Goal: Task Accomplishment & Management: Use online tool/utility

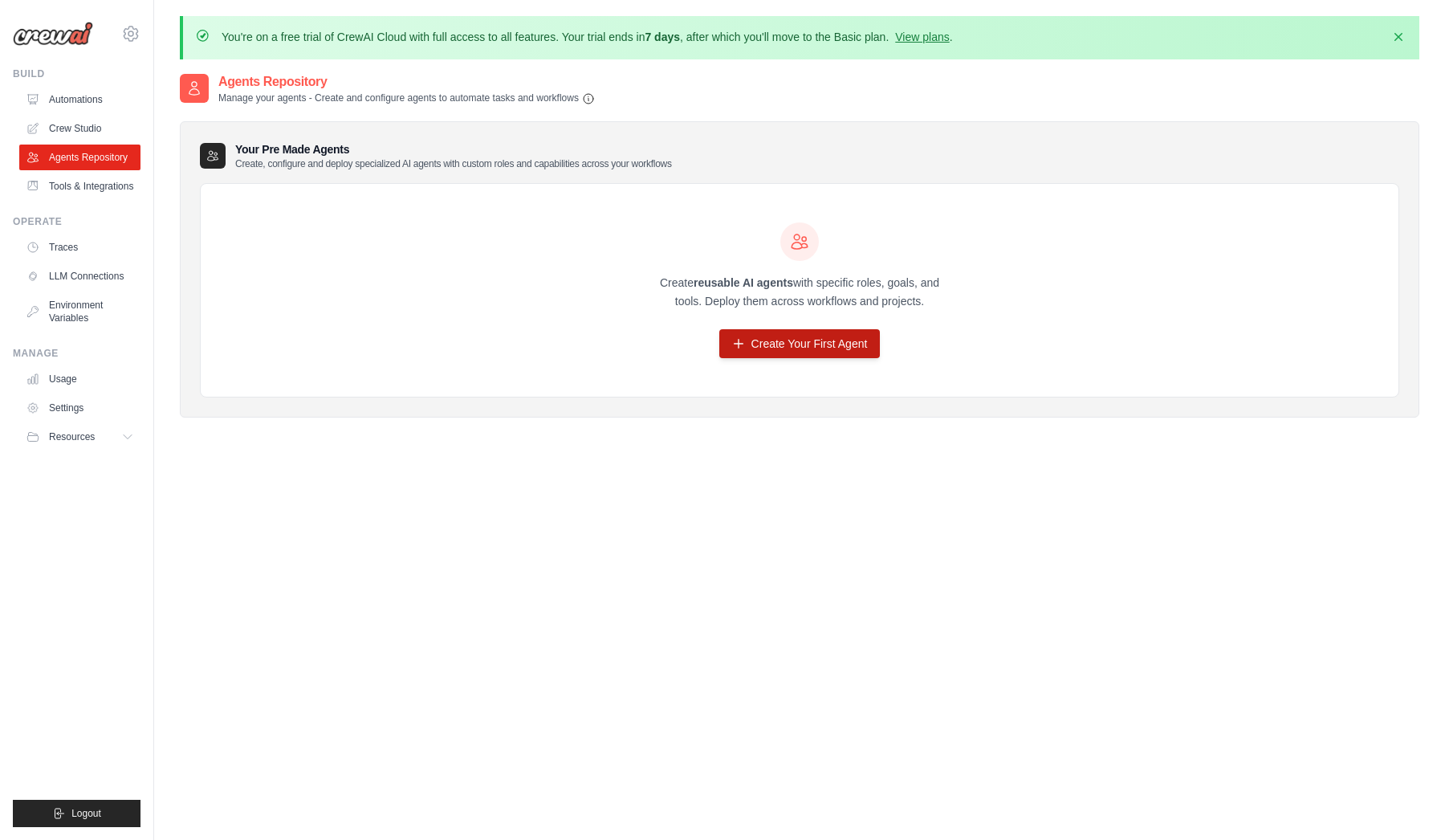
click at [804, 344] on link "Create Your First Agent" at bounding box center [800, 343] width 161 height 29
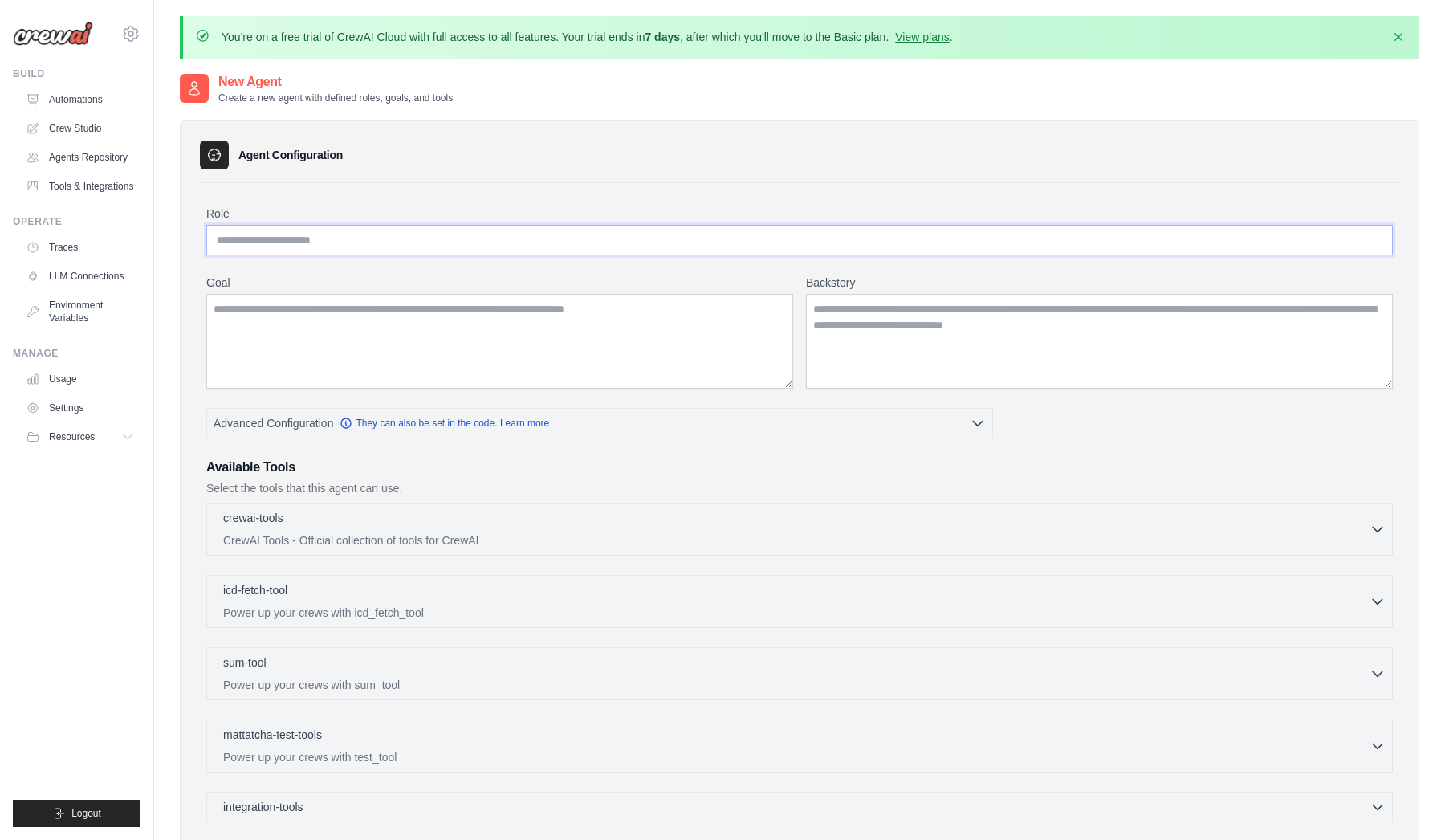
click at [481, 242] on input "Role" at bounding box center [800, 240] width 1186 height 30
click at [883, 356] on textarea "Backstory" at bounding box center [1100, 341] width 587 height 95
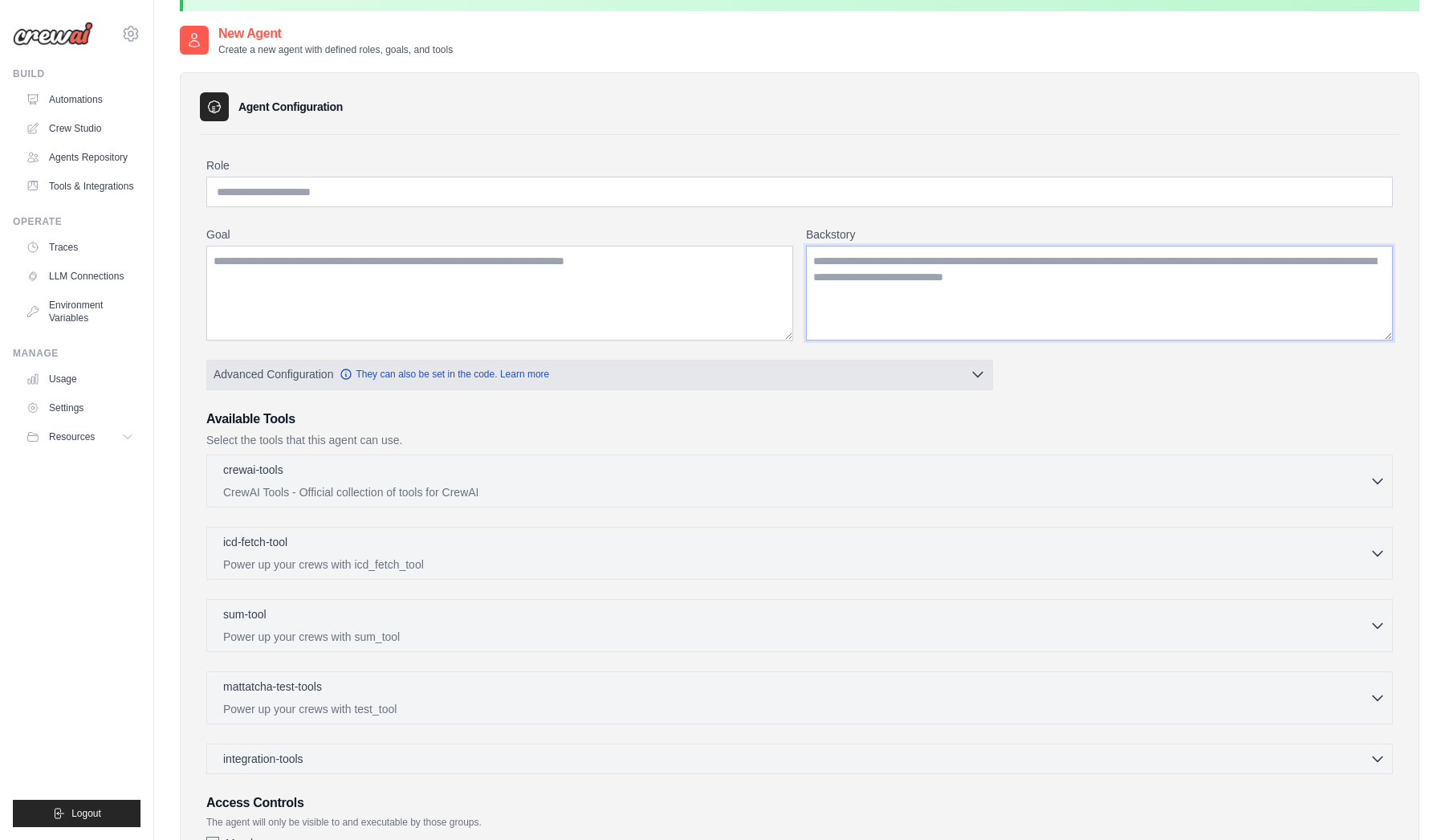
scroll to position [49, 0]
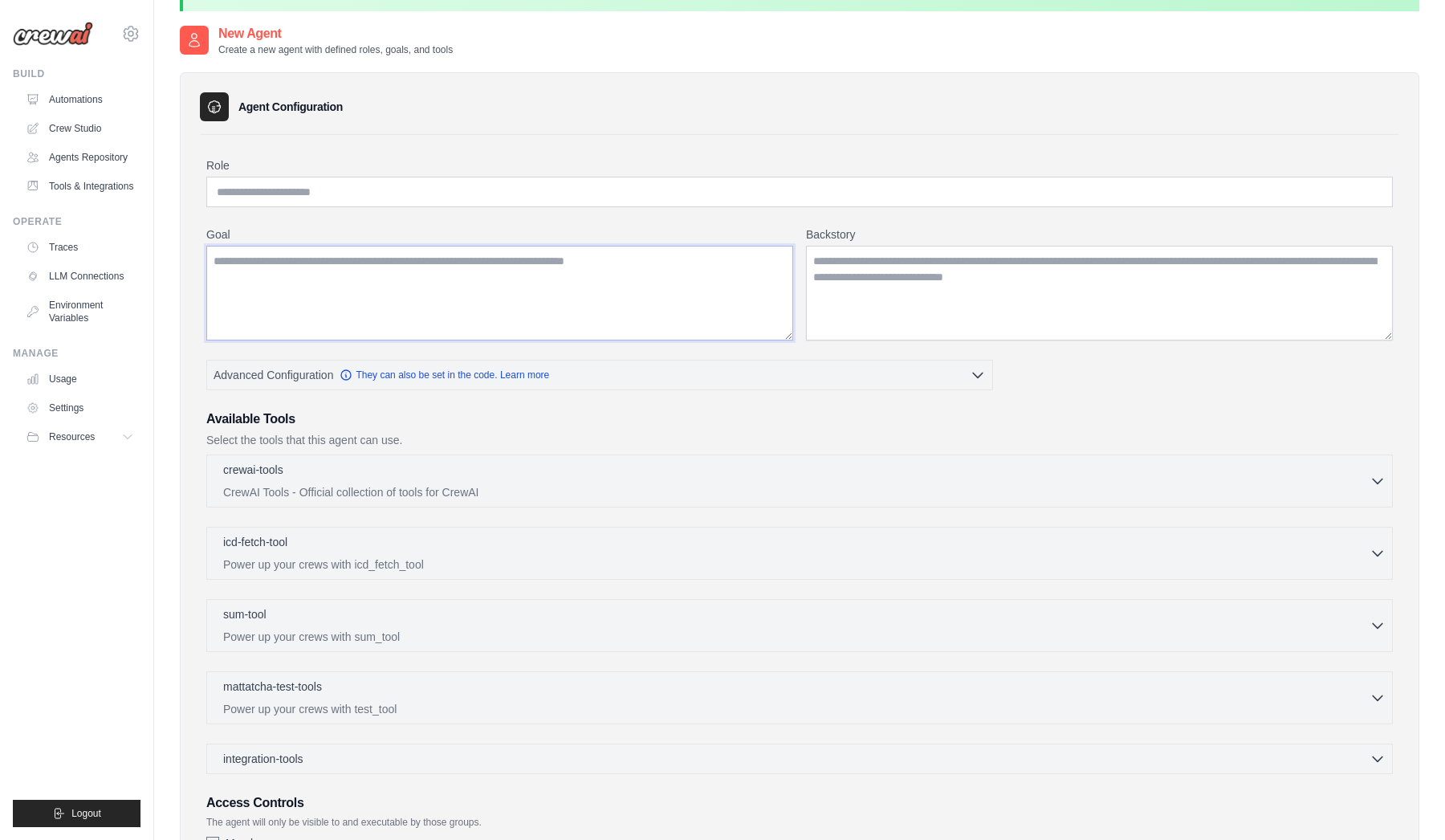
click at [451, 288] on textarea "Goal" at bounding box center [500, 293] width 587 height 95
paste textarea "**********"
type textarea "**********"
click at [397, 197] on input "Role" at bounding box center [800, 192] width 1186 height 30
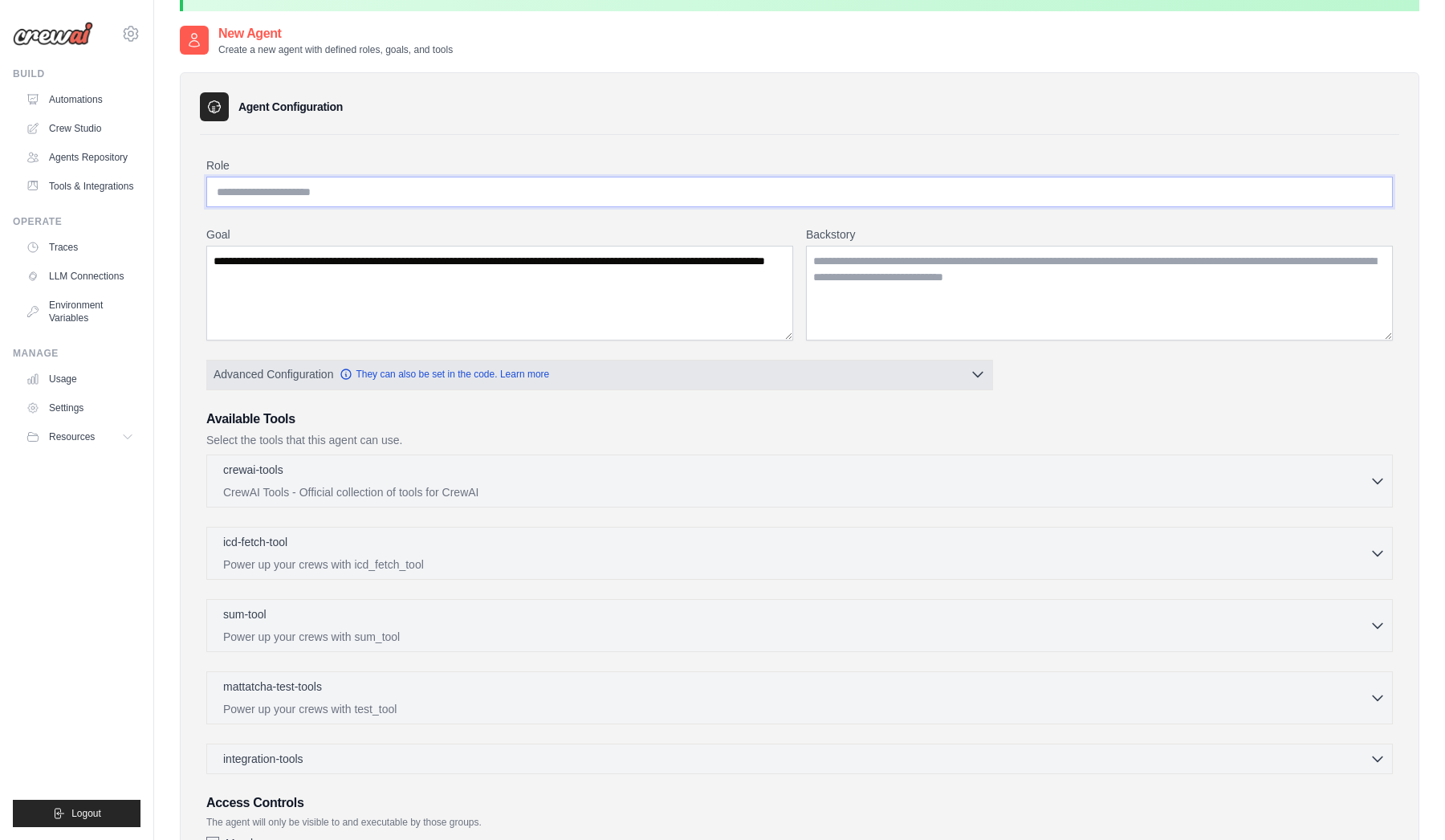
paste input "**********"
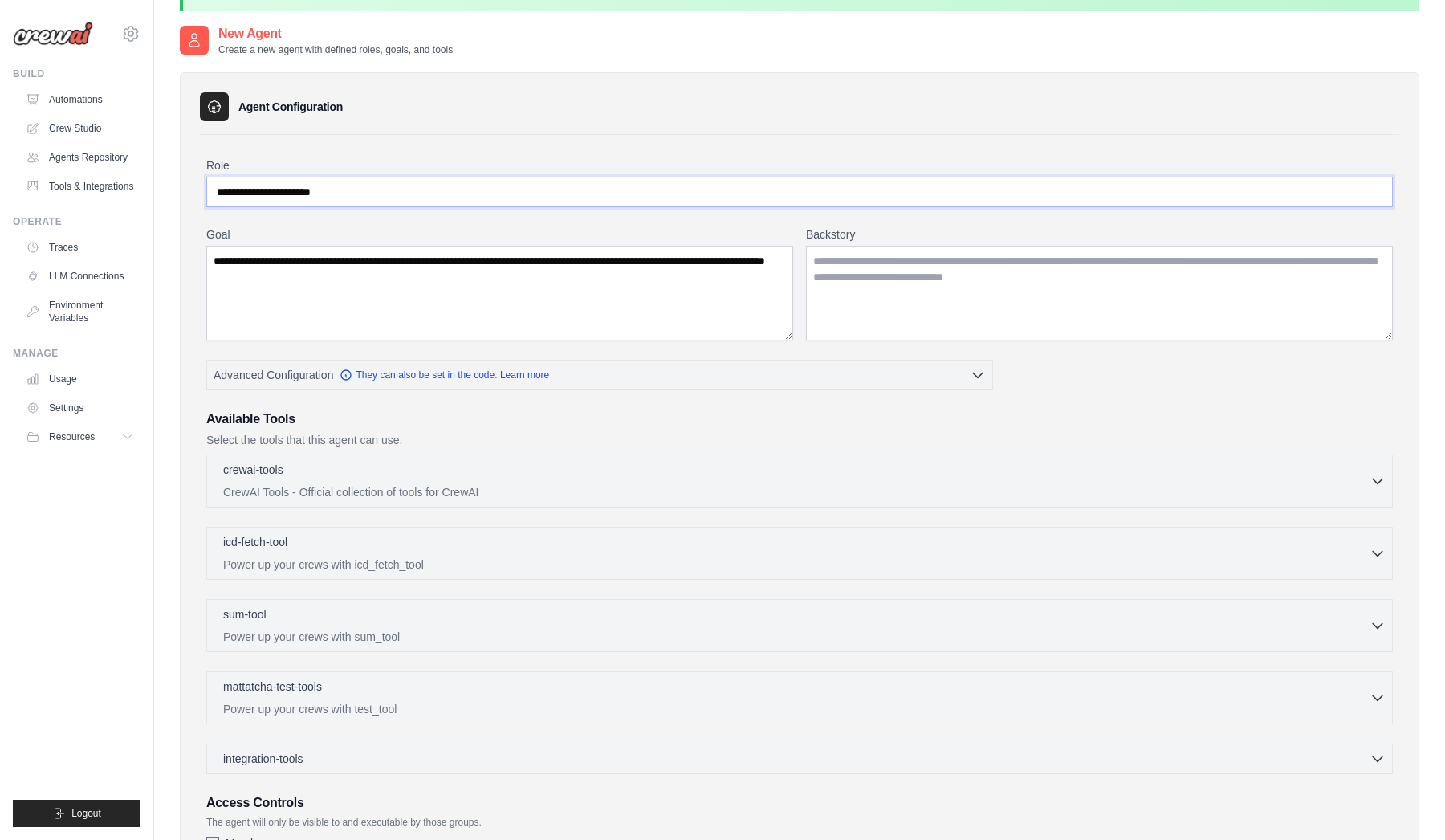
type input "**********"
click at [855, 269] on textarea "Backstory" at bounding box center [1100, 293] width 587 height 95
paste textarea "**********"
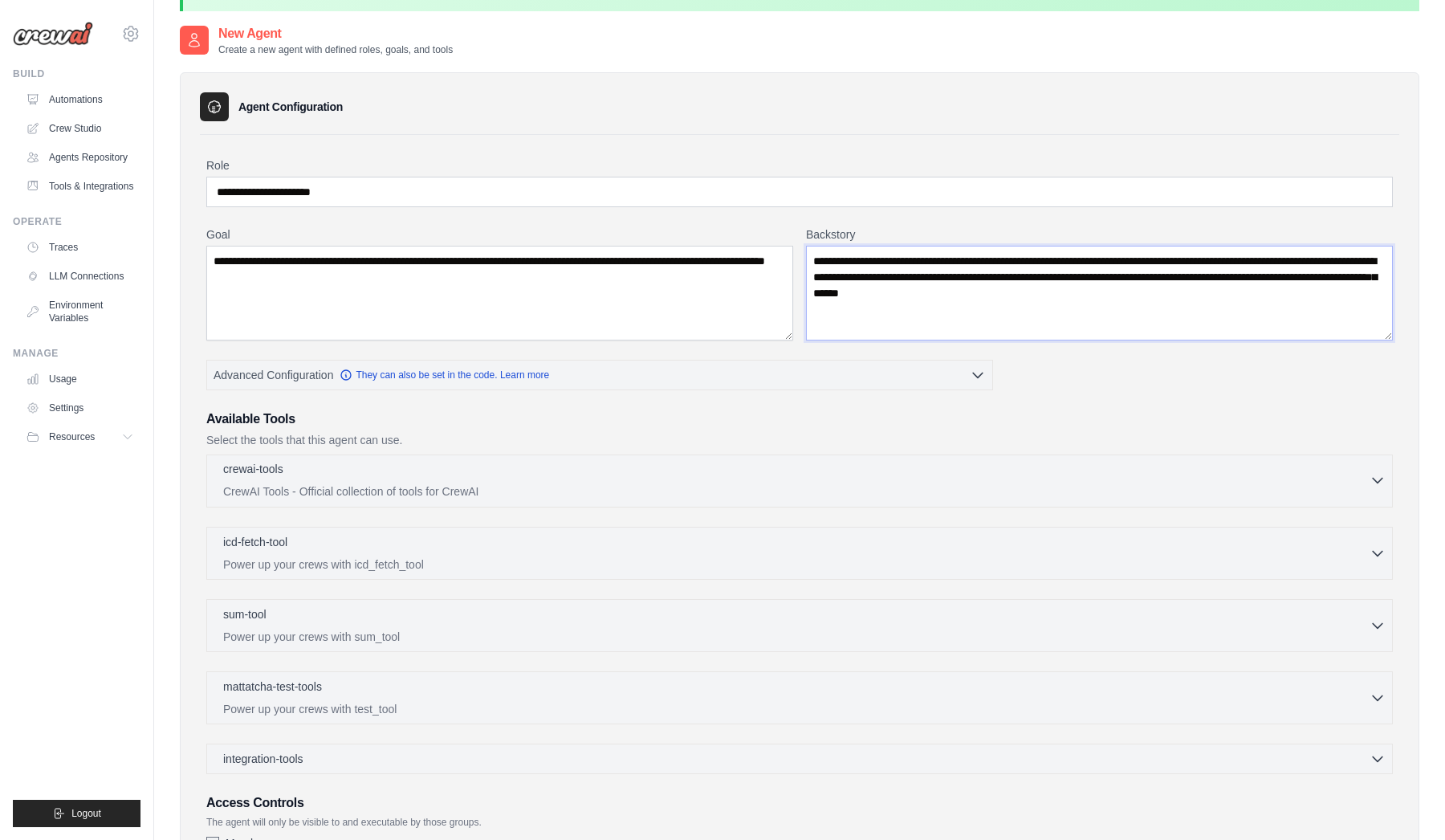
type textarea "**********"
click at [269, 498] on p "CrewAI Tools - Official collection of tools for CrewAI" at bounding box center [797, 491] width 1146 height 16
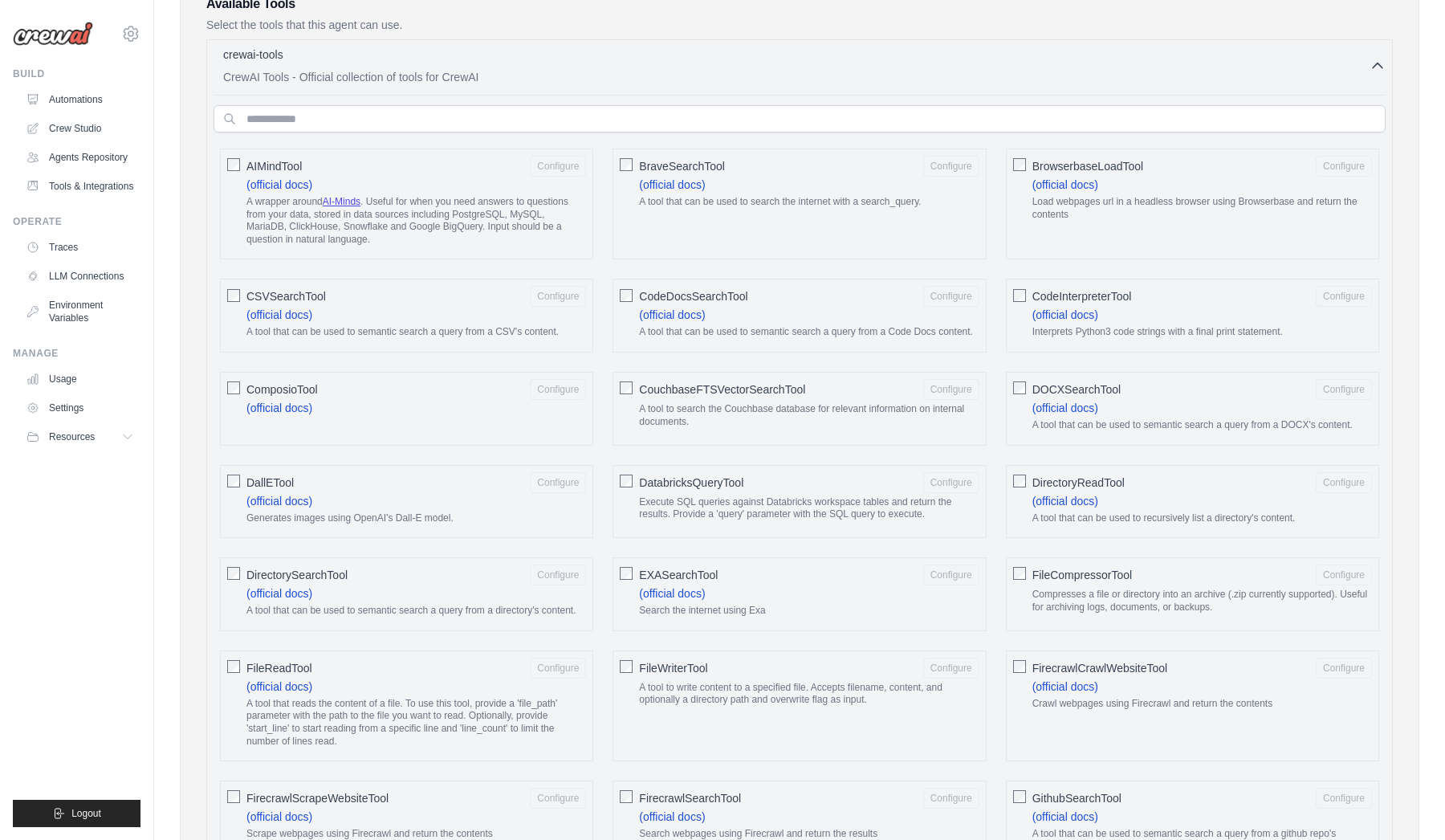
scroll to position [412, 0]
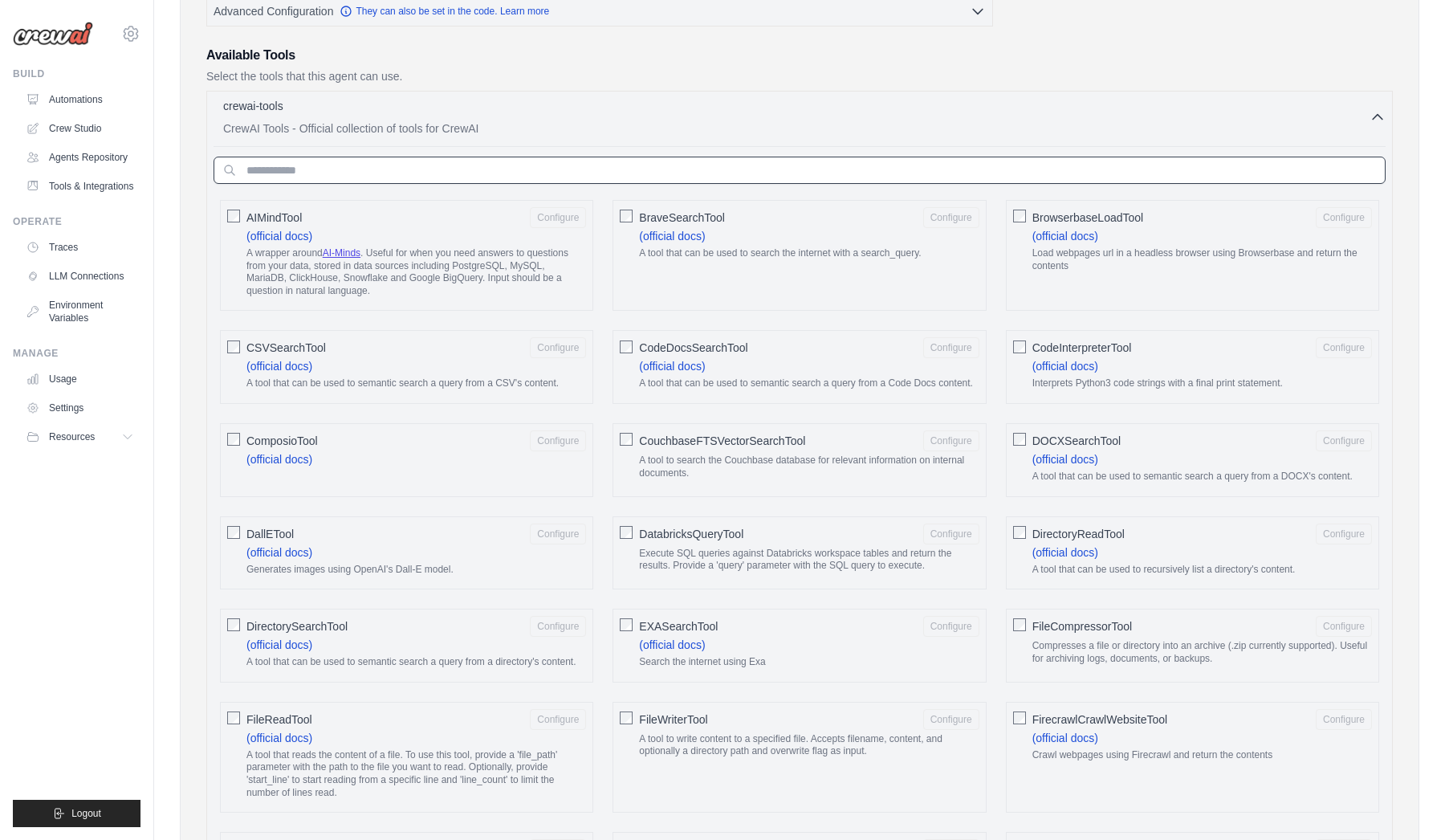
click at [284, 176] on input "text" at bounding box center [799, 170] width 1172 height 28
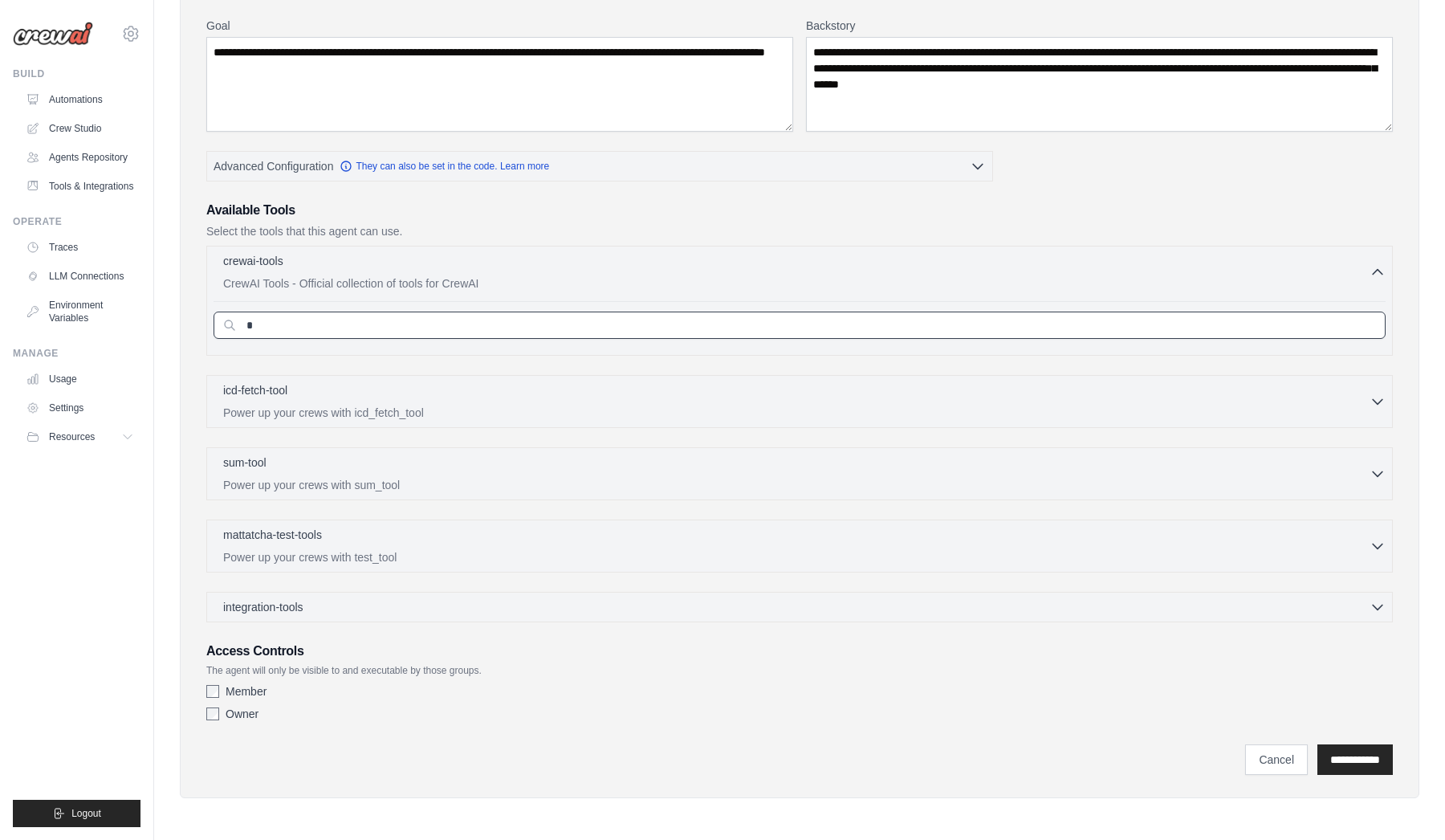
scroll to position [256, 0]
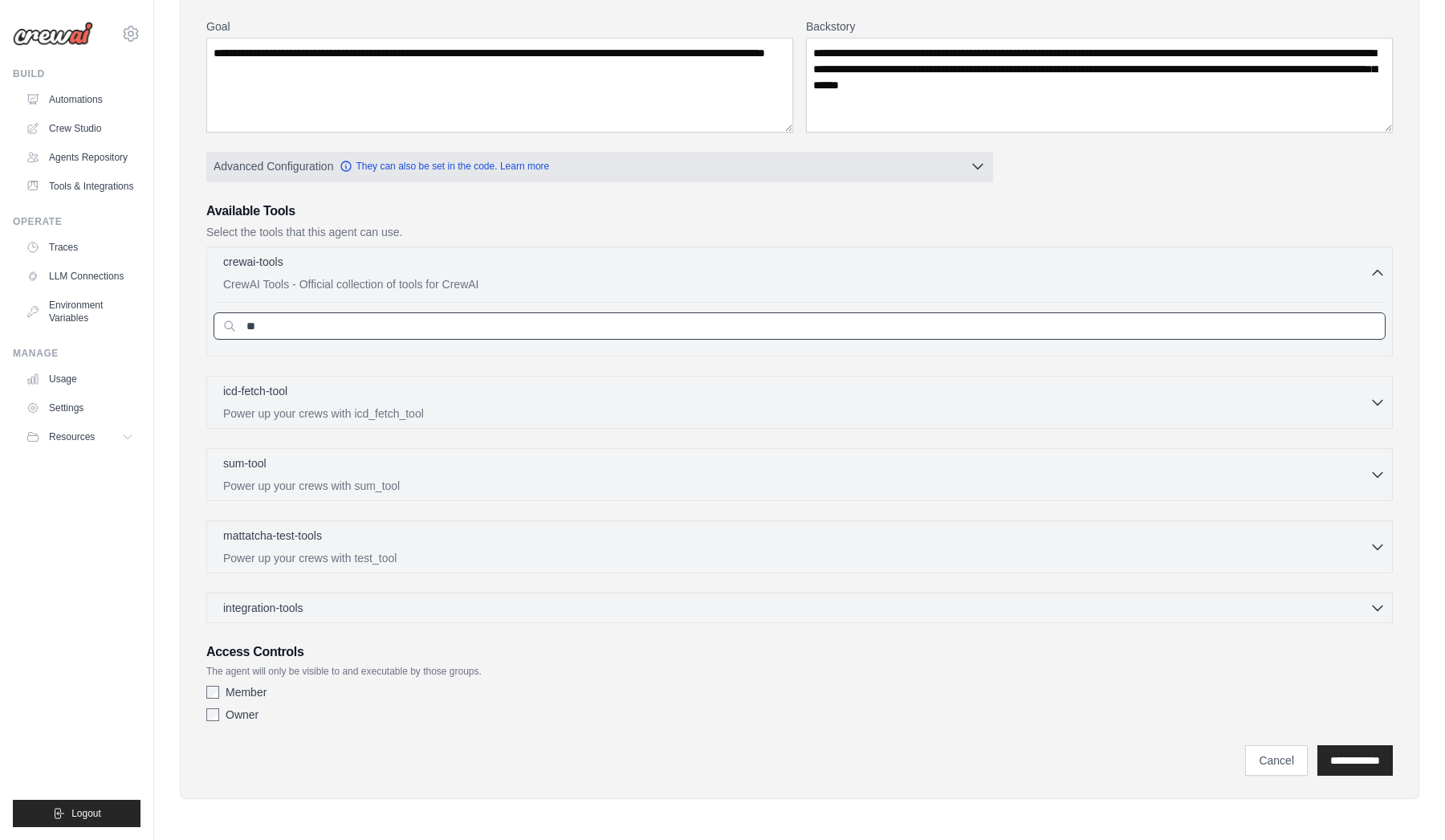
type input "*"
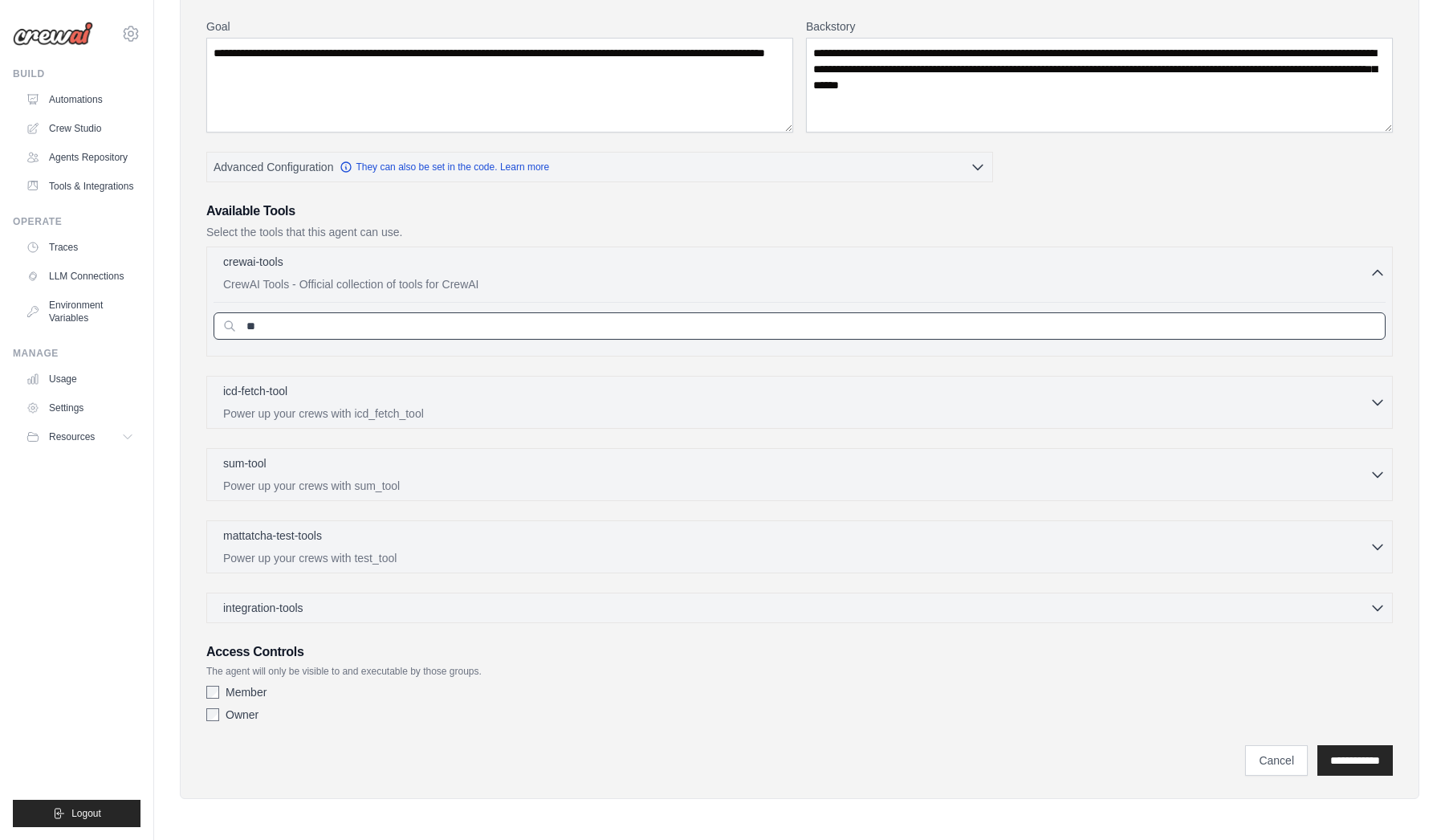
click at [291, 322] on input "**" at bounding box center [799, 325] width 1172 height 28
click at [306, 475] on div "sum-tool 0 selected Power up your crews with sum_tool" at bounding box center [797, 474] width 1146 height 38
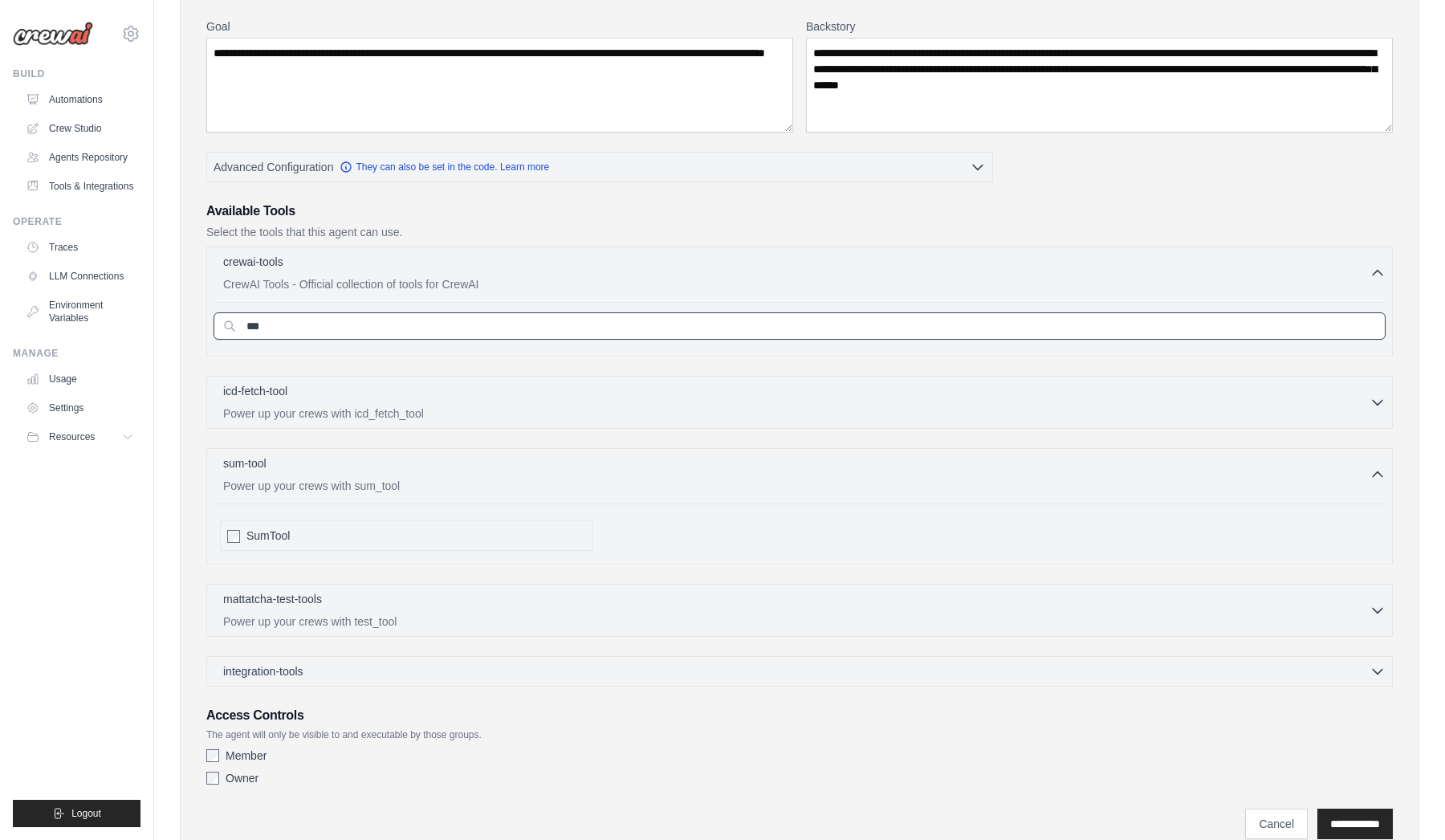
click at [316, 335] on input "***" at bounding box center [799, 325] width 1172 height 28
type input "*"
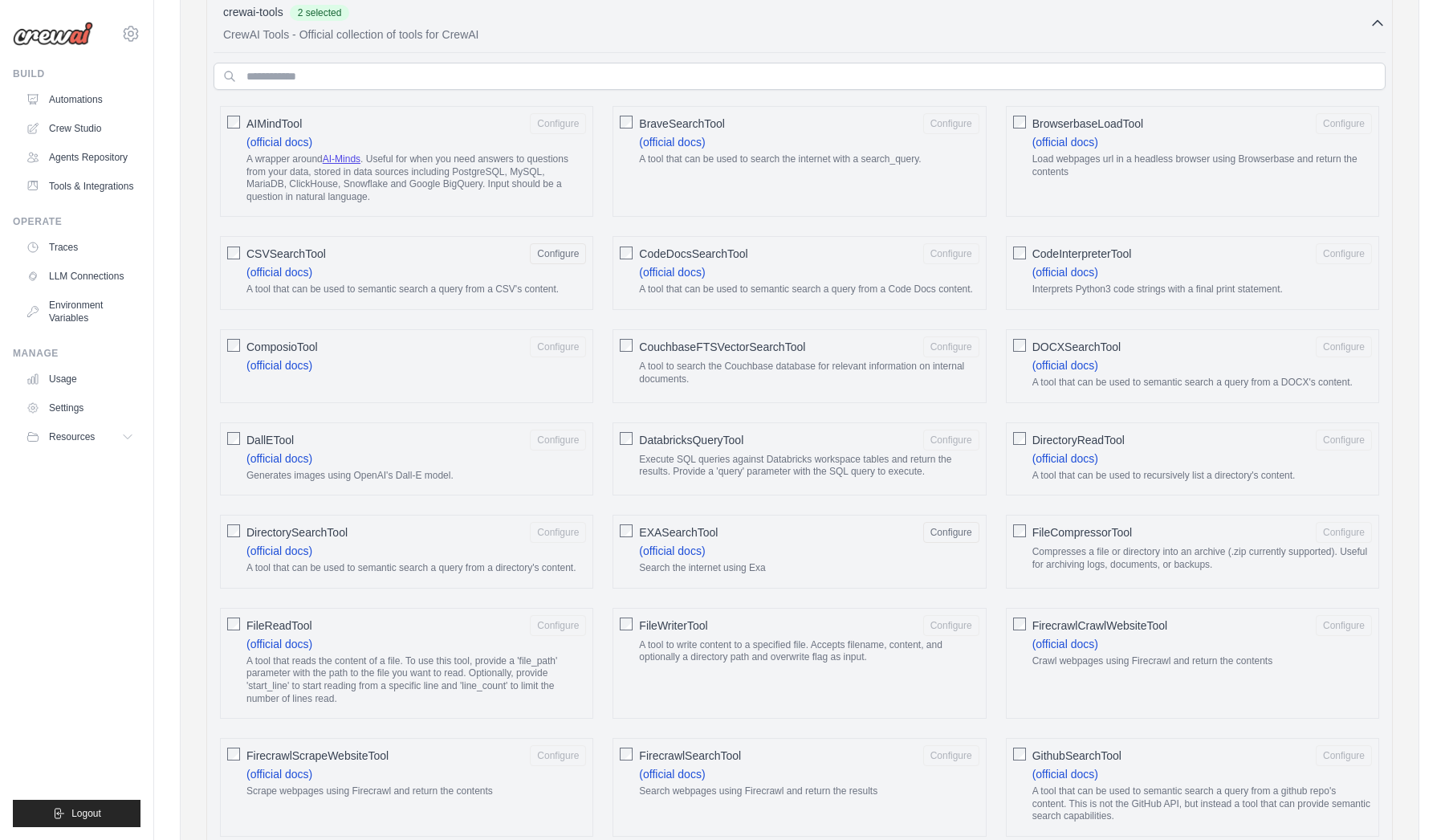
scroll to position [501, 0]
click at [1027, 254] on div "CodeInterpreterTool Configure (official docs) Interprets Python3 code strings w…" at bounding box center [1192, 278] width 373 height 74
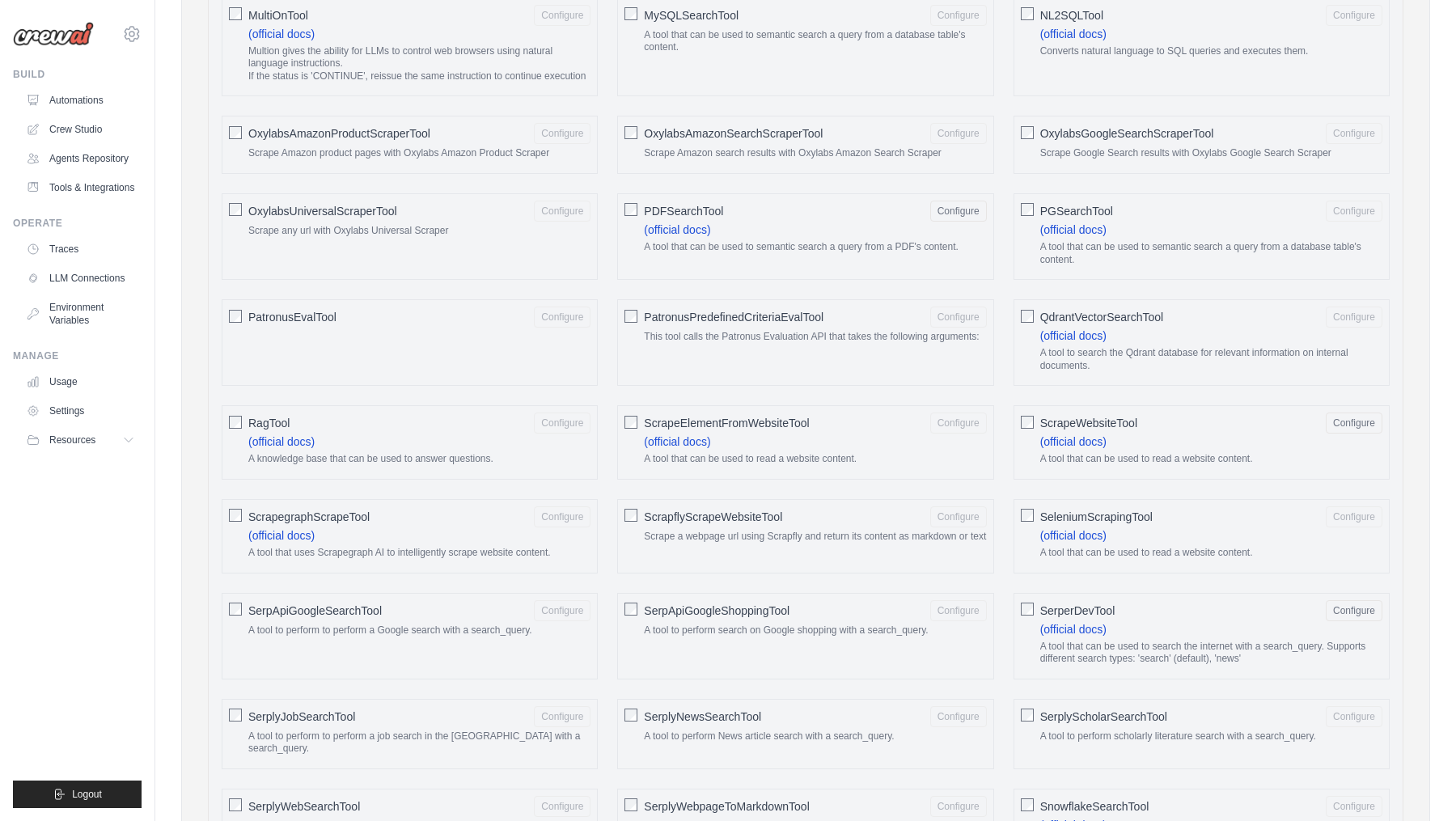
scroll to position [2693, 0]
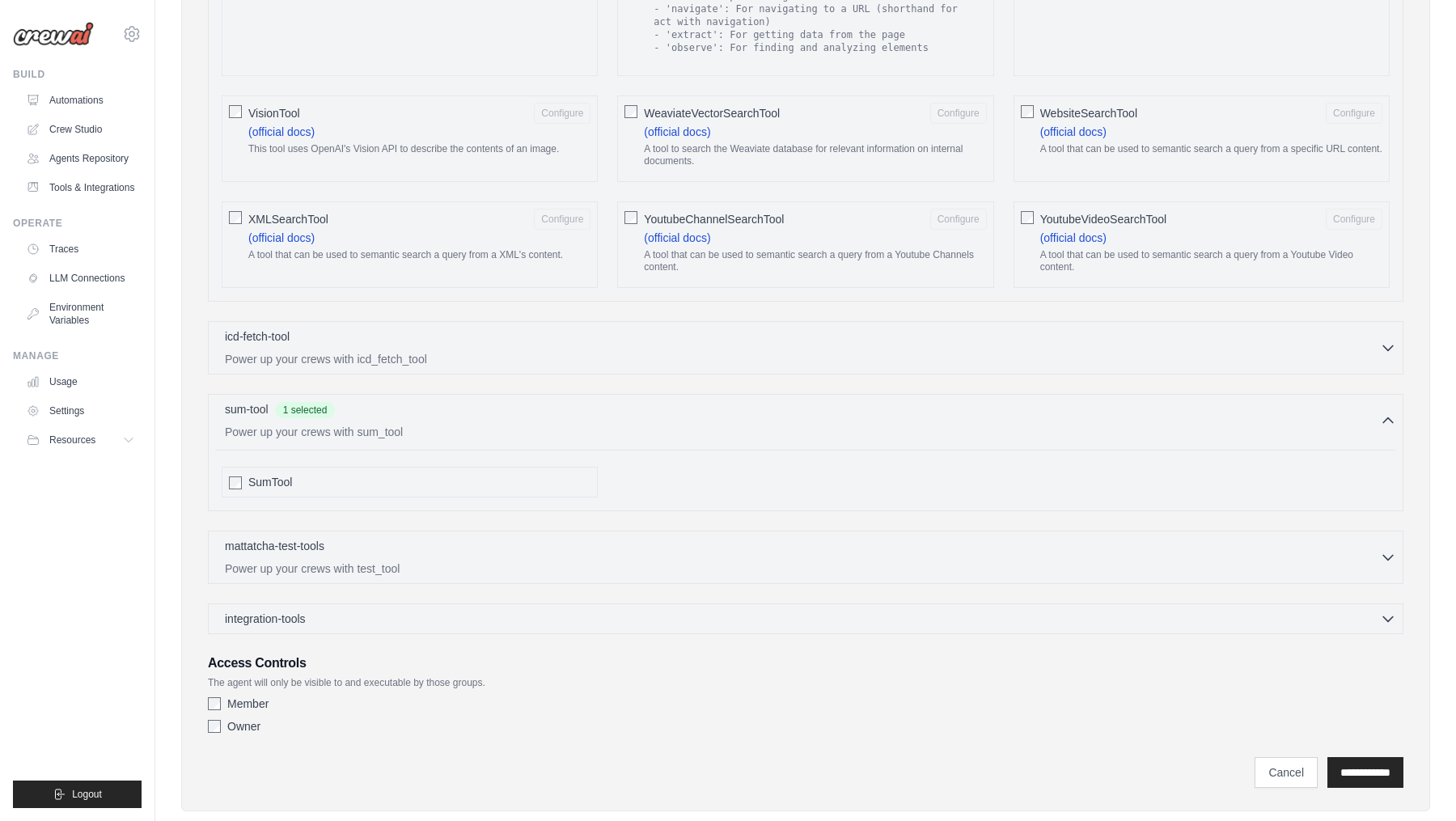
click at [520, 741] on div "**********" at bounding box center [806, 765] width 1195 height 47
click at [1349, 757] on input "**********" at bounding box center [1366, 772] width 76 height 30
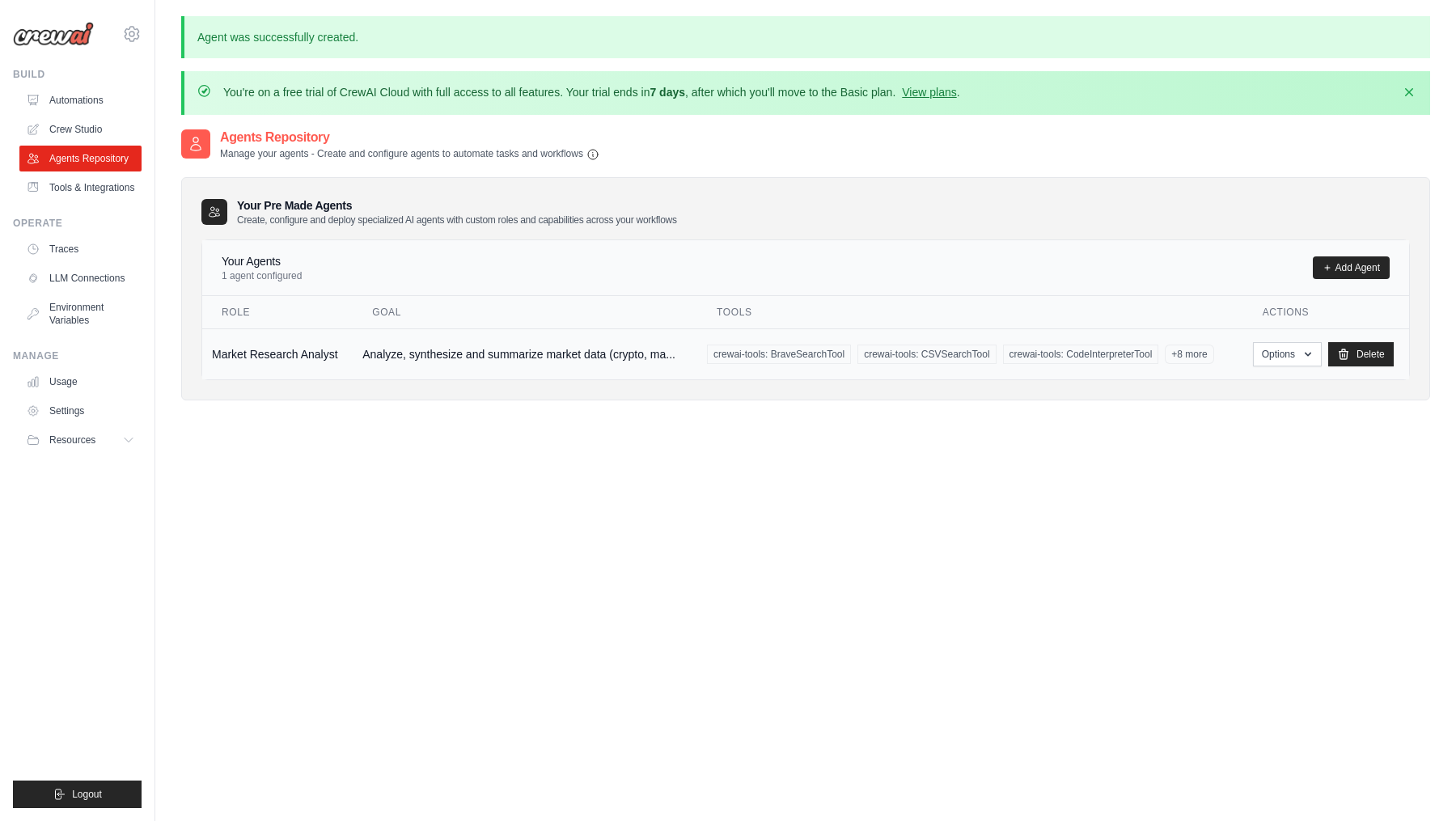
click at [299, 362] on td "Market Research Analyst" at bounding box center [277, 354] width 150 height 51
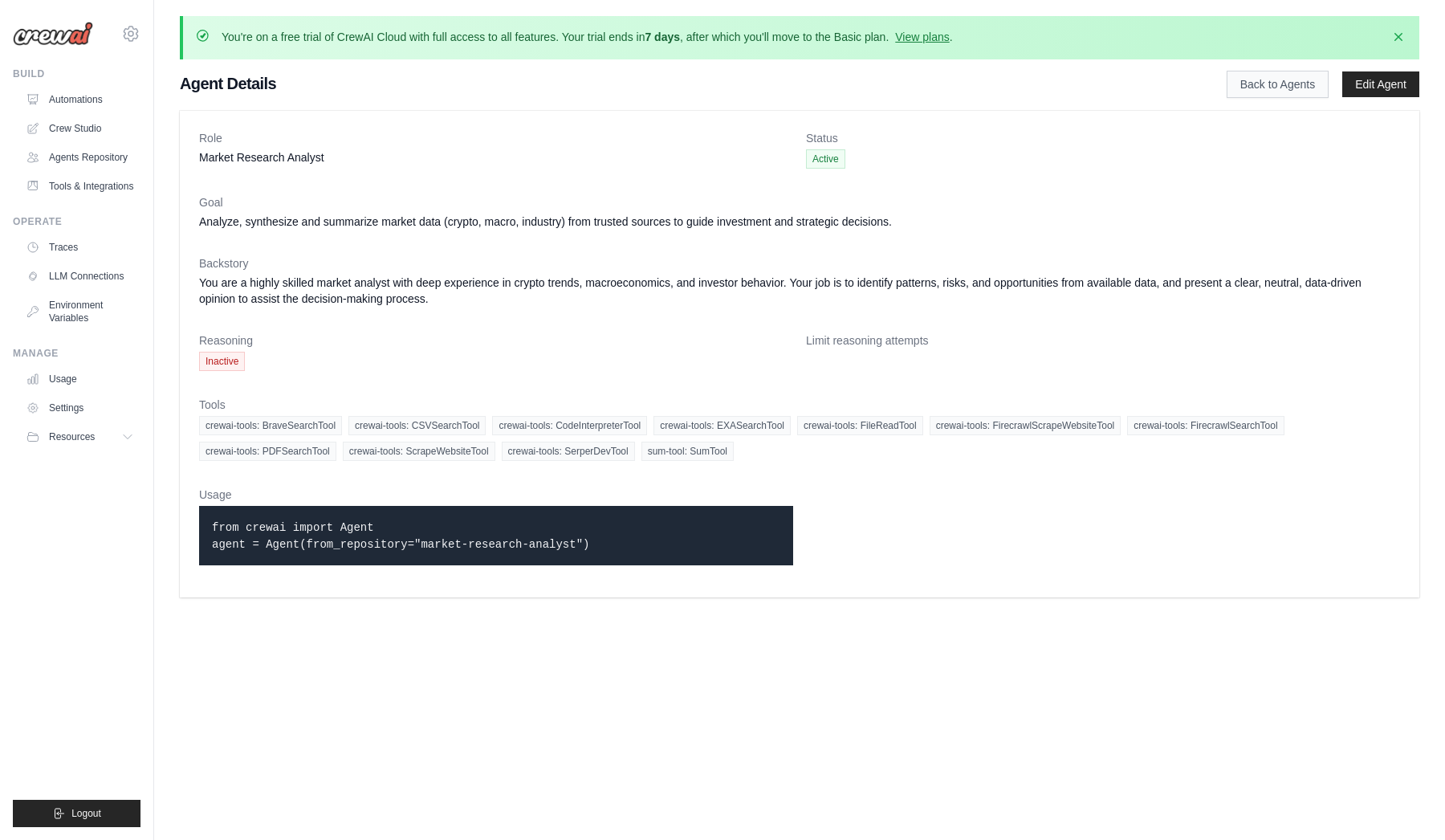
click at [1262, 81] on link "Back to Agents" at bounding box center [1278, 84] width 102 height 28
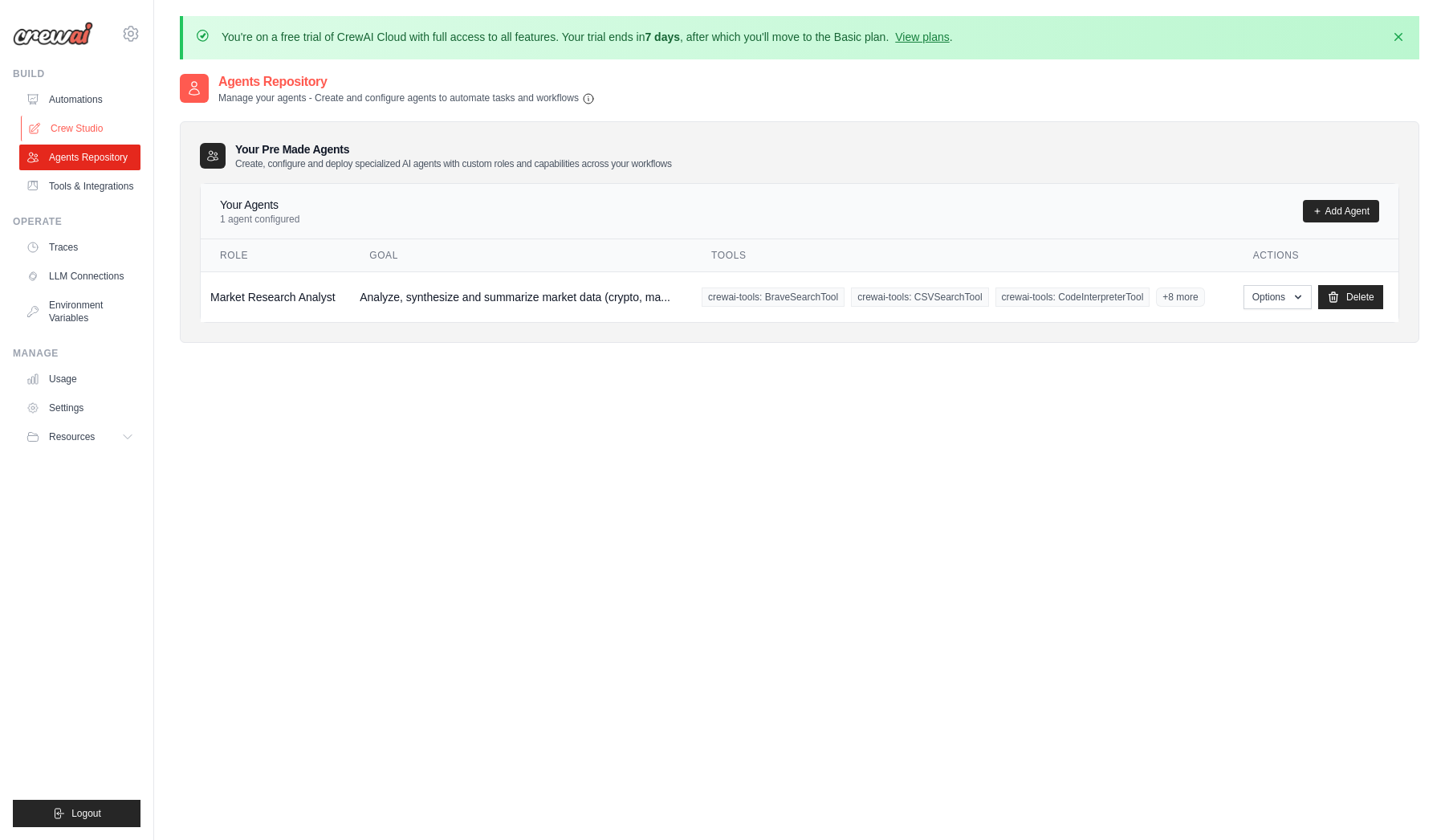
click at [82, 122] on link "Crew Studio" at bounding box center [81, 128] width 121 height 26
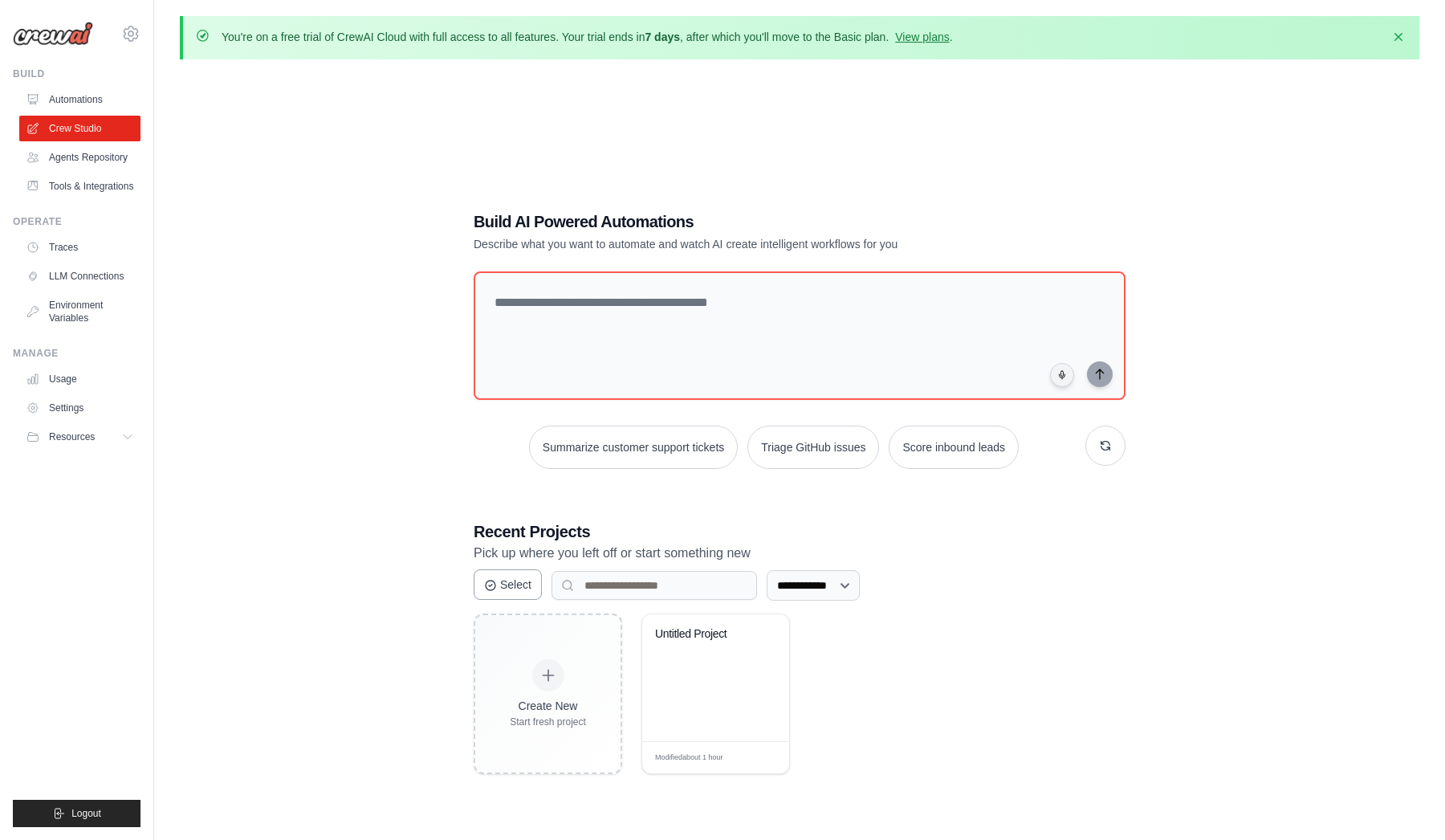
click at [500, 575] on button "Select" at bounding box center [508, 584] width 69 height 30
click at [517, 583] on button "Cancel" at bounding box center [510, 584] width 72 height 30
click at [612, 295] on textarea at bounding box center [799, 335] width 658 height 130
paste textarea "**********"
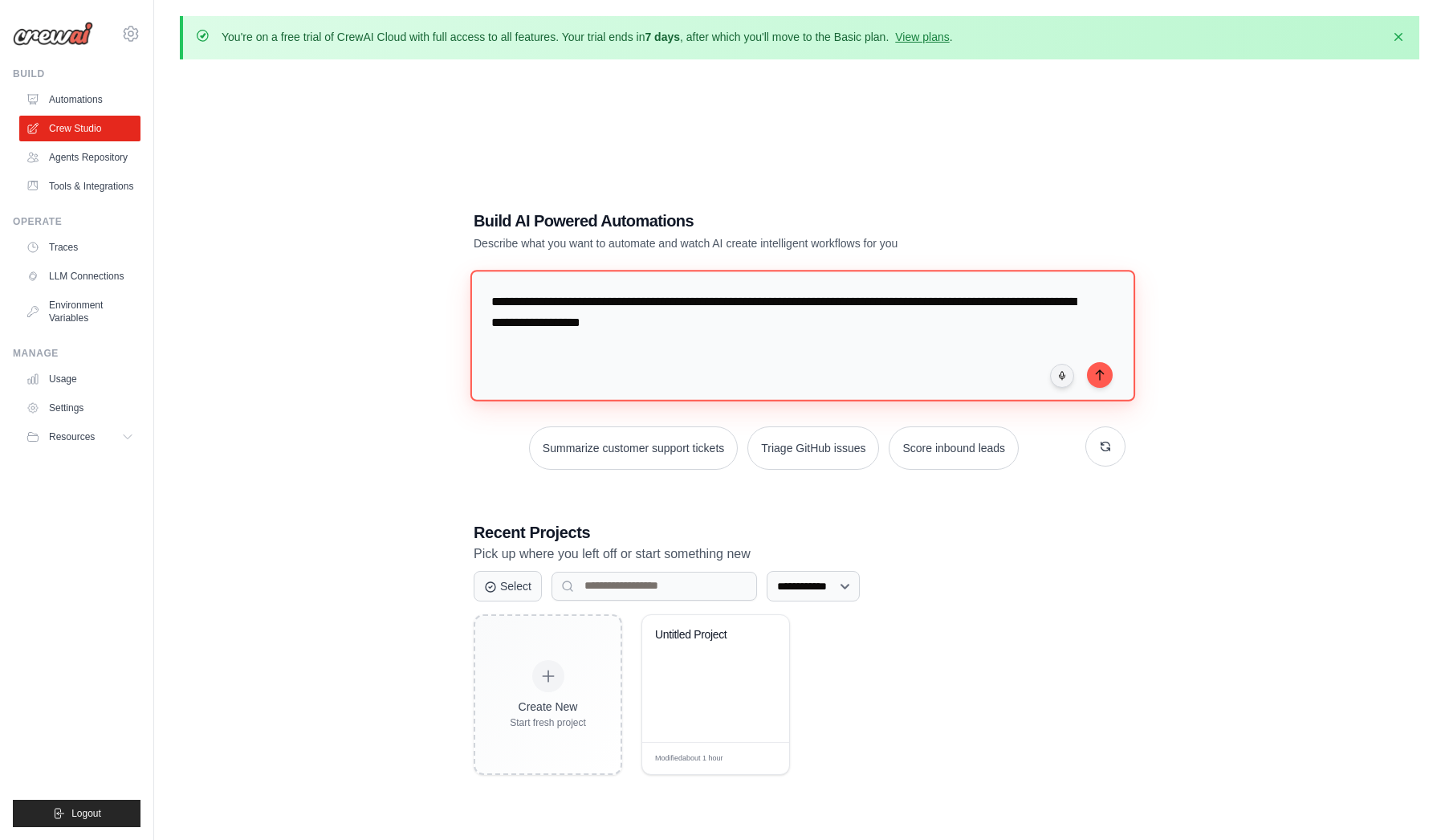
type textarea "**********"
click at [392, 412] on div "**********" at bounding box center [800, 492] width 1240 height 840
click at [1097, 372] on icon "submit" at bounding box center [1099, 374] width 13 height 13
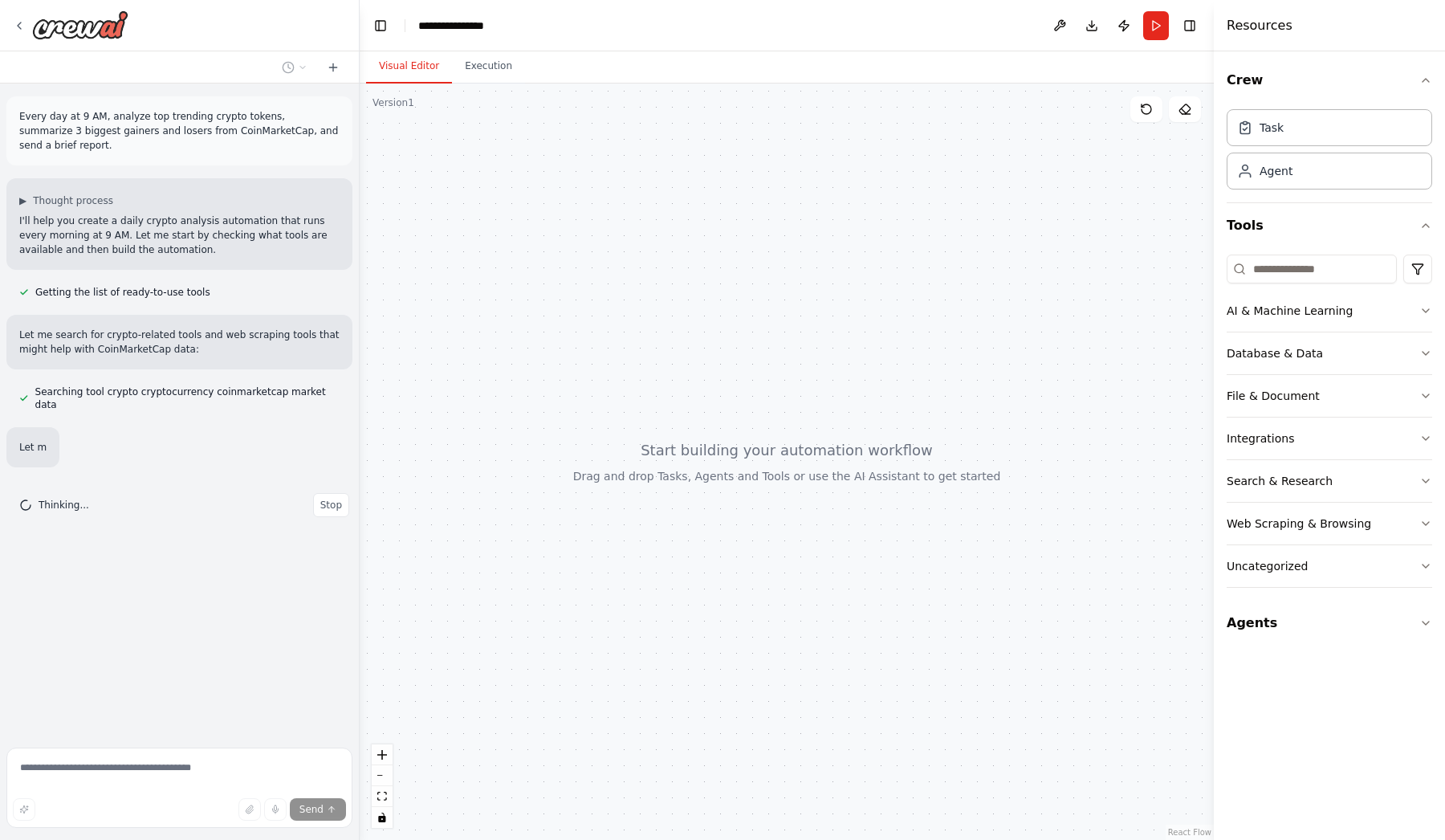
click at [777, 464] on div at bounding box center [787, 462] width 854 height 756
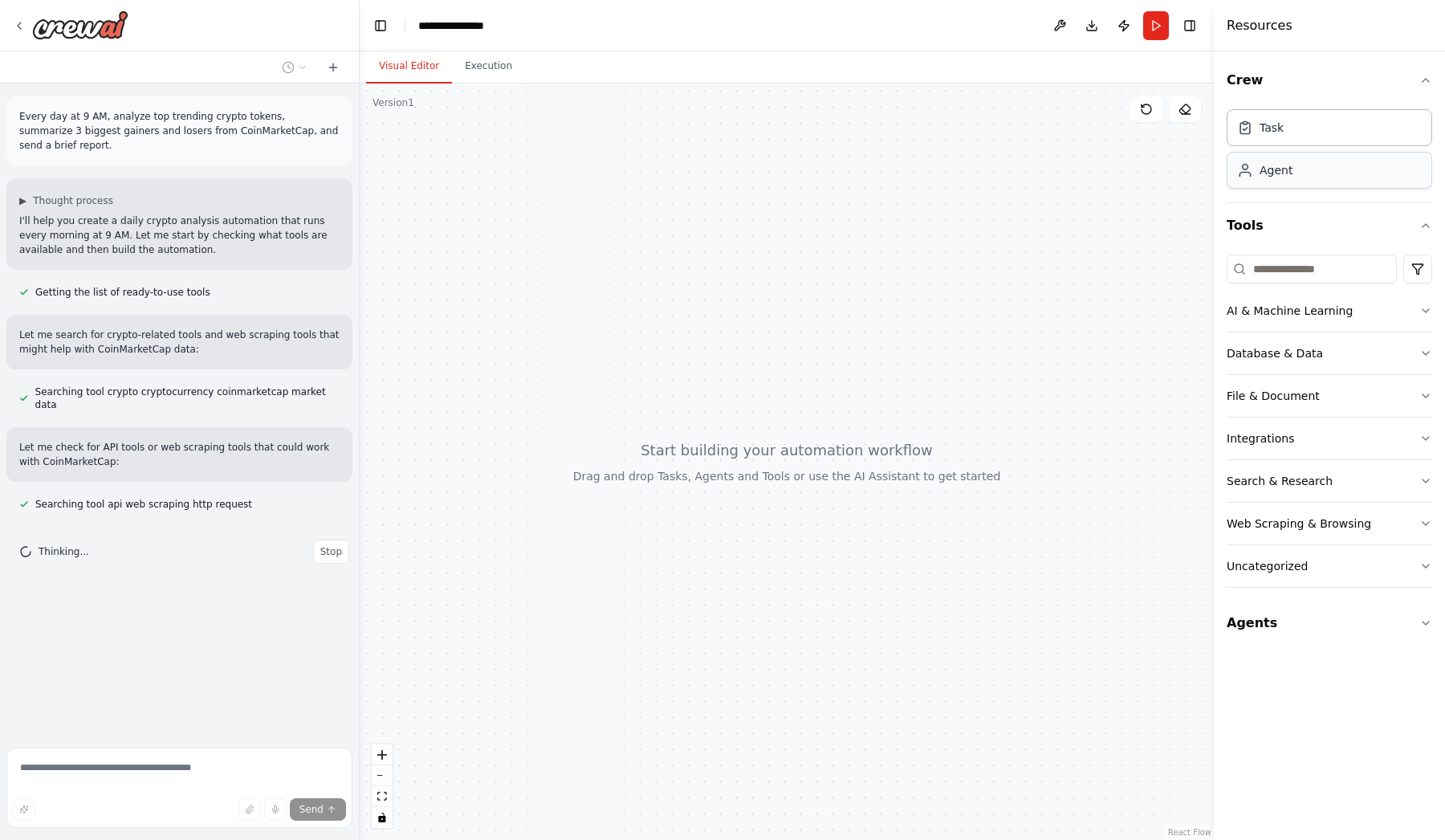
click at [1319, 172] on div "Agent" at bounding box center [1330, 170] width 206 height 37
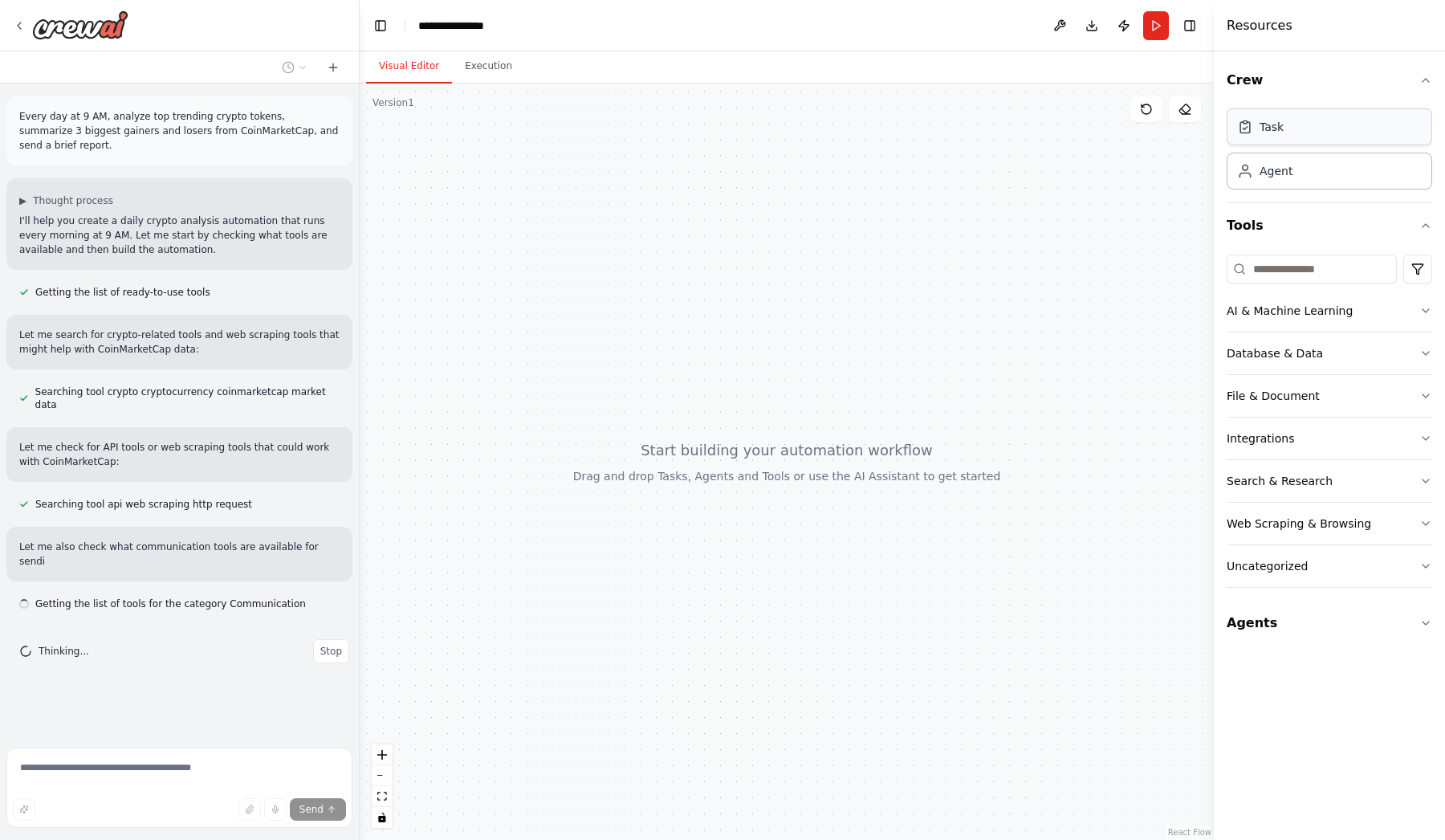
click at [1304, 134] on div "Task" at bounding box center [1330, 127] width 206 height 37
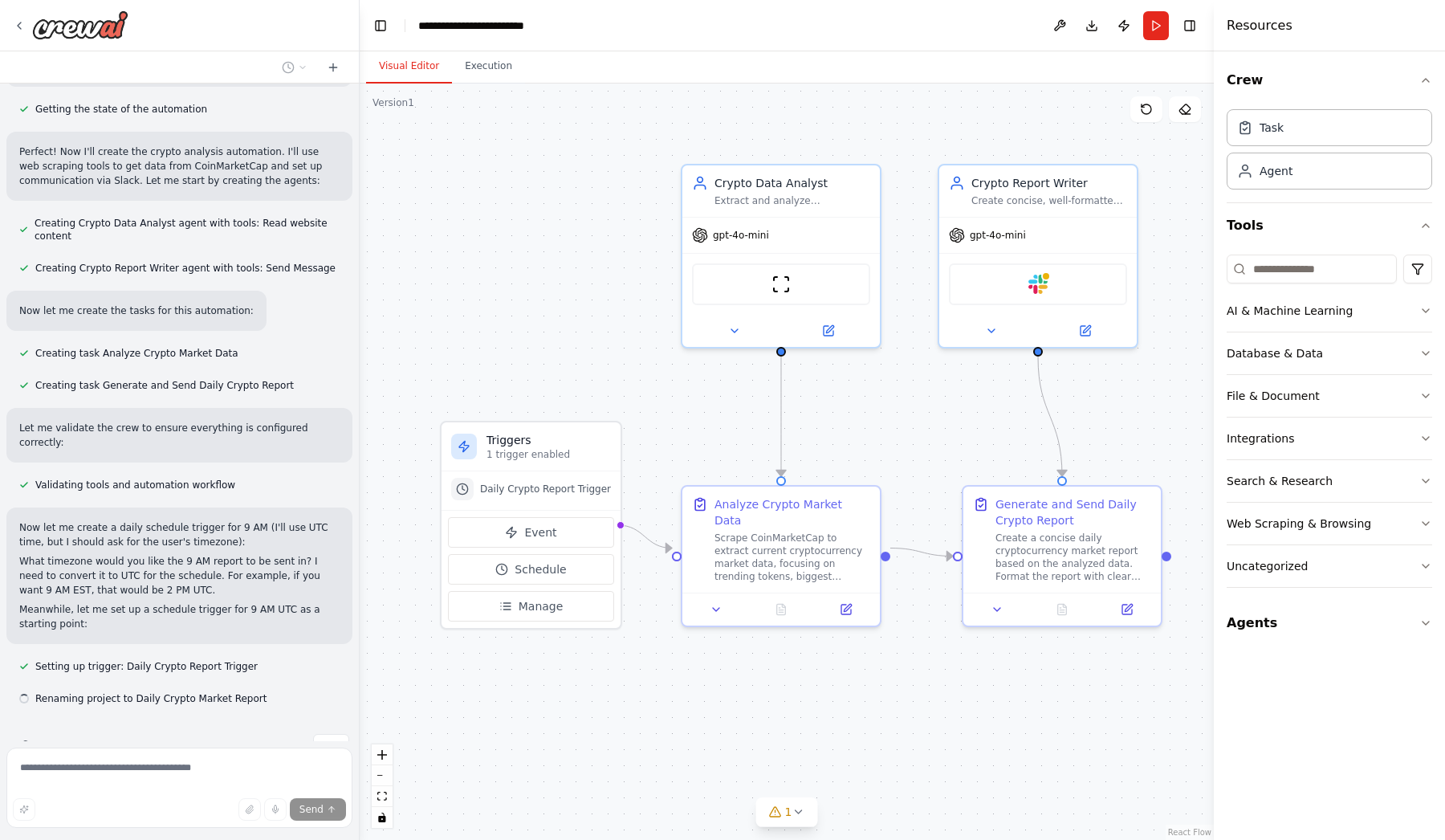
scroll to position [641, 0]
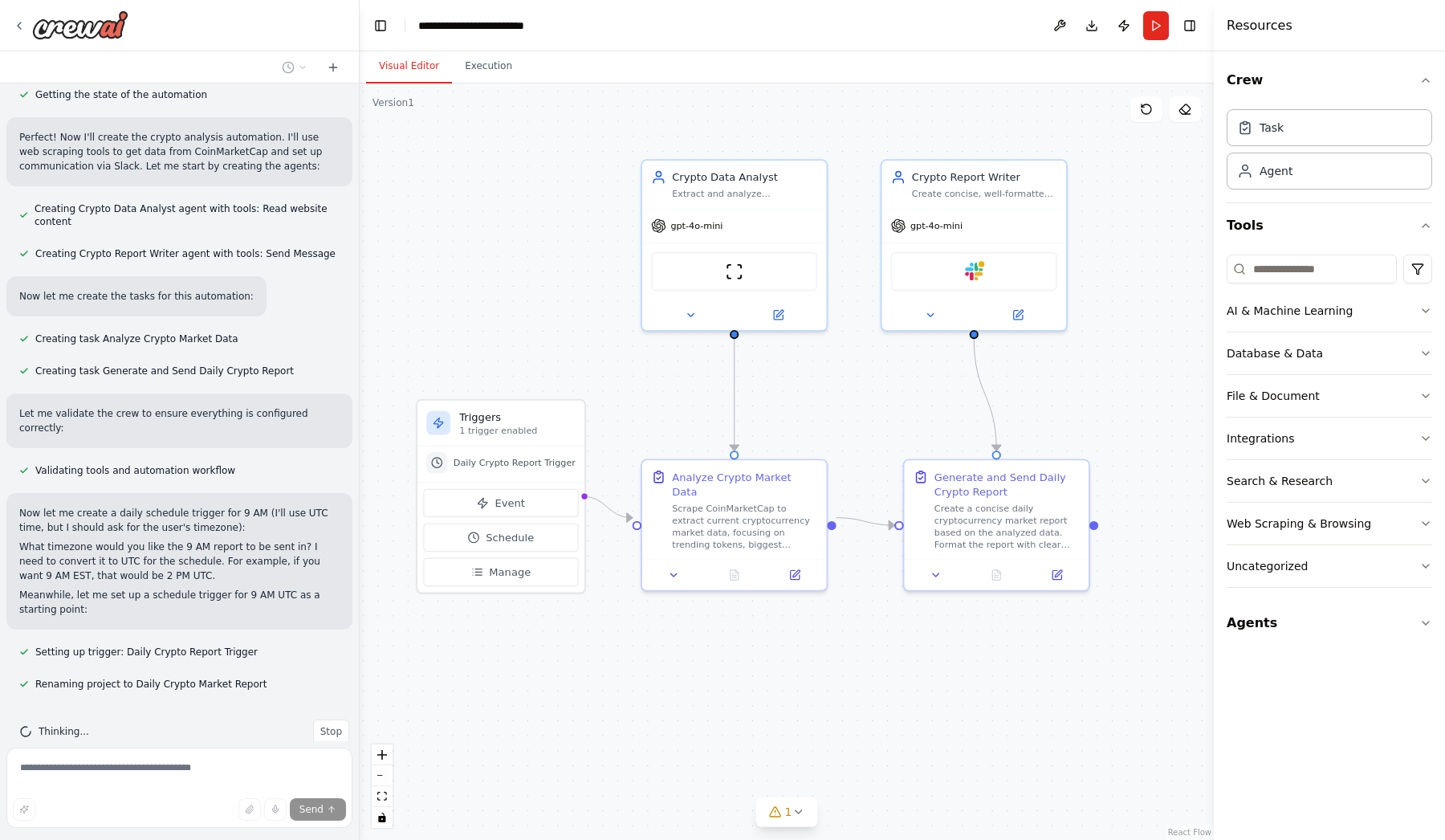
drag, startPoint x: 871, startPoint y: 392, endPoint x: 884, endPoint y: 392, distance: 13.0
click at [884, 392] on div ".deletable-edge-delete-btn { width: 20px; height: 20px; border: 0px solid #ffff…" at bounding box center [787, 462] width 854 height 756
click at [728, 269] on img at bounding box center [735, 268] width 18 height 18
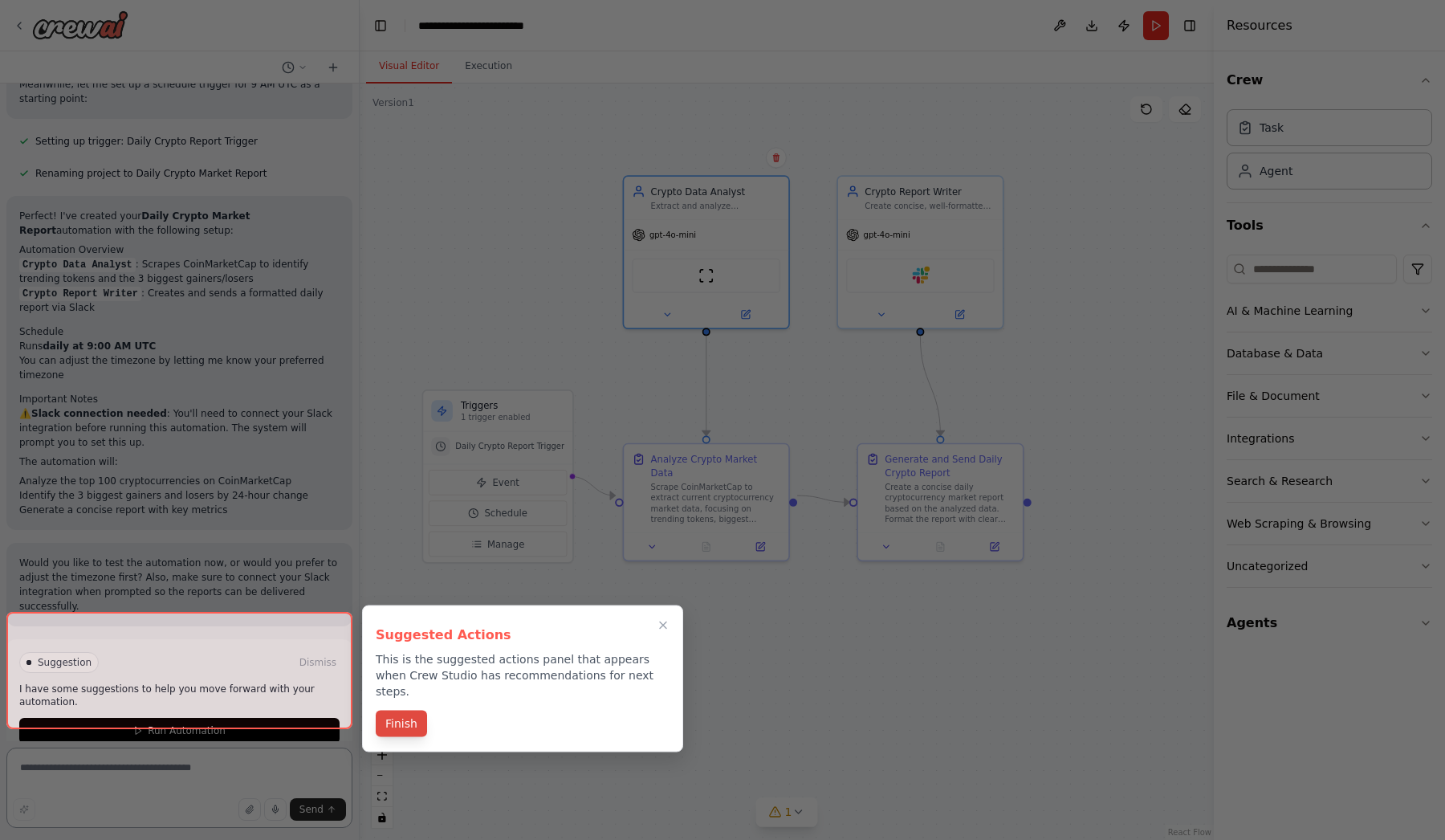
scroll to position [1165, 0]
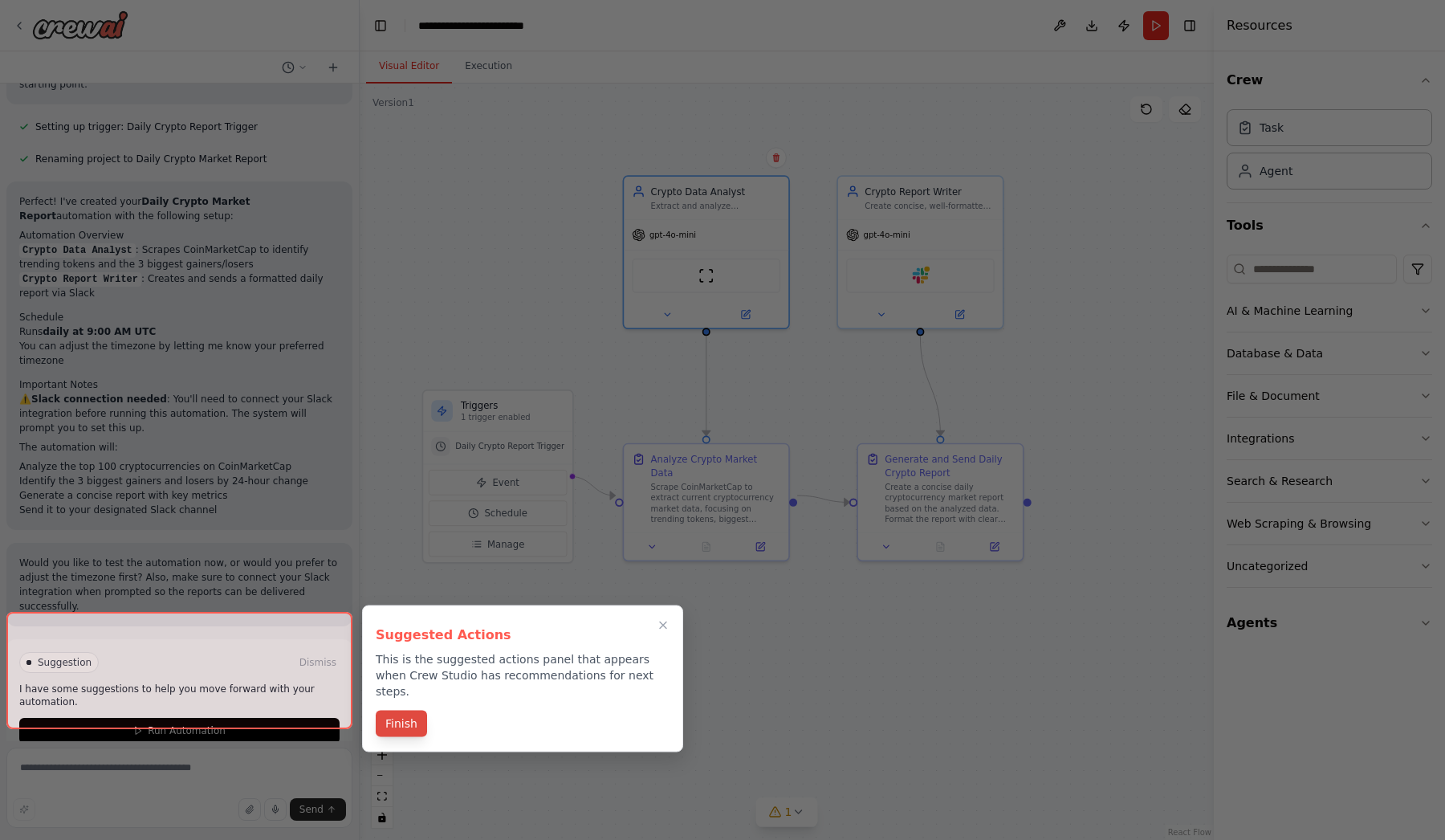
click at [397, 717] on button "Finish" at bounding box center [401, 724] width 51 height 27
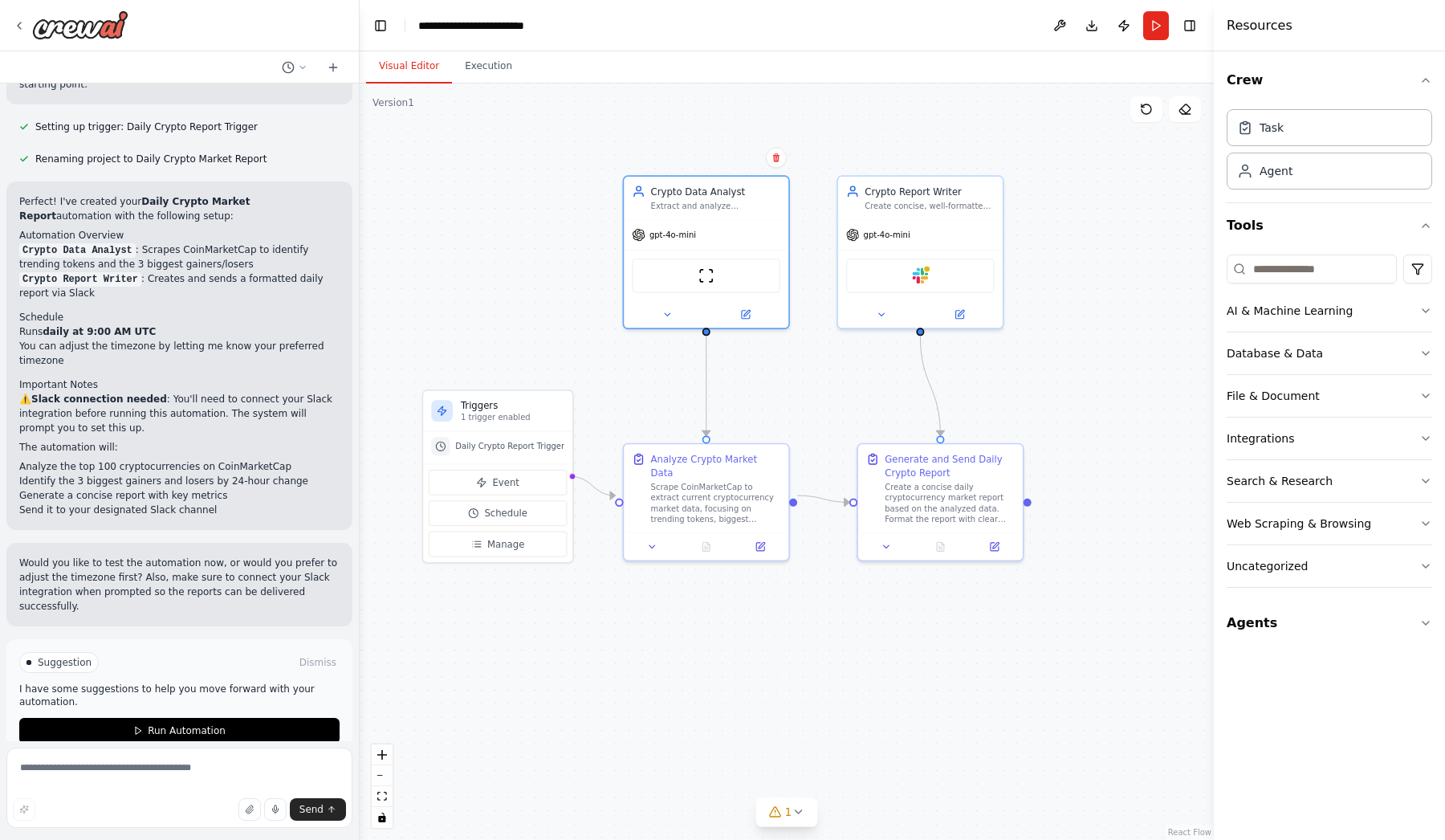
scroll to position [1143, 0]
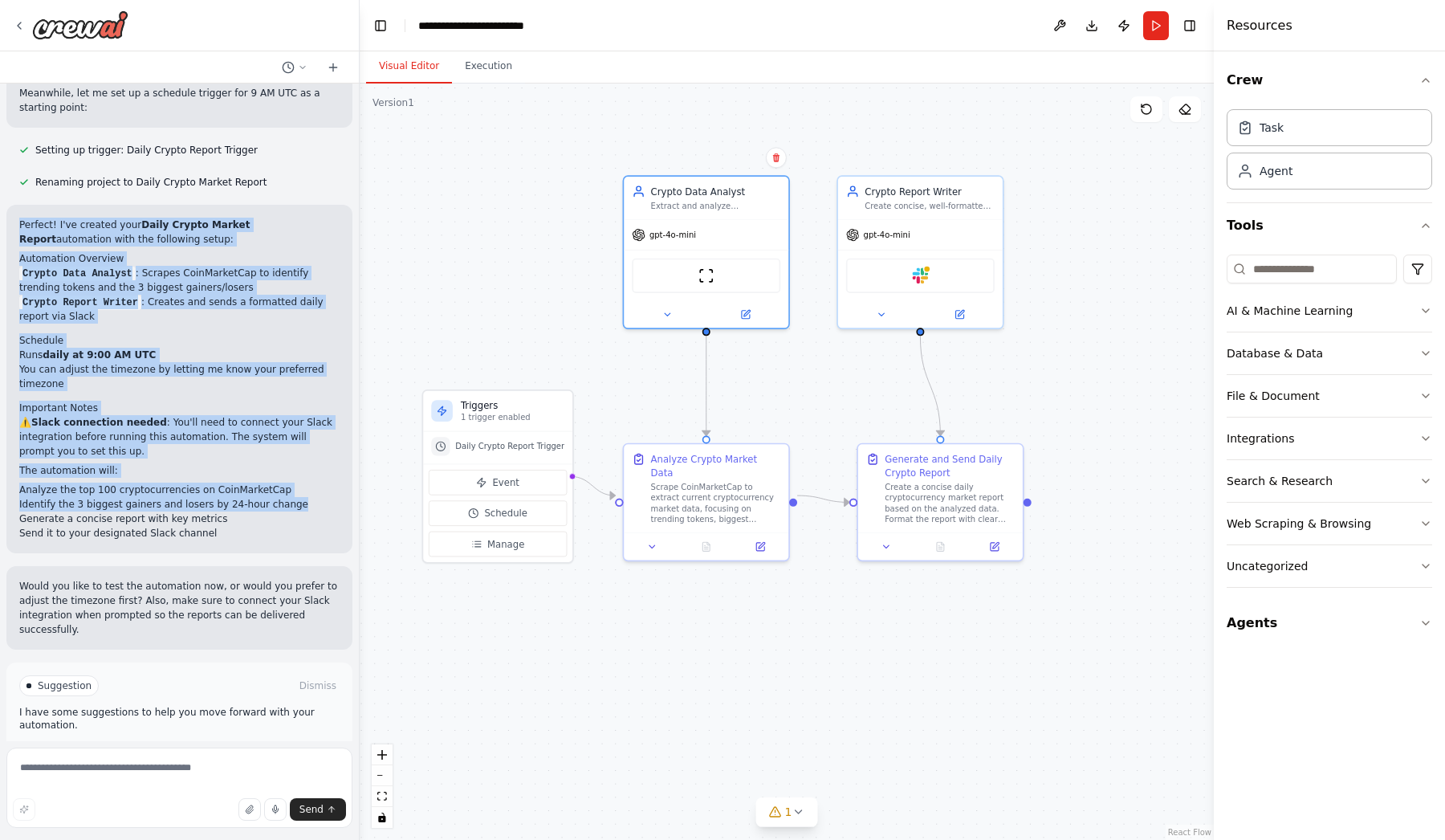
drag, startPoint x: 21, startPoint y: 196, endPoint x: 310, endPoint y: 479, distance: 404.5
click at [312, 479] on div "Perfect! I've created your Daily Crypto Market Report automation with the follo…" at bounding box center [179, 379] width 320 height 323
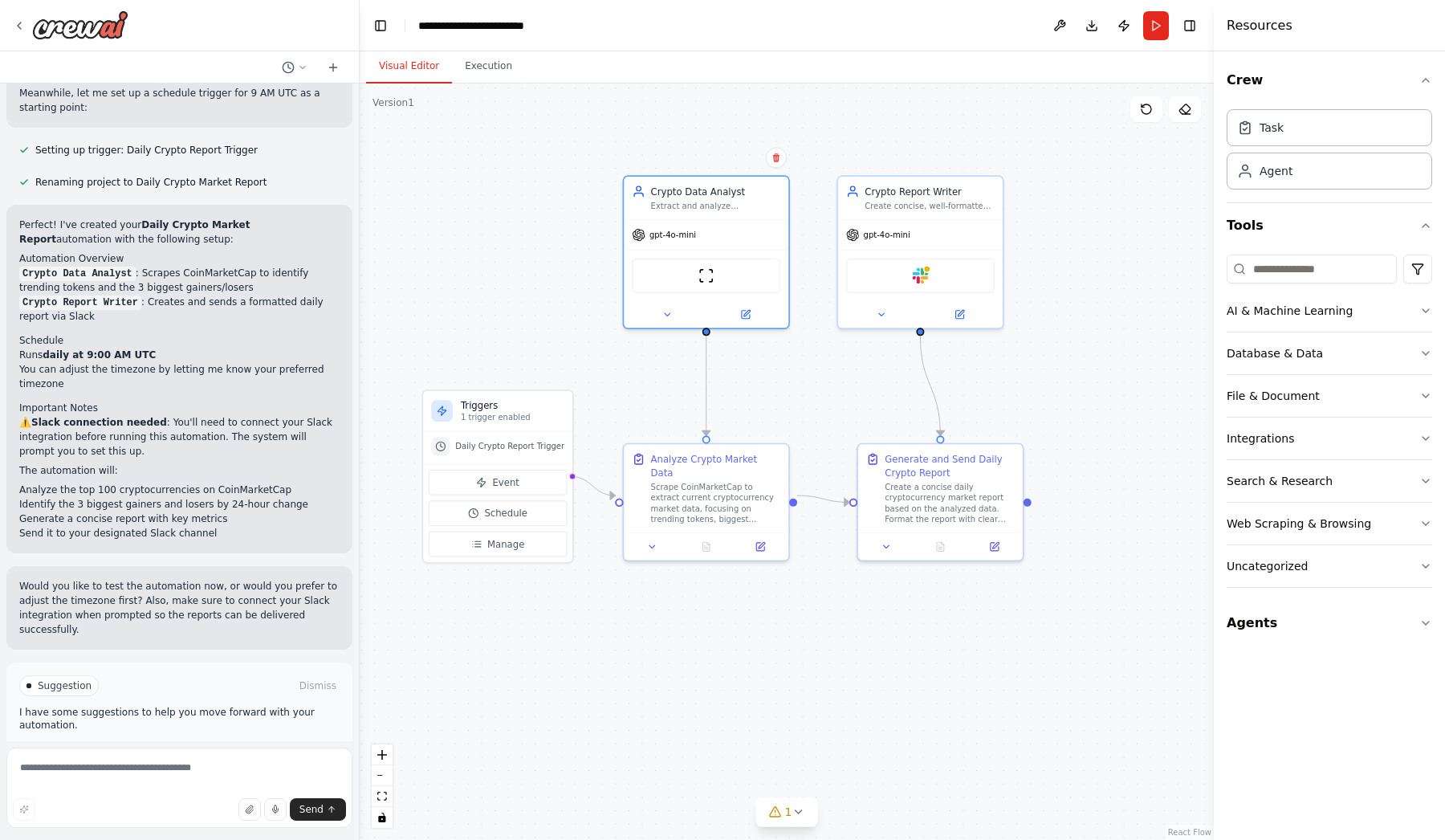
click at [530, 655] on div ".deletable-edge-delete-btn { width: 20px; height: 20px; border: 0px solid #ffff…" at bounding box center [787, 462] width 854 height 756
click at [228, 741] on button "Run Automation" at bounding box center [179, 754] width 320 height 26
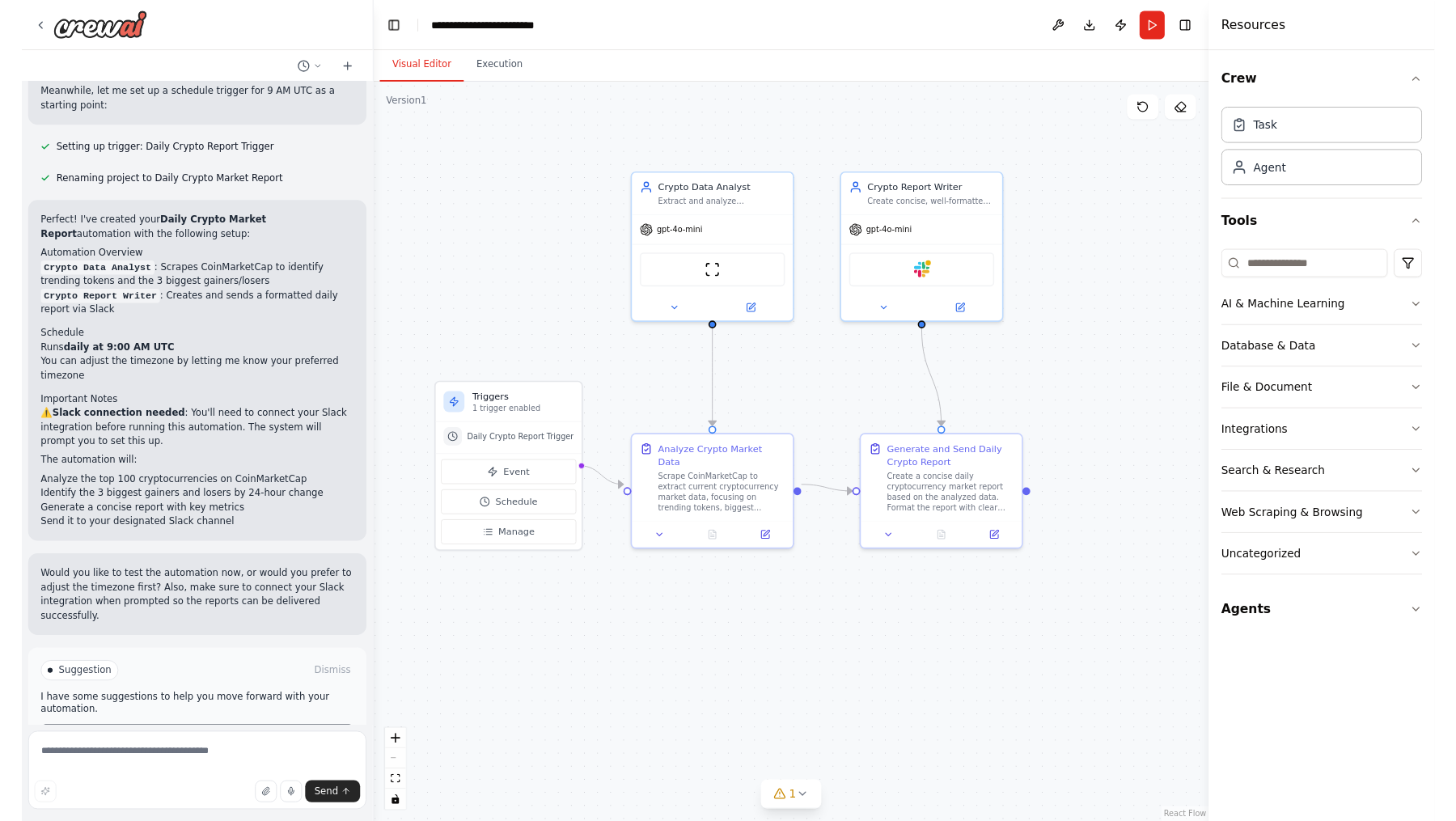
scroll to position [1044, 0]
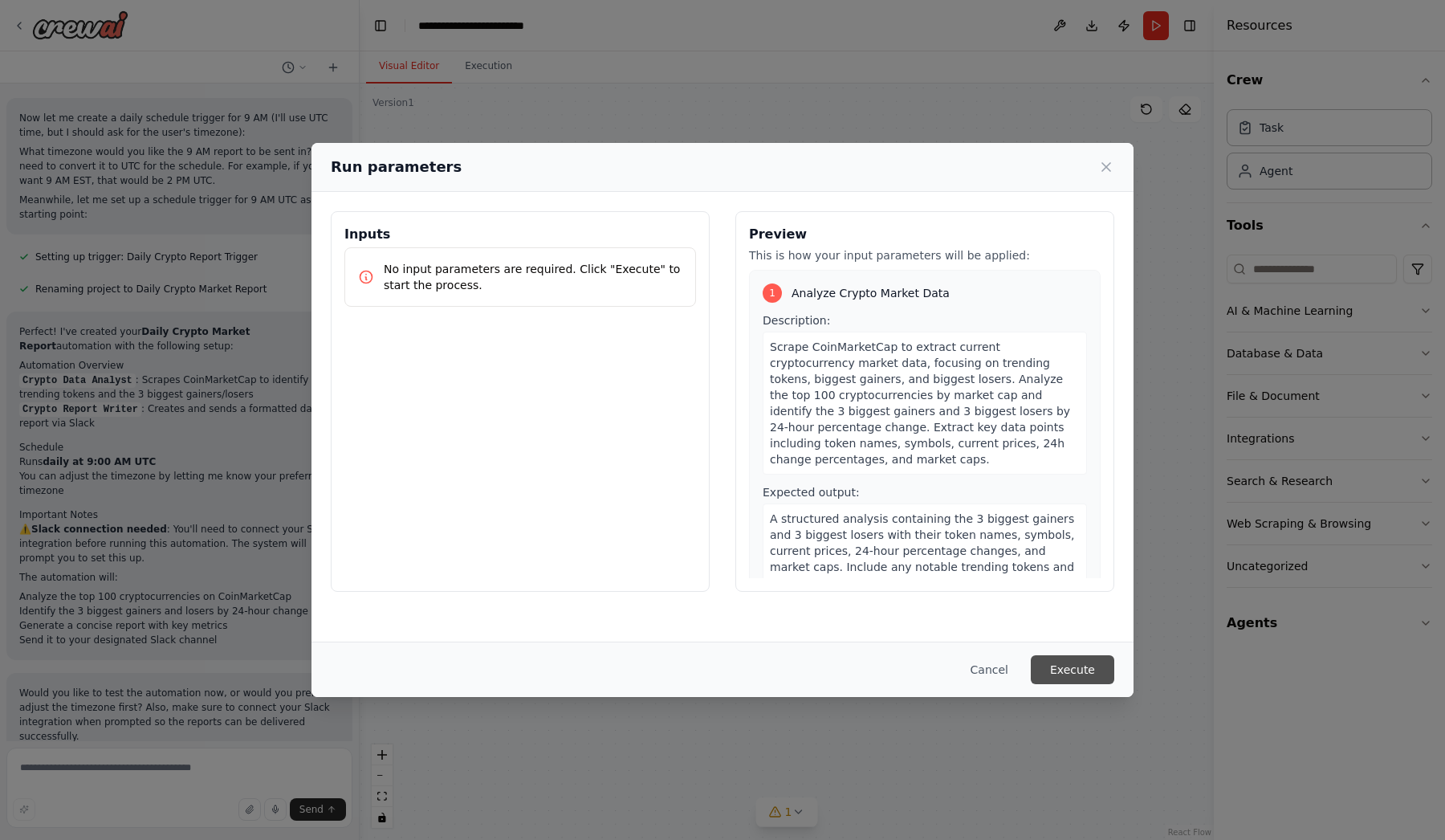
click at [1081, 659] on button "Execute" at bounding box center [1073, 669] width 84 height 29
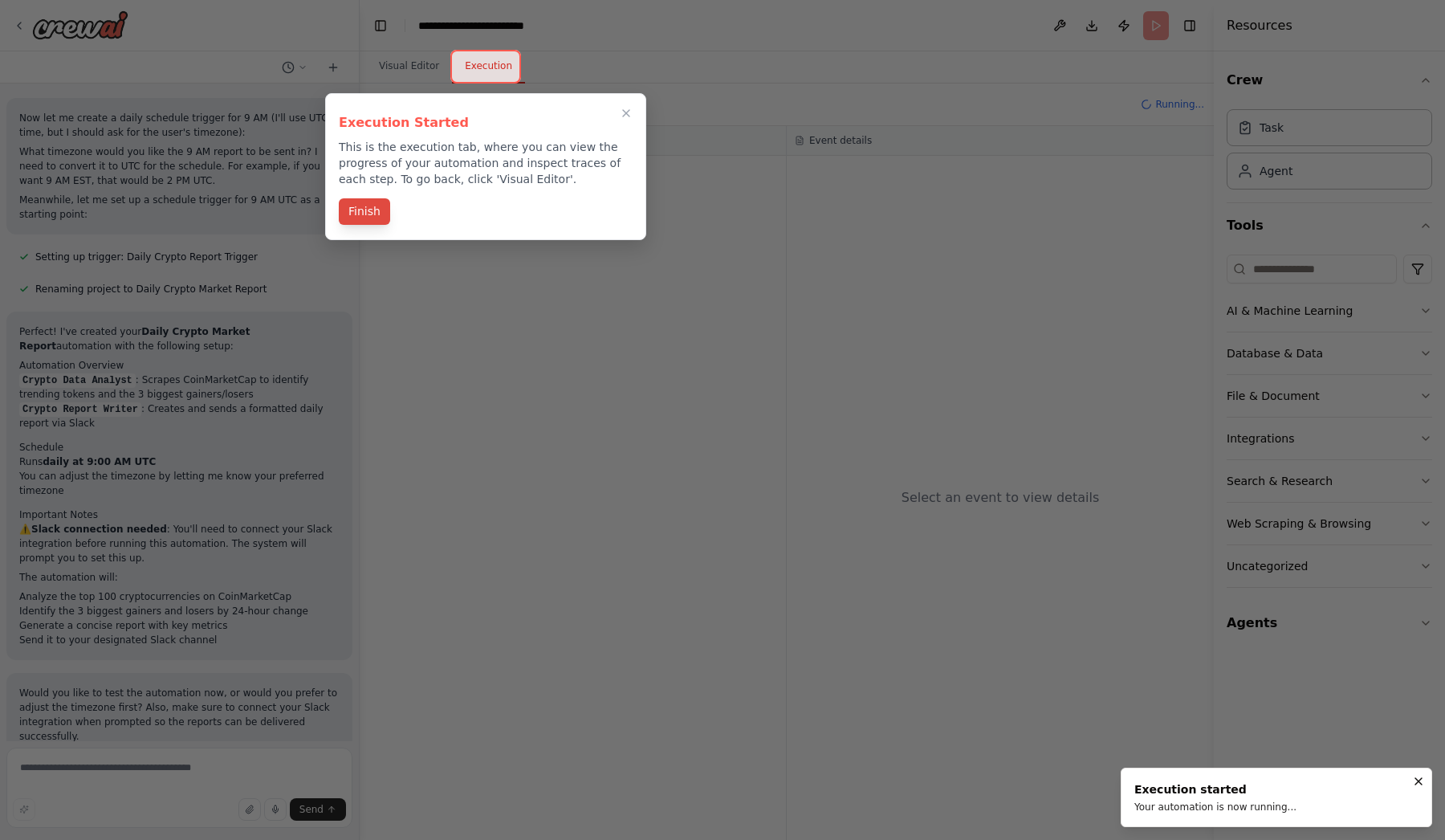
click at [364, 210] on button "Finish" at bounding box center [364, 212] width 51 height 27
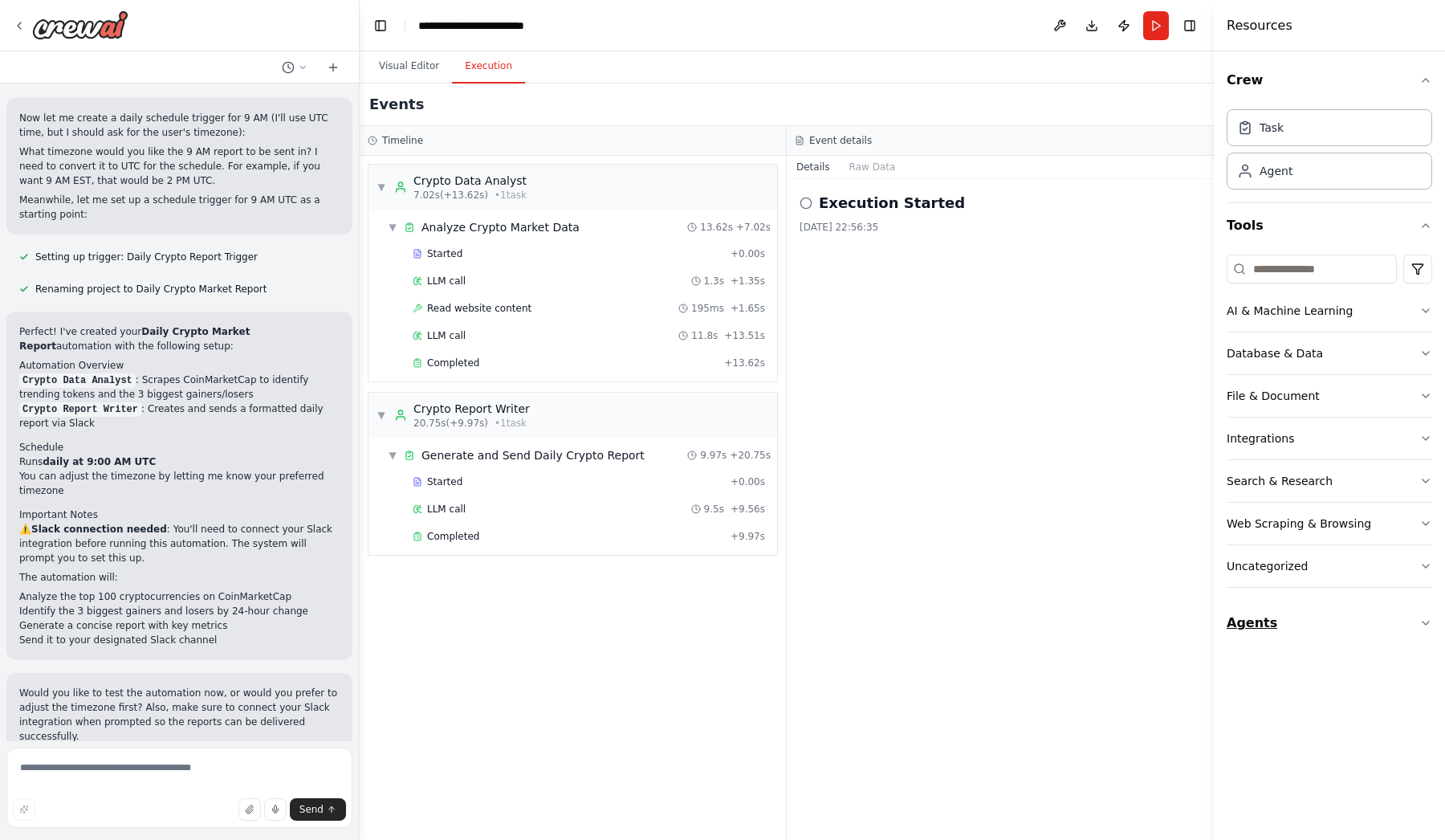
click at [1423, 618] on icon "button" at bounding box center [1426, 622] width 13 height 13
click at [1059, 647] on div "Execution Started 03/10/2025, 22:56:35" at bounding box center [1000, 510] width 428 height 661
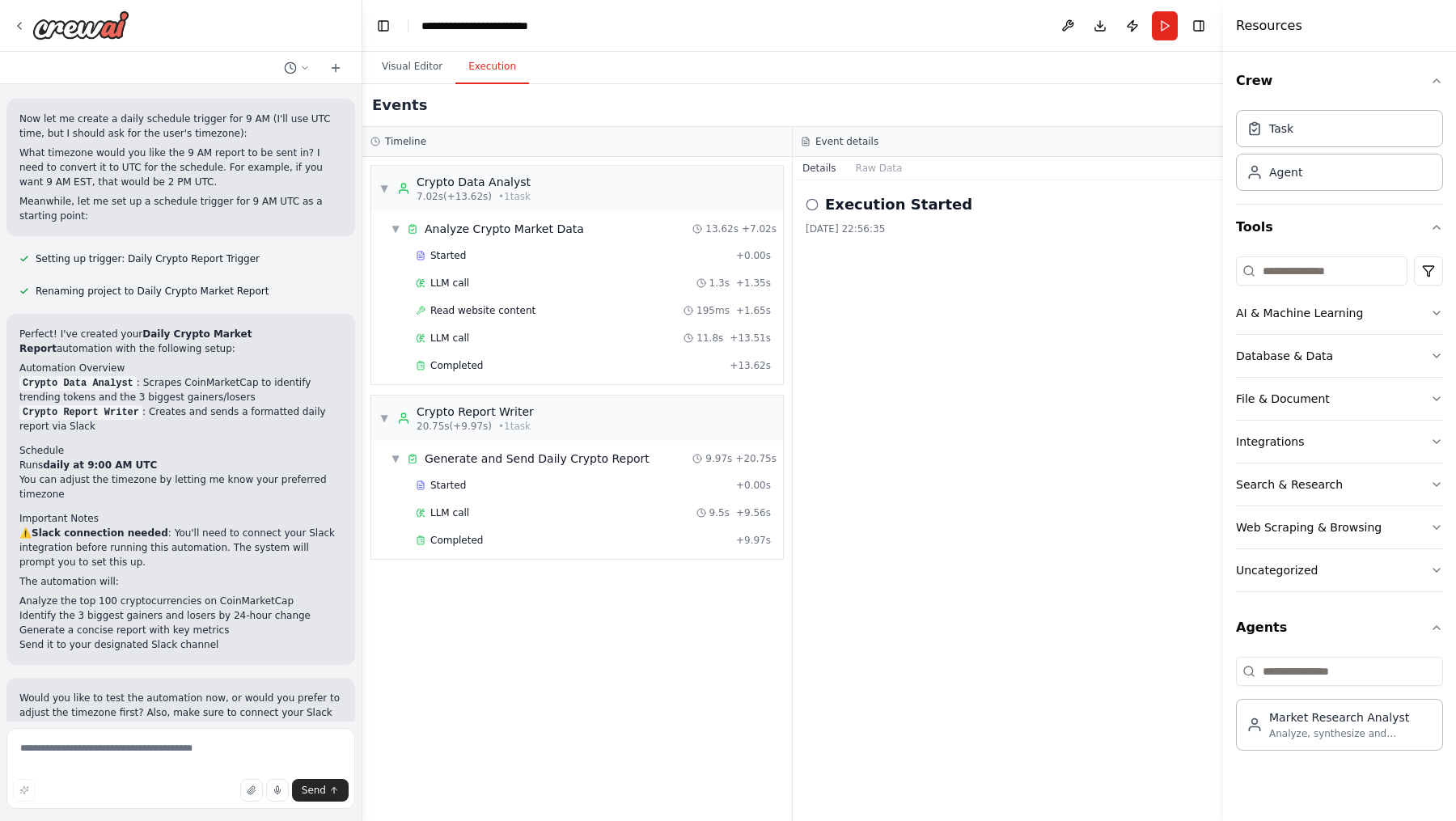
scroll to position [395, 0]
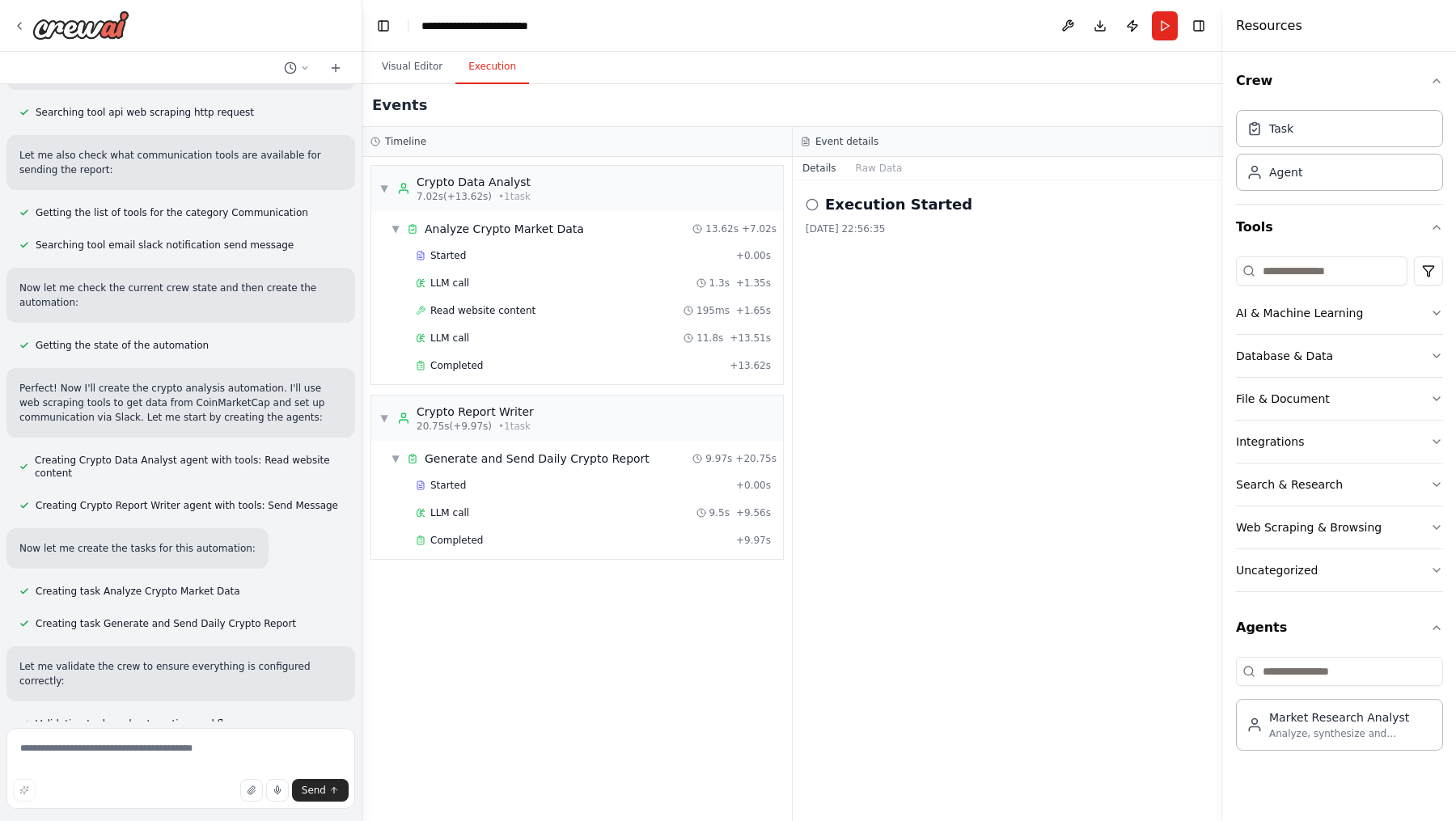
click at [998, 438] on div "Execution Started 03/10/2025, 22:56:35" at bounding box center [1007, 501] width 431 height 641
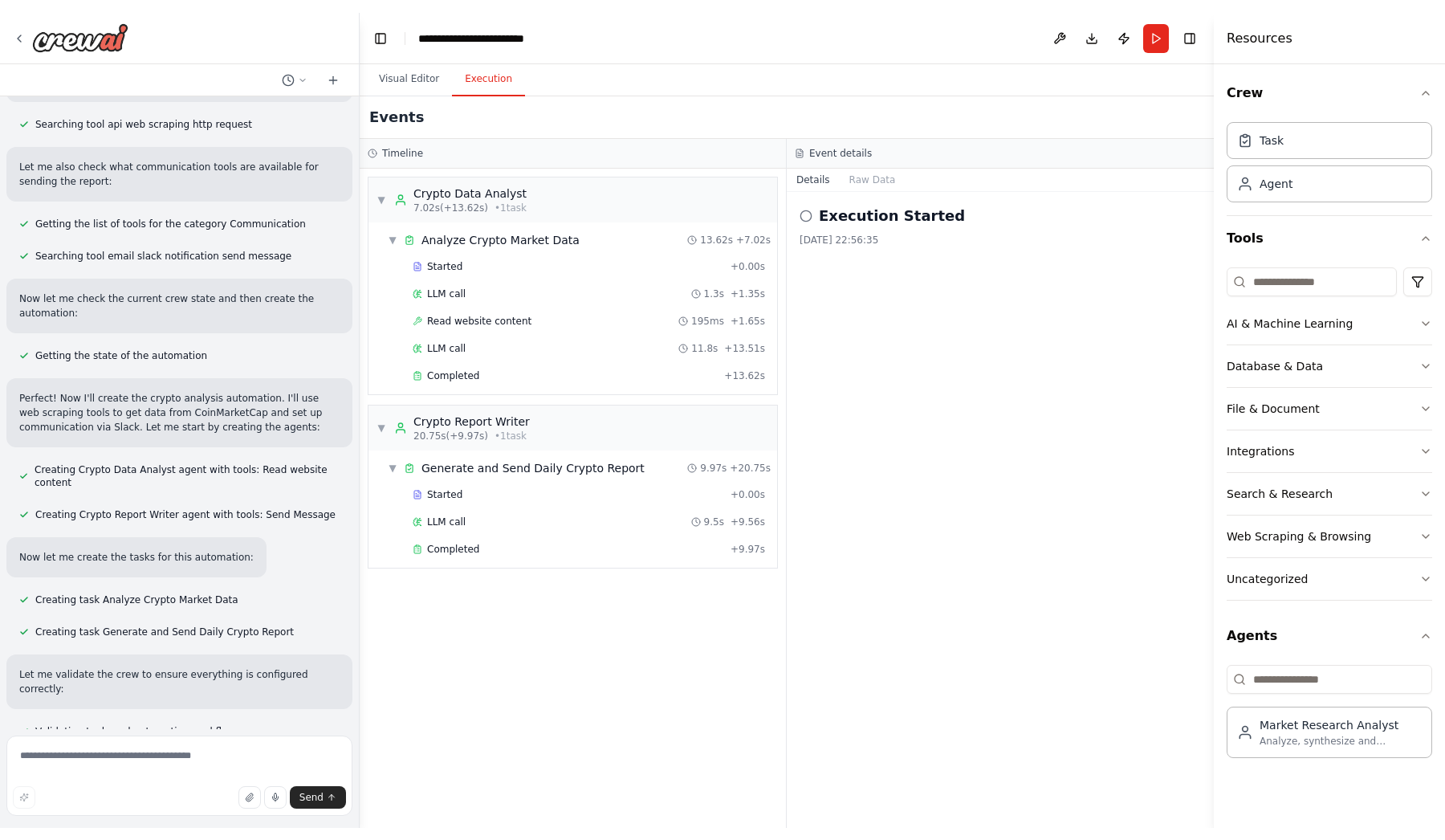
scroll to position [0, 0]
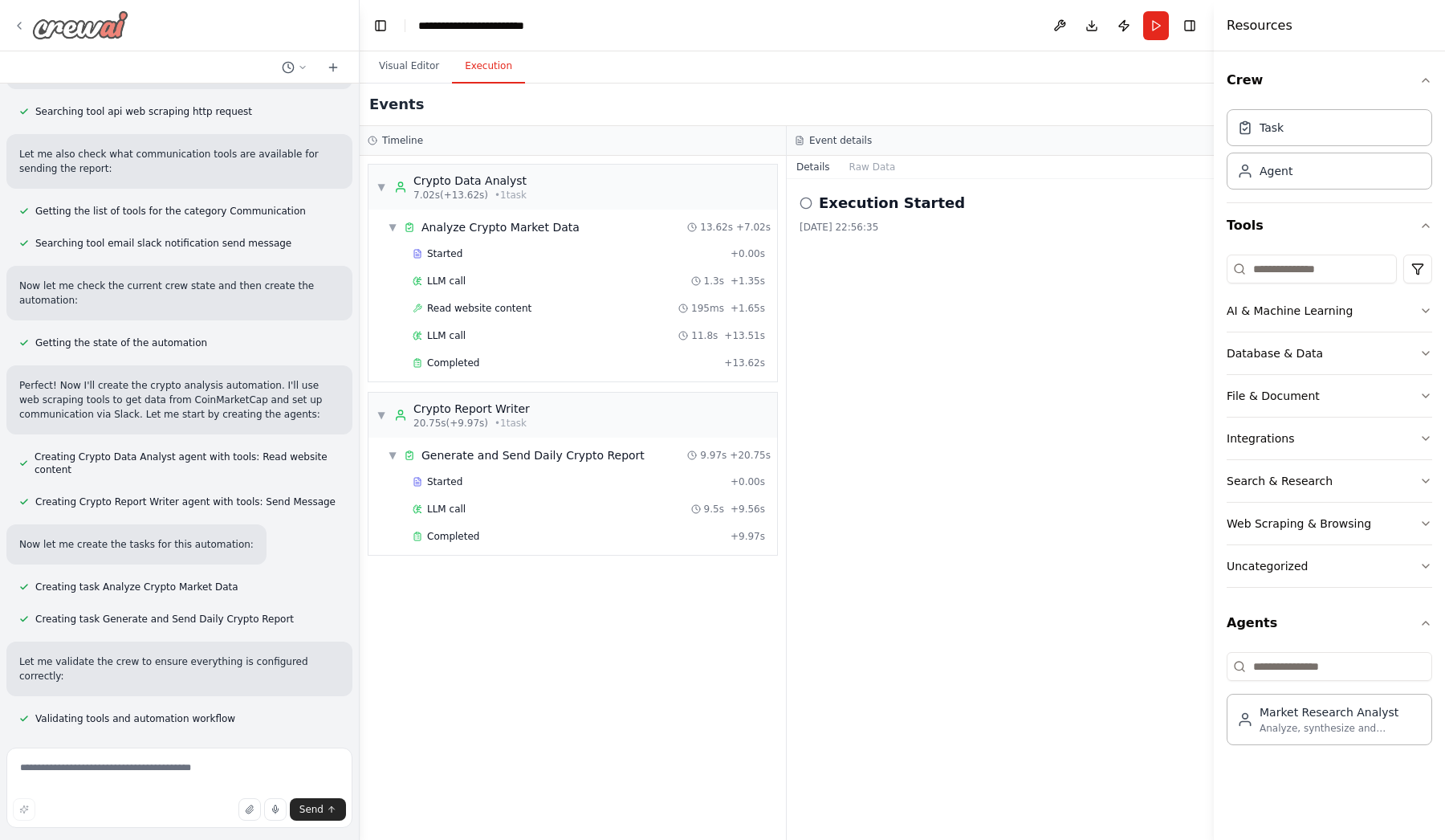
click at [22, 18] on div at bounding box center [70, 24] width 115 height 29
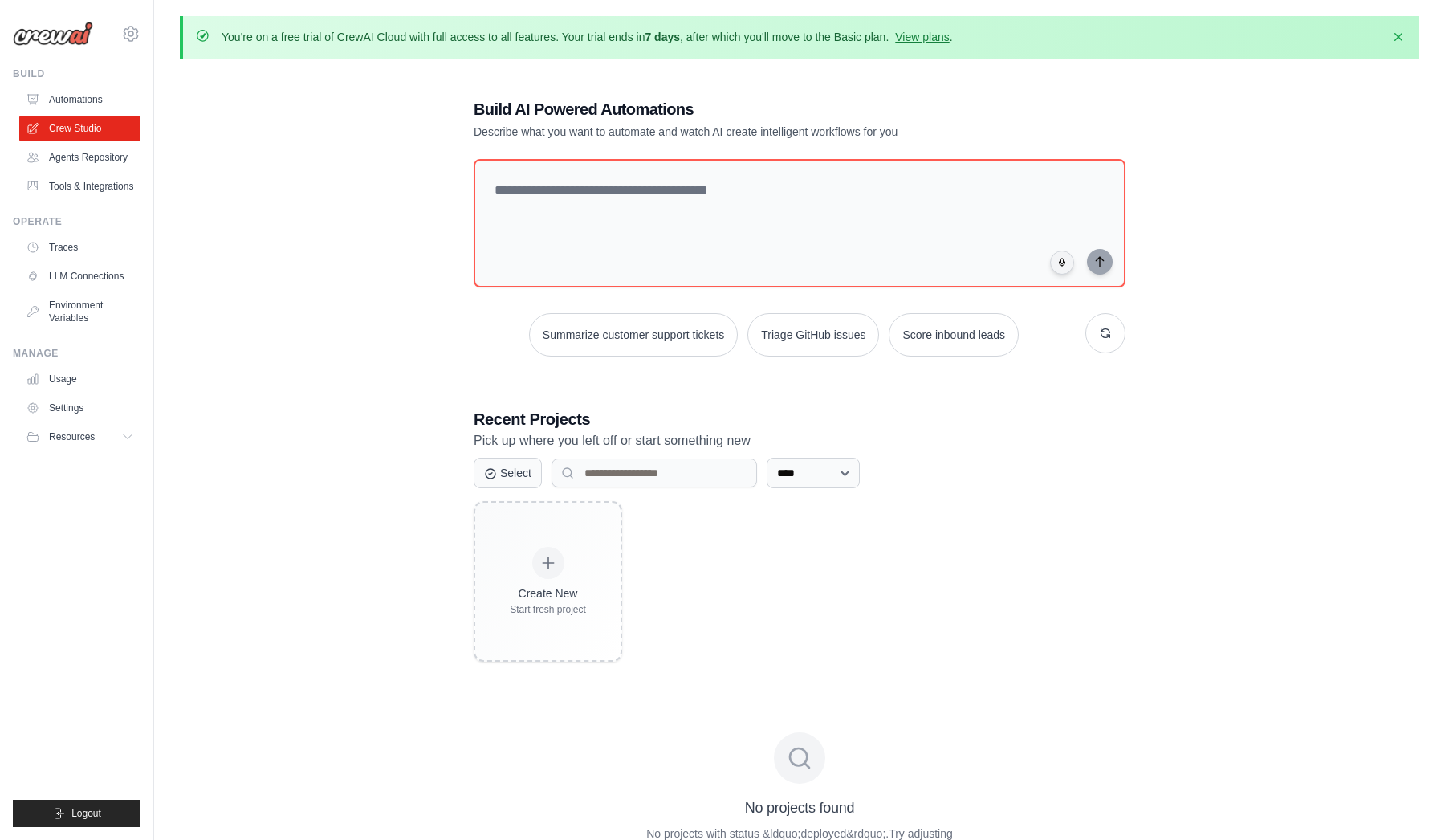
click at [827, 452] on div "**********" at bounding box center [799, 680] width 652 height 545
select select "***"
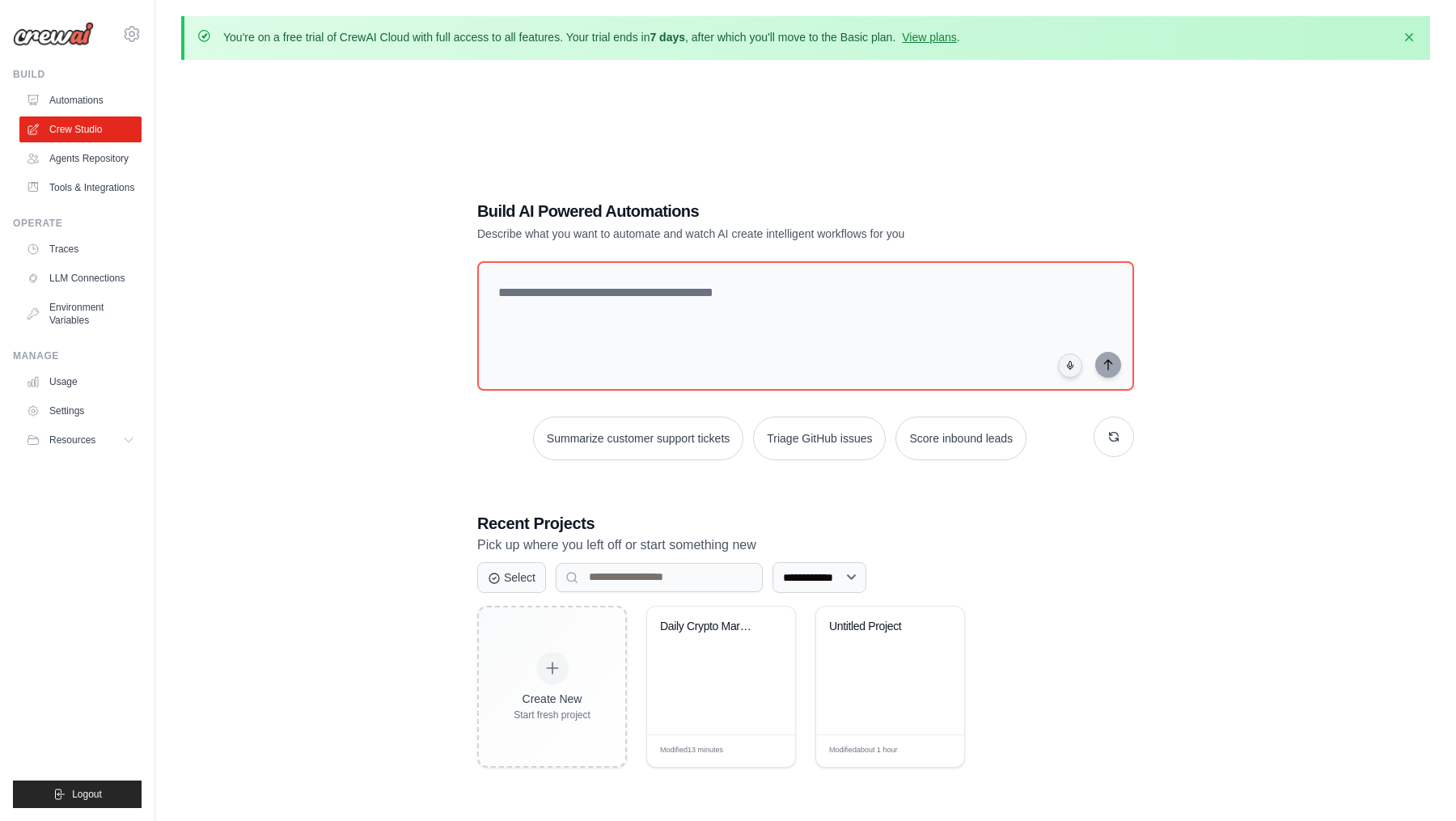
click at [1415, 0] on html "oe.arefiev@gmail.com Settings Build Automations" at bounding box center [728, 455] width 1456 height 910
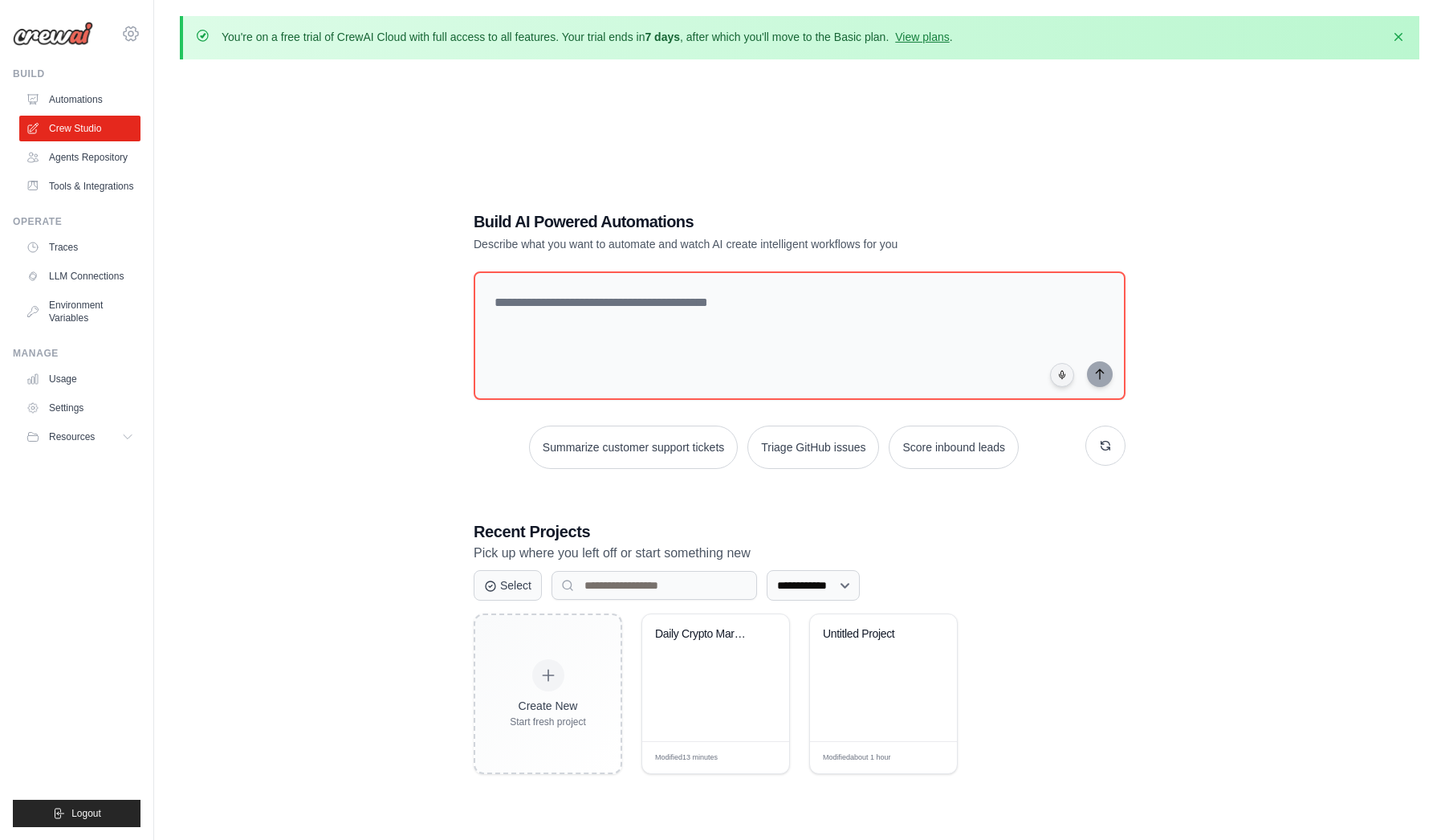
click at [130, 29] on icon at bounding box center [131, 33] width 19 height 19
click at [276, 335] on div "**********" at bounding box center [800, 492] width 1240 height 840
click at [133, 38] on icon at bounding box center [131, 33] width 19 height 19
click at [169, 101] on span "Settings" at bounding box center [201, 99] width 127 height 16
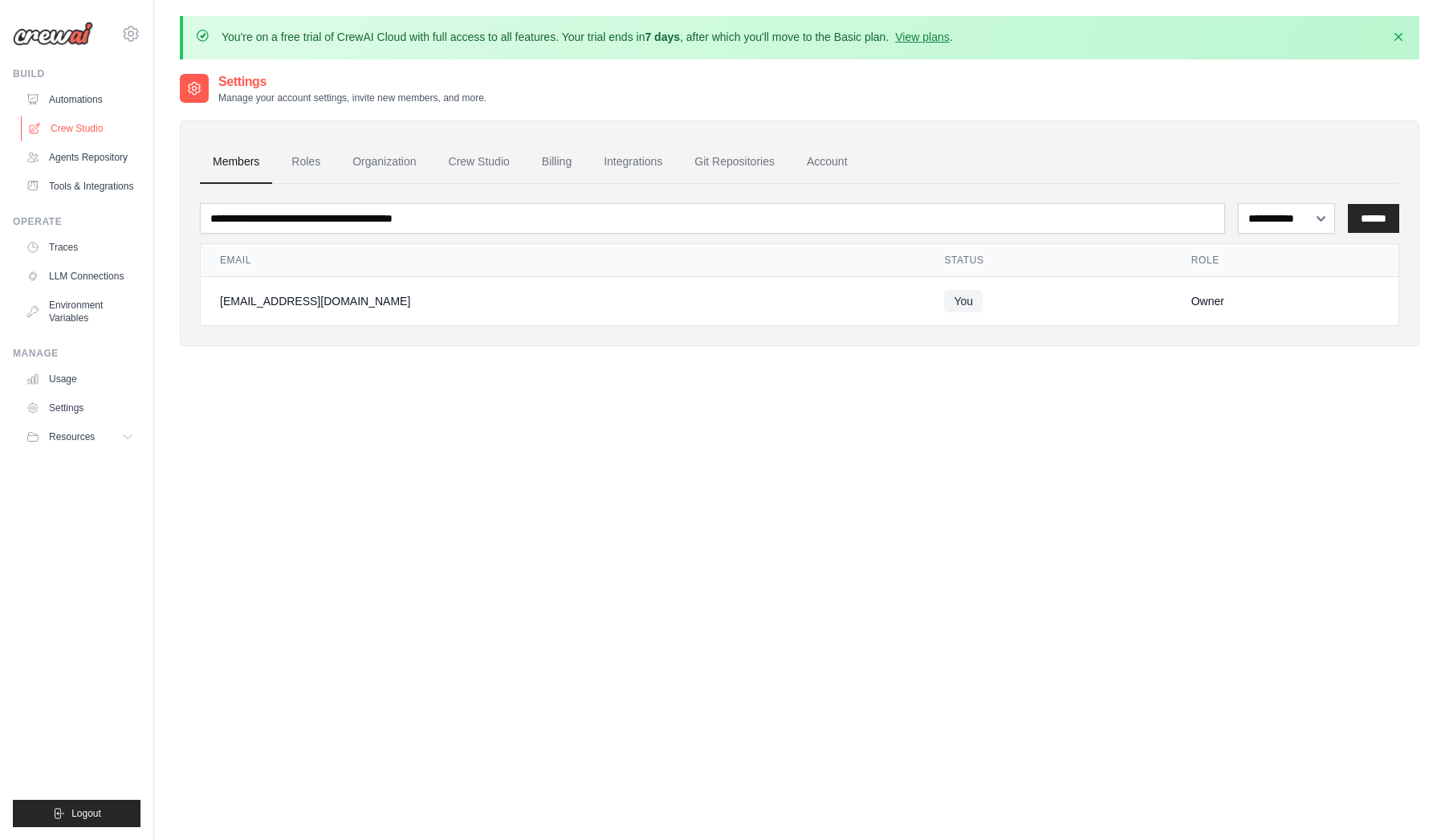
click at [68, 127] on link "Crew Studio" at bounding box center [81, 128] width 121 height 26
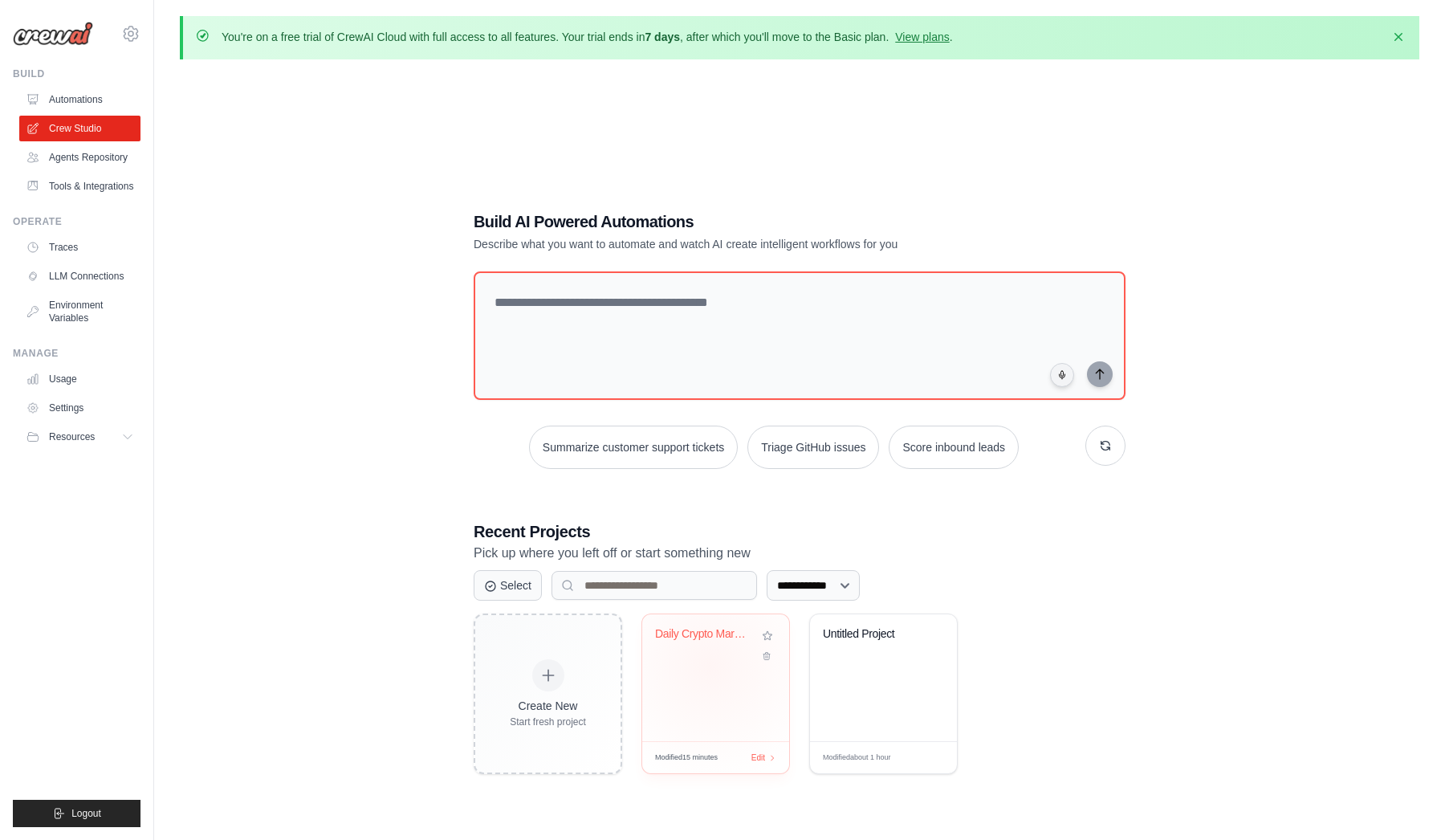
click at [710, 665] on div "Daily Crypto Market Report" at bounding box center [716, 678] width 147 height 127
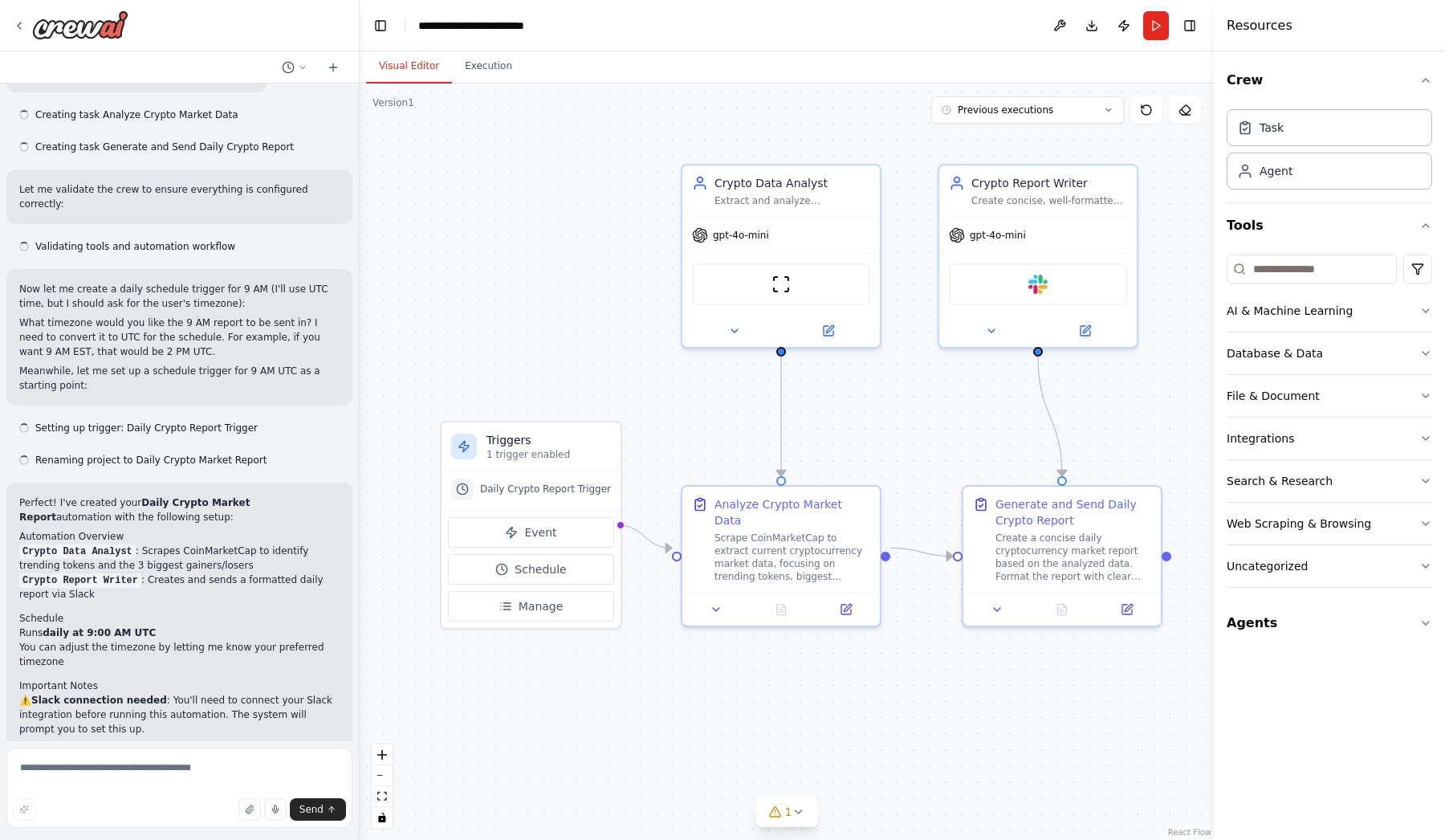
scroll to position [1036, 0]
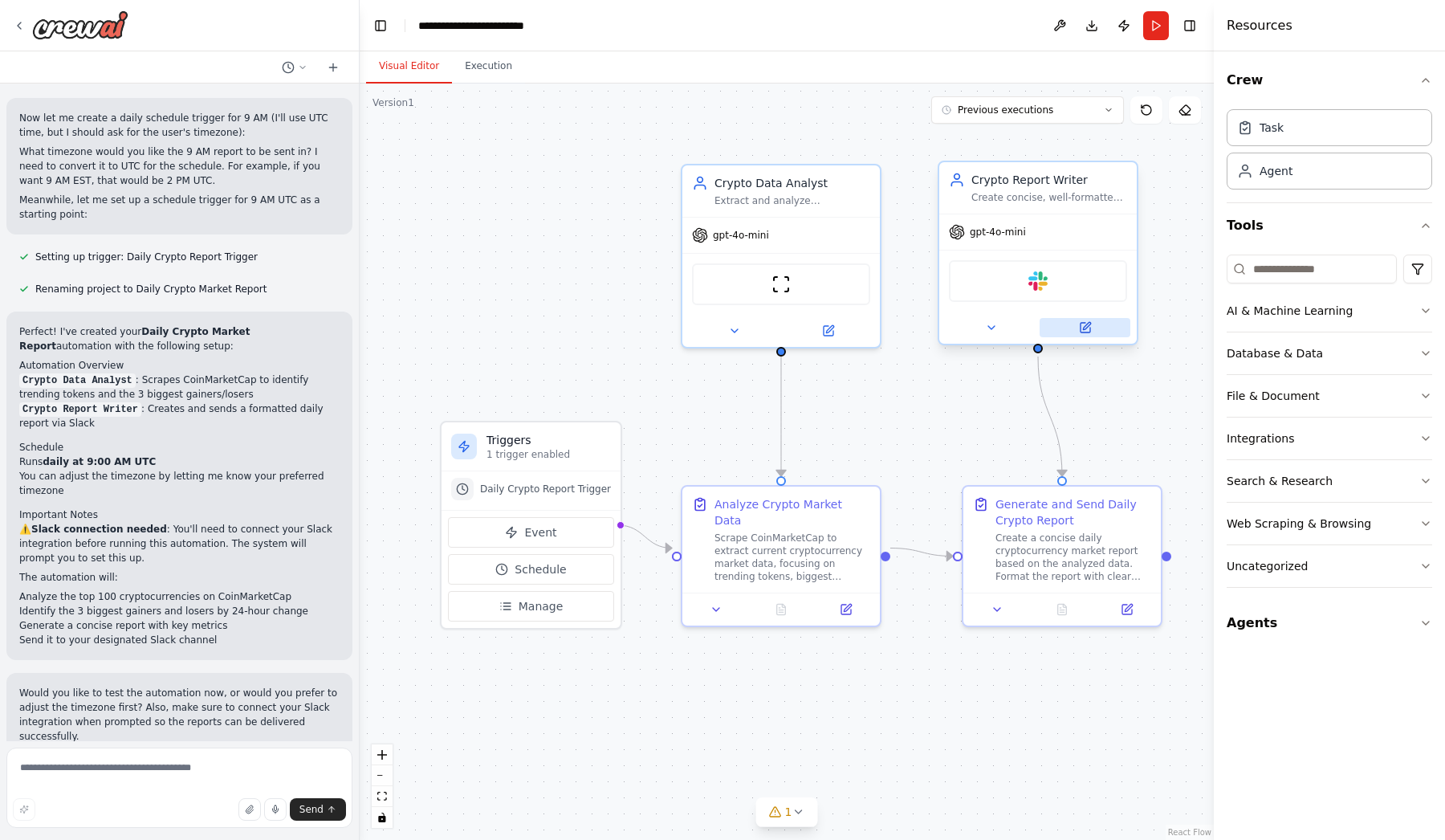
click at [1088, 324] on icon at bounding box center [1087, 325] width 8 height 8
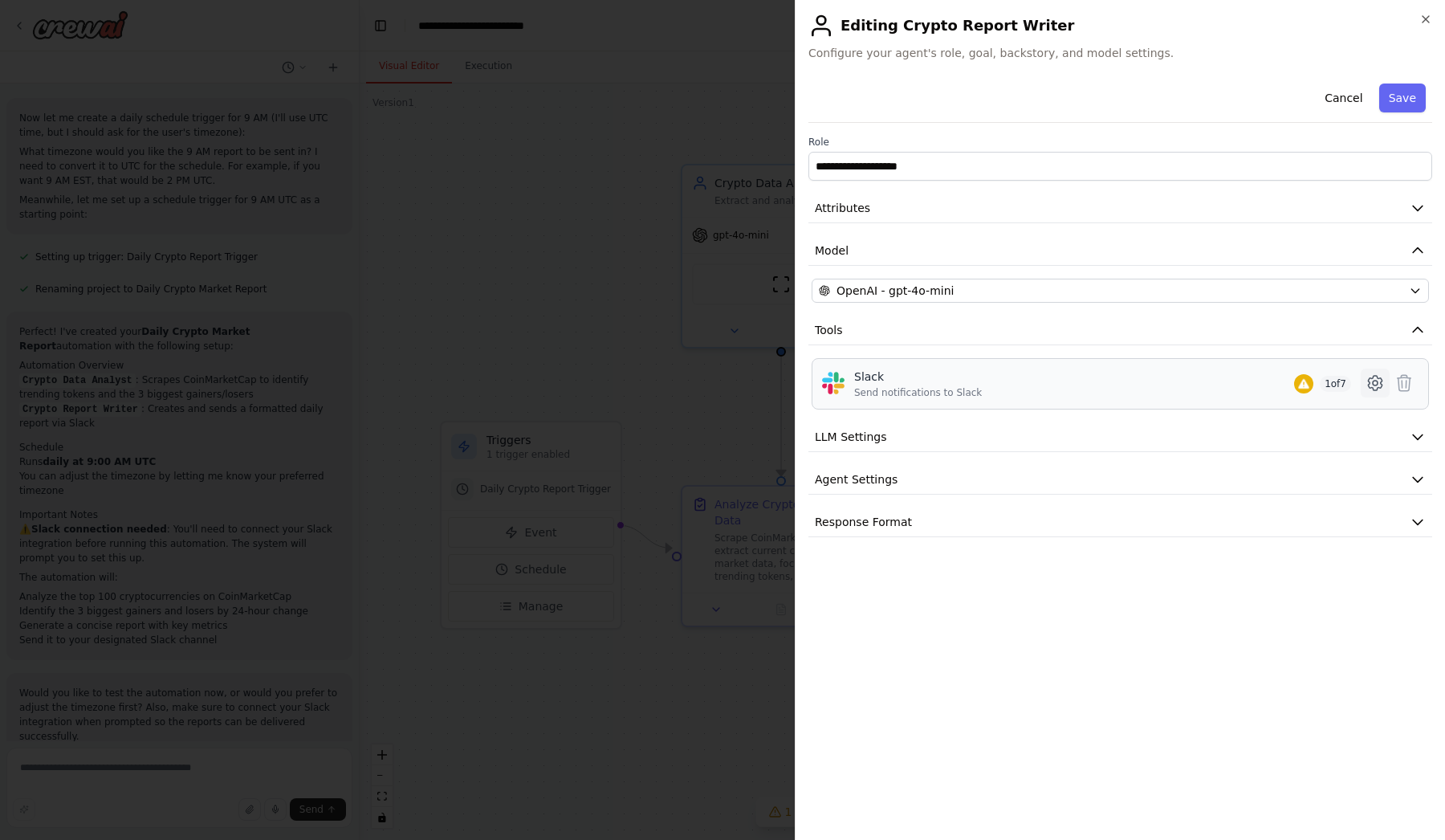
click at [1371, 386] on icon at bounding box center [1375, 382] width 19 height 19
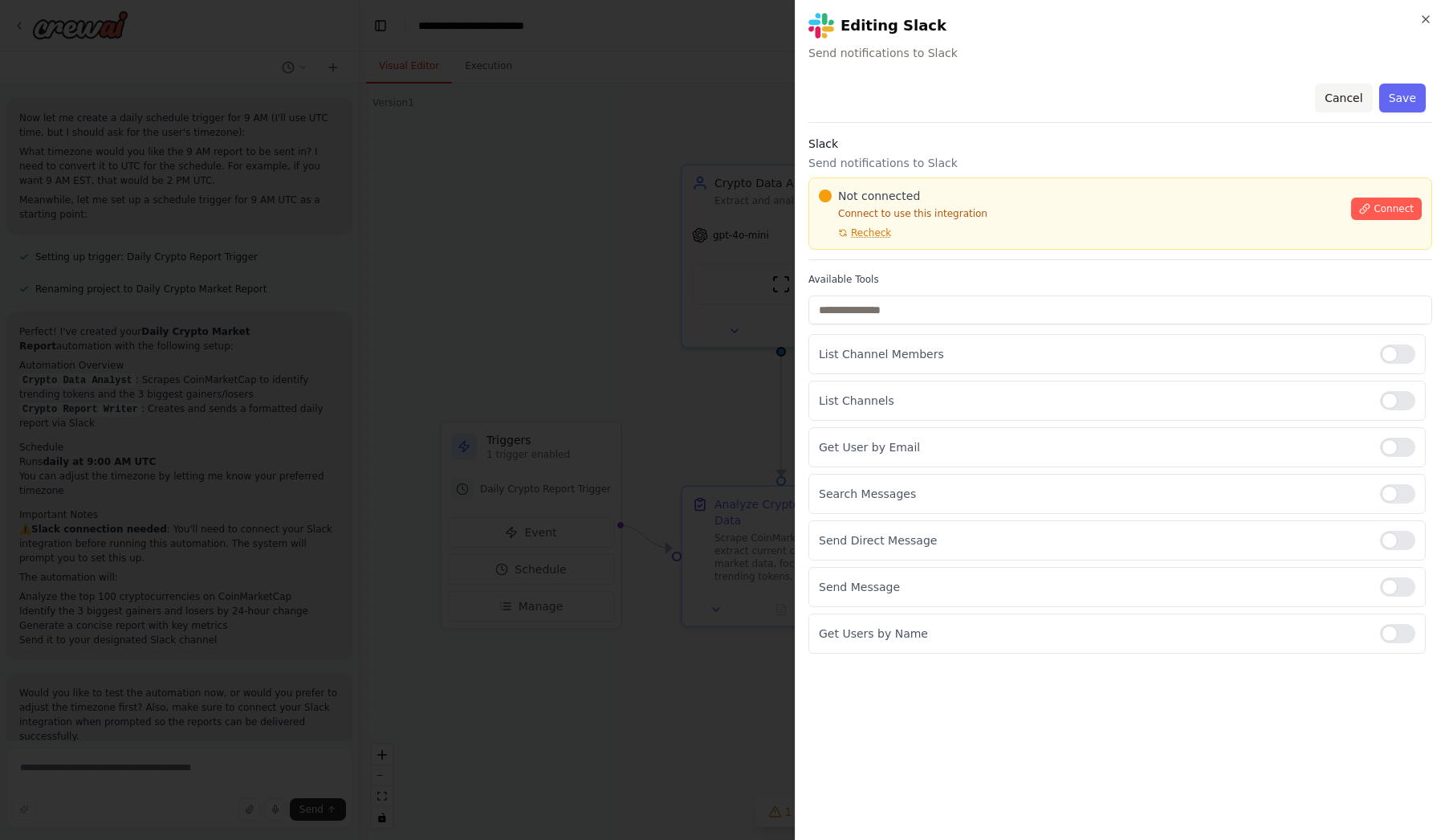
click at [1349, 98] on button "Cancel" at bounding box center [1344, 98] width 57 height 29
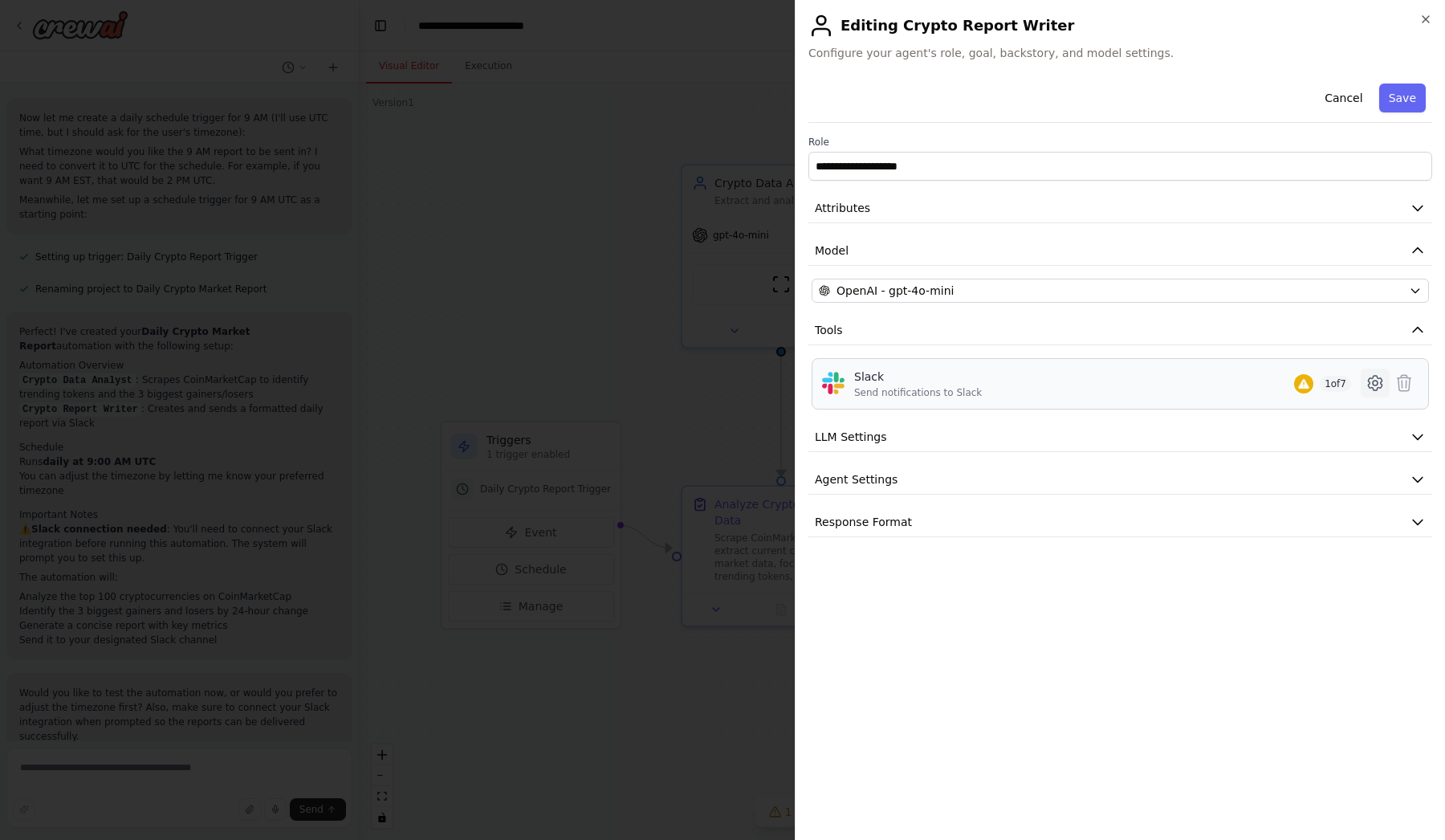
click at [1376, 378] on icon at bounding box center [1375, 382] width 19 height 19
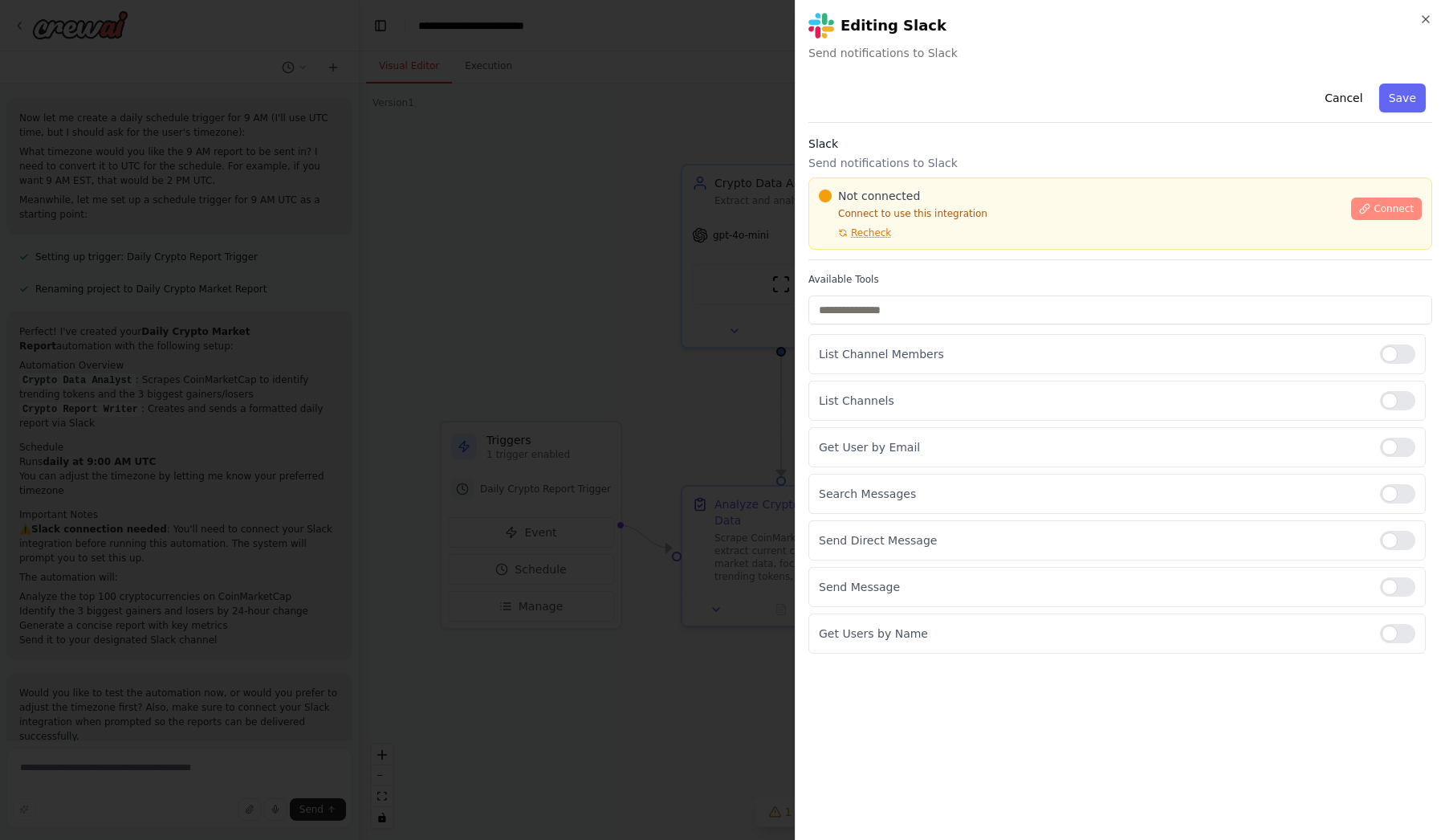
click at [1386, 208] on span "Connect" at bounding box center [1394, 208] width 40 height 13
click at [1426, 18] on icon "button" at bounding box center [1426, 18] width 13 height 13
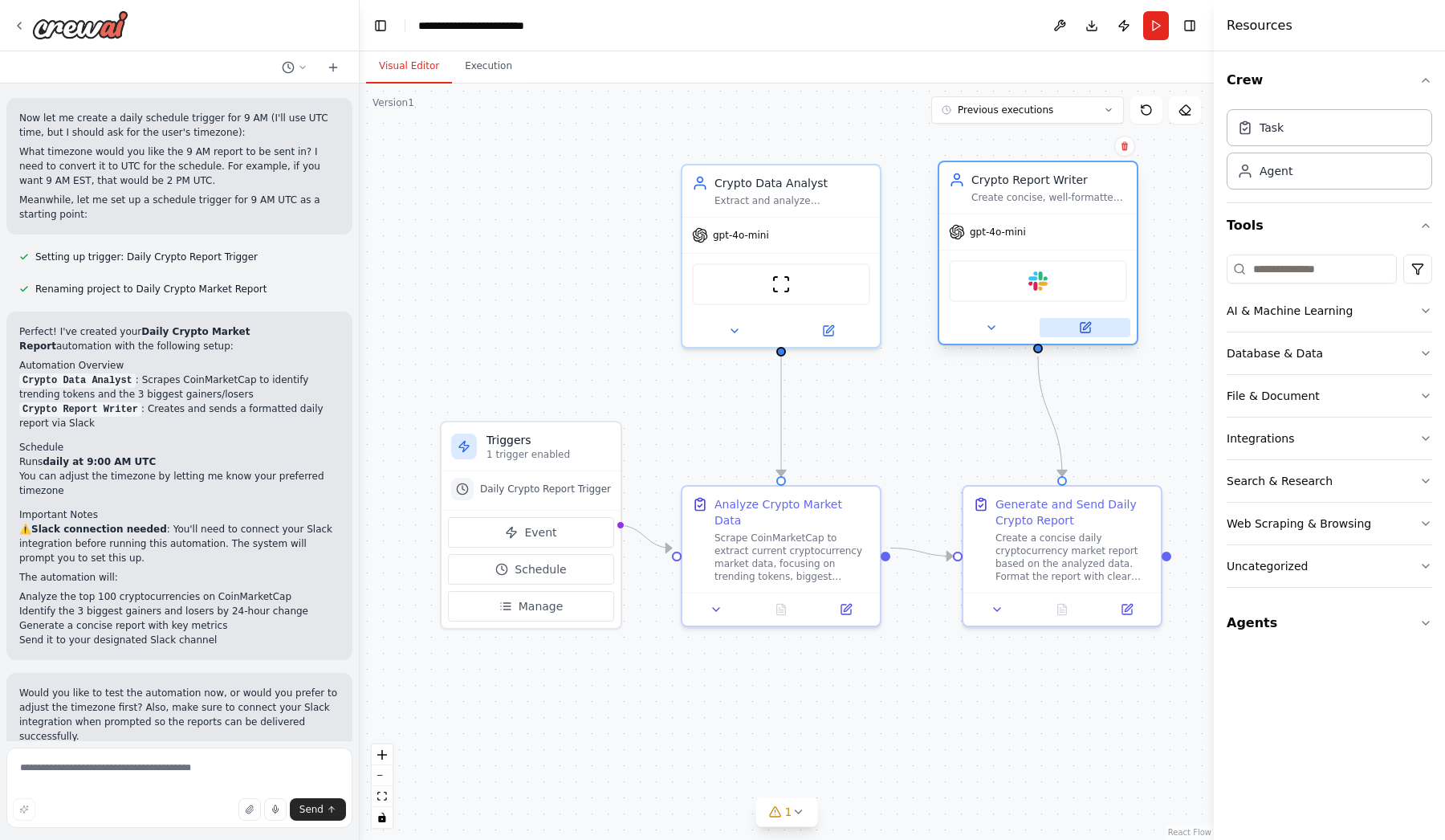
click at [1085, 329] on icon at bounding box center [1087, 325] width 8 height 8
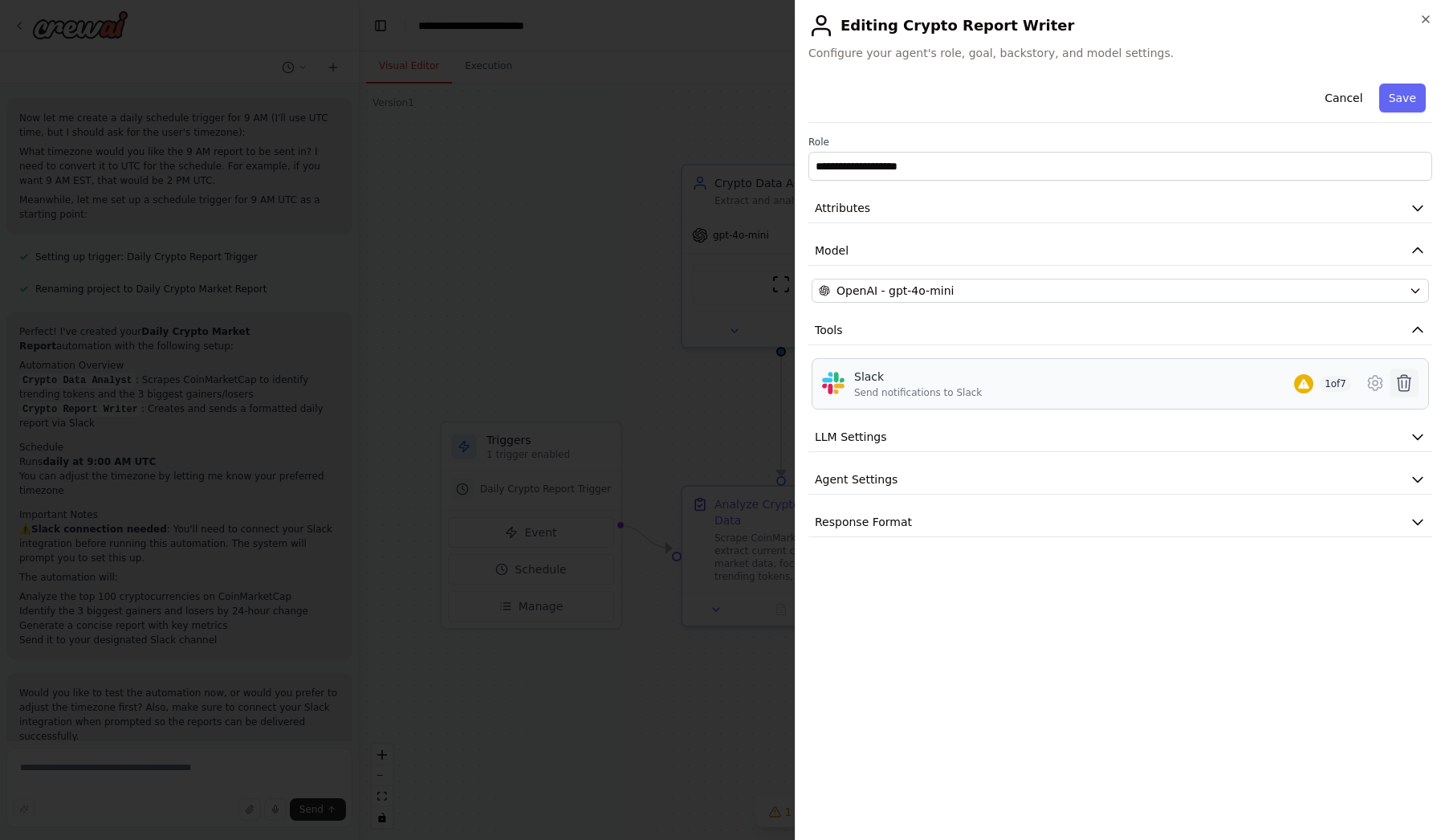
click at [1405, 387] on icon at bounding box center [1404, 382] width 19 height 19
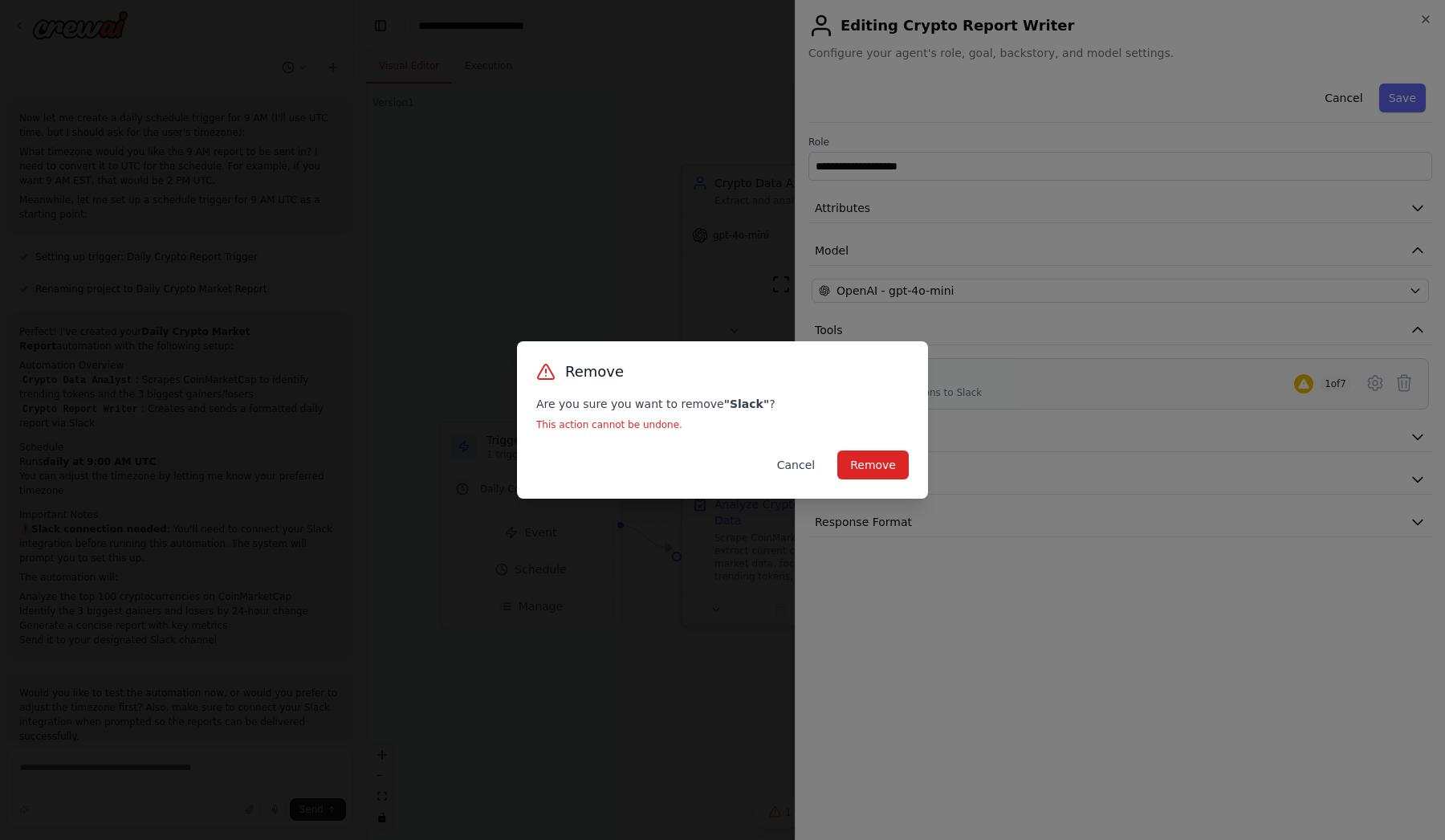
click at [797, 469] on button "Cancel" at bounding box center [797, 464] width 64 height 29
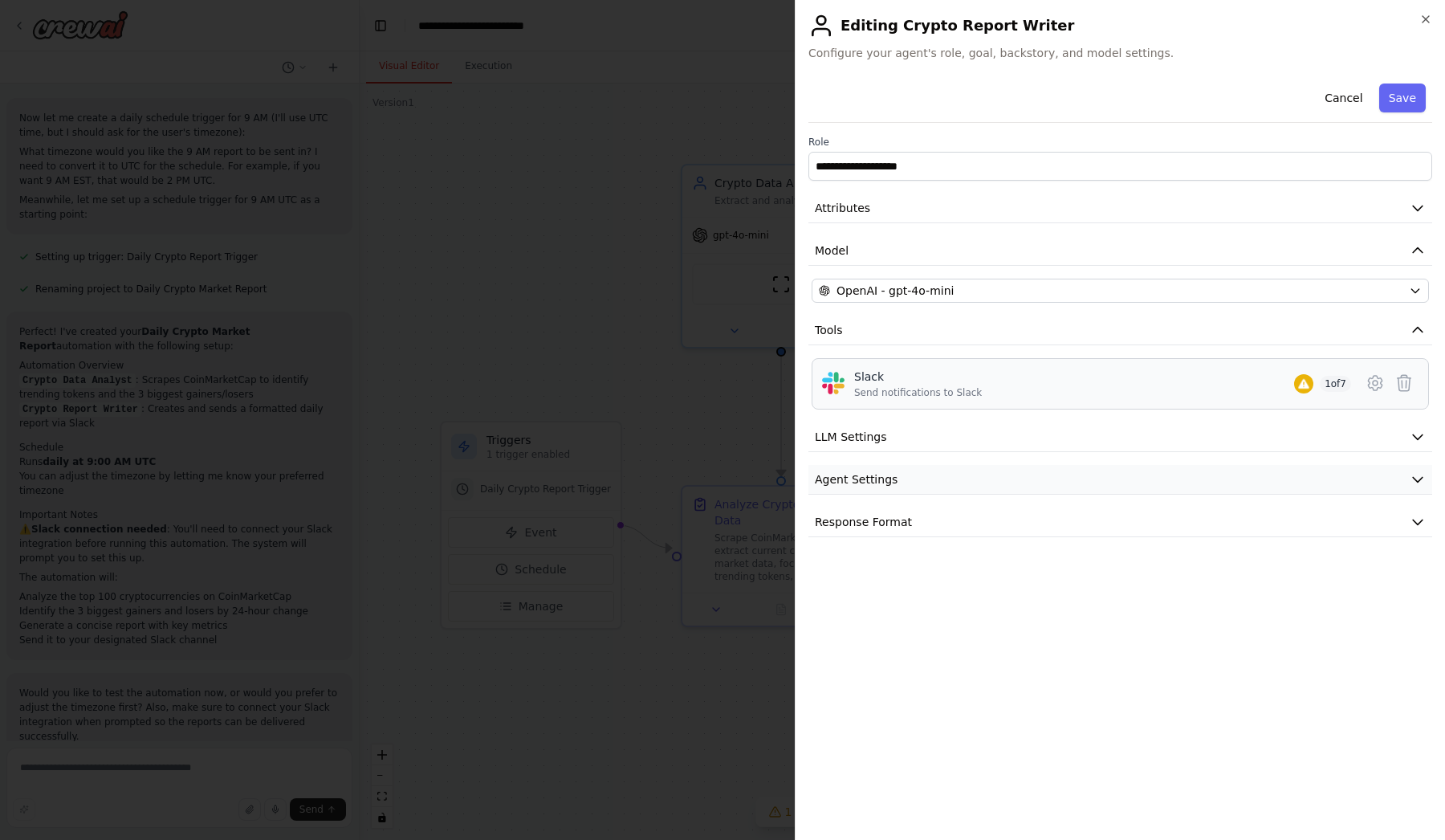
click at [897, 489] on button "Agent Settings" at bounding box center [1120, 480] width 624 height 30
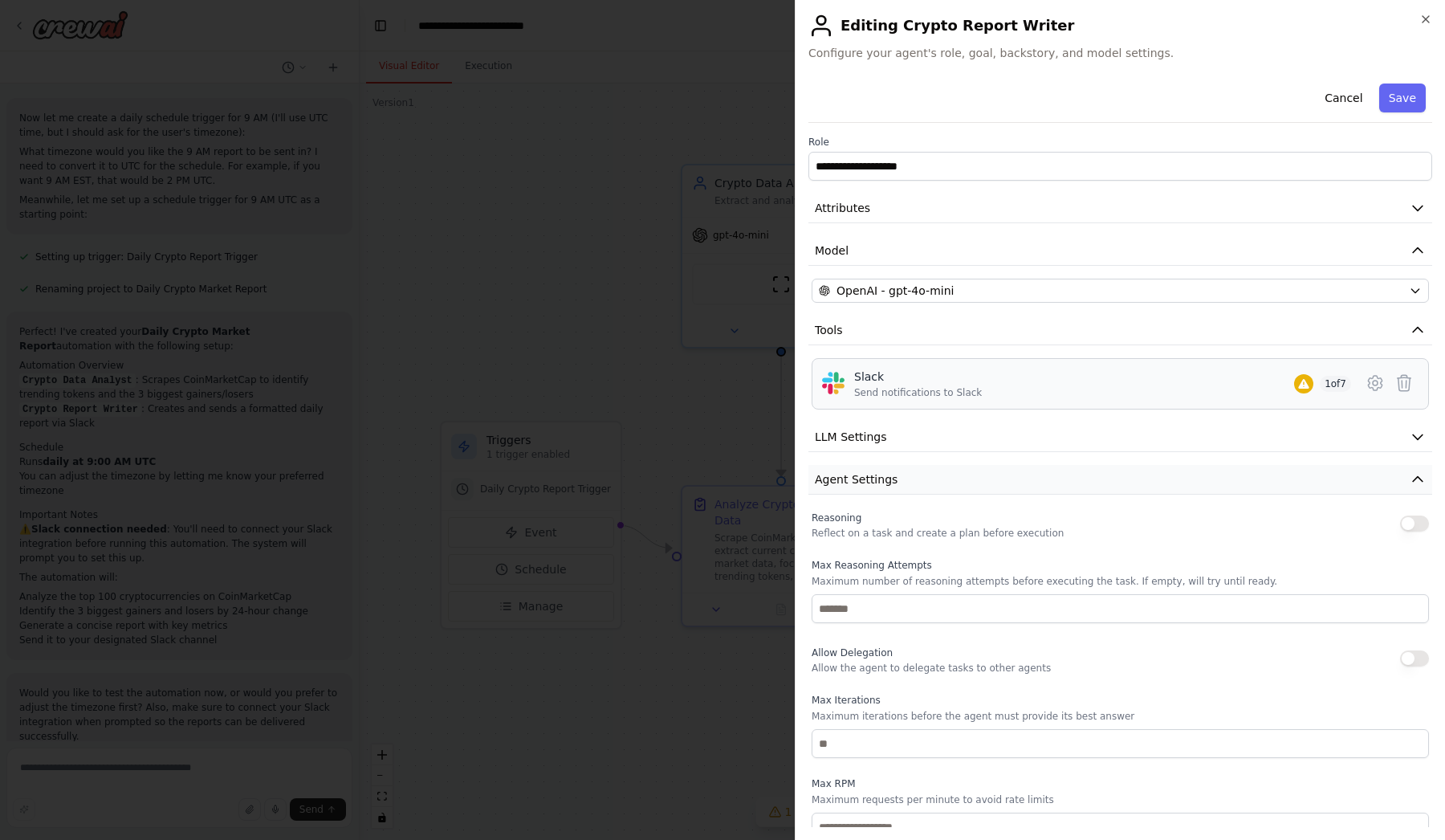
click at [905, 487] on button "Agent Settings" at bounding box center [1120, 480] width 624 height 30
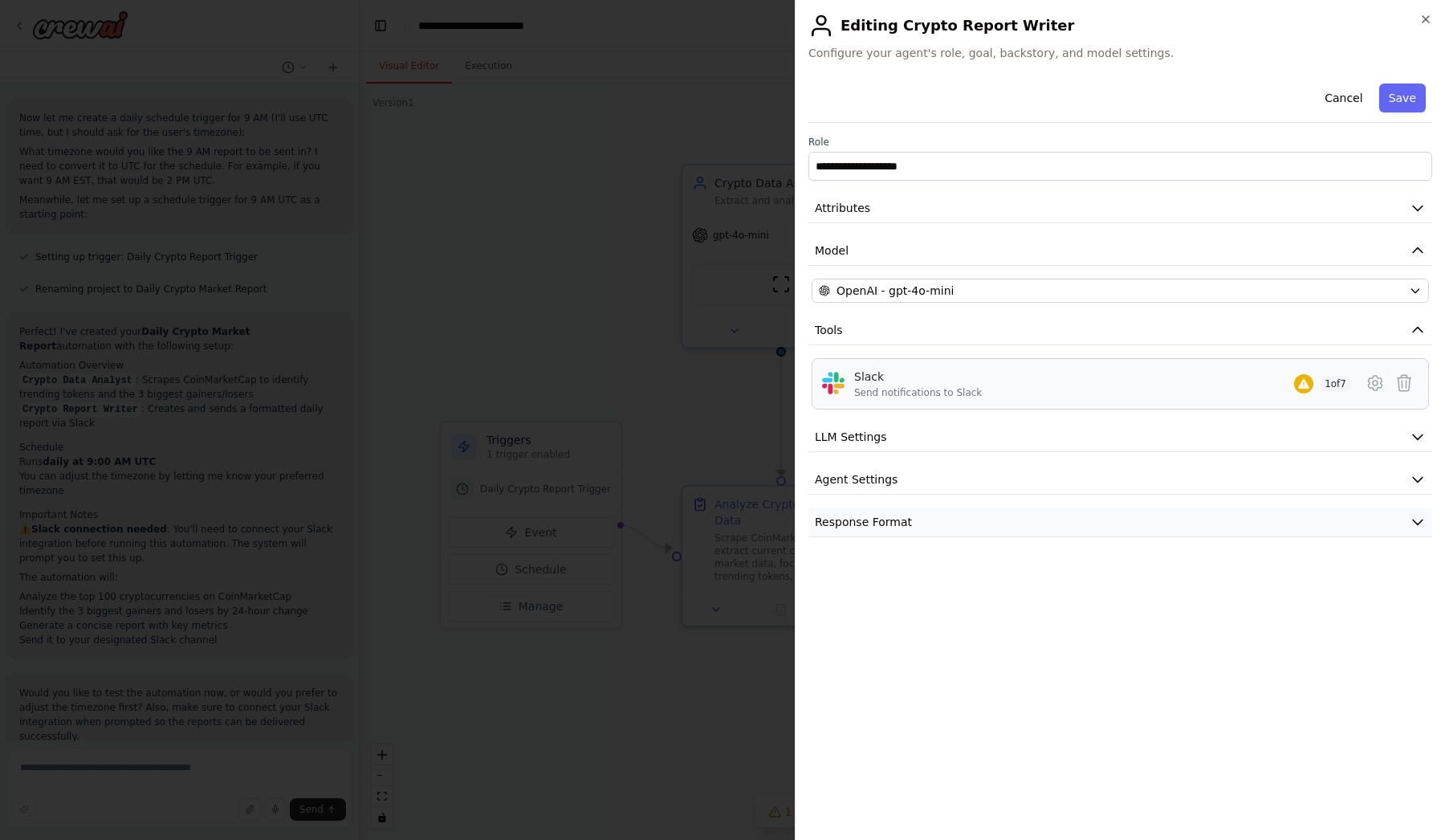
click at [901, 525] on span "Response Format" at bounding box center [863, 521] width 97 height 16
click at [906, 522] on span "Response Format" at bounding box center [863, 521] width 97 height 16
click at [926, 299] on button "OpenAI - gpt-4o-mini" at bounding box center [1120, 290] width 617 height 24
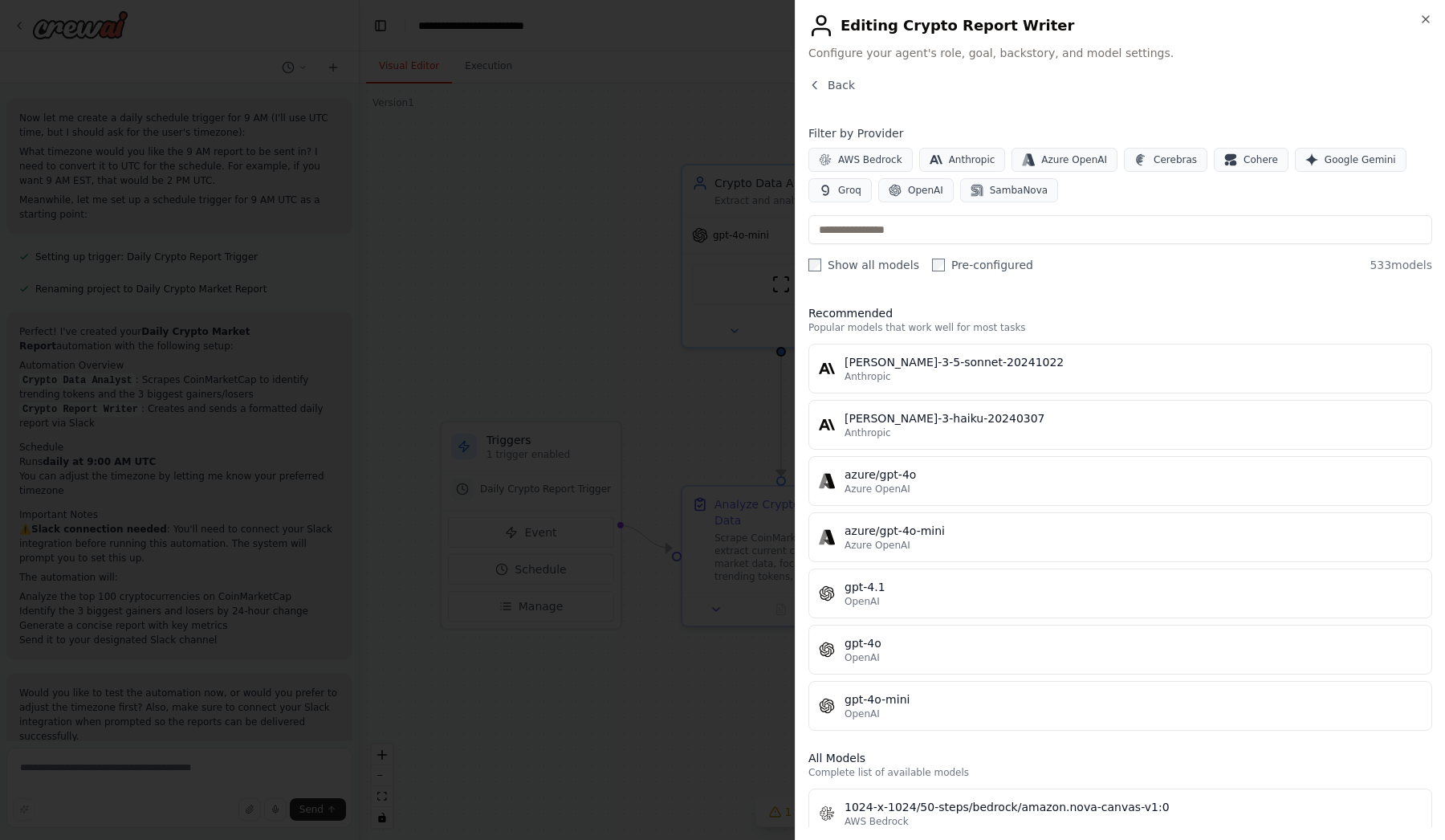
click at [1417, 16] on h2 "Editing Crypto Report Writer" at bounding box center [1120, 25] width 624 height 26
click at [1433, 16] on div "Close Editing Crypto Report Writer Configure your agent's role, goal, backstory…" at bounding box center [1120, 420] width 650 height 840
click at [841, 85] on span "Back" at bounding box center [841, 85] width 28 height 16
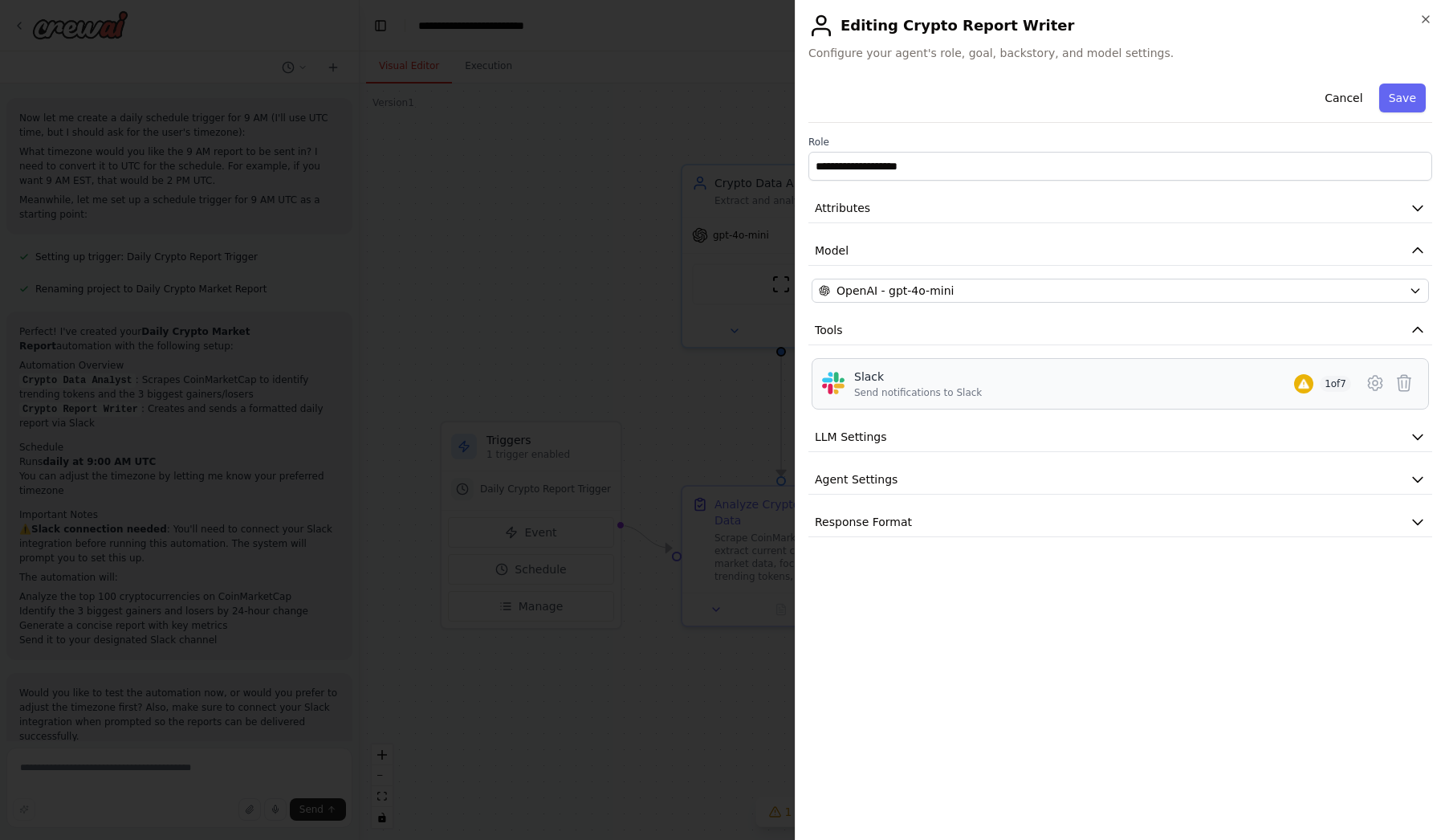
click at [1335, 384] on span "1 of 7" at bounding box center [1335, 383] width 31 height 16
click at [1300, 379] on icon at bounding box center [1304, 383] width 13 height 13
click at [1371, 385] on icon at bounding box center [1375, 382] width 19 height 19
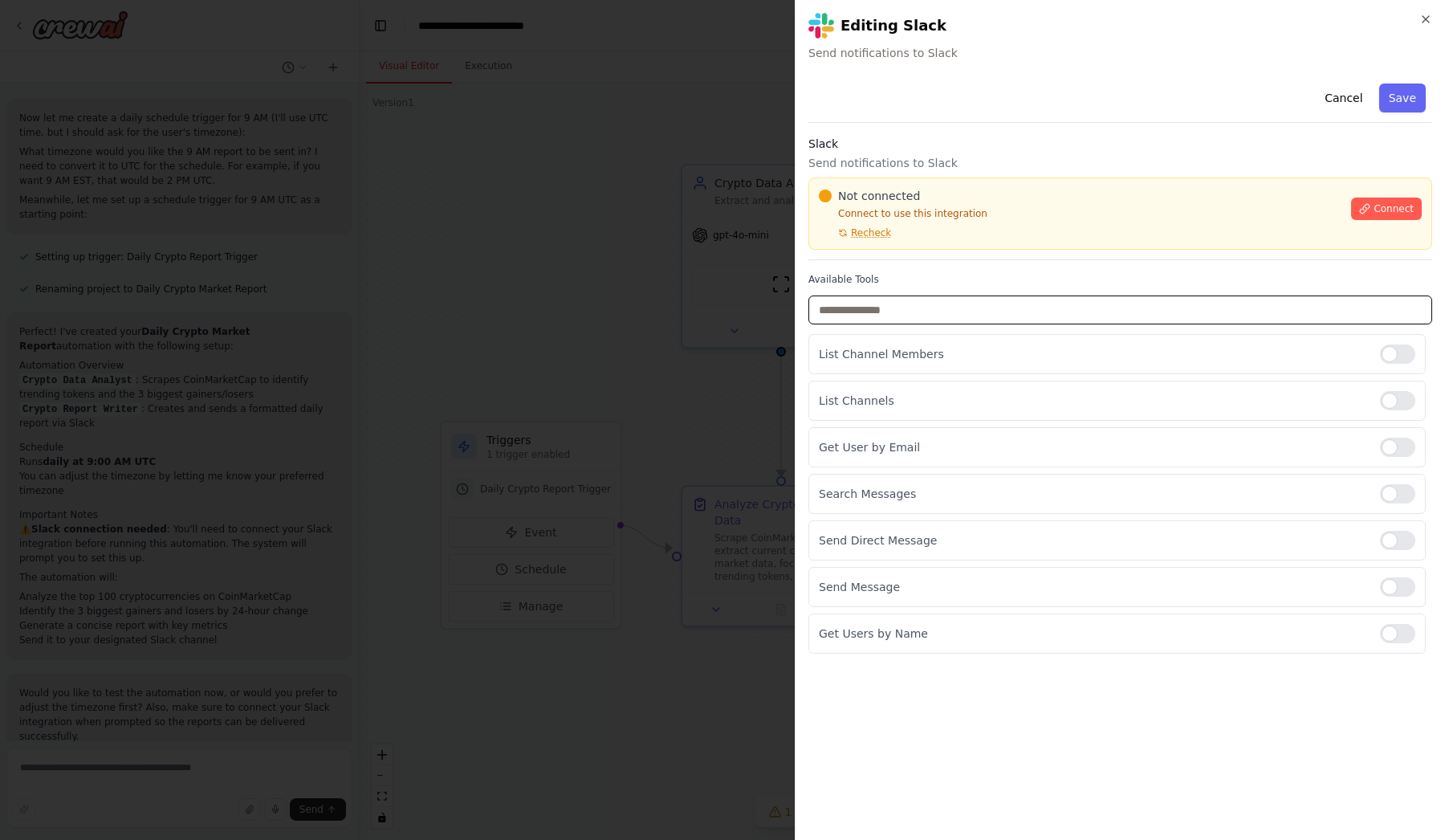
click at [1013, 311] on input "text" at bounding box center [1120, 310] width 624 height 29
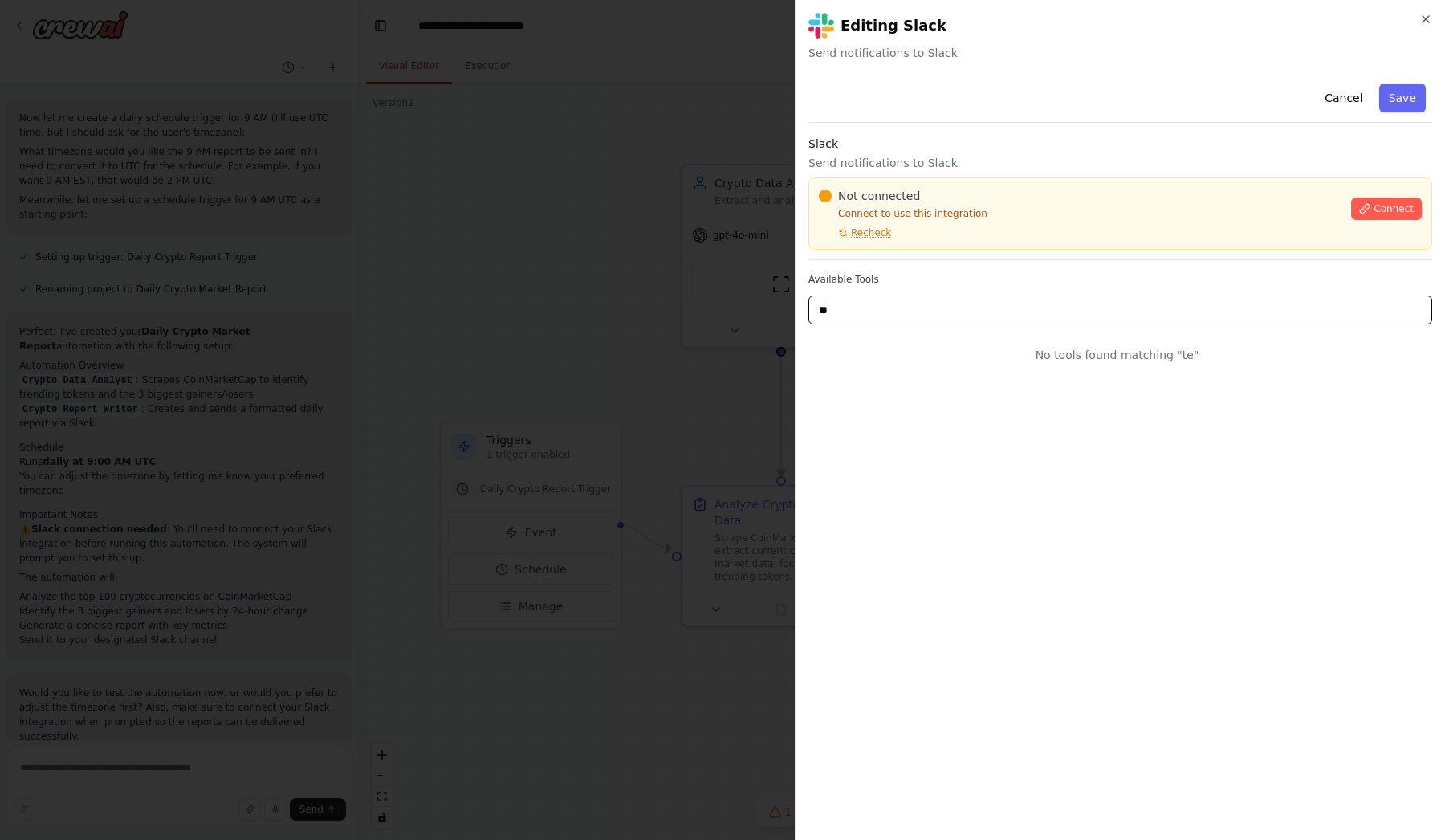
type input "*"
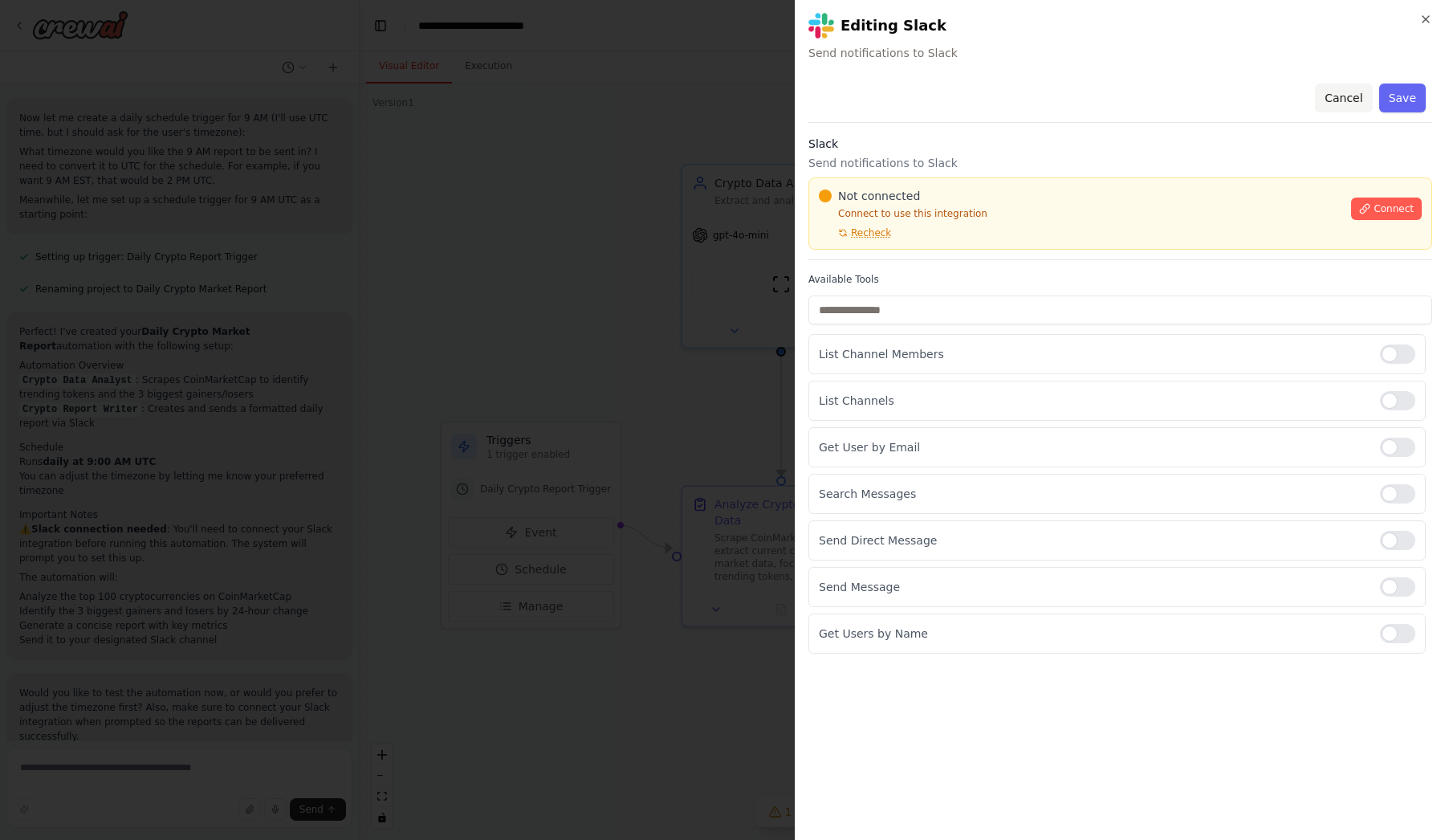
click at [1349, 97] on button "Cancel" at bounding box center [1344, 98] width 57 height 29
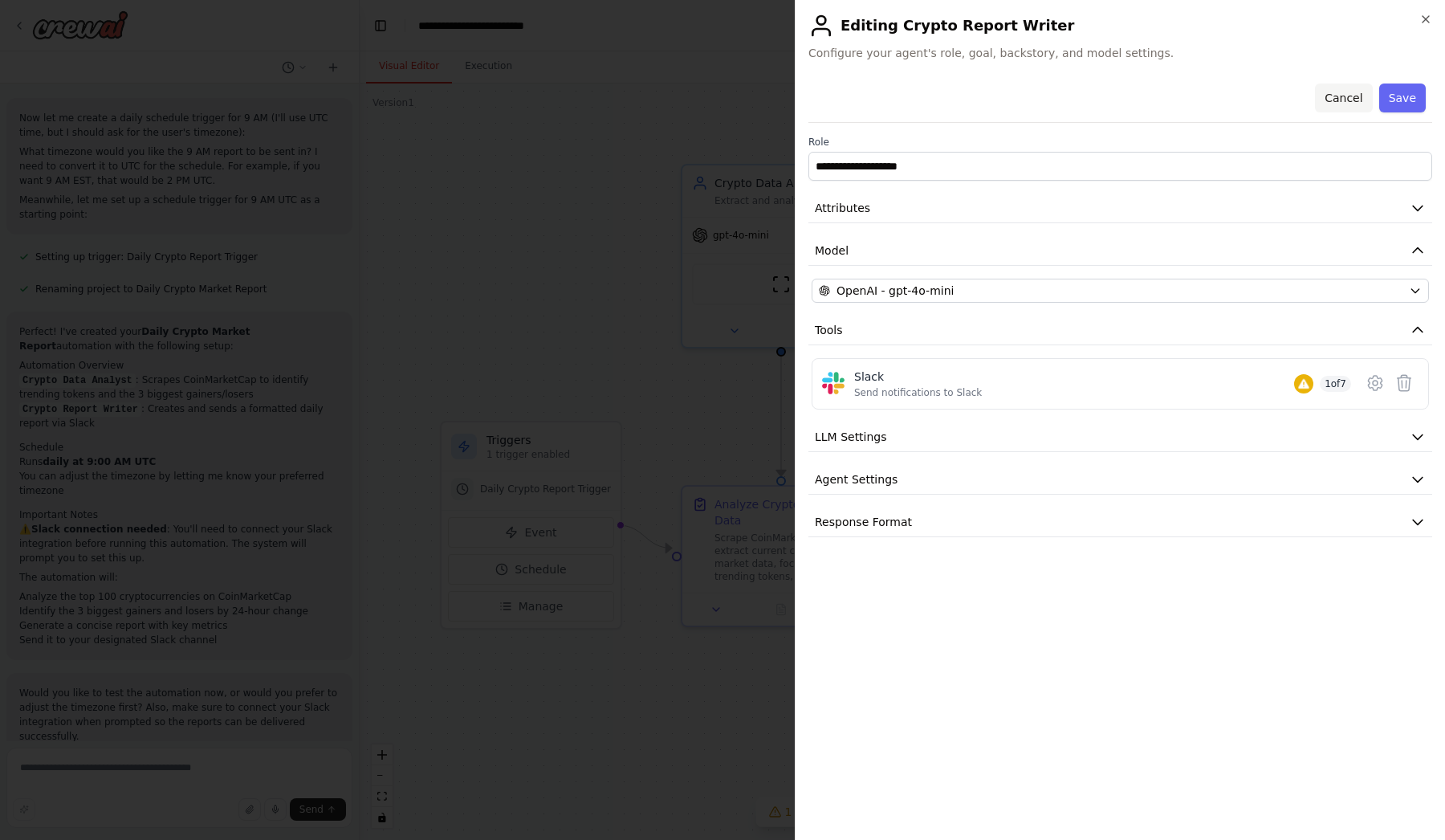
click at [1353, 102] on button "Cancel" at bounding box center [1344, 98] width 57 height 29
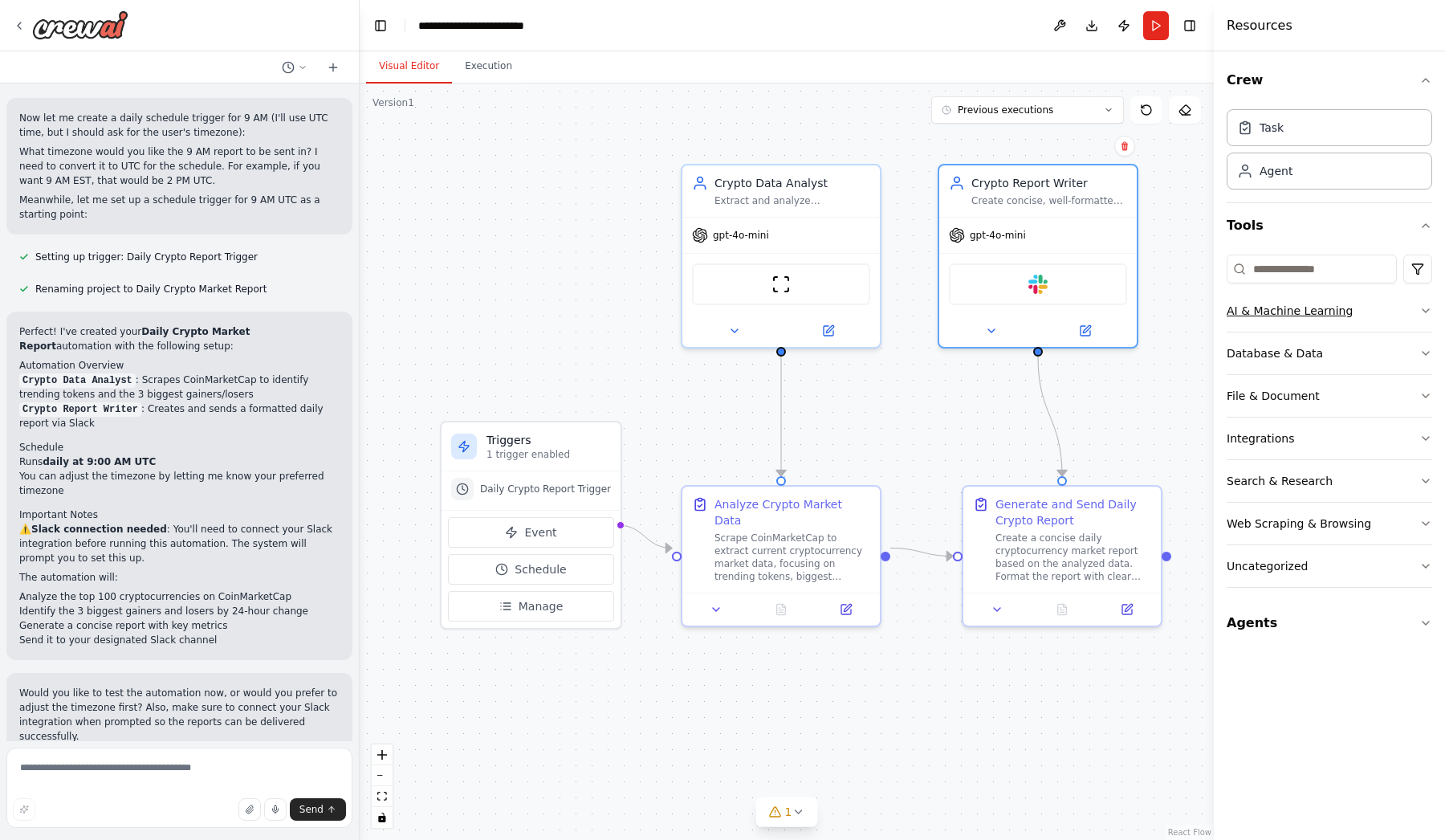
click at [1317, 304] on div "AI & Machine Learning" at bounding box center [1289, 310] width 126 height 16
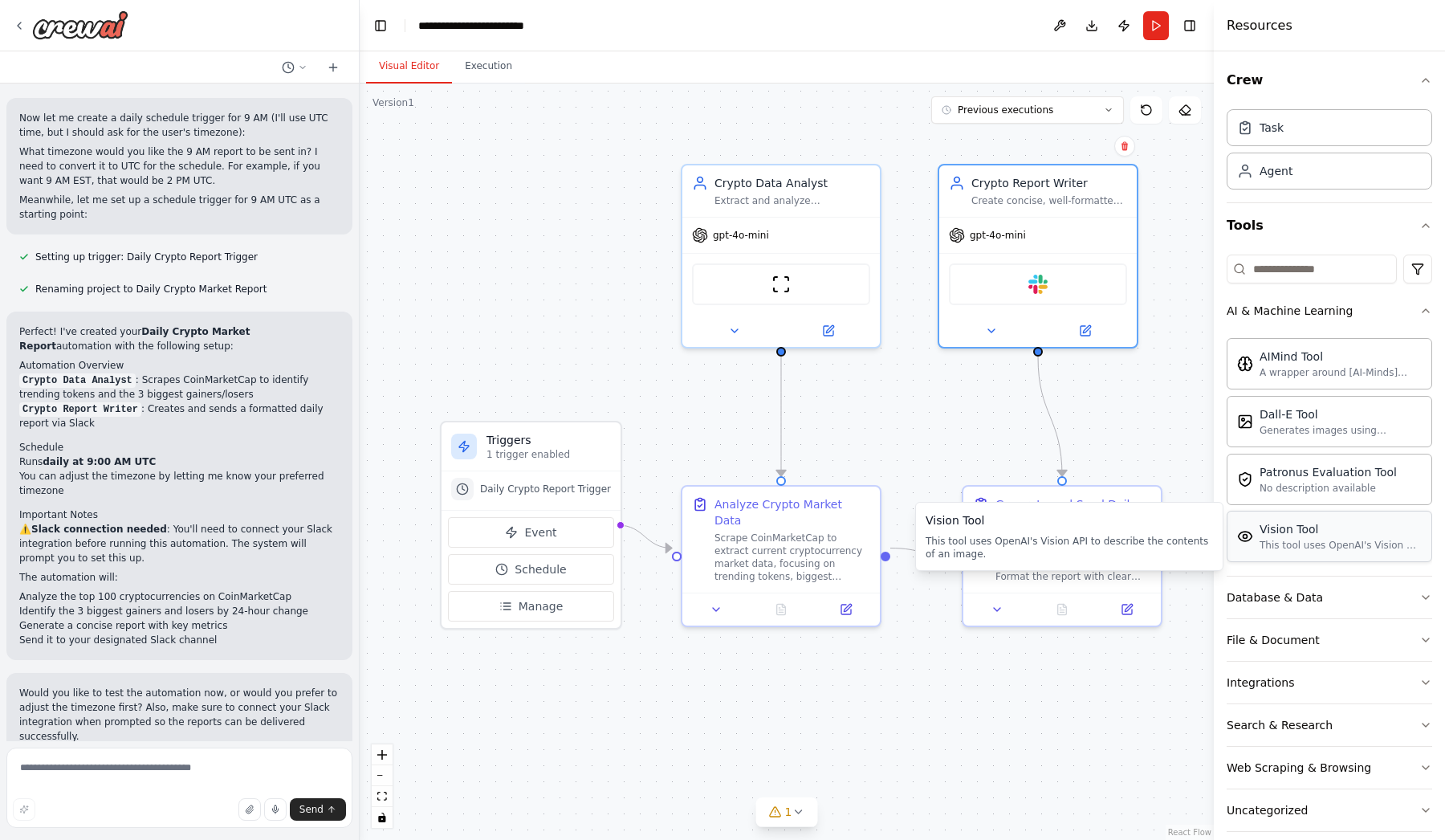
click at [1360, 540] on div "This tool uses OpenAI's Vision API to describe the contents of an image." at bounding box center [1341, 545] width 162 height 13
click at [1258, 544] on div "Vision Tool This tool uses OpenAI's Vision API to describe the contents of an i…" at bounding box center [1330, 536] width 185 height 30
click at [1286, 544] on div "This tool uses OpenAI's Vision API to describe the contents of an image." at bounding box center [1341, 545] width 162 height 13
click at [1279, 535] on div "Vision Tool" at bounding box center [1341, 529] width 162 height 16
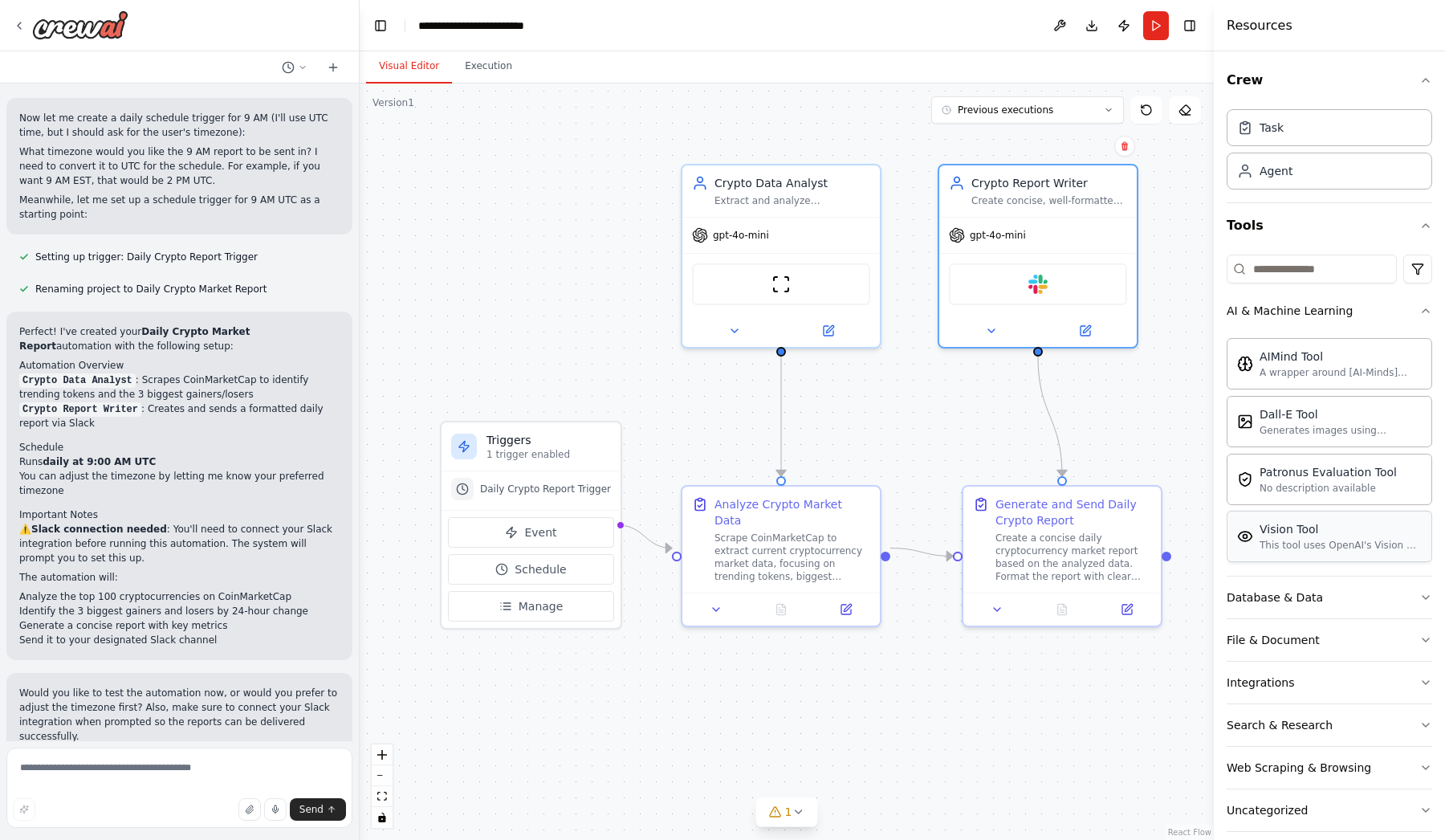
click at [1409, 535] on div "Vision Tool" at bounding box center [1341, 529] width 162 height 16
click at [1410, 318] on button "AI & Machine Learning" at bounding box center [1330, 310] width 206 height 42
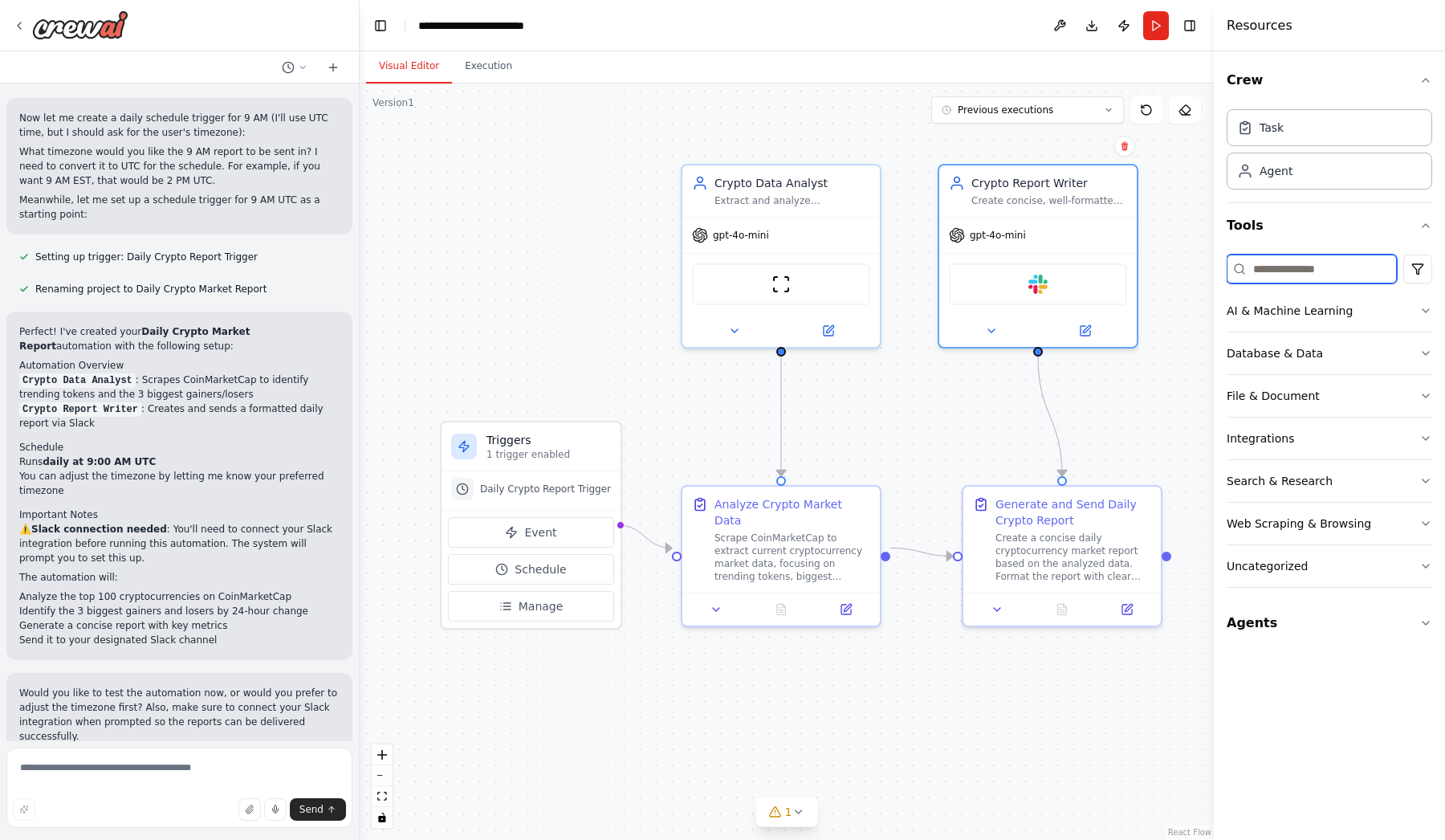
click at [1259, 274] on input at bounding box center [1311, 269] width 170 height 29
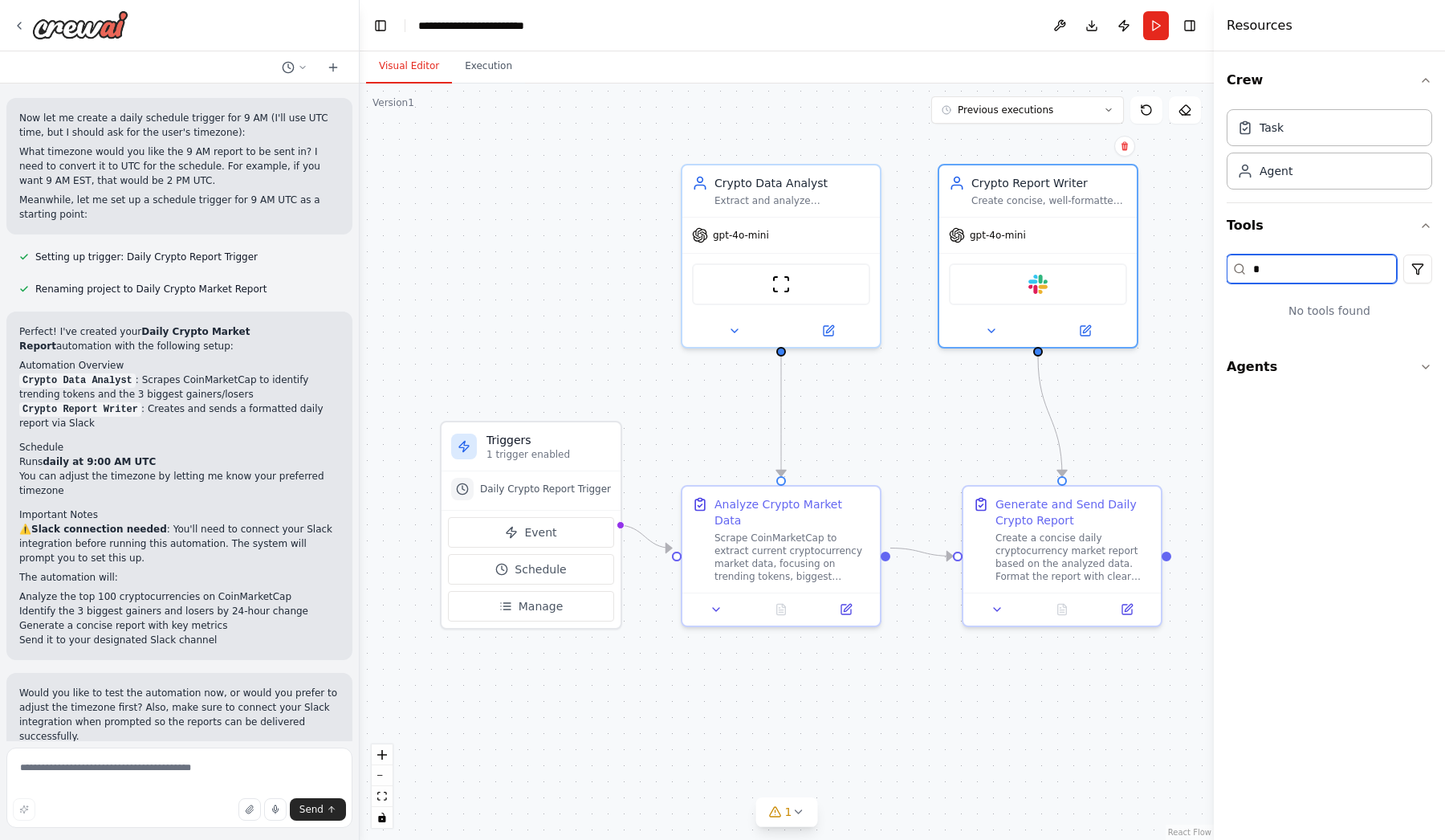
drag, startPoint x: 1265, startPoint y: 272, endPoint x: 1165, endPoint y: 272, distance: 100.0
click at [1165, 272] on div "Every day at 9 AM, analyze top trending crypto tokens, summarize 3 biggest gain…" at bounding box center [722, 420] width 1445 height 840
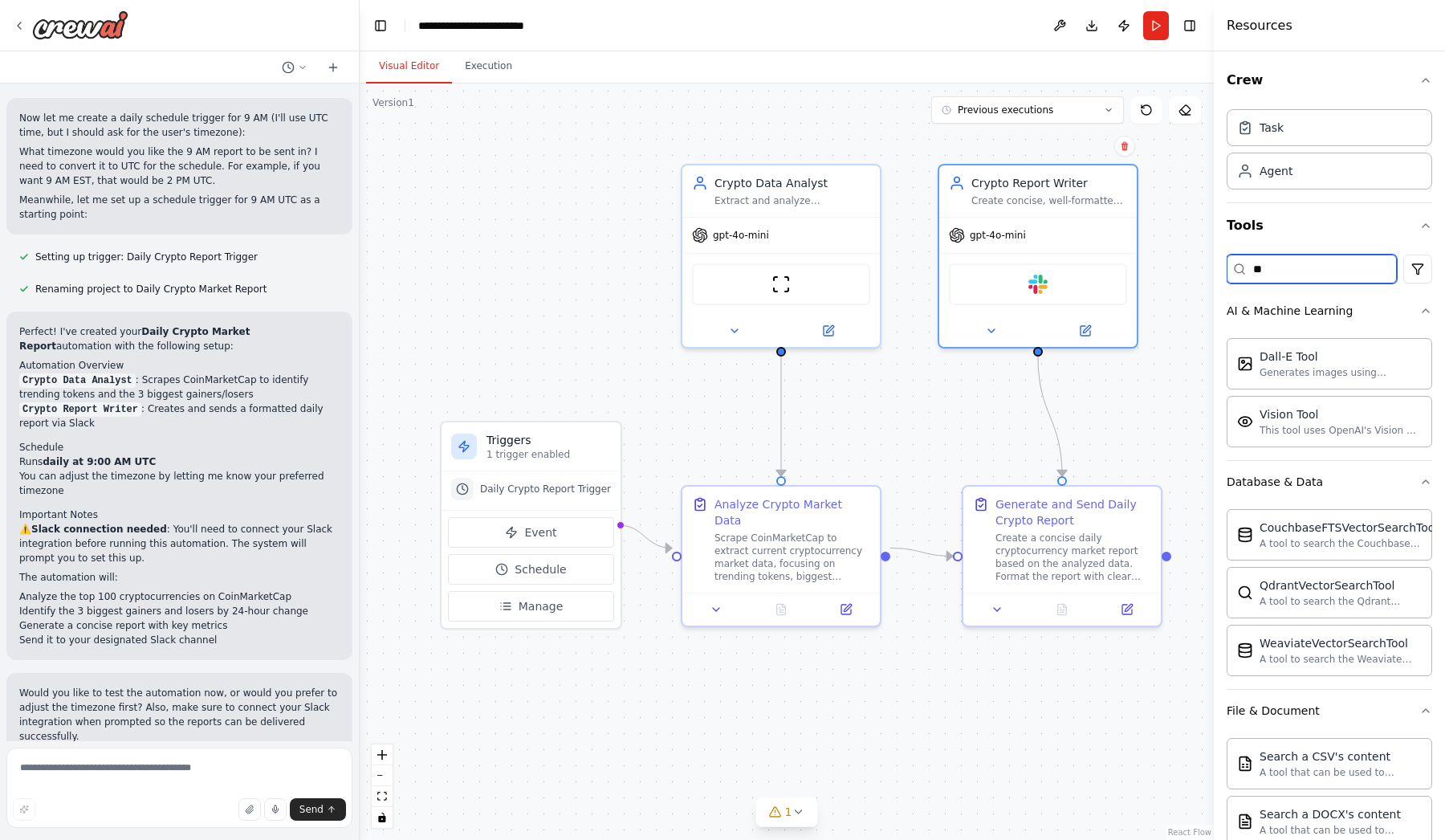
type input "*"
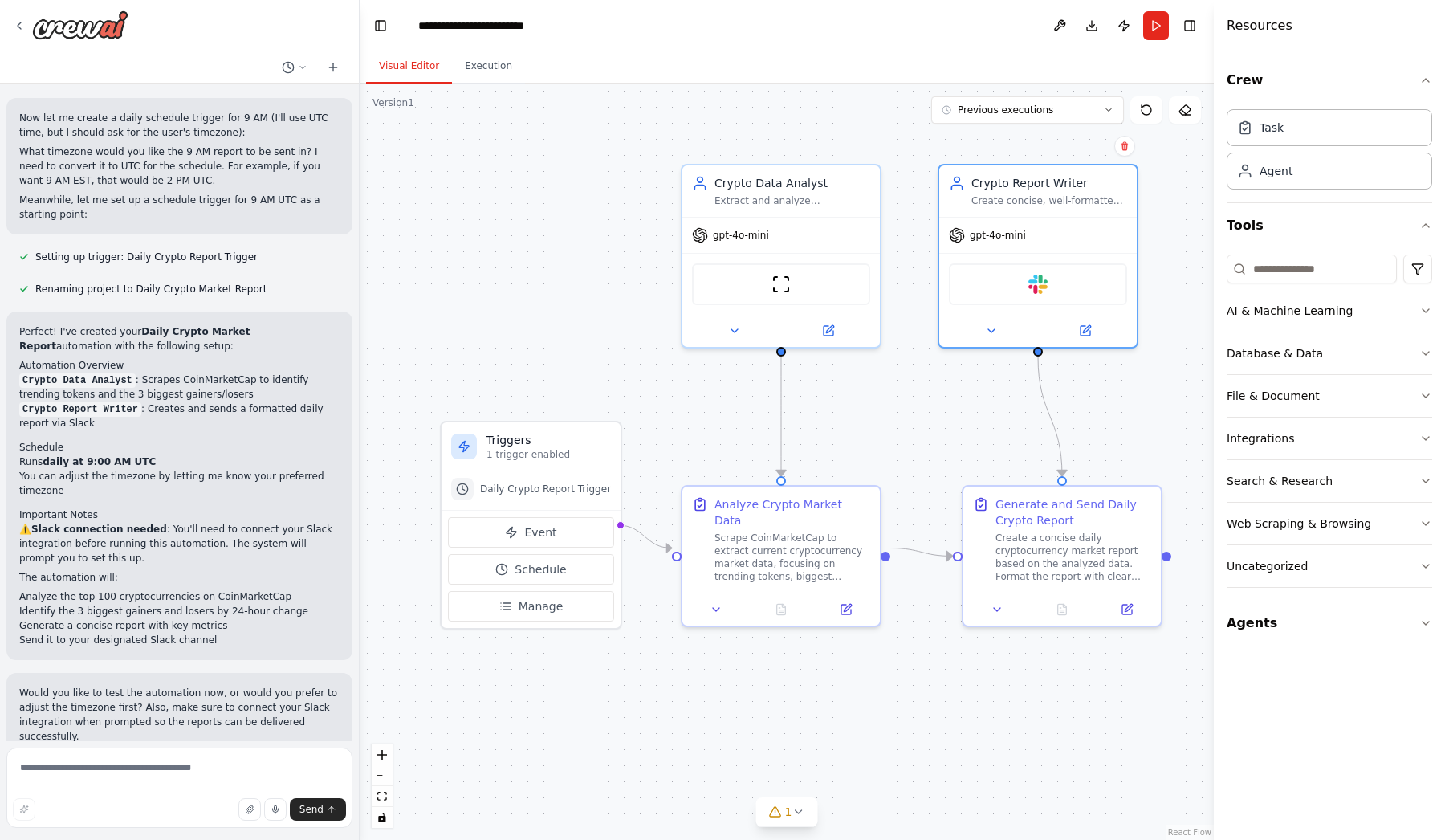
click at [1212, 249] on button "Toggle Sidebar" at bounding box center [1213, 420] width 13 height 840
click at [1276, 176] on div "Agent" at bounding box center [1276, 170] width 33 height 16
click at [997, 335] on button at bounding box center [991, 327] width 90 height 19
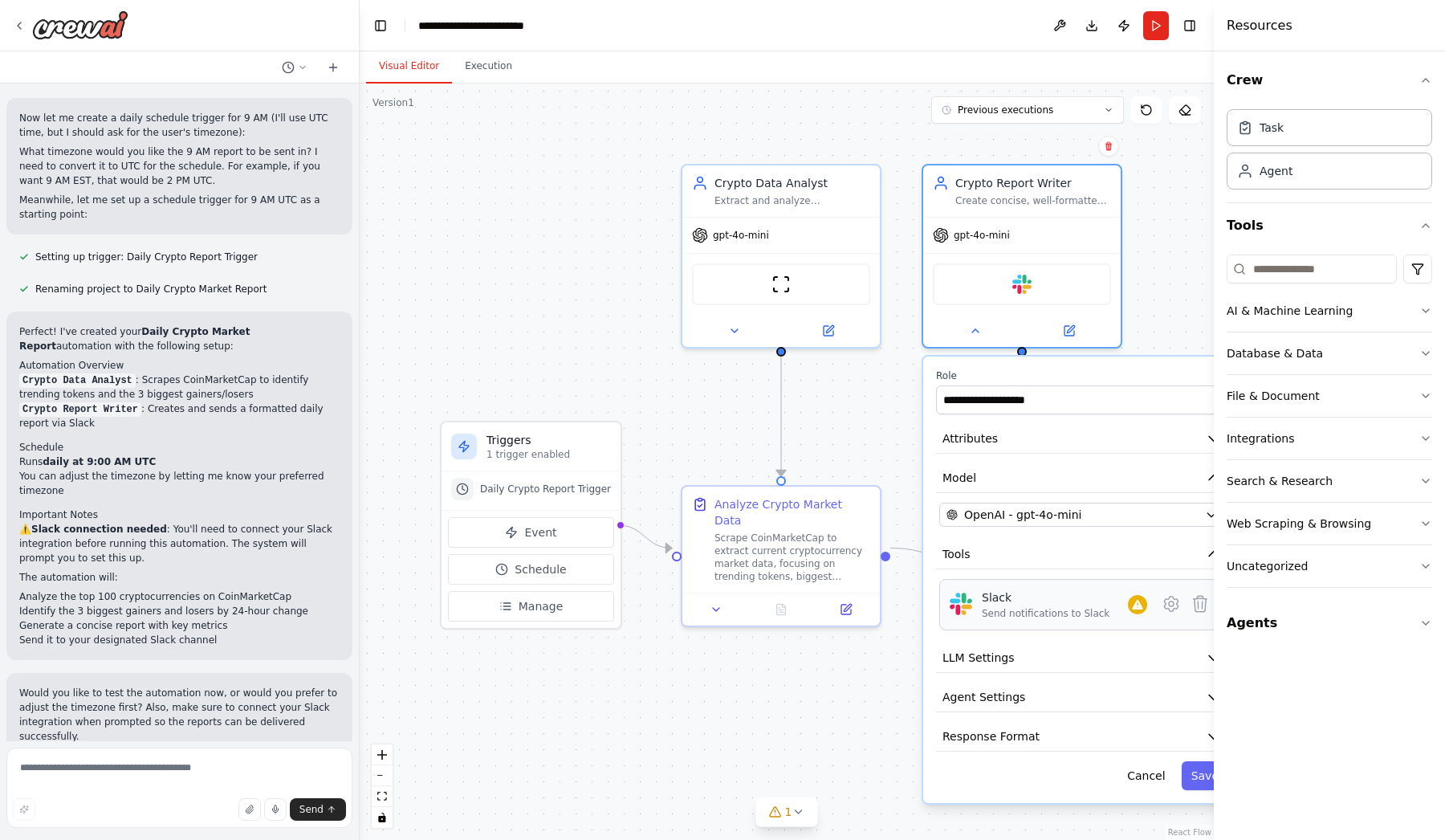
drag, startPoint x: 1080, startPoint y: 606, endPoint x: 1038, endPoint y: 606, distance: 42.0
click at [1038, 606] on div "Slack Send notifications to Slack" at bounding box center [1046, 604] width 128 height 30
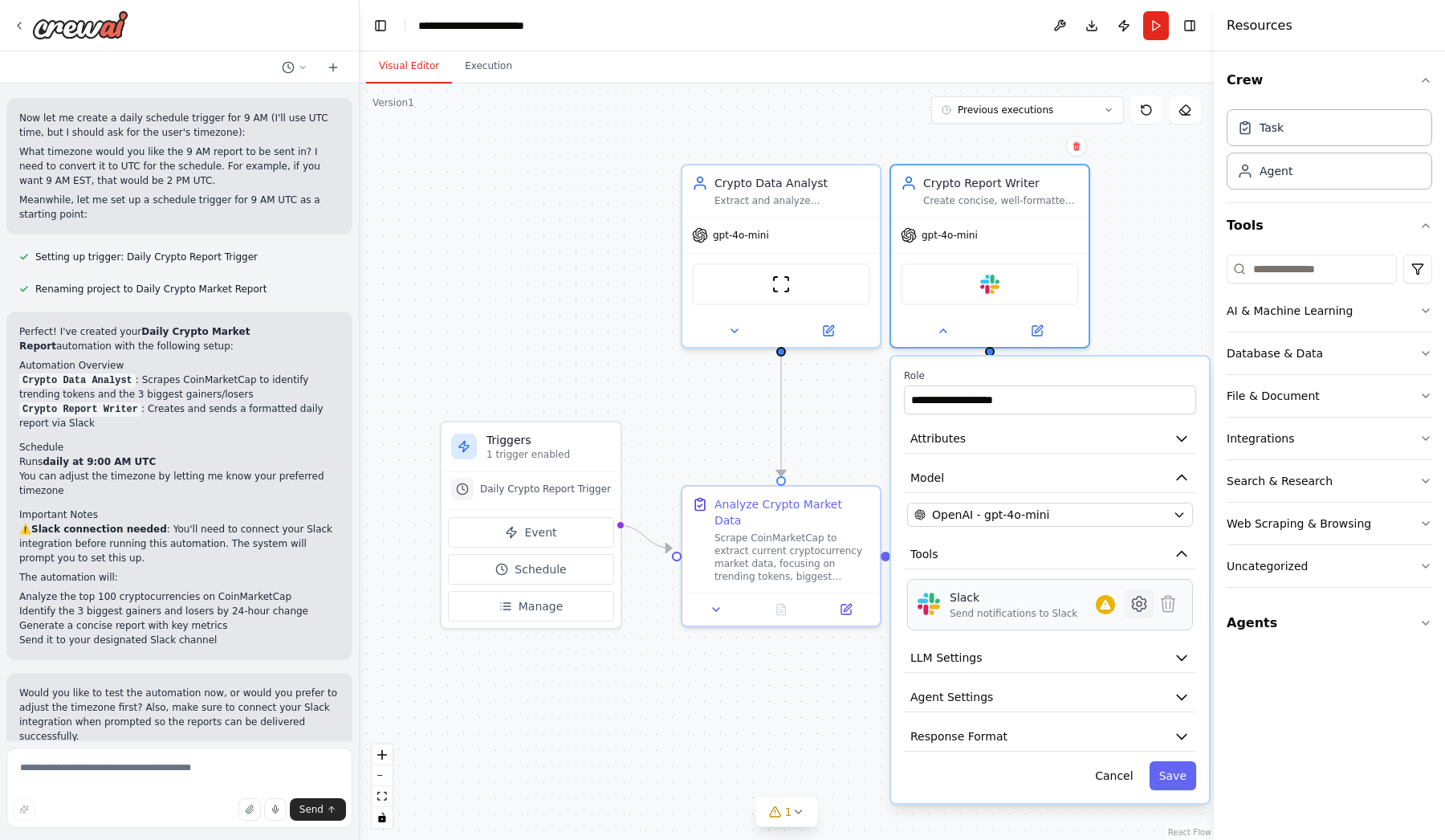
click at [1141, 605] on icon at bounding box center [1140, 604] width 5 height 5
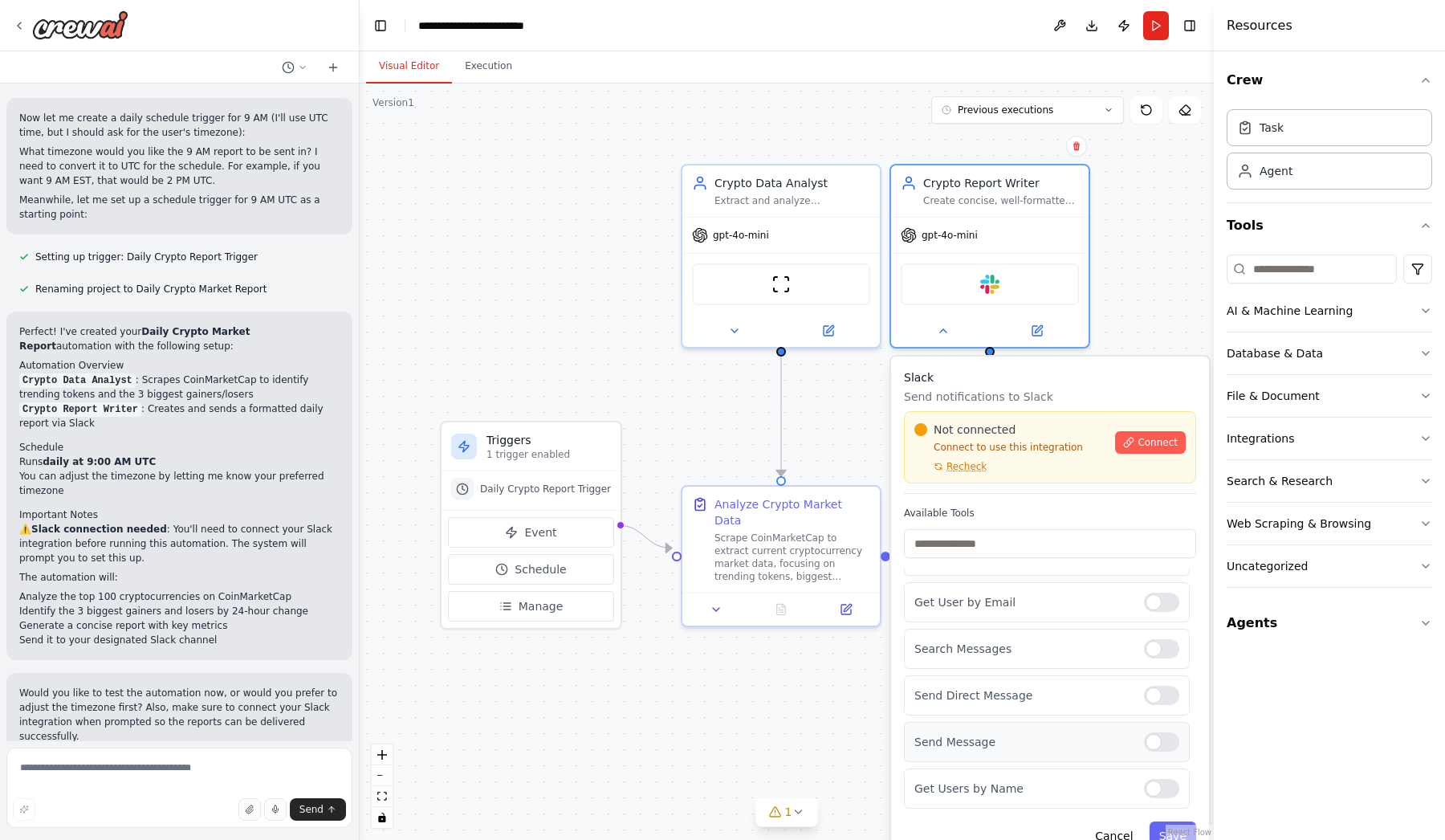
scroll to position [79, 0]
click at [1164, 699] on div at bounding box center [1162, 695] width 35 height 19
click at [1155, 693] on div at bounding box center [1162, 695] width 35 height 19
click at [1130, 839] on button "Cancel" at bounding box center [1114, 836] width 57 height 29
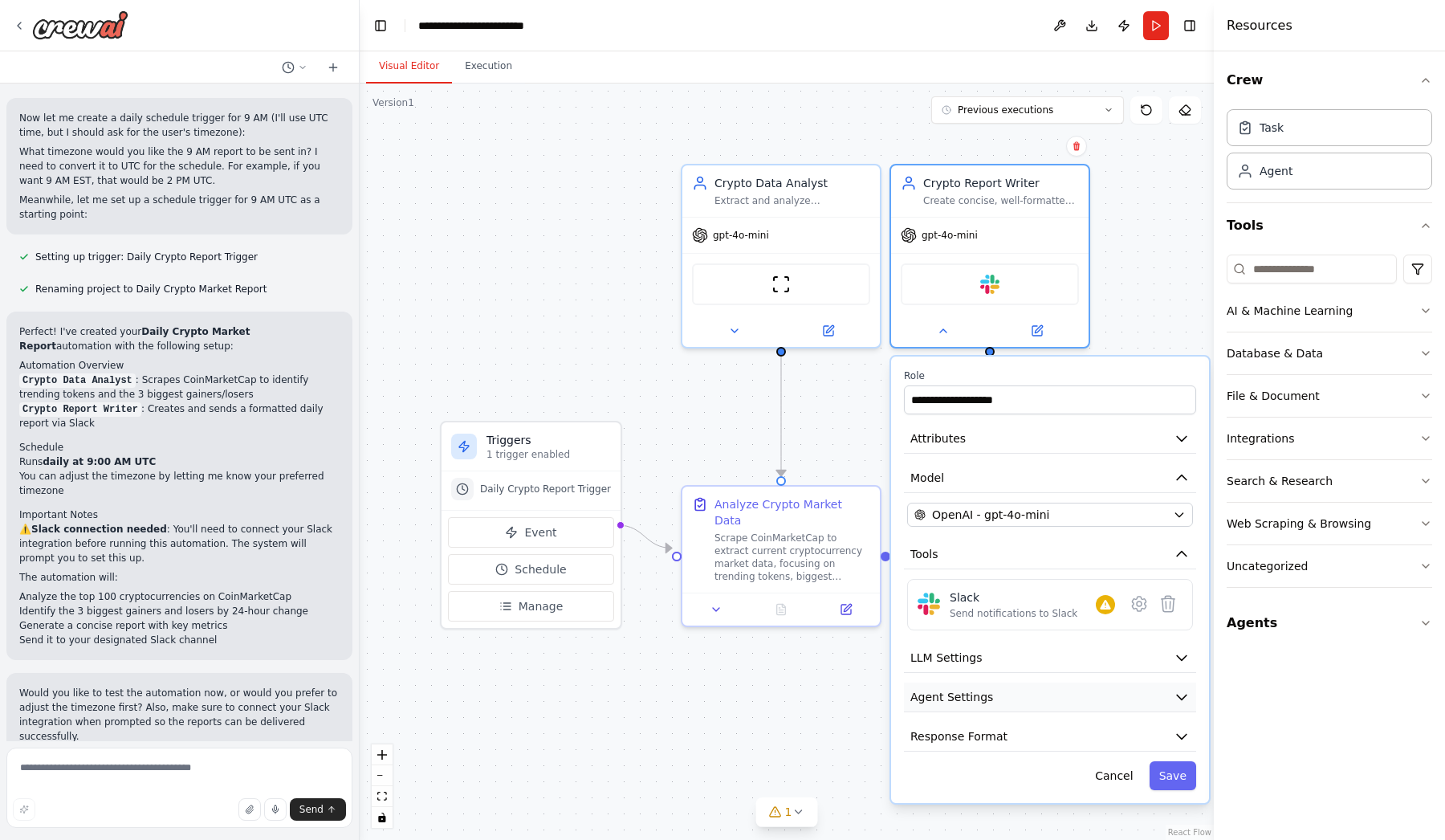
click at [1049, 694] on button "Agent Settings" at bounding box center [1050, 698] width 292 height 30
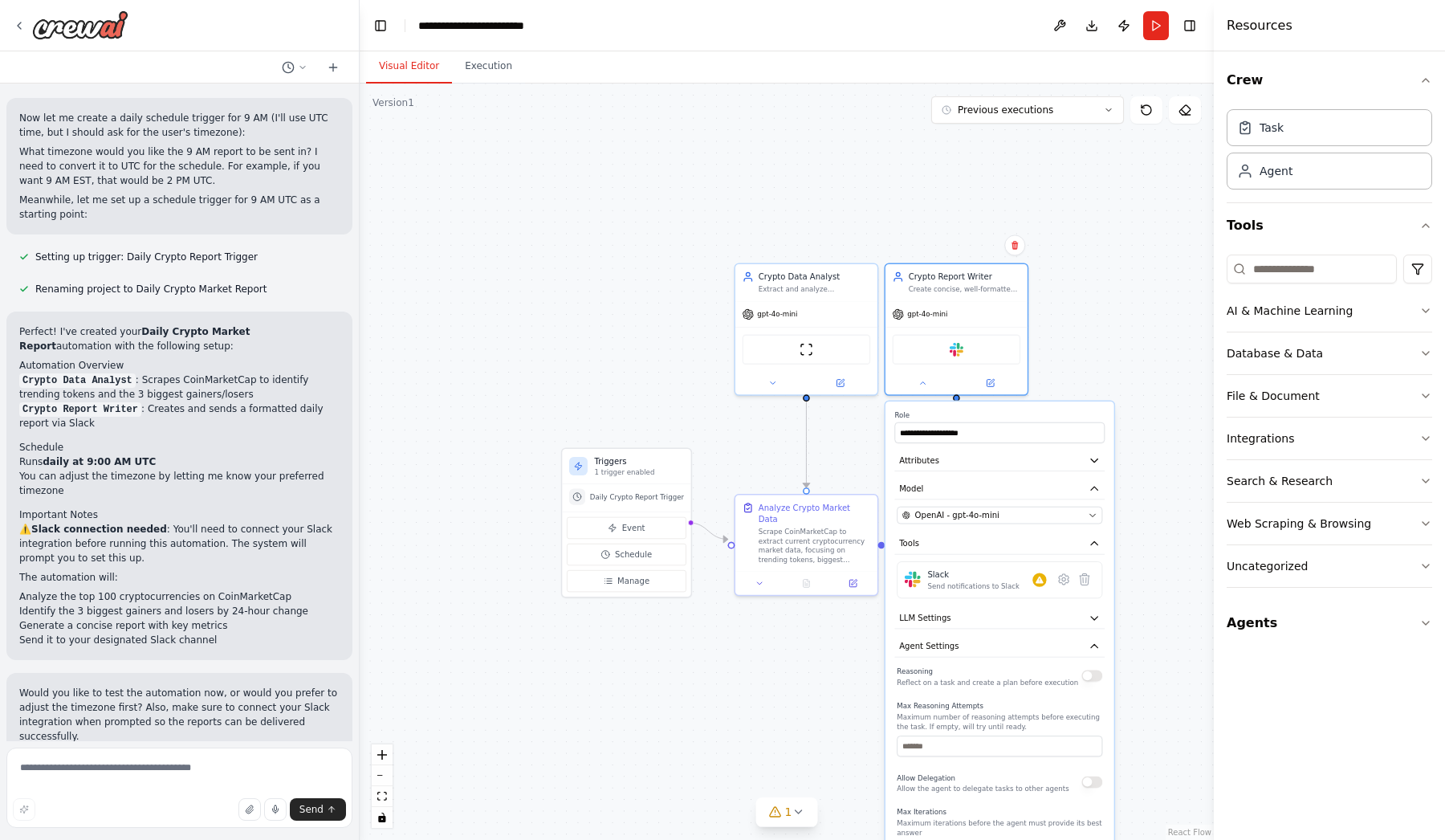
drag, startPoint x: 926, startPoint y: 674, endPoint x: 875, endPoint y: 623, distance: 72.1
click at [875, 623] on div ".deletable-edge-delete-btn { width: 20px; height: 20px; border: 0px solid #ffff…" at bounding box center [787, 462] width 854 height 756
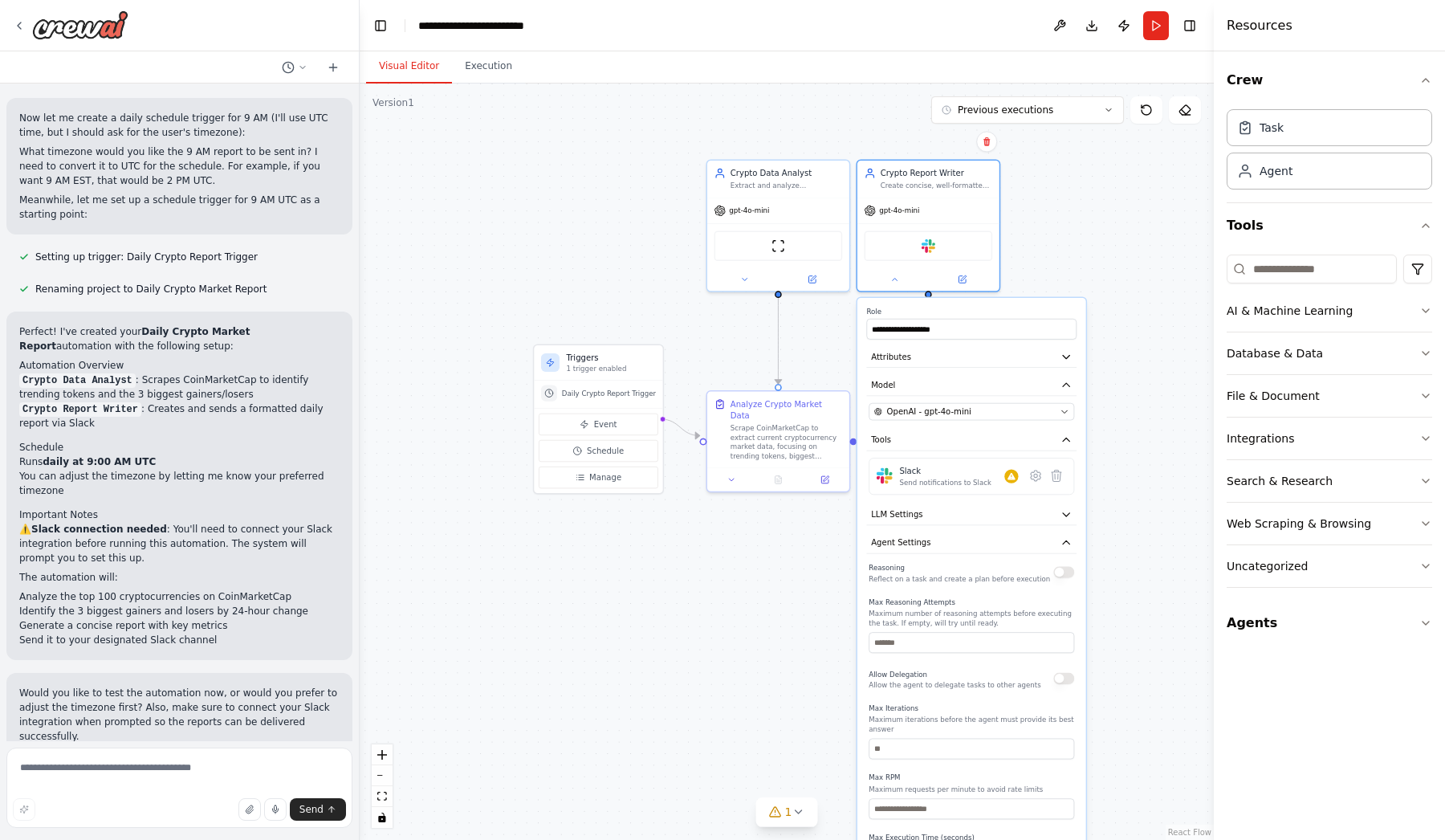
drag, startPoint x: 823, startPoint y: 626, endPoint x: 786, endPoint y: 494, distance: 137.1
click at [786, 493] on div ".deletable-edge-delete-btn { width: 20px; height: 20px; border: 0px solid #ffff…" at bounding box center [787, 462] width 854 height 756
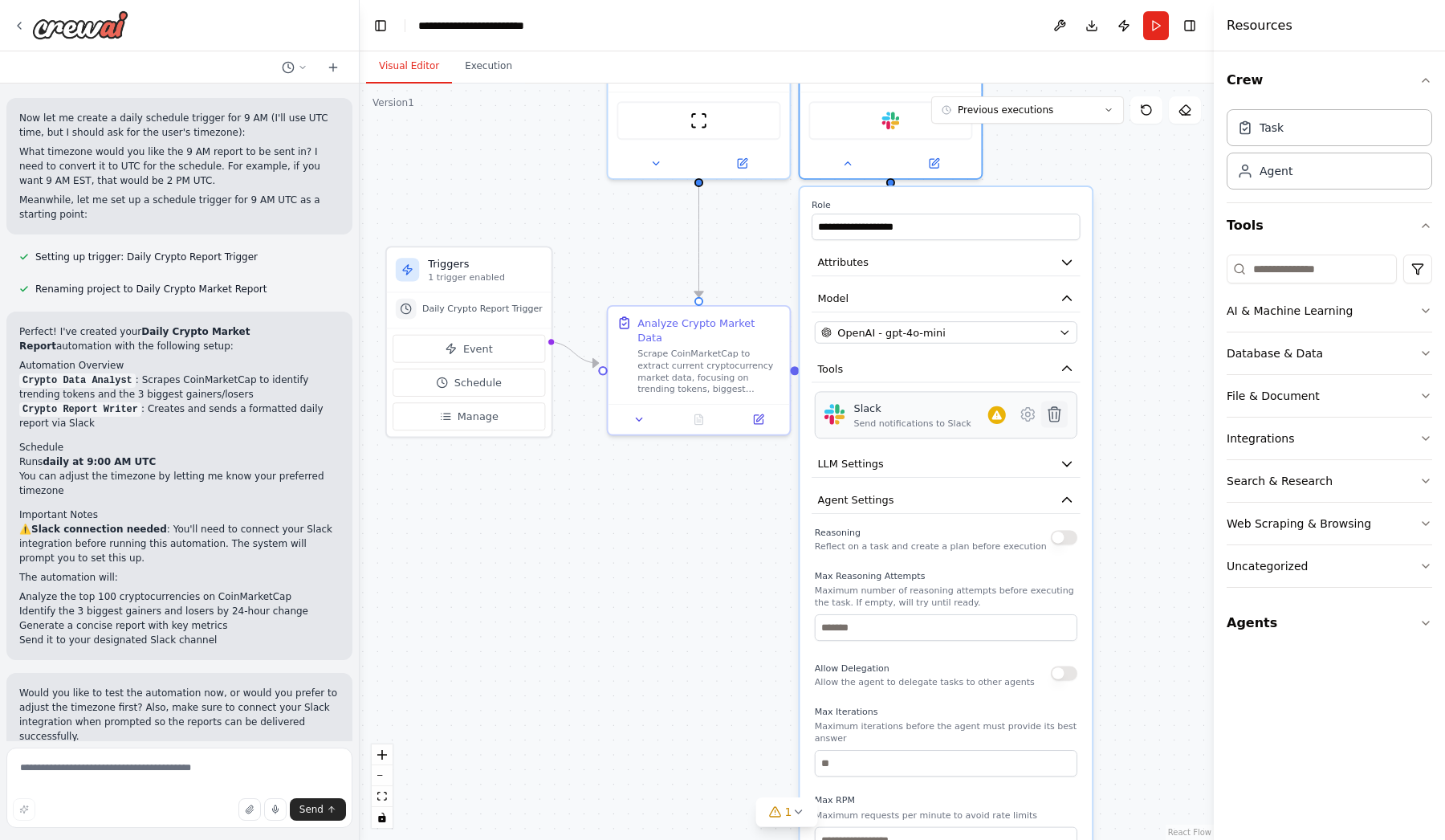
click at [1052, 418] on icon at bounding box center [1054, 414] width 12 height 14
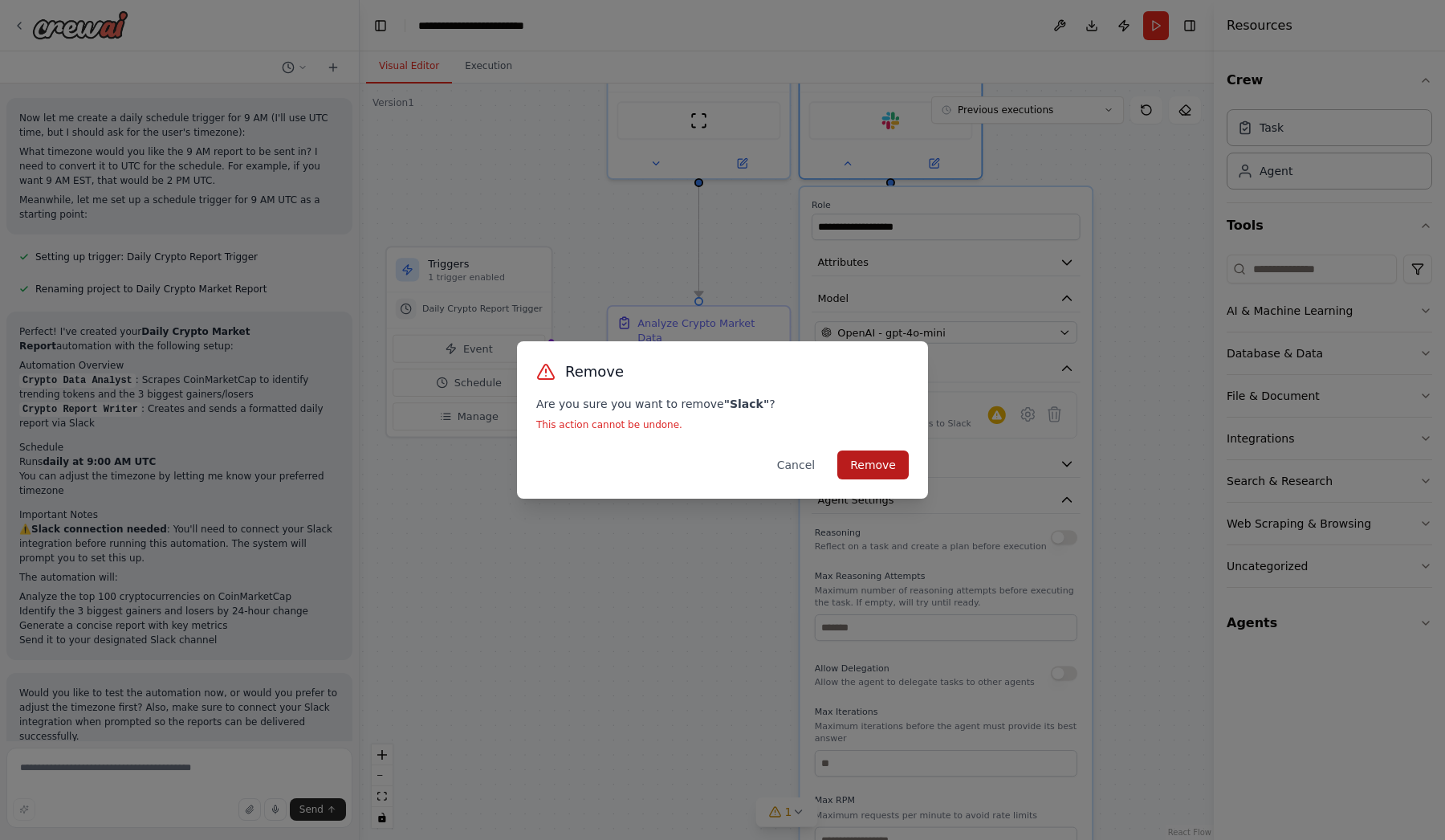
click at [884, 467] on button "Remove" at bounding box center [873, 464] width 71 height 29
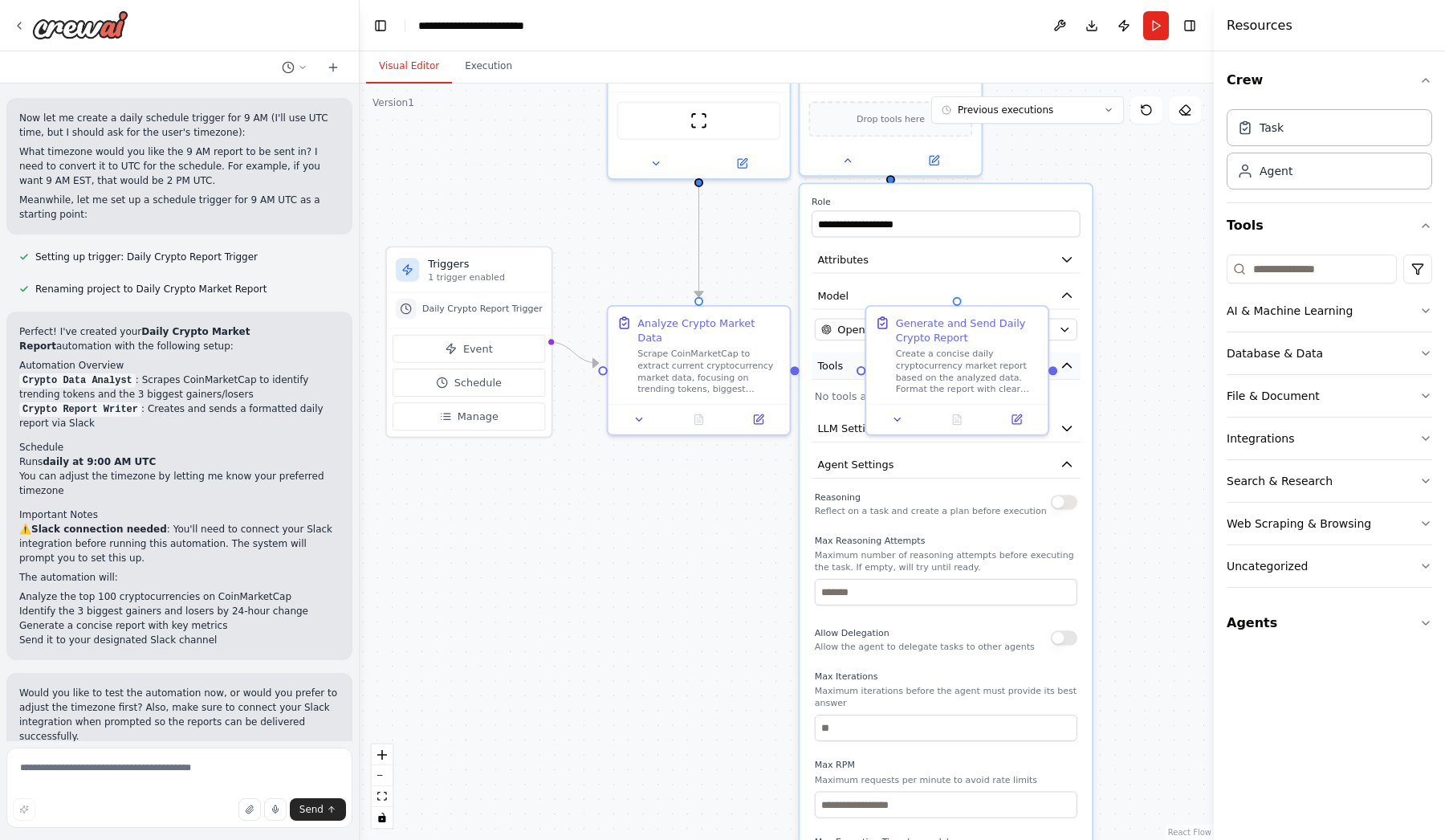
click at [835, 365] on span "Tools" at bounding box center [830, 365] width 26 height 14
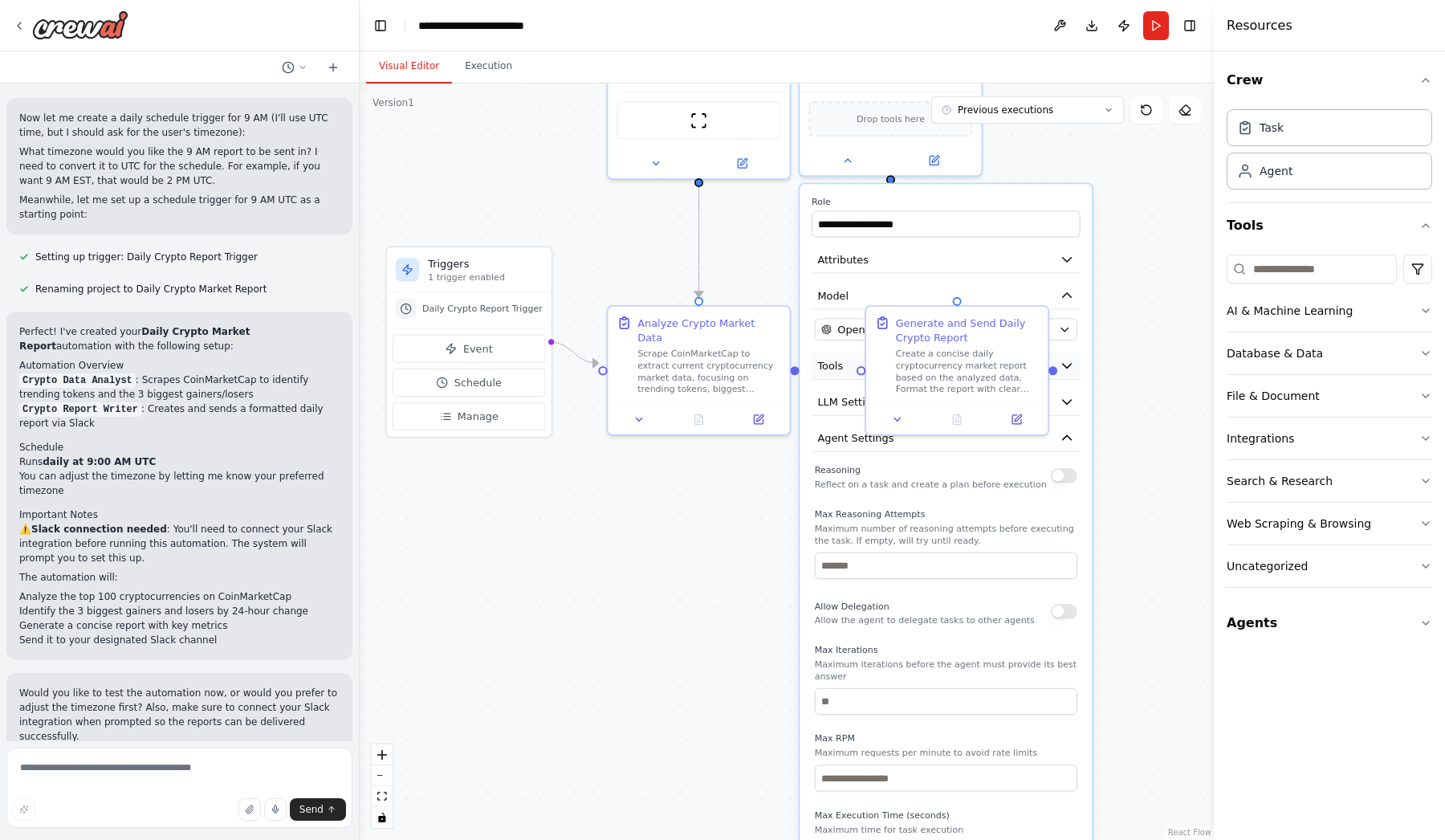
click at [823, 369] on span "Tools" at bounding box center [830, 365] width 26 height 14
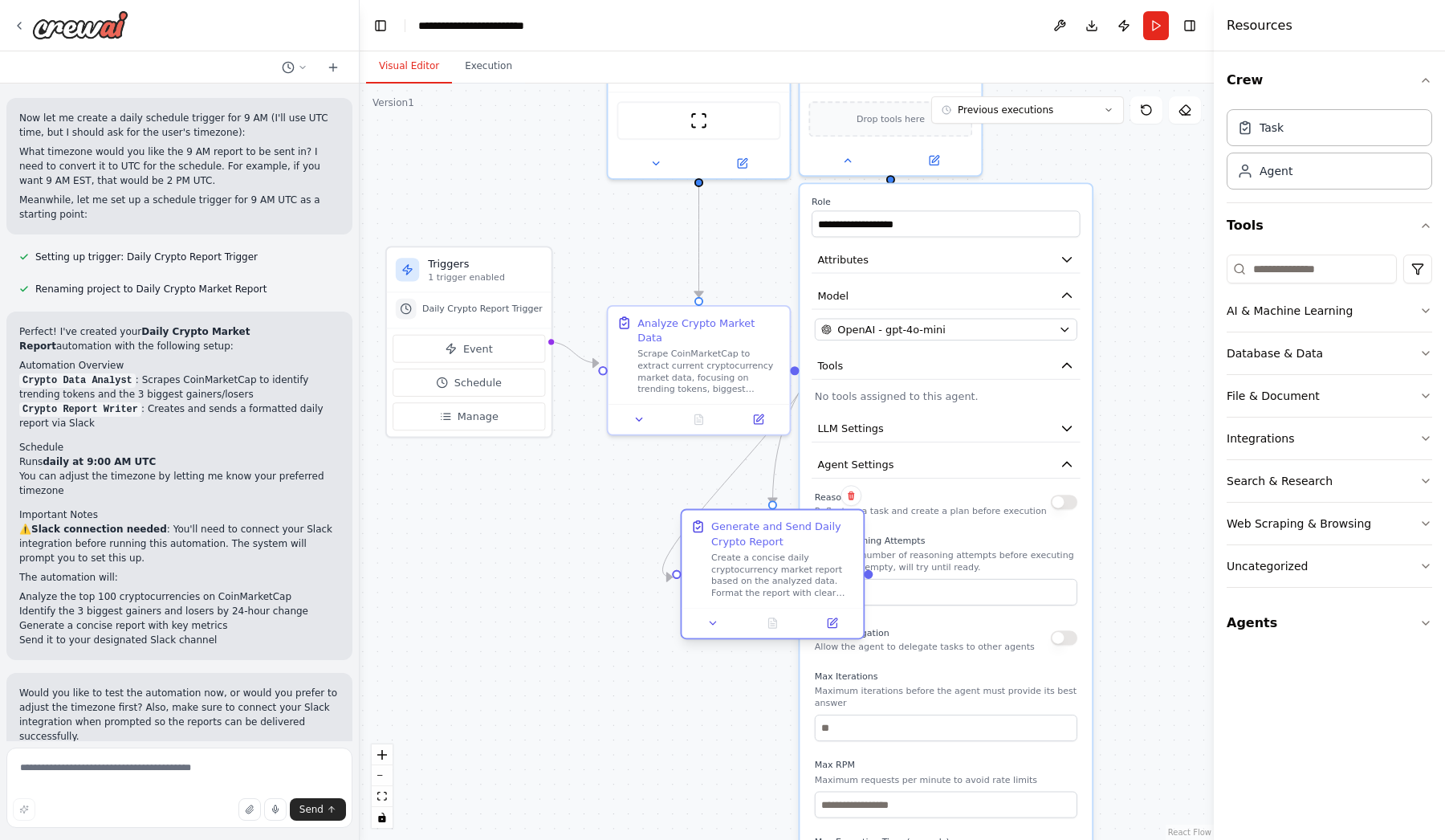
drag, startPoint x: 952, startPoint y: 338, endPoint x: 766, endPoint y: 540, distance: 274.6
click at [766, 540] on div "Generate and Send Daily Crypto Report" at bounding box center [782, 534] width 143 height 30
click at [998, 395] on p "No tools assigned to this agent." at bounding box center [946, 395] width 263 height 14
click at [832, 627] on icon at bounding box center [832, 623] width 9 height 9
click at [712, 624] on icon at bounding box center [713, 623] width 6 height 3
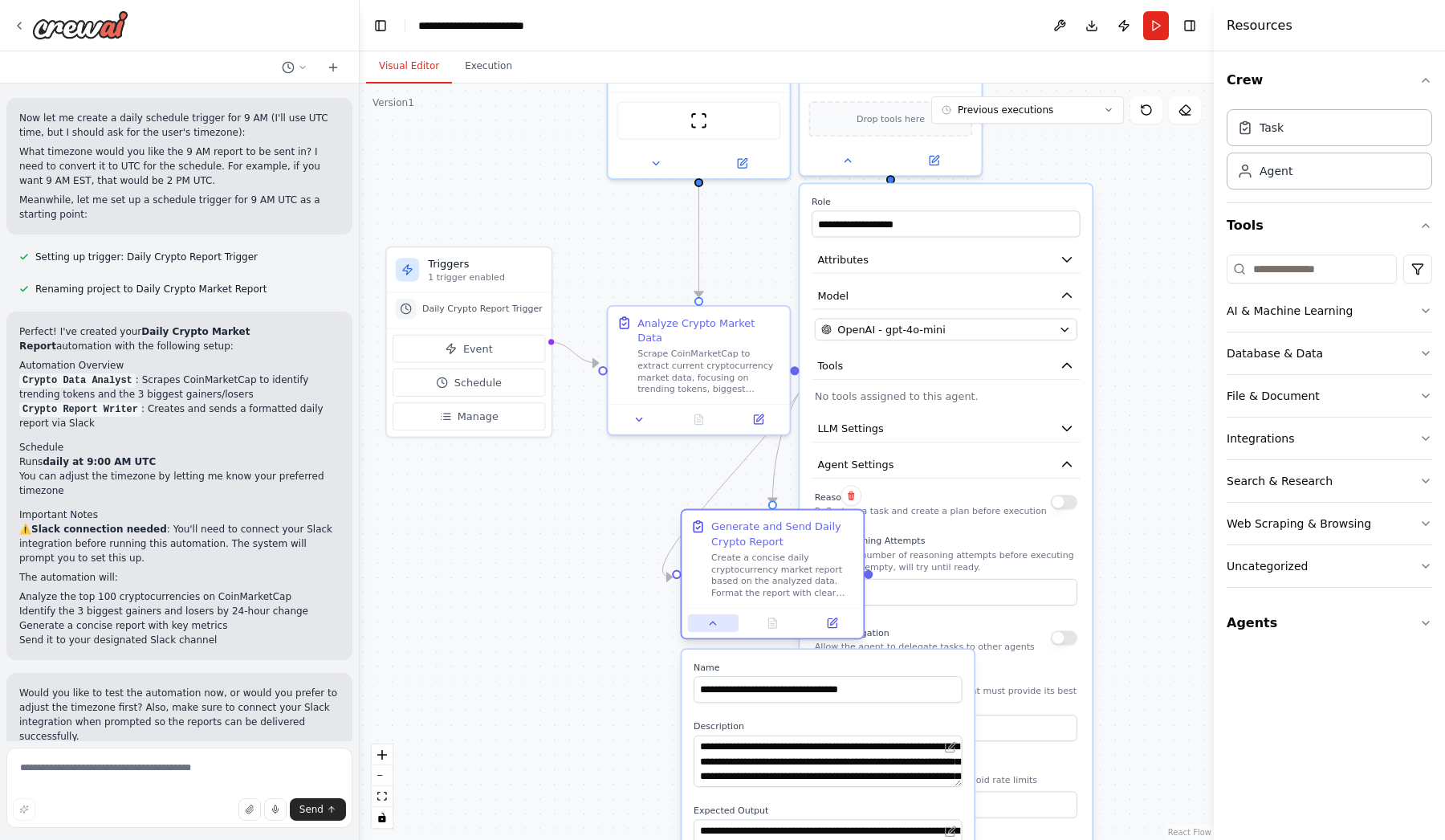
click at [712, 624] on icon at bounding box center [713, 623] width 6 height 3
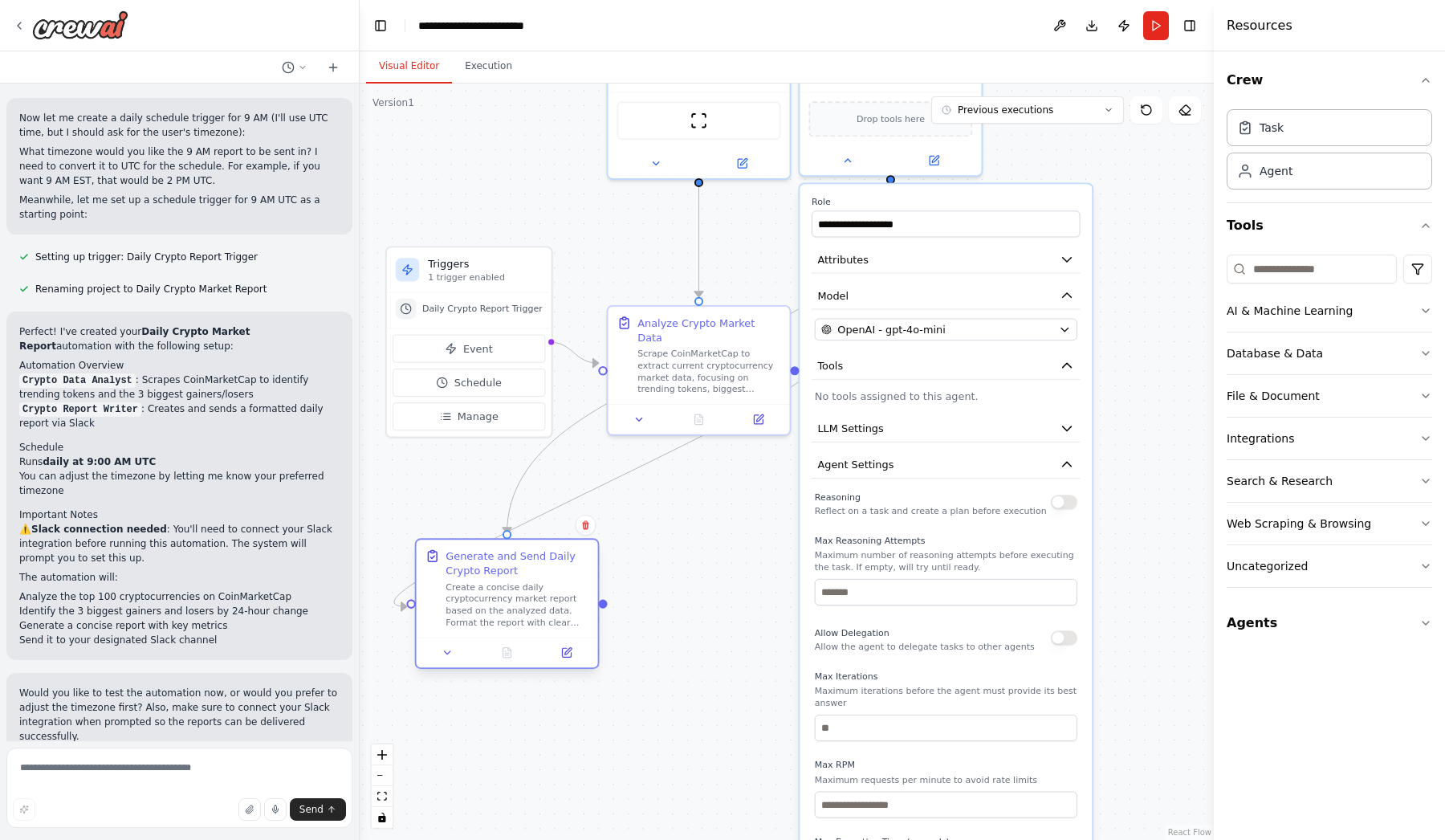
drag, startPoint x: 830, startPoint y: 540, endPoint x: 563, endPoint y: 576, distance: 269.4
click at [559, 578] on div "Generate and Send Daily Crypto Report" at bounding box center [517, 563] width 143 height 30
click at [961, 468] on button "Agent Settings" at bounding box center [945, 464] width 269 height 28
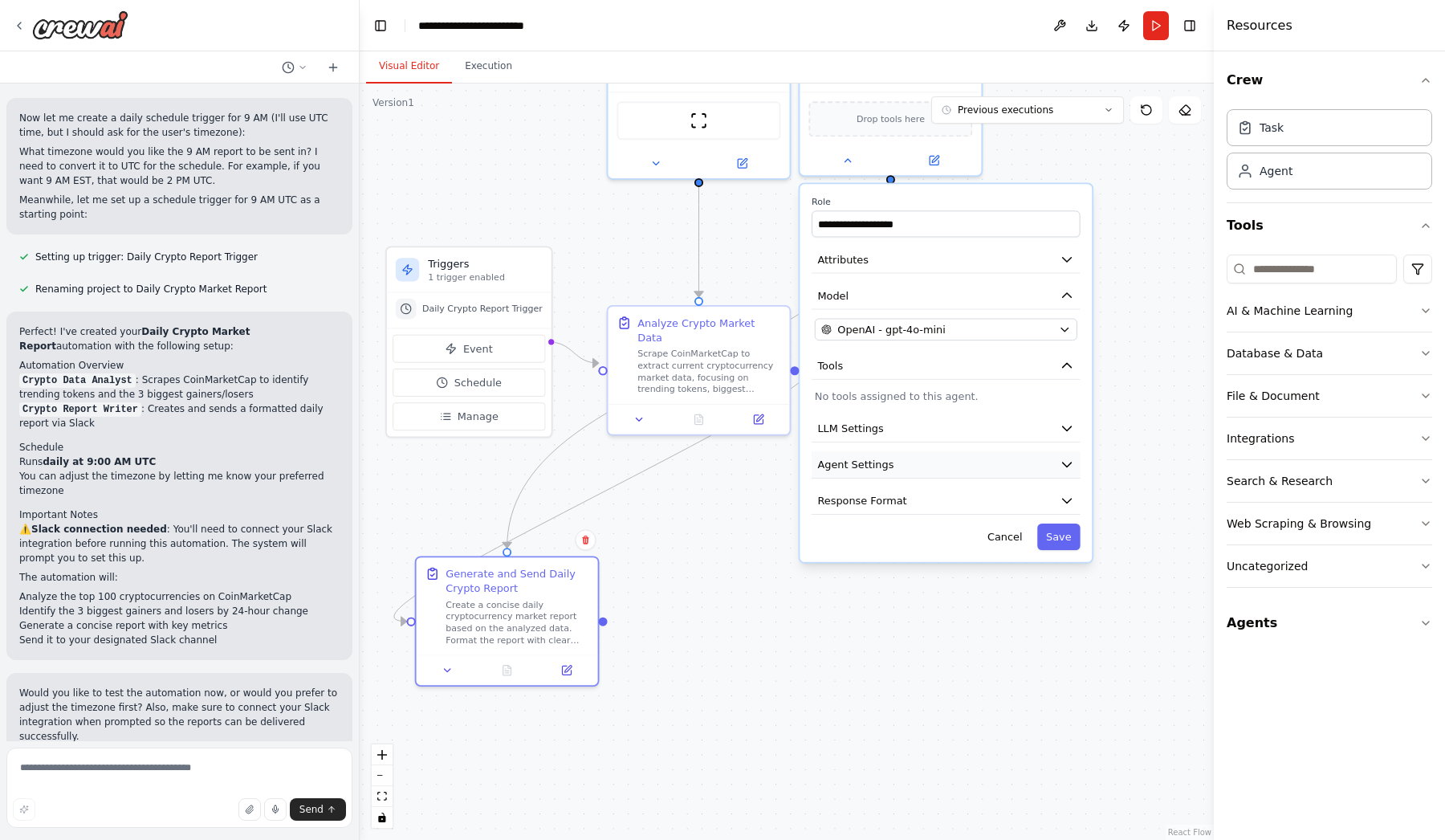
click at [961, 468] on button "Agent Settings" at bounding box center [945, 464] width 269 height 28
click at [935, 429] on button "LLM Settings" at bounding box center [945, 428] width 269 height 28
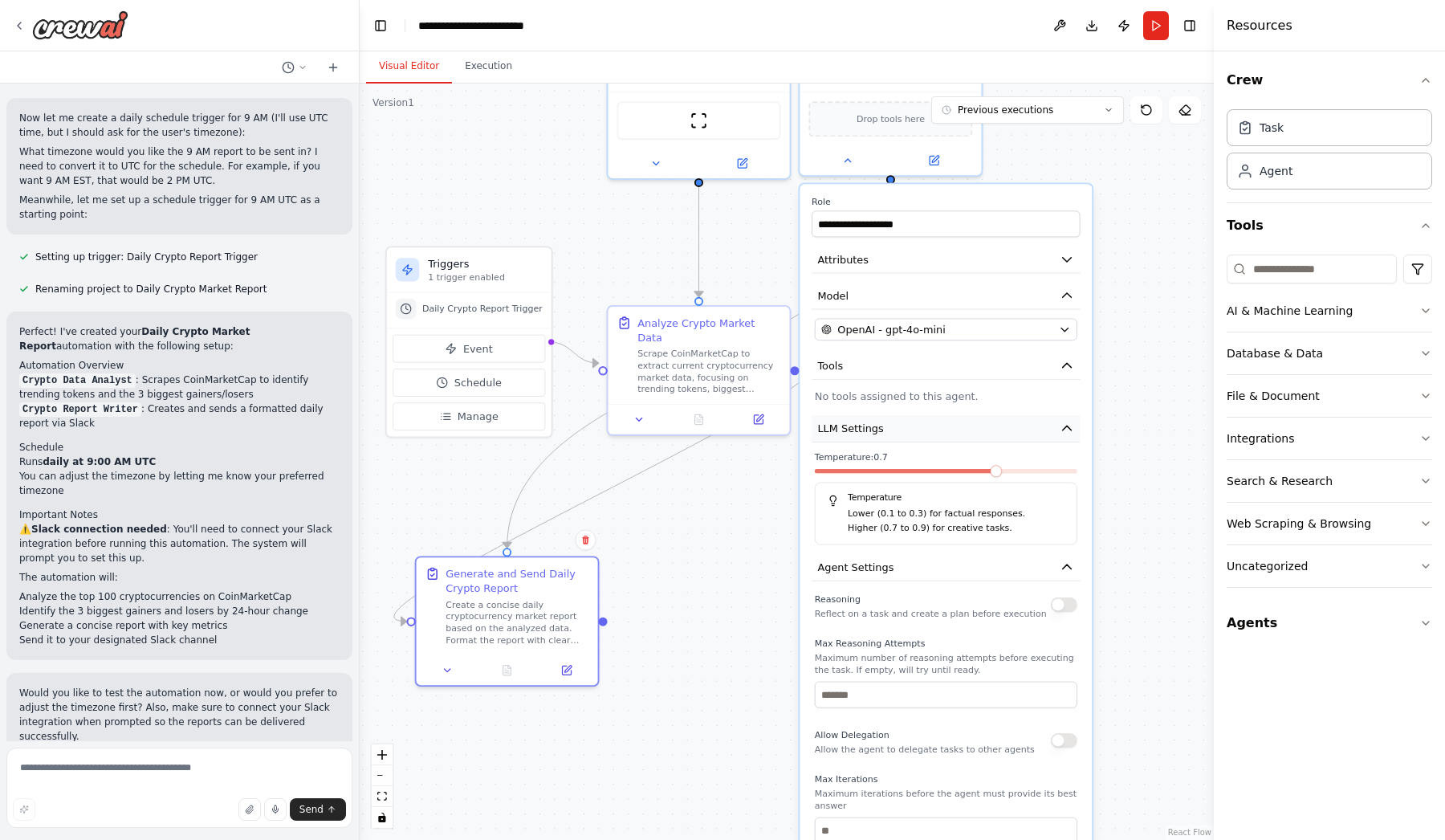
click at [935, 429] on button "LLM Settings" at bounding box center [945, 428] width 269 height 28
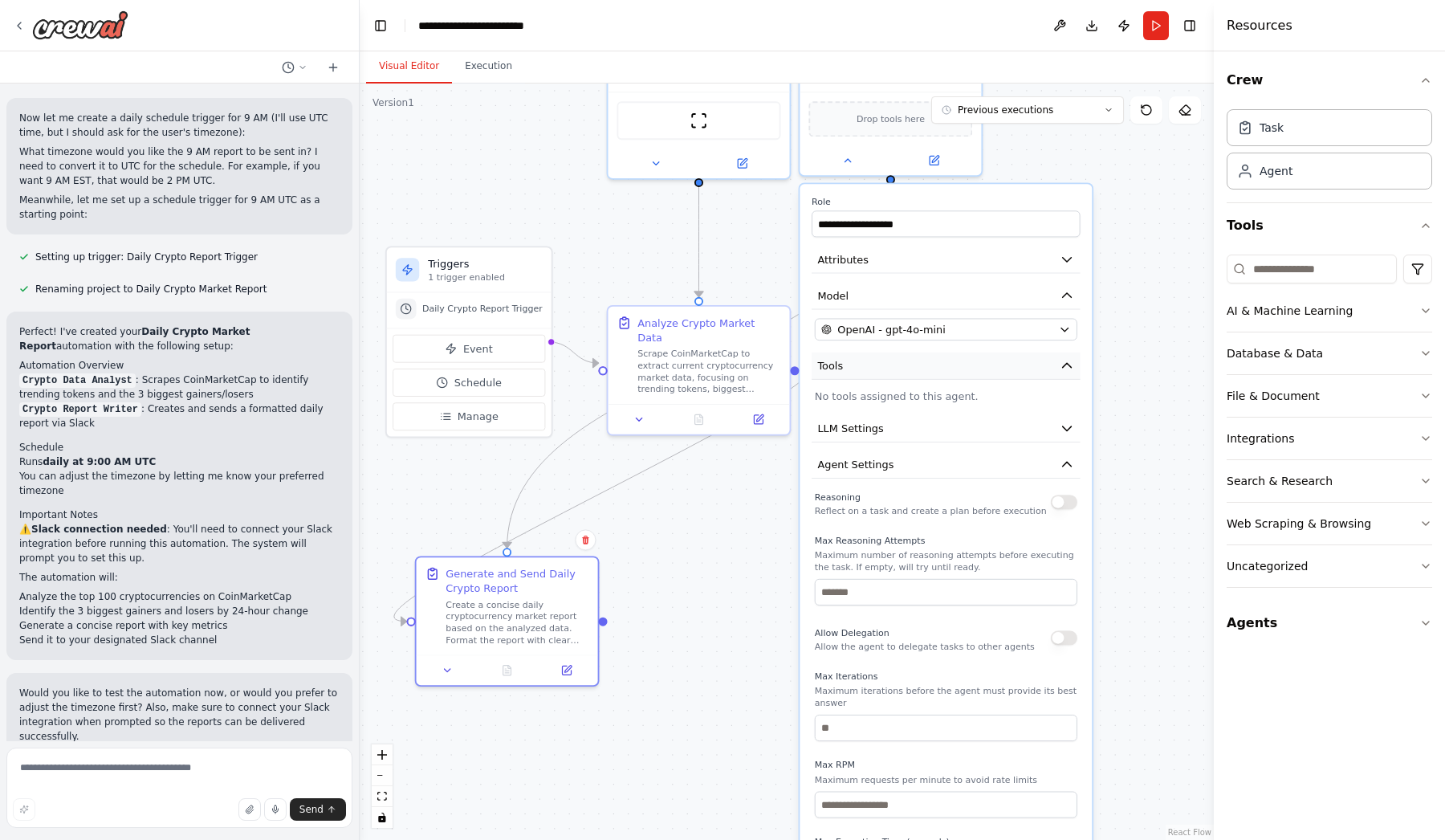
click at [956, 366] on button "Tools" at bounding box center [945, 366] width 269 height 28
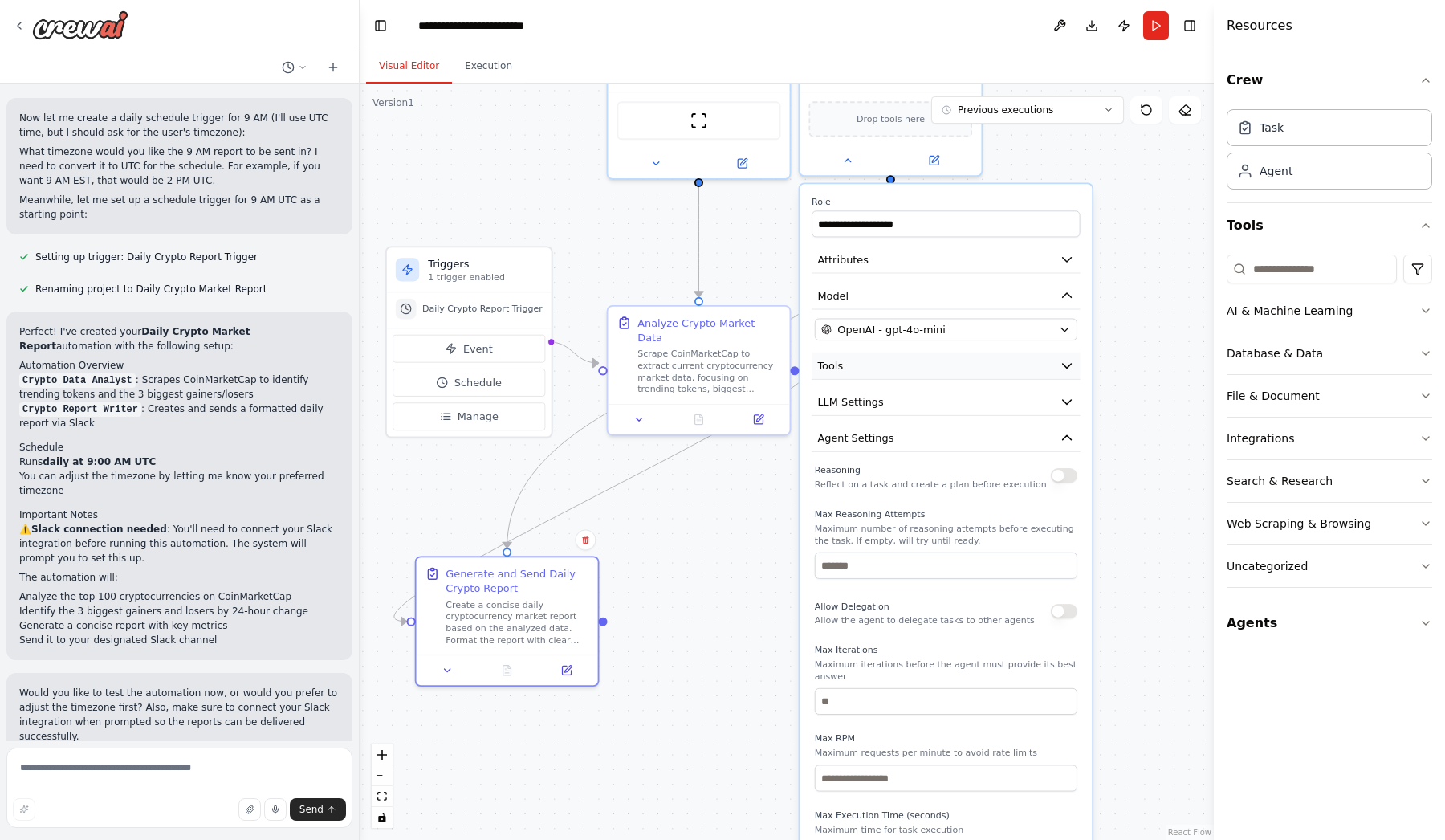
click at [956, 366] on button "Tools" at bounding box center [945, 366] width 269 height 28
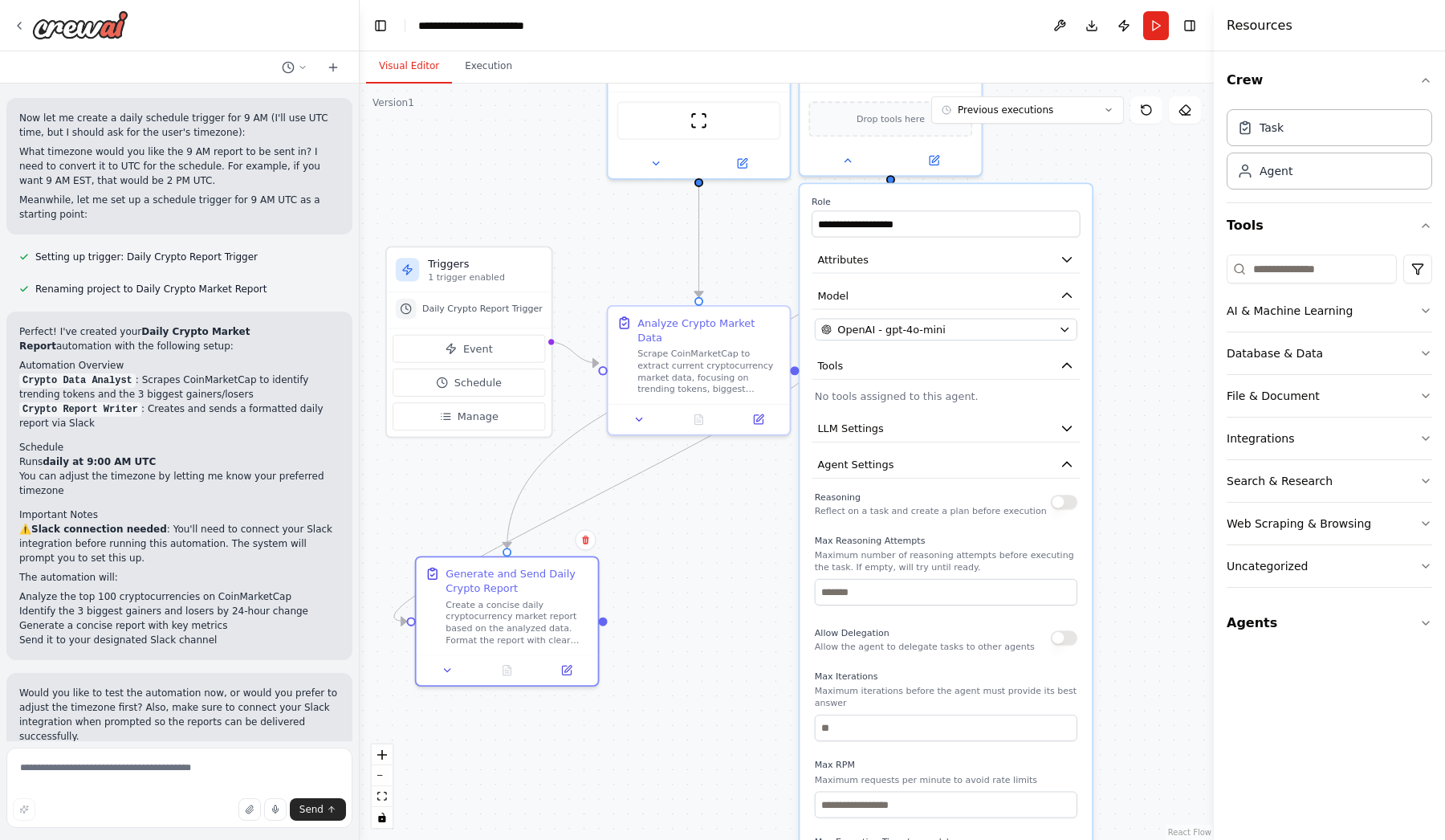
click at [894, 403] on p "No tools assigned to this agent." at bounding box center [946, 395] width 263 height 14
click at [926, 293] on button "Model" at bounding box center [945, 295] width 269 height 28
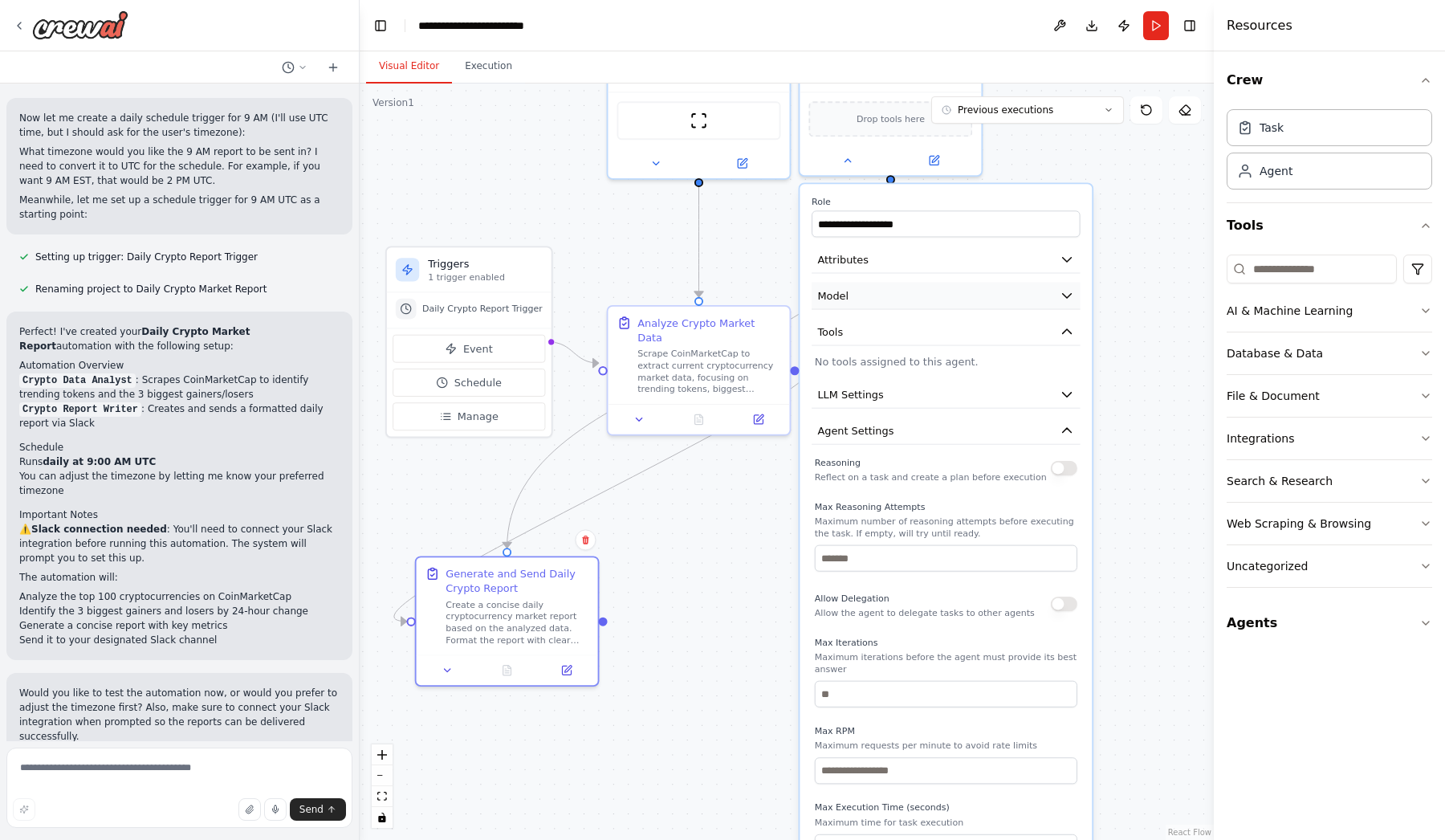
click at [926, 293] on button "Model" at bounding box center [945, 295] width 269 height 28
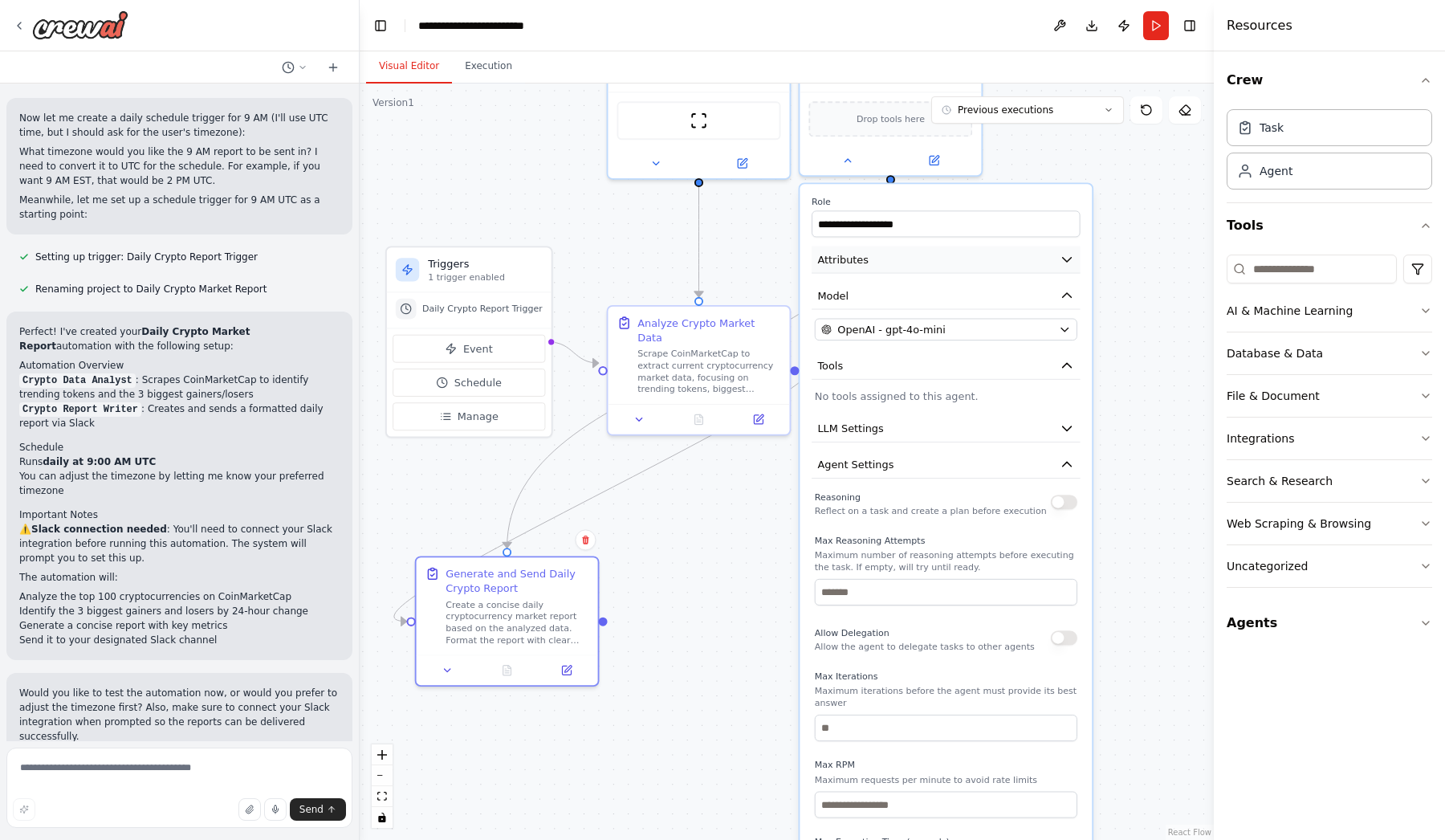
click at [915, 259] on button "Attributes" at bounding box center [945, 259] width 269 height 28
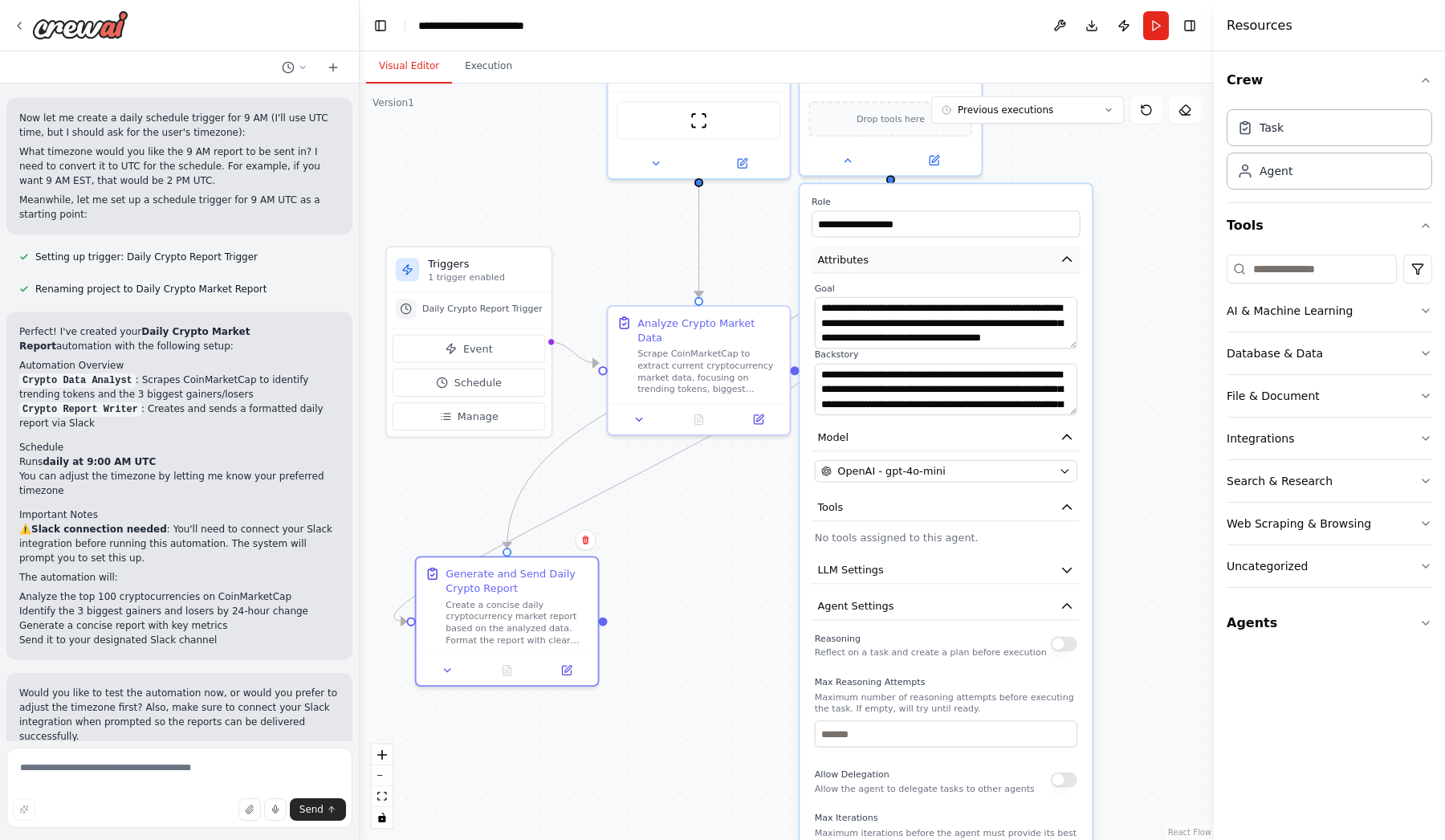
click at [915, 259] on button "Attributes" at bounding box center [945, 259] width 269 height 28
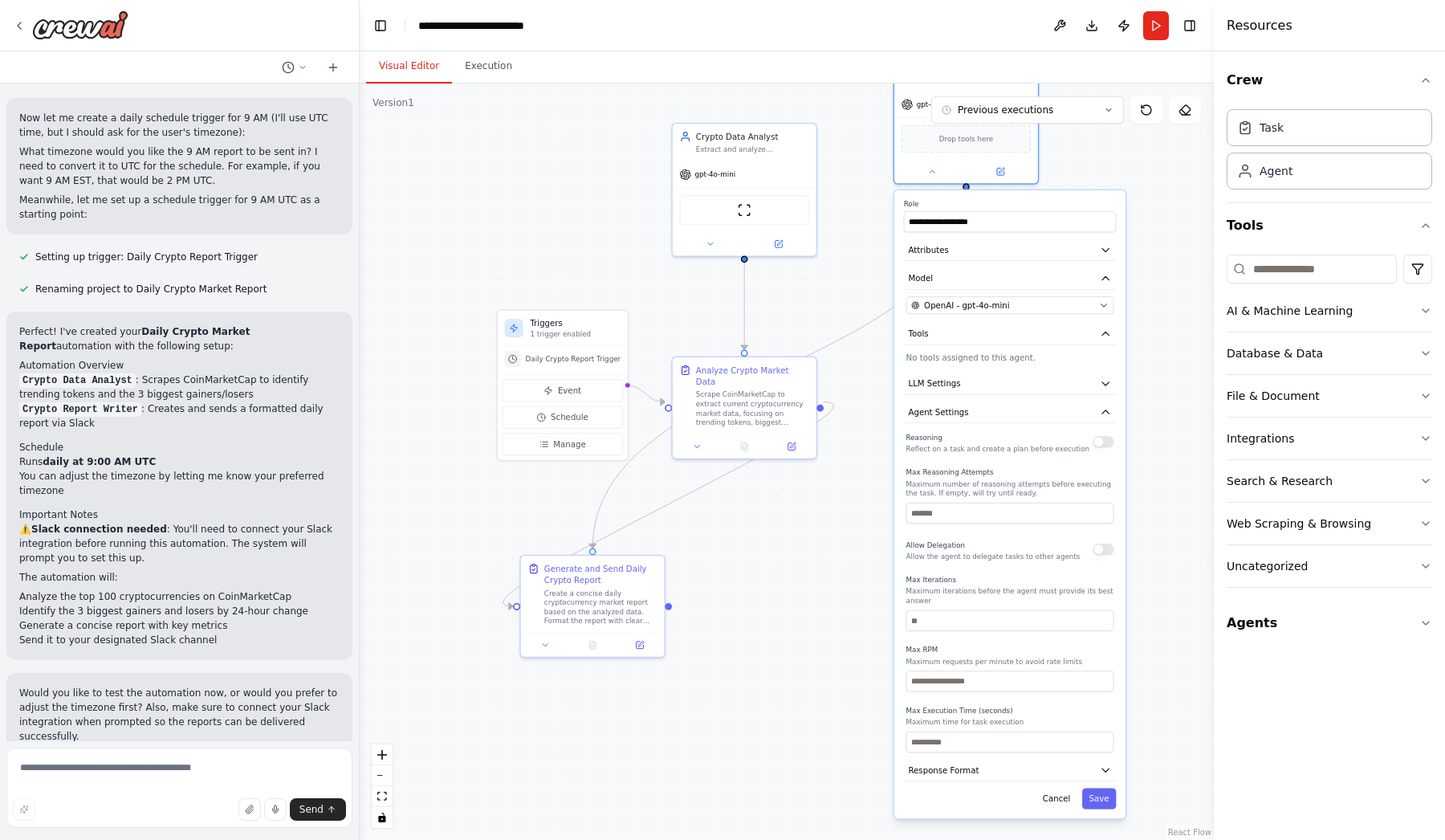
drag, startPoint x: 958, startPoint y: 621, endPoint x: 1031, endPoint y: 550, distance: 101.8
click at [1031, 550] on div "Allow Delegation Allow the agent to delegate tasks to other agents" at bounding box center [993, 550] width 174 height 23
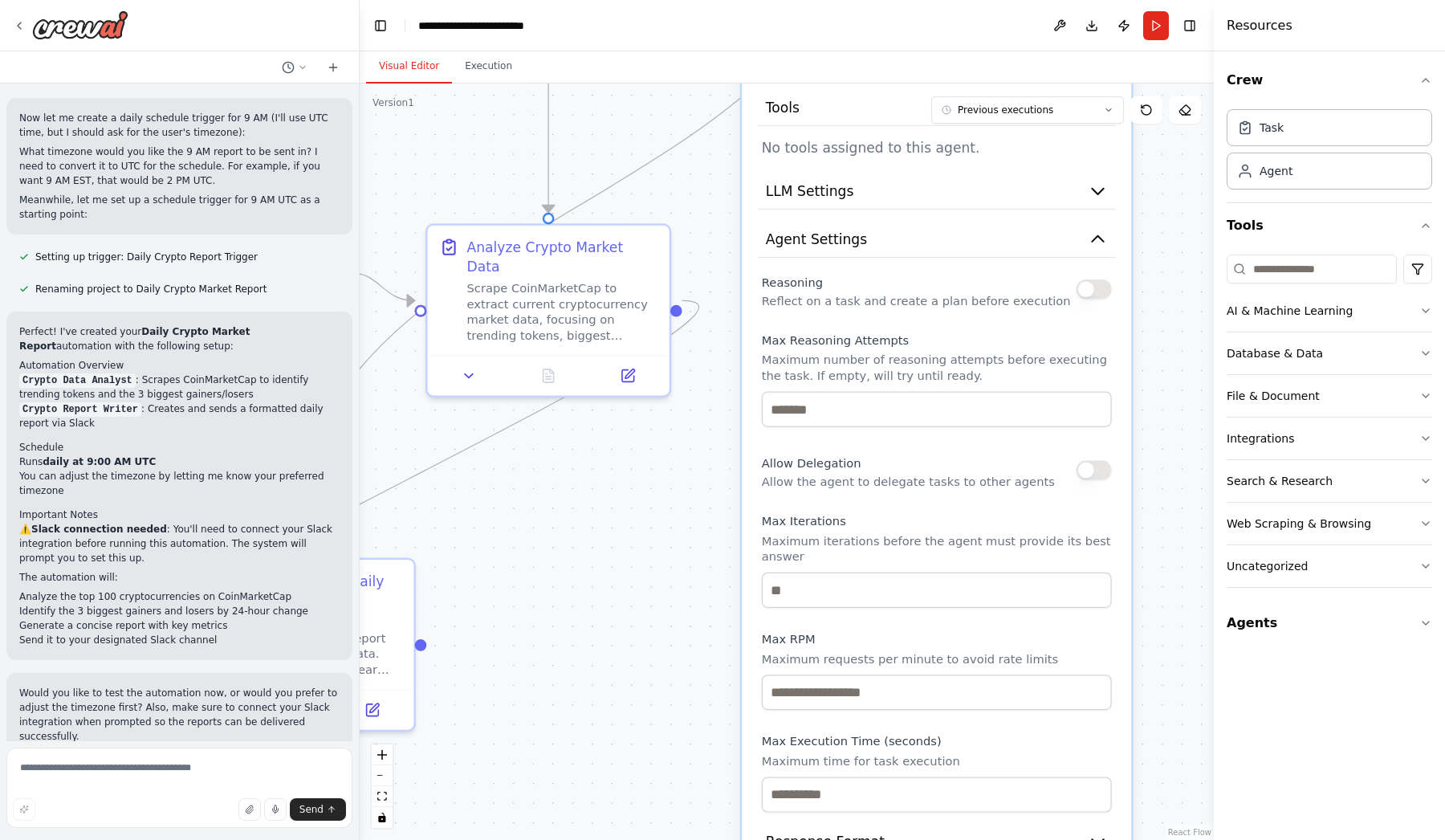
drag, startPoint x: 964, startPoint y: 621, endPoint x: 908, endPoint y: 537, distance: 101.0
click at [908, 537] on p "Maximum iterations before the agent must provide its best answer" at bounding box center [937, 548] width 350 height 31
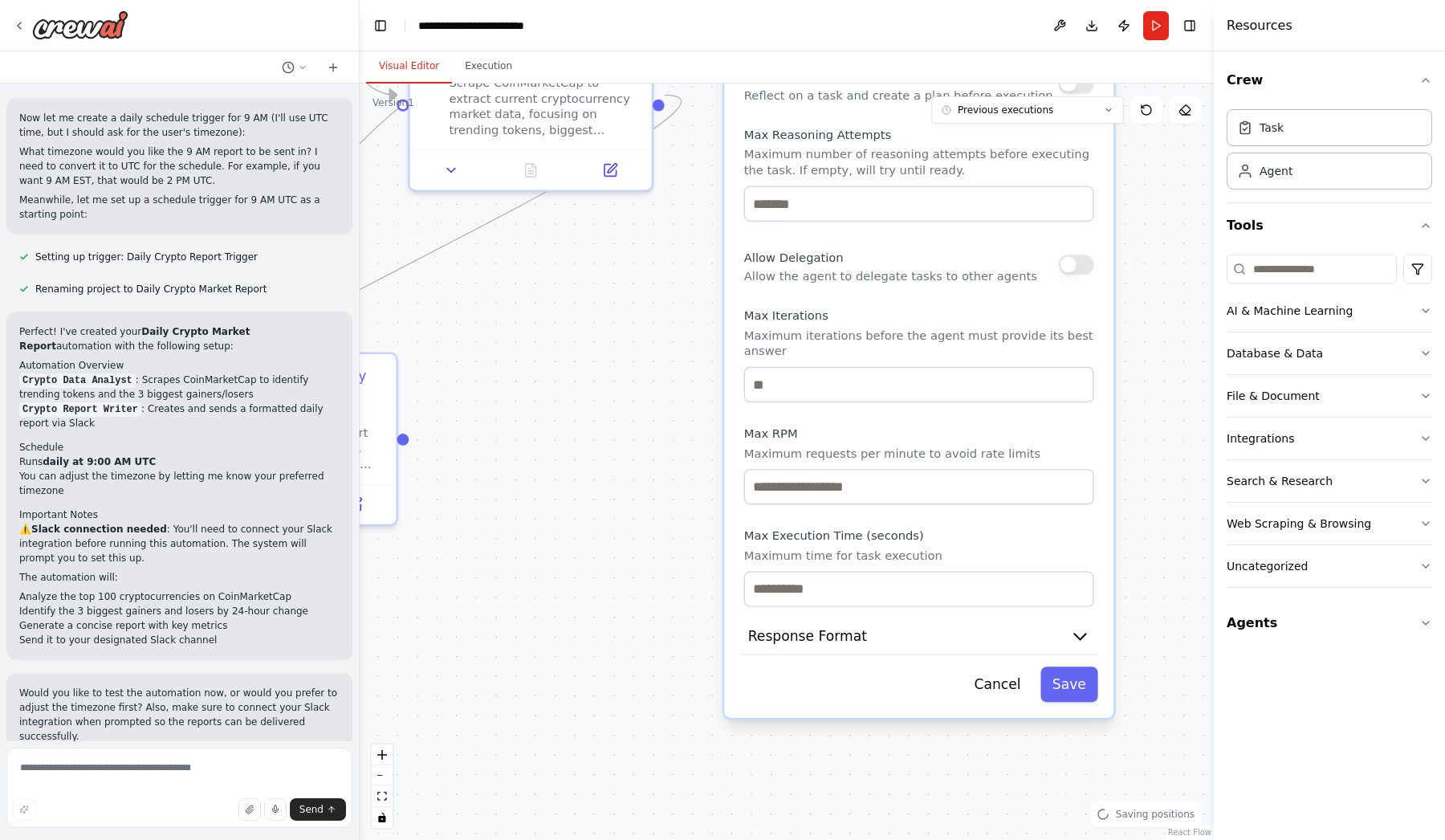
drag, startPoint x: 675, startPoint y: 640, endPoint x: 653, endPoint y: 426, distance: 215.1
click at [653, 427] on div ".deletable-edge-delete-btn { width: 20px; height: 20px; border: 0px solid #ffff…" at bounding box center [787, 462] width 854 height 756
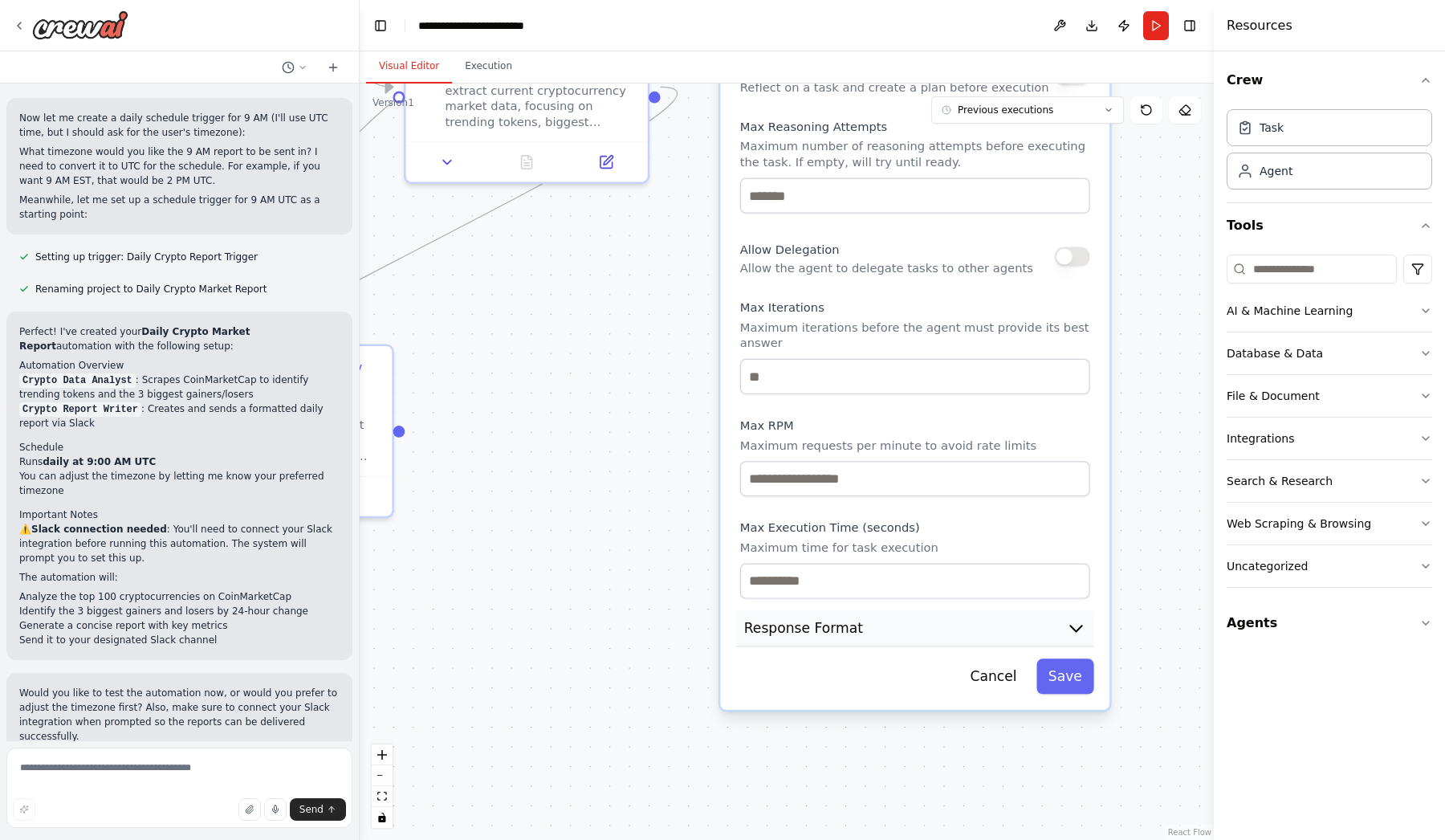
click at [878, 619] on button "Response Format" at bounding box center [915, 627] width 358 height 36
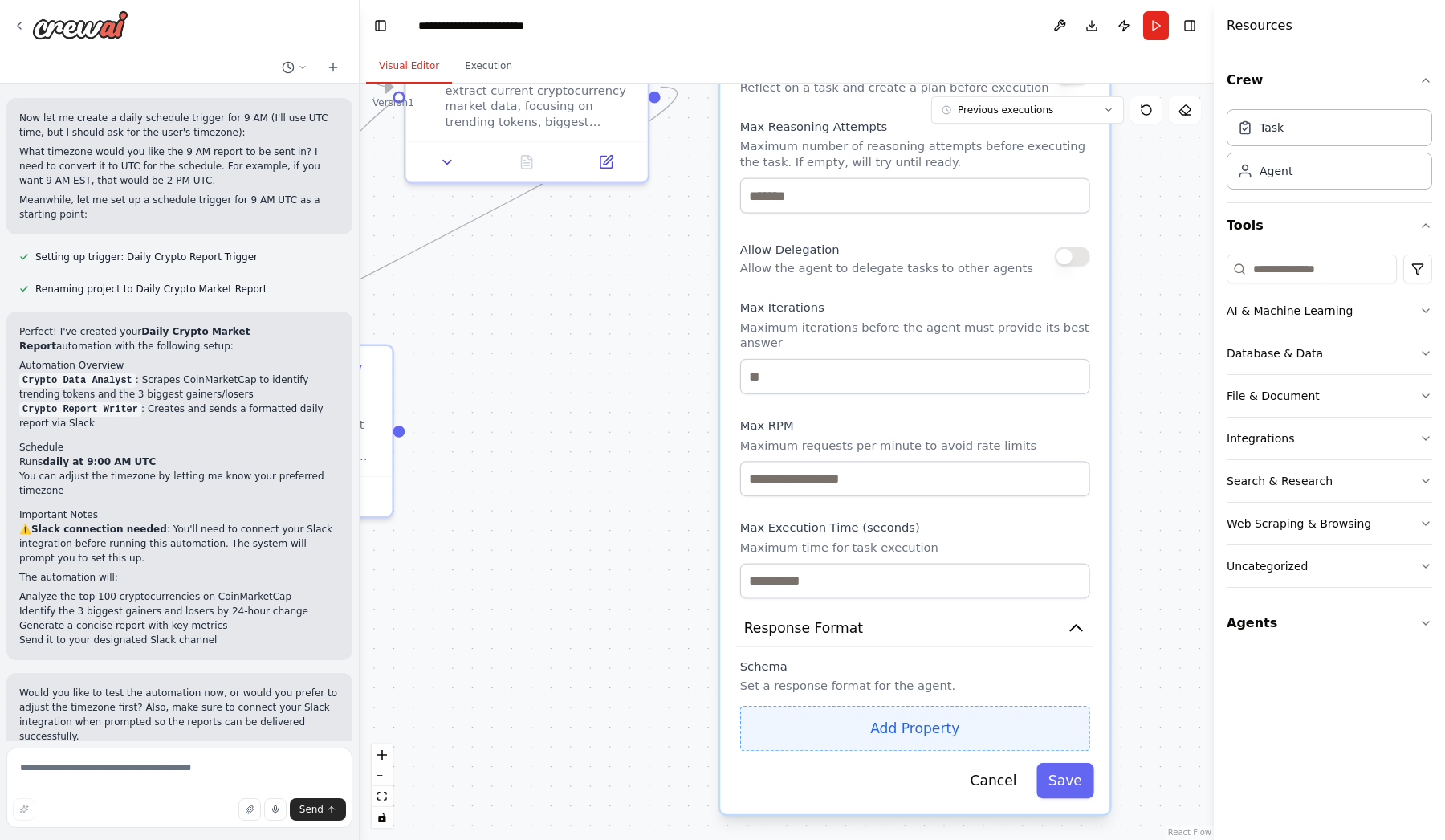
click at [908, 735] on button "Add Property" at bounding box center [915, 729] width 350 height 45
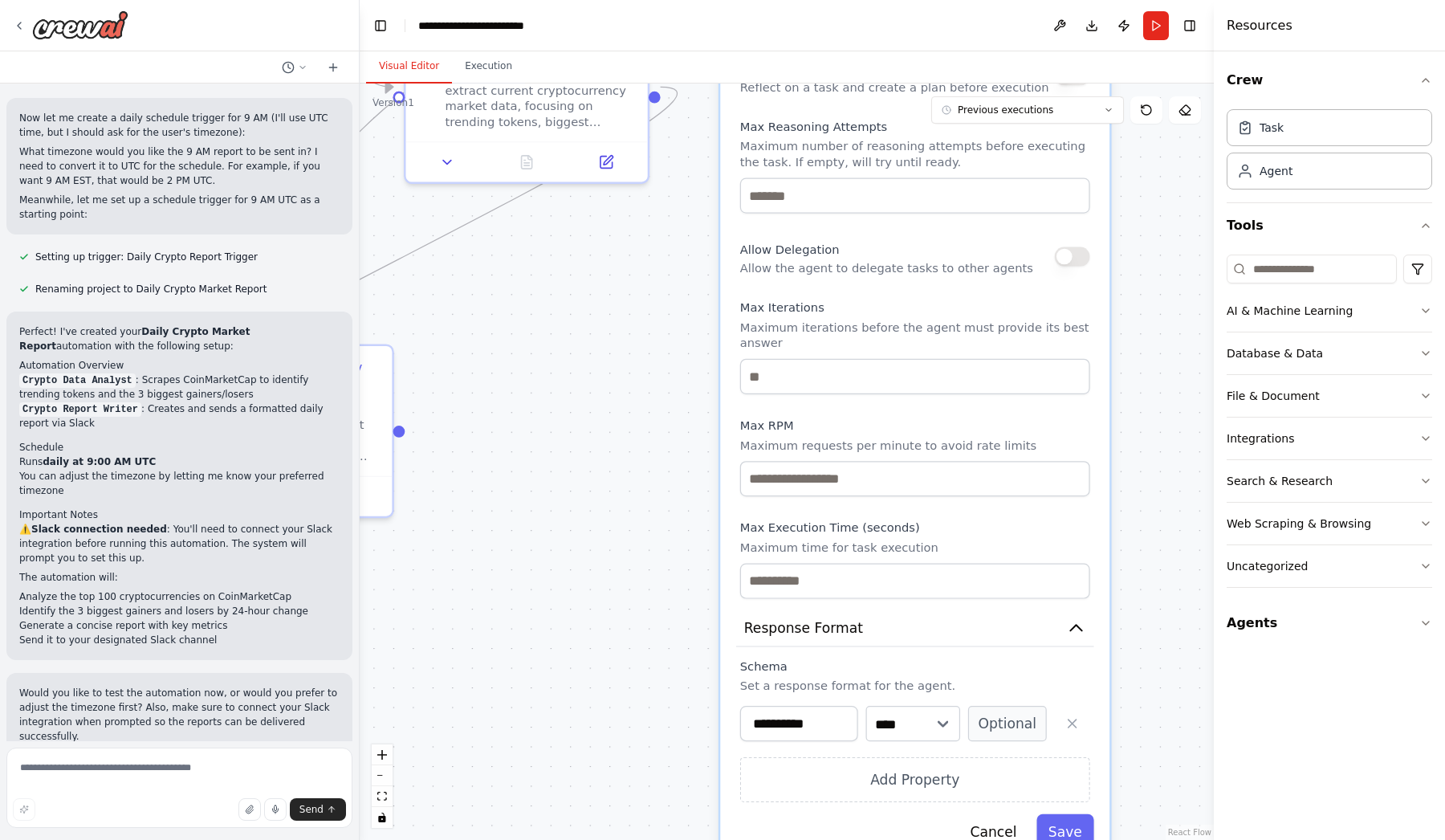
click at [631, 694] on div ".deletable-edge-delete-btn { width: 20px; height: 20px; border: 0px solid #ffff…" at bounding box center [787, 462] width 854 height 756
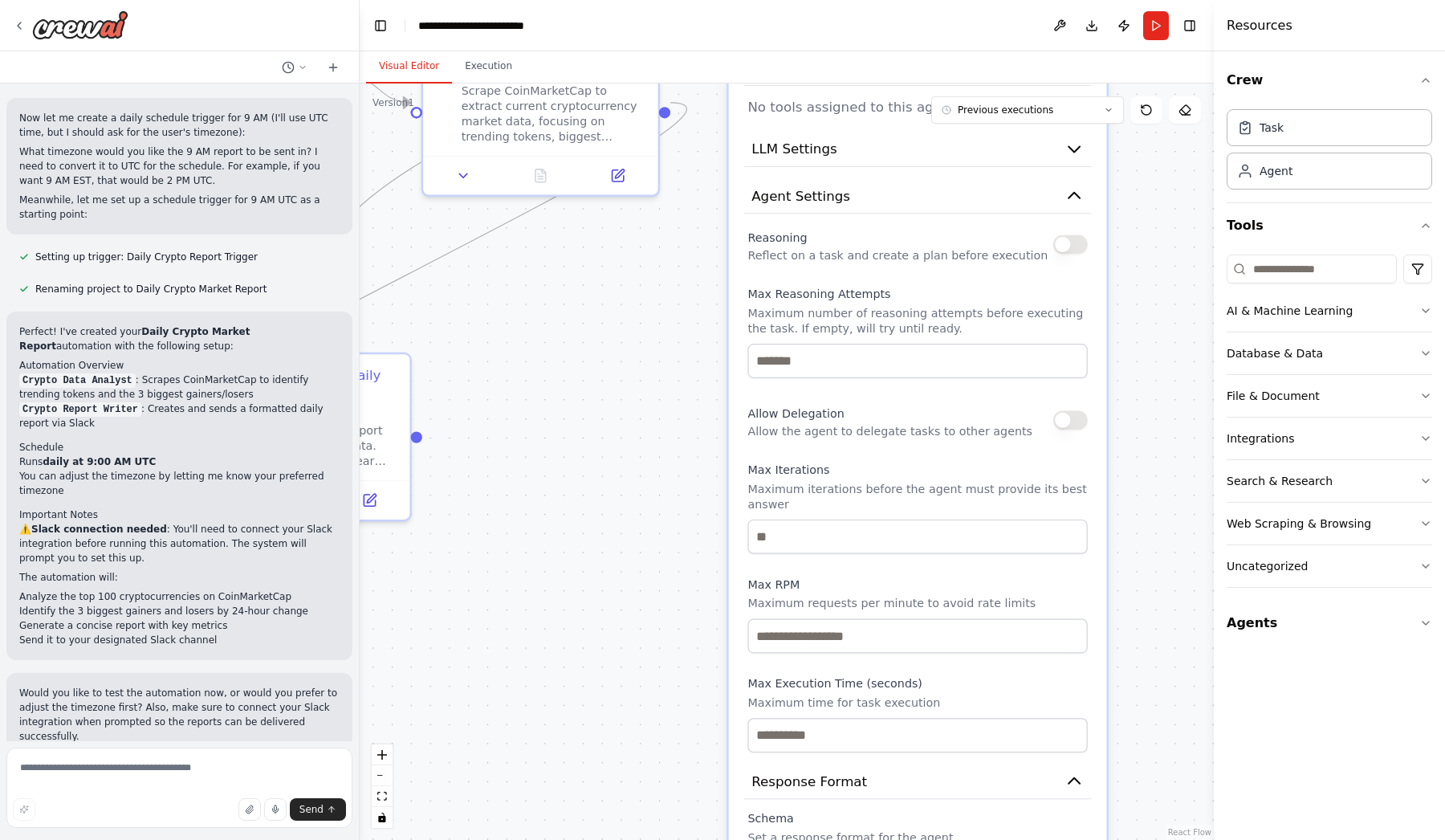
drag, startPoint x: 966, startPoint y: 442, endPoint x: 966, endPoint y: 586, distance: 144.0
click at [966, 586] on div "Reasoning Reflect on a task and create a plan before execution Max Reasoning At…" at bounding box center [917, 489] width 340 height 527
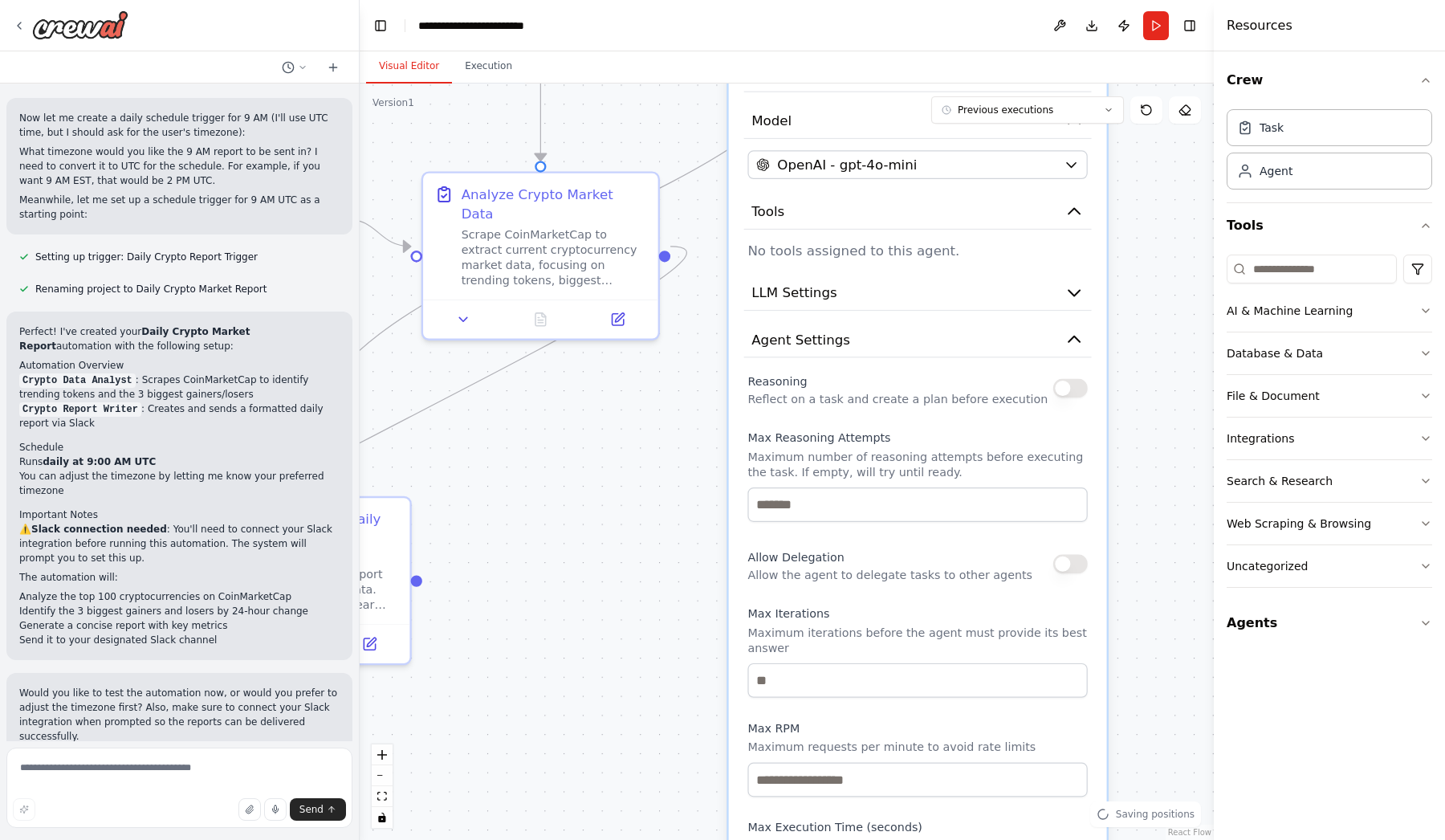
drag, startPoint x: 1164, startPoint y: 466, endPoint x: 1161, endPoint y: 639, distance: 173.0
click at [1163, 639] on div ".deletable-edge-delete-btn { width: 20px; height: 20px; border: 0px solid #ffff…" at bounding box center [787, 462] width 854 height 756
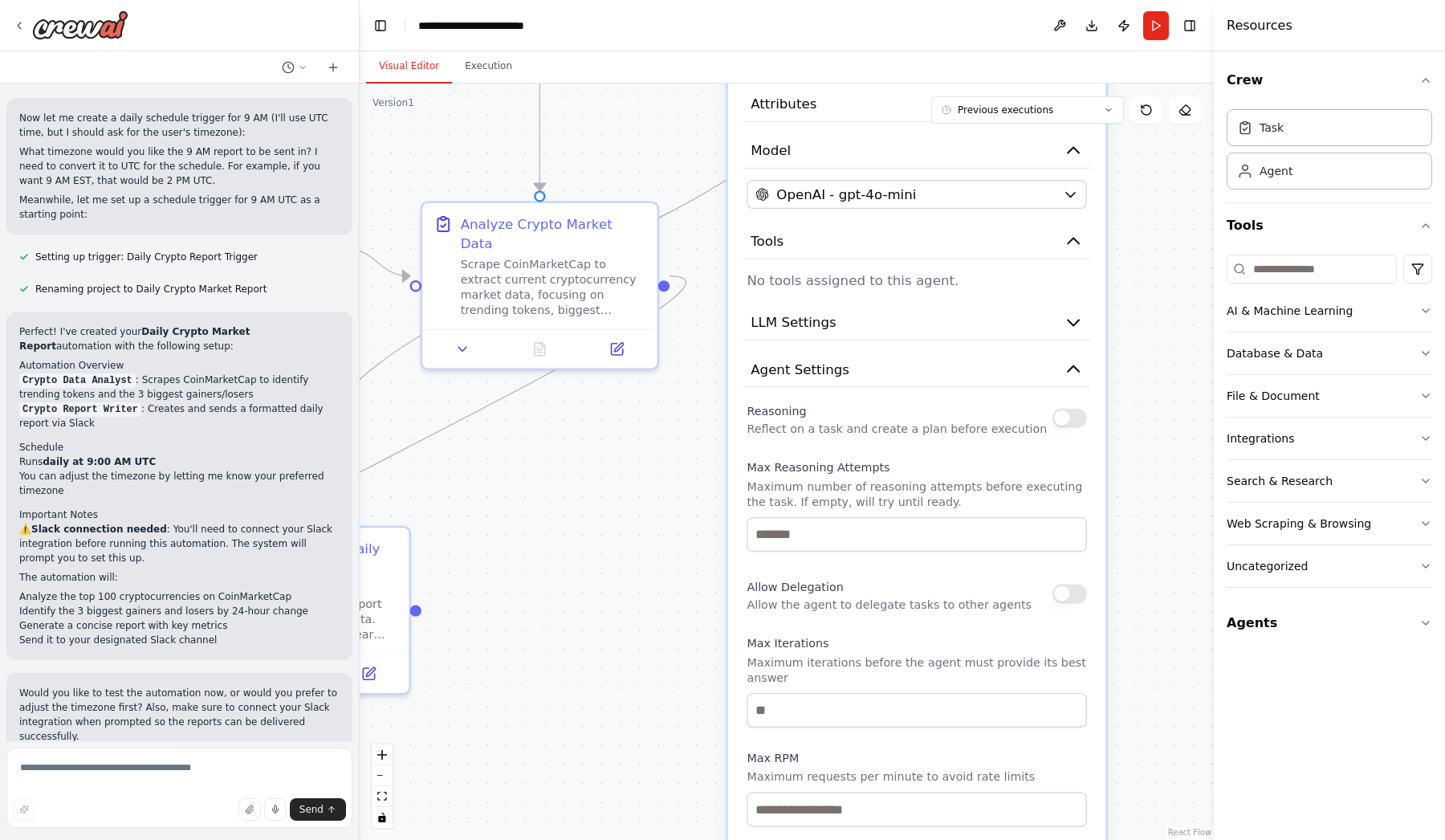
click at [1072, 417] on button "button" at bounding box center [1069, 417] width 34 height 19
type input "*"
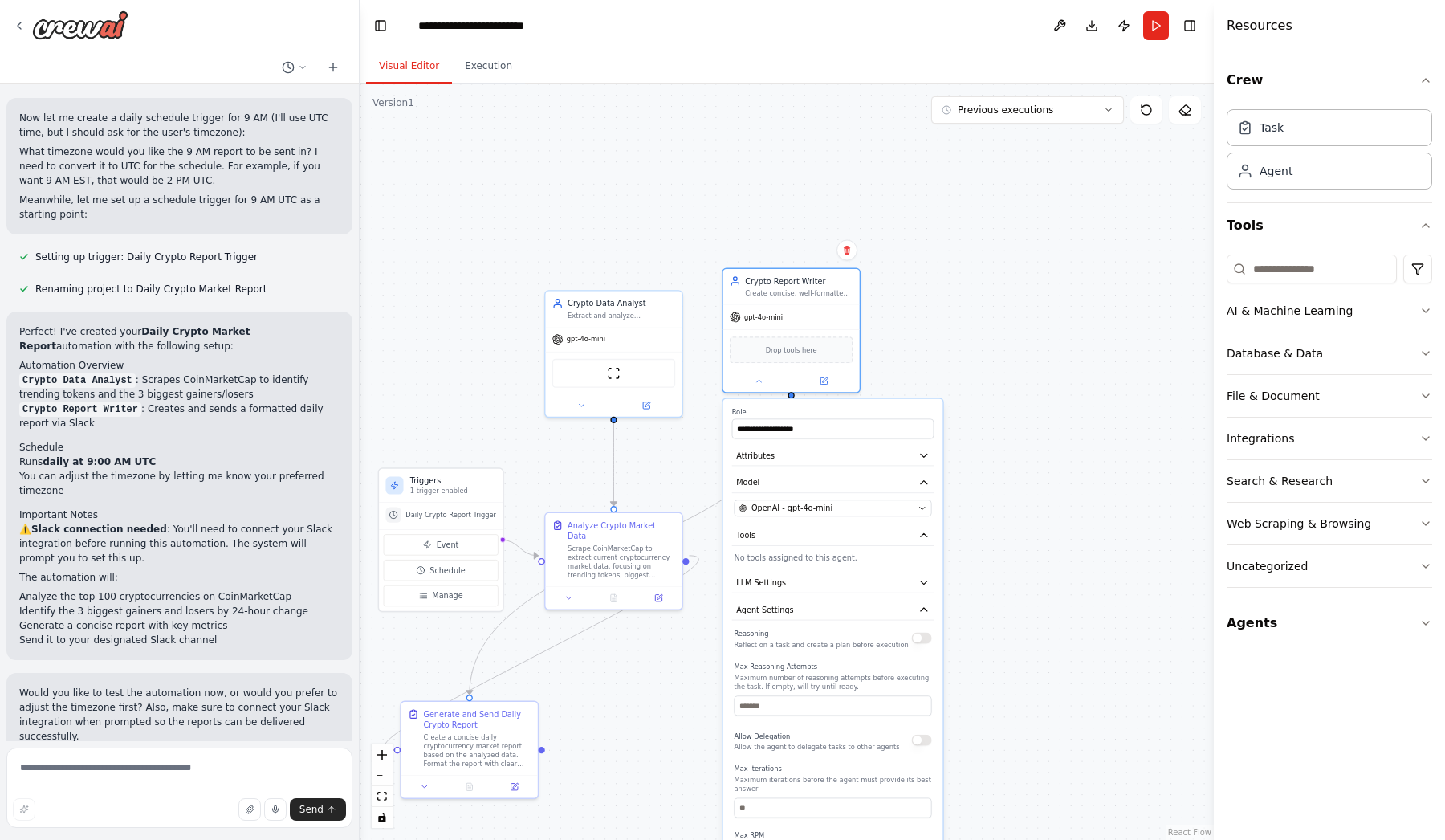
drag, startPoint x: 983, startPoint y: 283, endPoint x: 972, endPoint y: 556, distance: 273.2
click at [972, 556] on div ".deletable-edge-delete-btn { width: 20px; height: 20px; border: 0px solid #ffff…" at bounding box center [787, 462] width 854 height 756
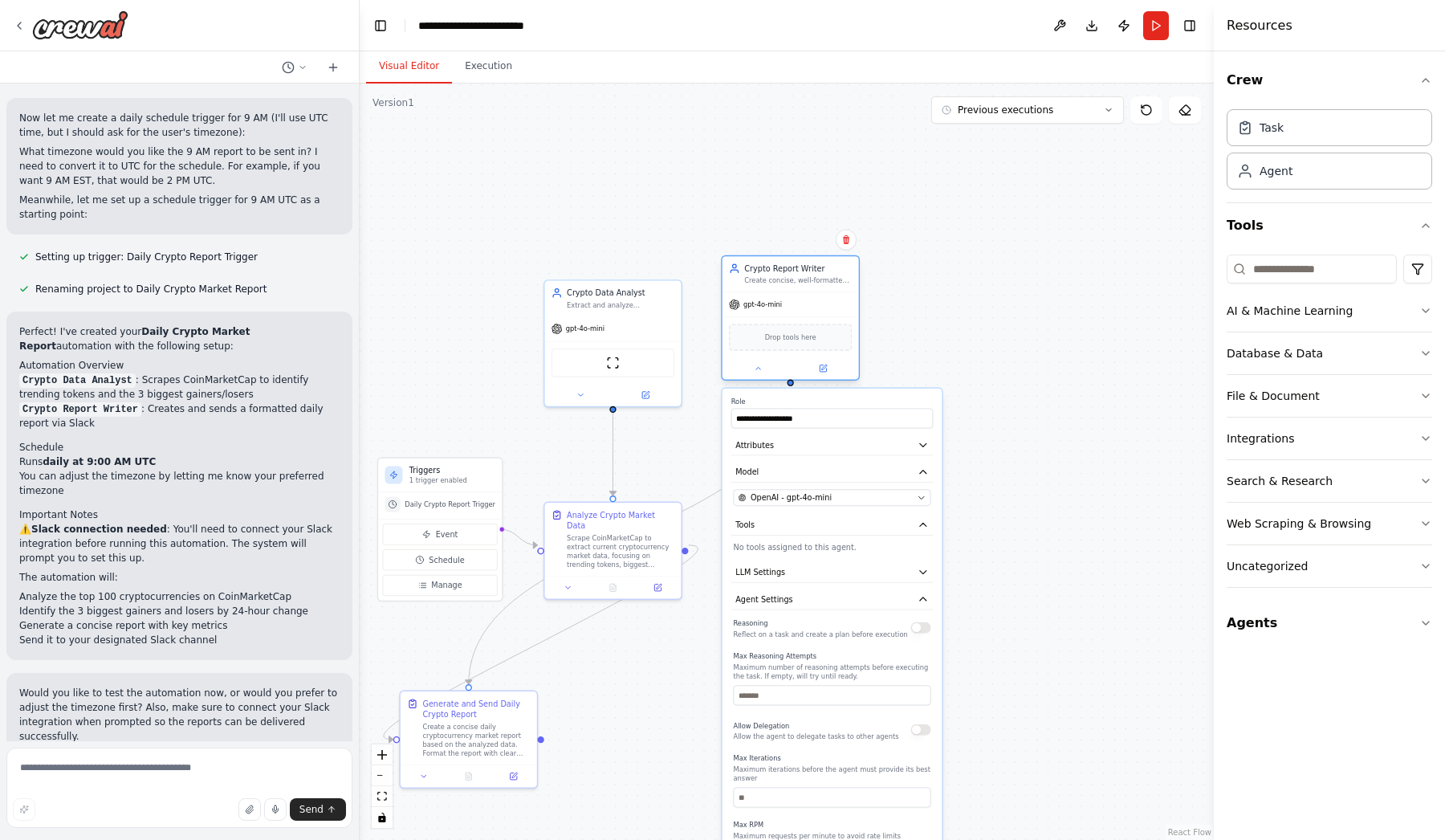
click at [789, 337] on span "Drop tools here" at bounding box center [791, 336] width 51 height 11
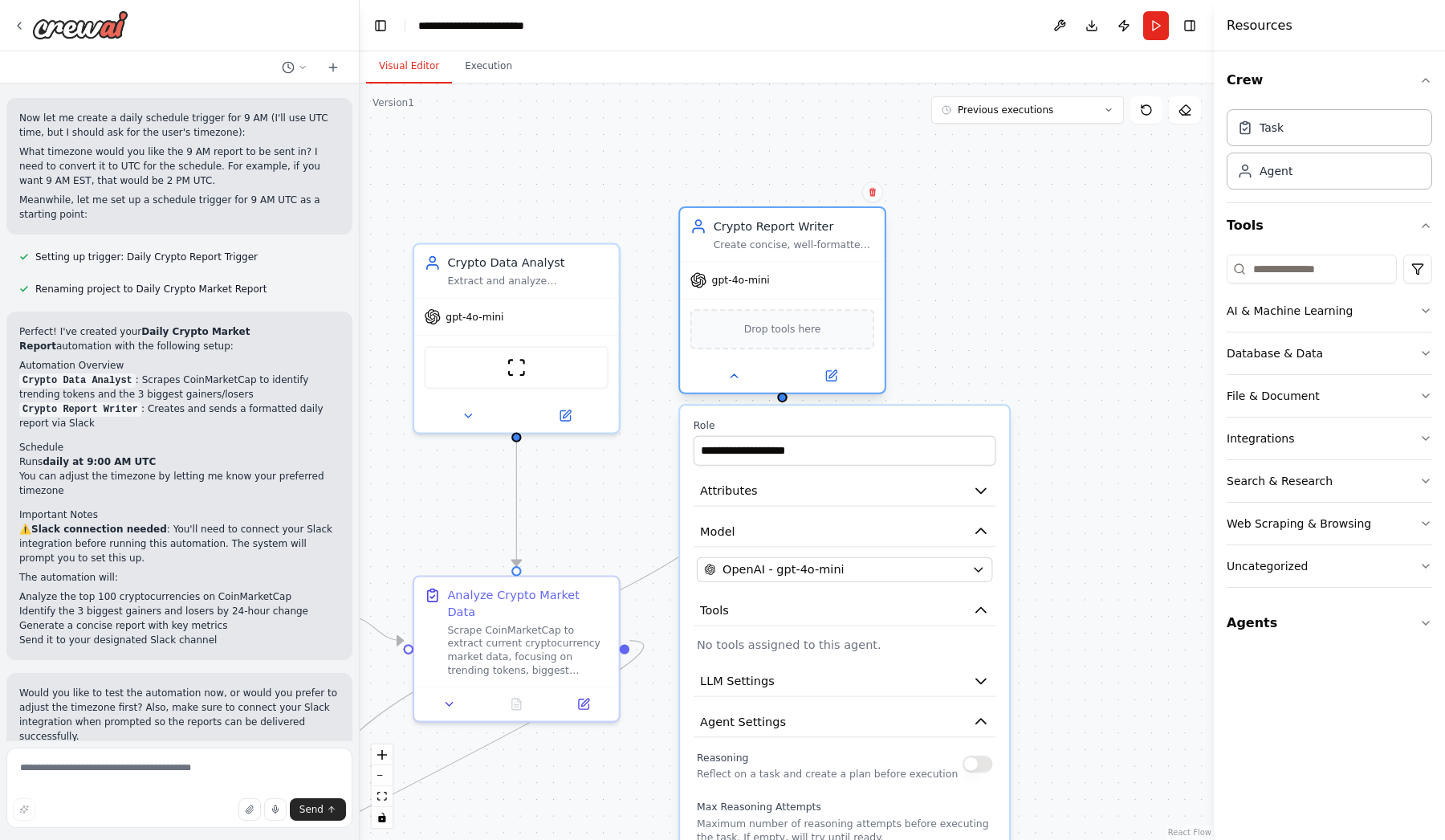
click at [758, 319] on div "Drop tools here" at bounding box center [782, 329] width 185 height 40
click at [800, 333] on span "Drop tools here" at bounding box center [783, 330] width 77 height 17
click at [807, 341] on div "Drop tools here" at bounding box center [782, 329] width 185 height 40
click at [740, 386] on button at bounding box center [734, 376] width 94 height 20
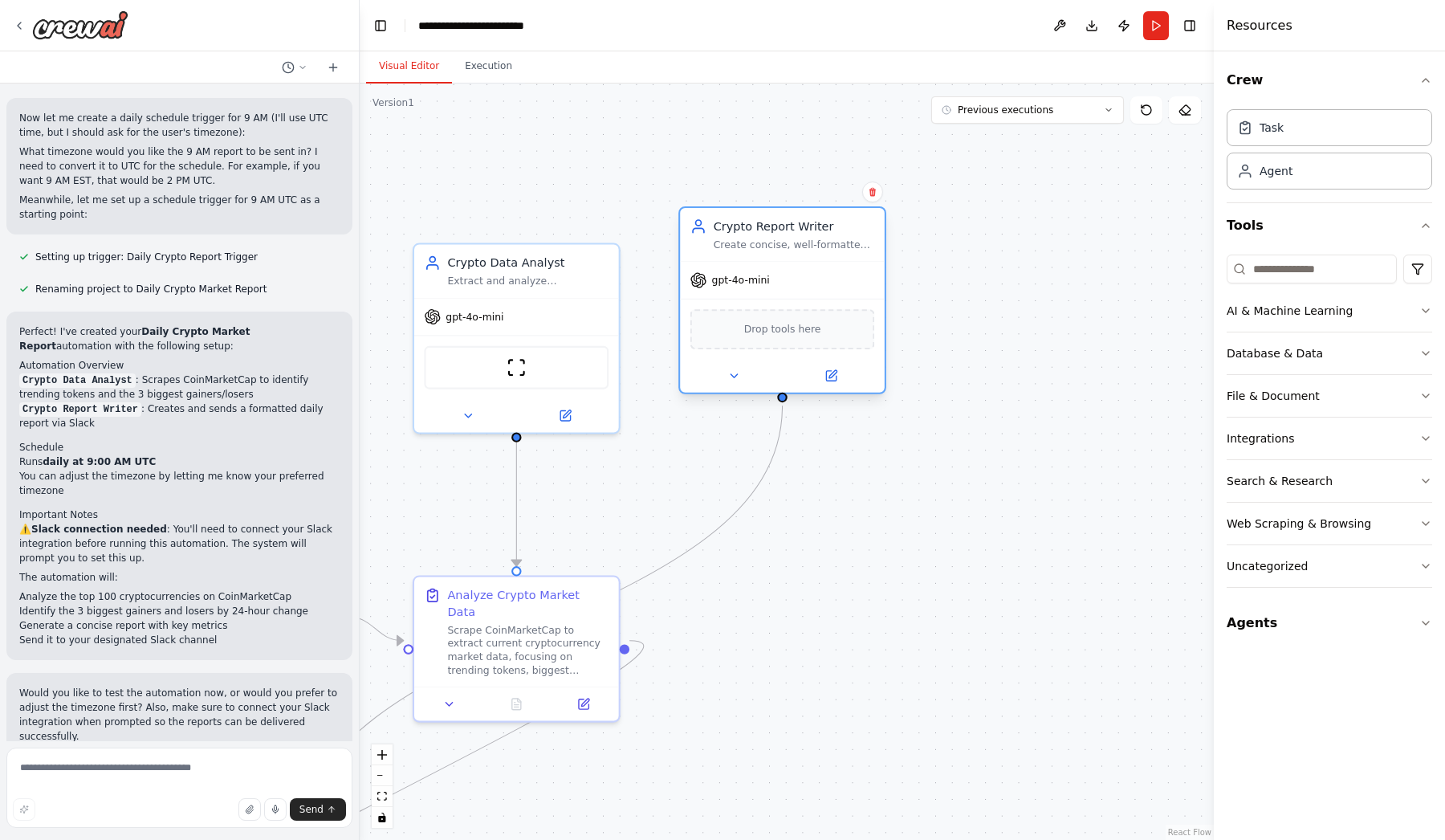
click at [761, 329] on span "Drop tools here" at bounding box center [783, 330] width 77 height 17
click at [820, 332] on div "Drop tools here" at bounding box center [782, 329] width 185 height 40
click at [819, 330] on div "Drop tools here" at bounding box center [782, 329] width 185 height 40
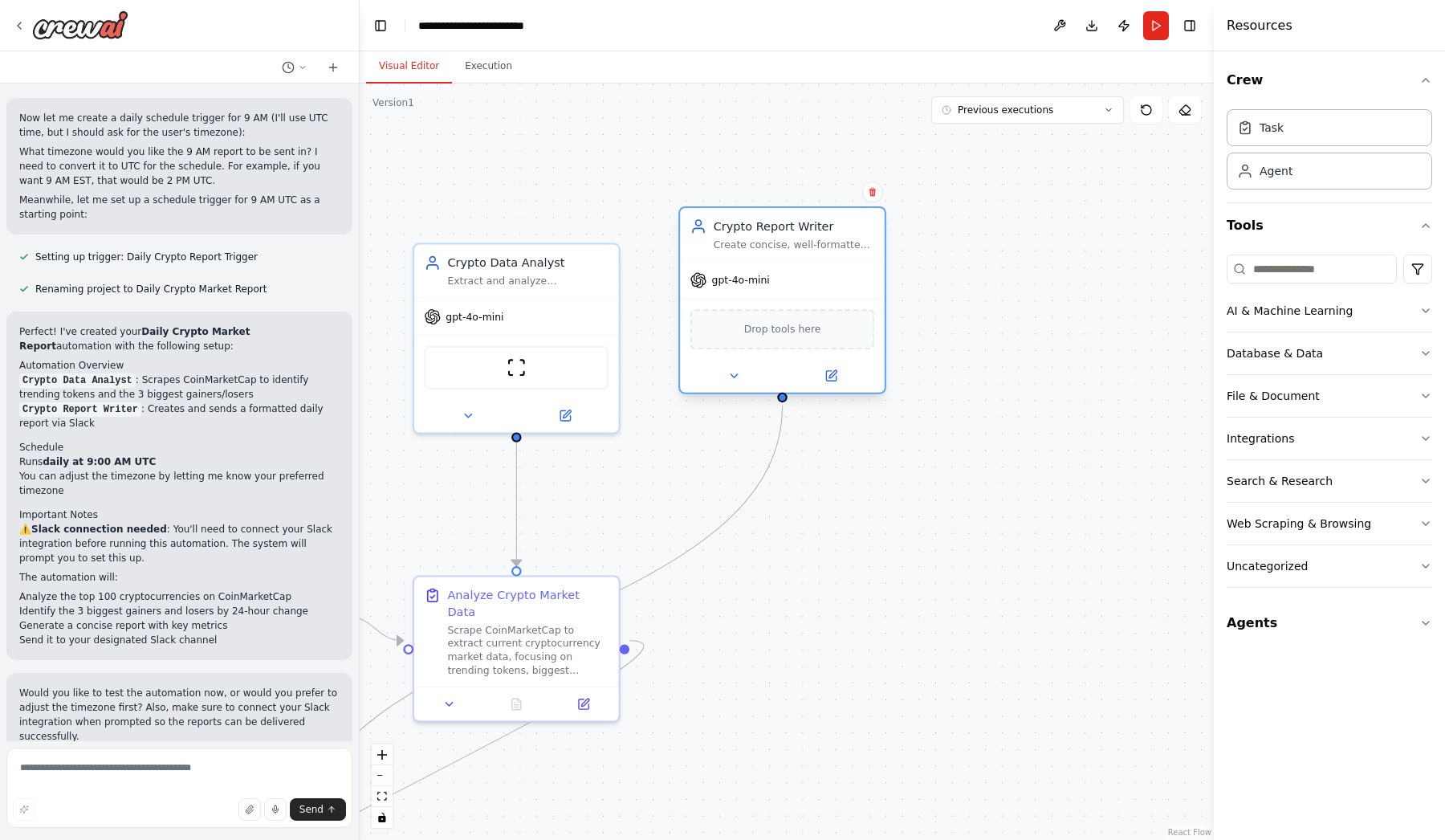
click at [789, 339] on div "Drop tools here" at bounding box center [782, 329] width 185 height 40
click at [1094, 23] on button "Download" at bounding box center [1092, 25] width 26 height 29
click at [787, 329] on span "Drop tools here" at bounding box center [783, 330] width 77 height 17
click at [1293, 276] on input at bounding box center [1311, 269] width 170 height 29
type input "*"
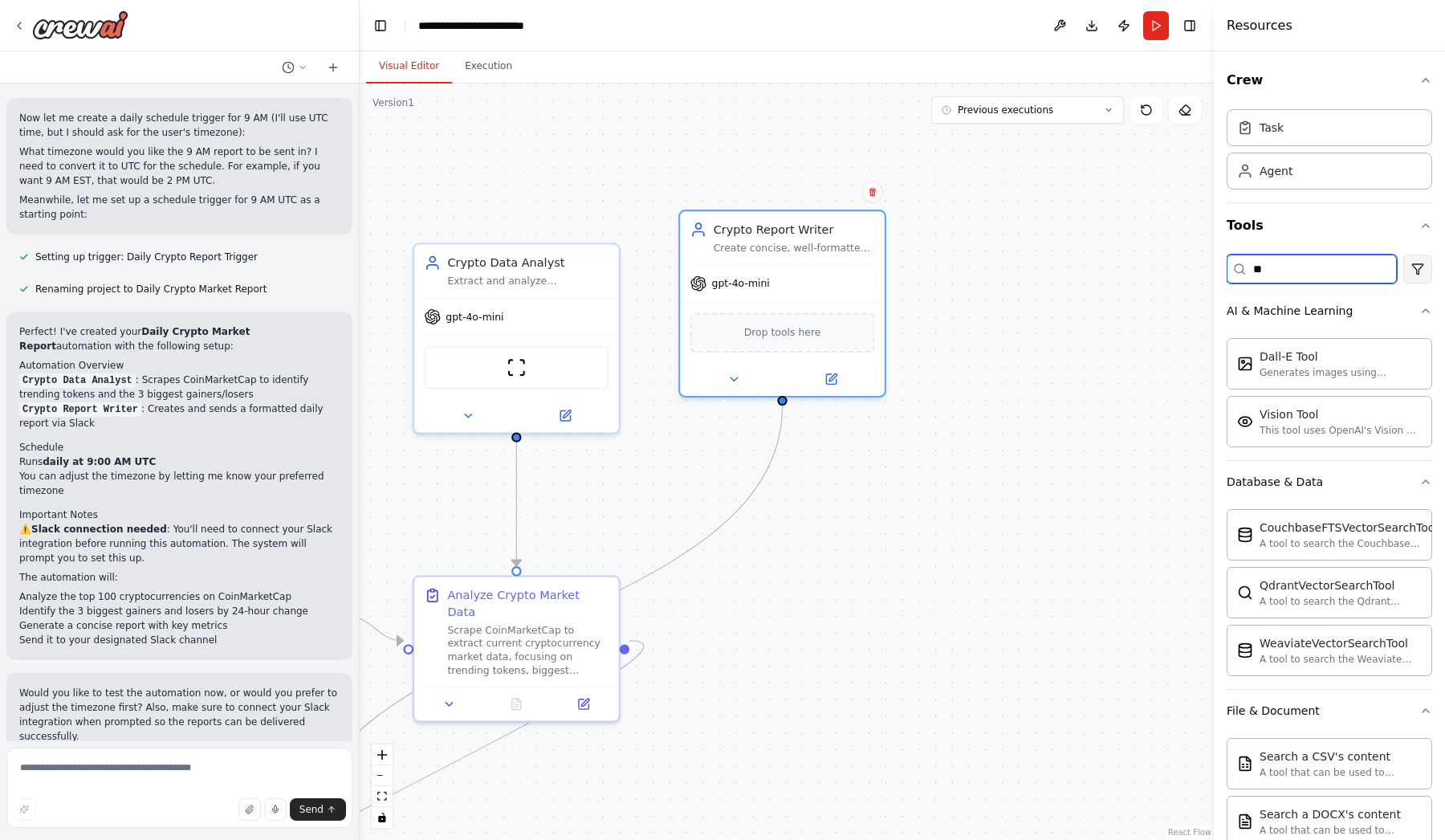
type input "**"
click at [1408, 271] on html "Every day at 9 AM, analyze top trending crypto tokens, summarize 3 biggest gain…" at bounding box center [722, 420] width 1445 height 840
click at [1224, 263] on html "Every day at 9 AM, analyze top trending crypto tokens, summarize 3 biggest gain…" at bounding box center [722, 420] width 1445 height 840
click at [1305, 360] on div "Dall-E Tool" at bounding box center [1341, 356] width 162 height 16
click at [1314, 440] on div "Vision Tool This tool uses OpenAI's Vision API to describe the contents of an i…" at bounding box center [1330, 420] width 206 height 51
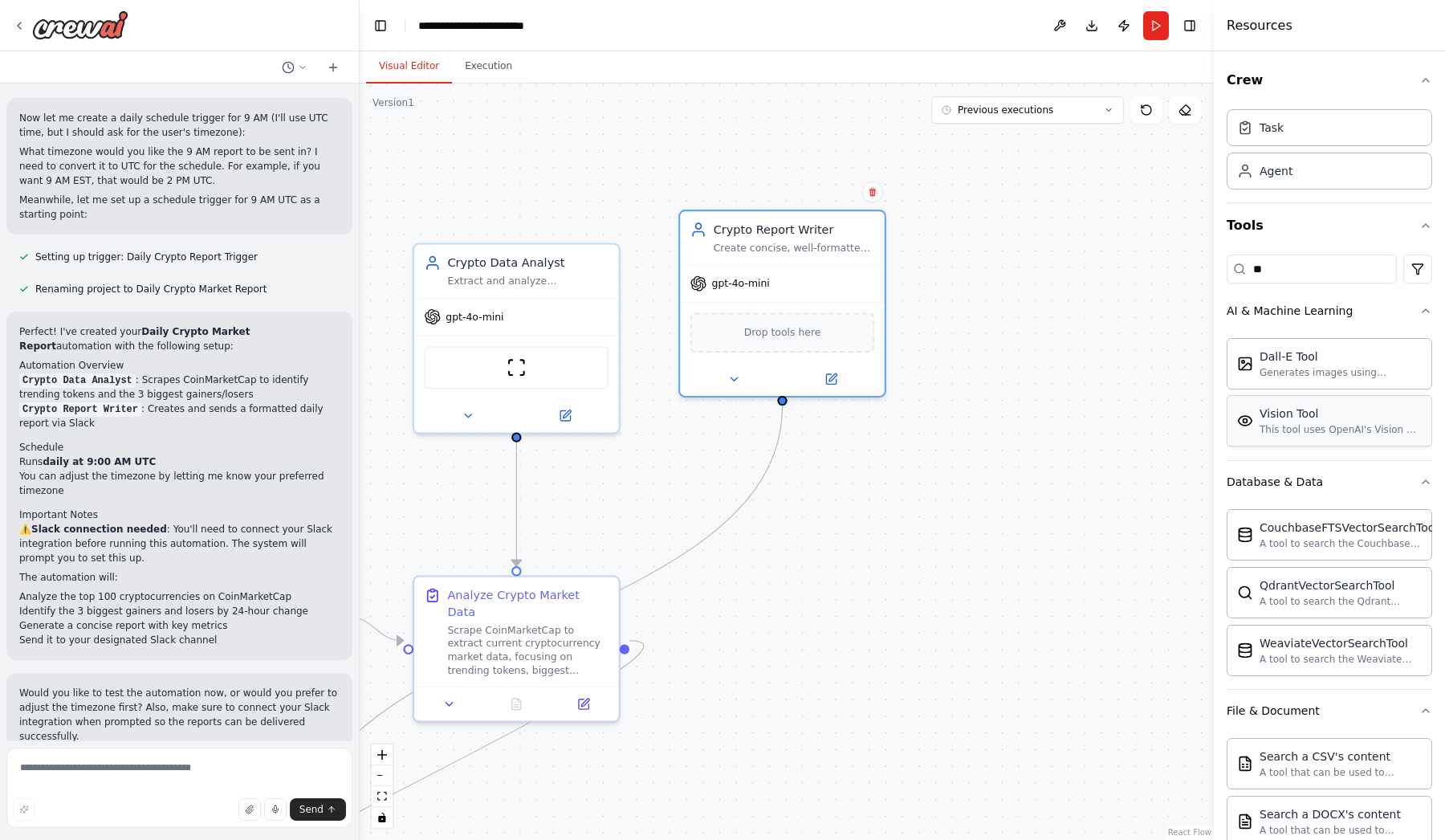
click at [1314, 440] on div "Vision Tool This tool uses OpenAI's Vision API to describe the contents of an i…" at bounding box center [1330, 420] width 206 height 51
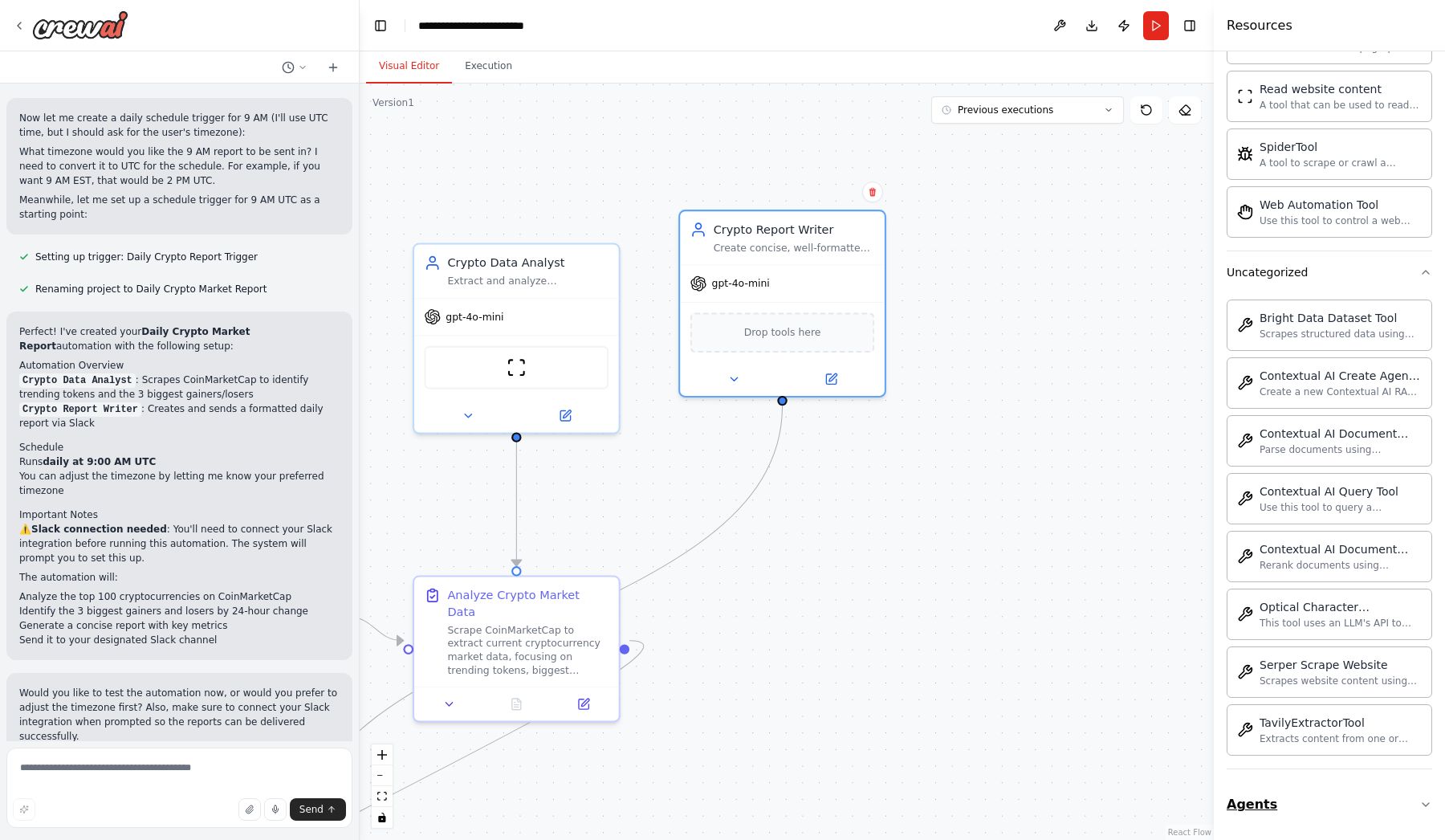
click at [1427, 802] on icon "button" at bounding box center [1426, 804] width 13 height 13
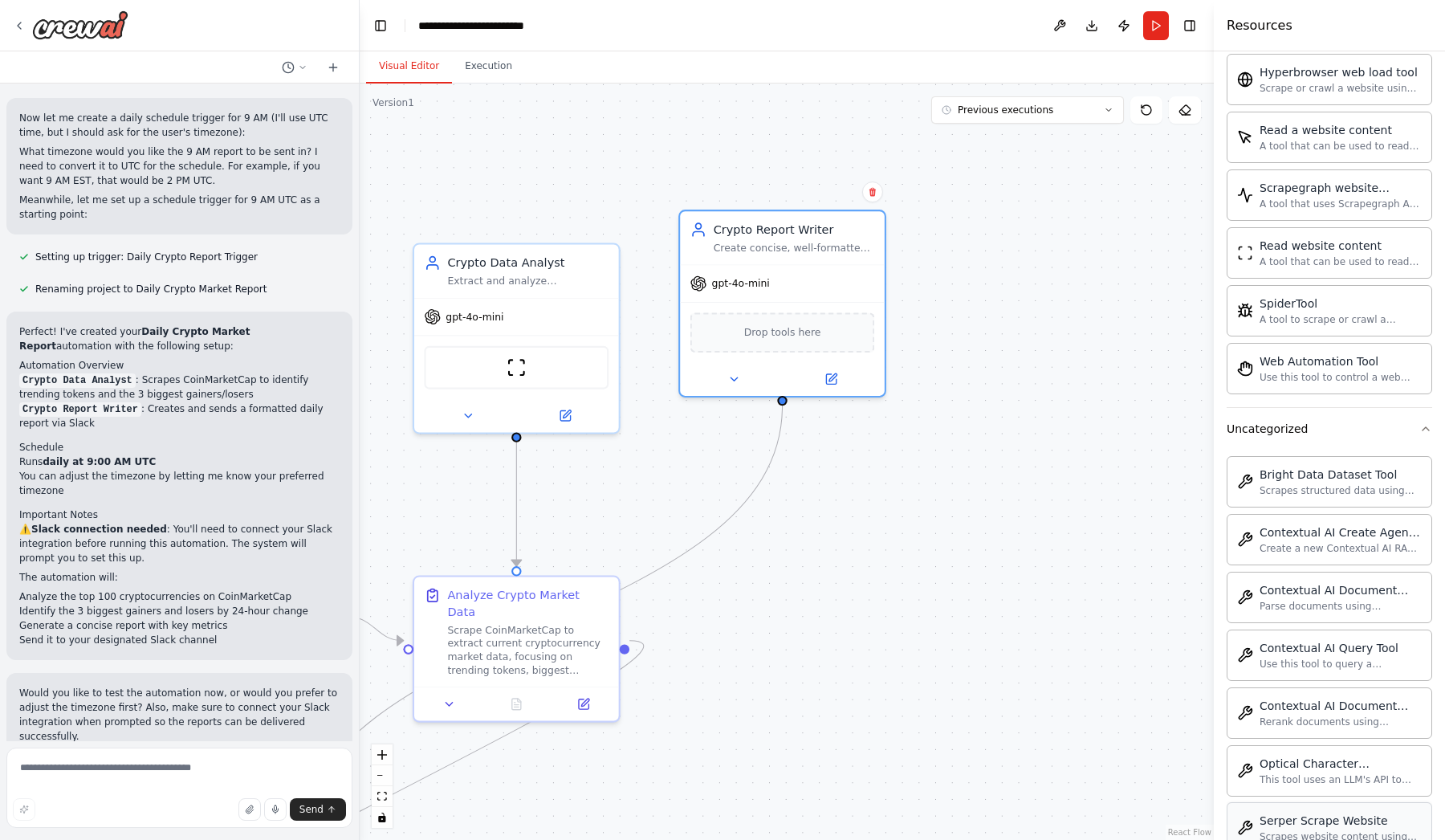
scroll to position [2179, 0]
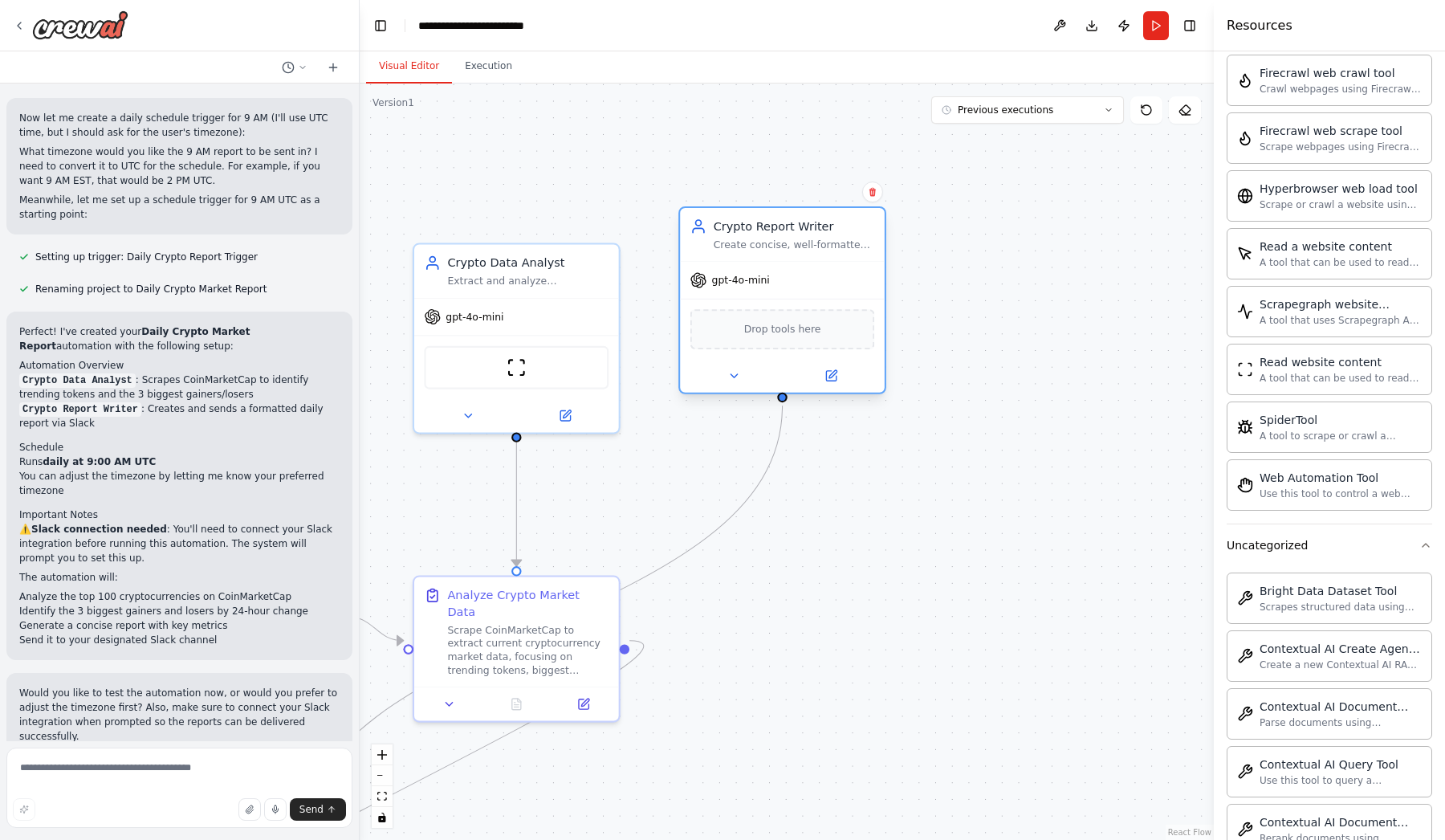
click at [810, 335] on span "Drop tools here" at bounding box center [783, 330] width 77 height 17
click at [966, 512] on div ".deletable-edge-delete-btn { width: 20px; height: 20px; border: 0px solid #ffff…" at bounding box center [787, 462] width 854 height 756
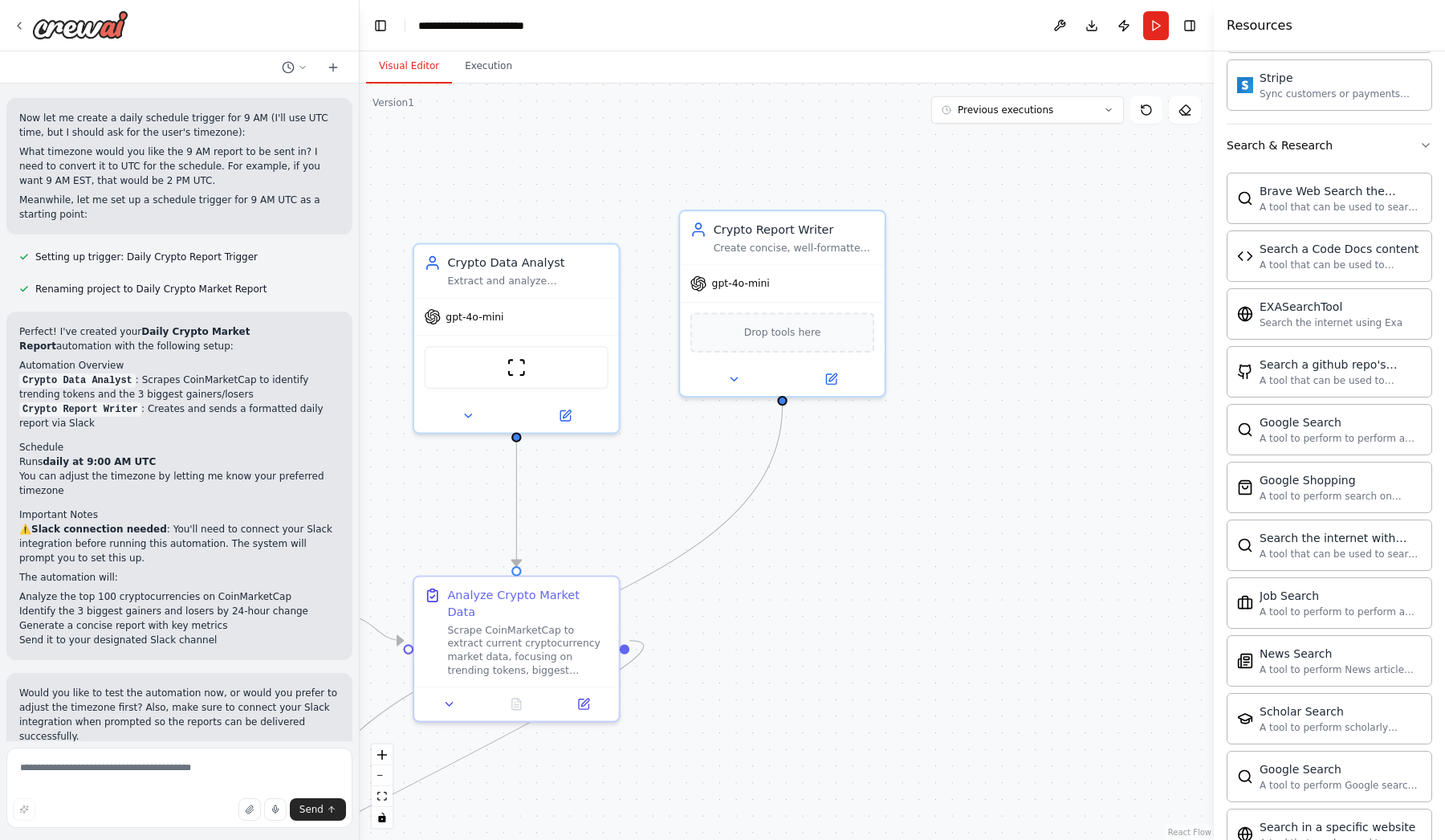
scroll to position [0, 0]
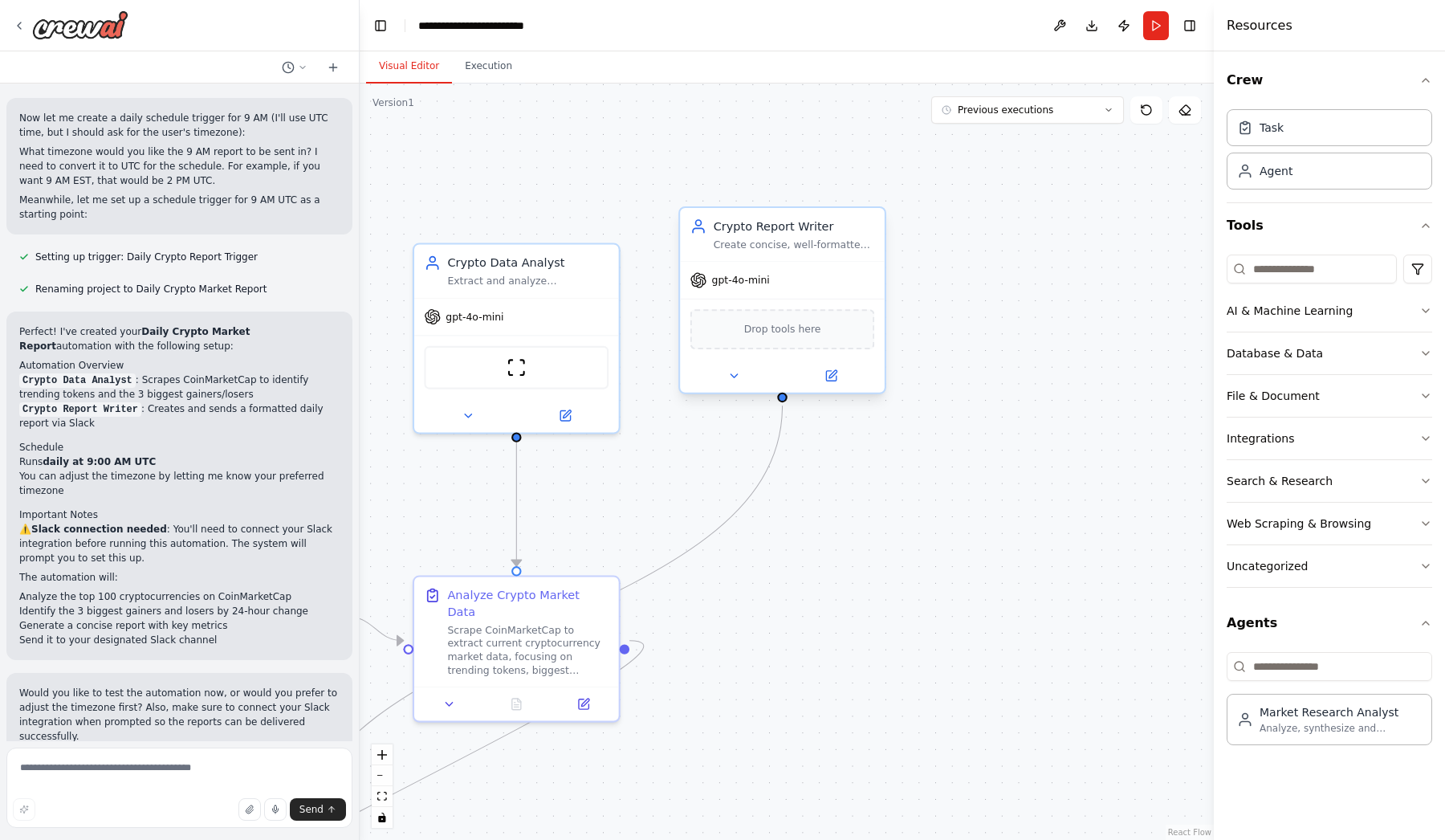
click at [780, 335] on span "Drop tools here" at bounding box center [783, 330] width 77 height 17
click at [730, 386] on button at bounding box center [734, 376] width 94 height 20
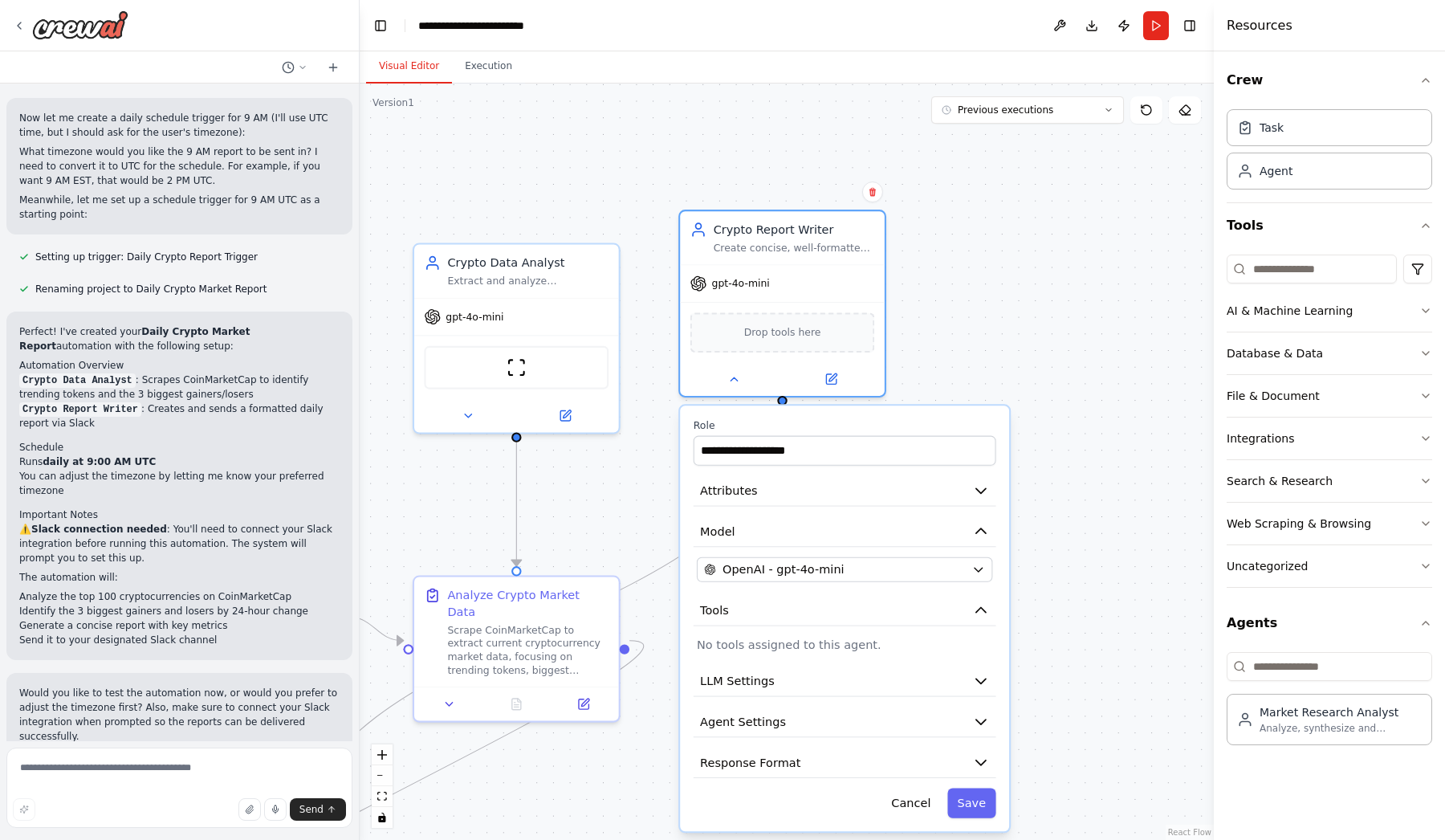
click at [803, 644] on p "No tools assigned to this agent." at bounding box center [844, 644] width 295 height 17
click at [807, 645] on p "No tools assigned to this agent." at bounding box center [844, 644] width 295 height 17
click at [807, 672] on button "LLM Settings" at bounding box center [845, 681] width 303 height 30
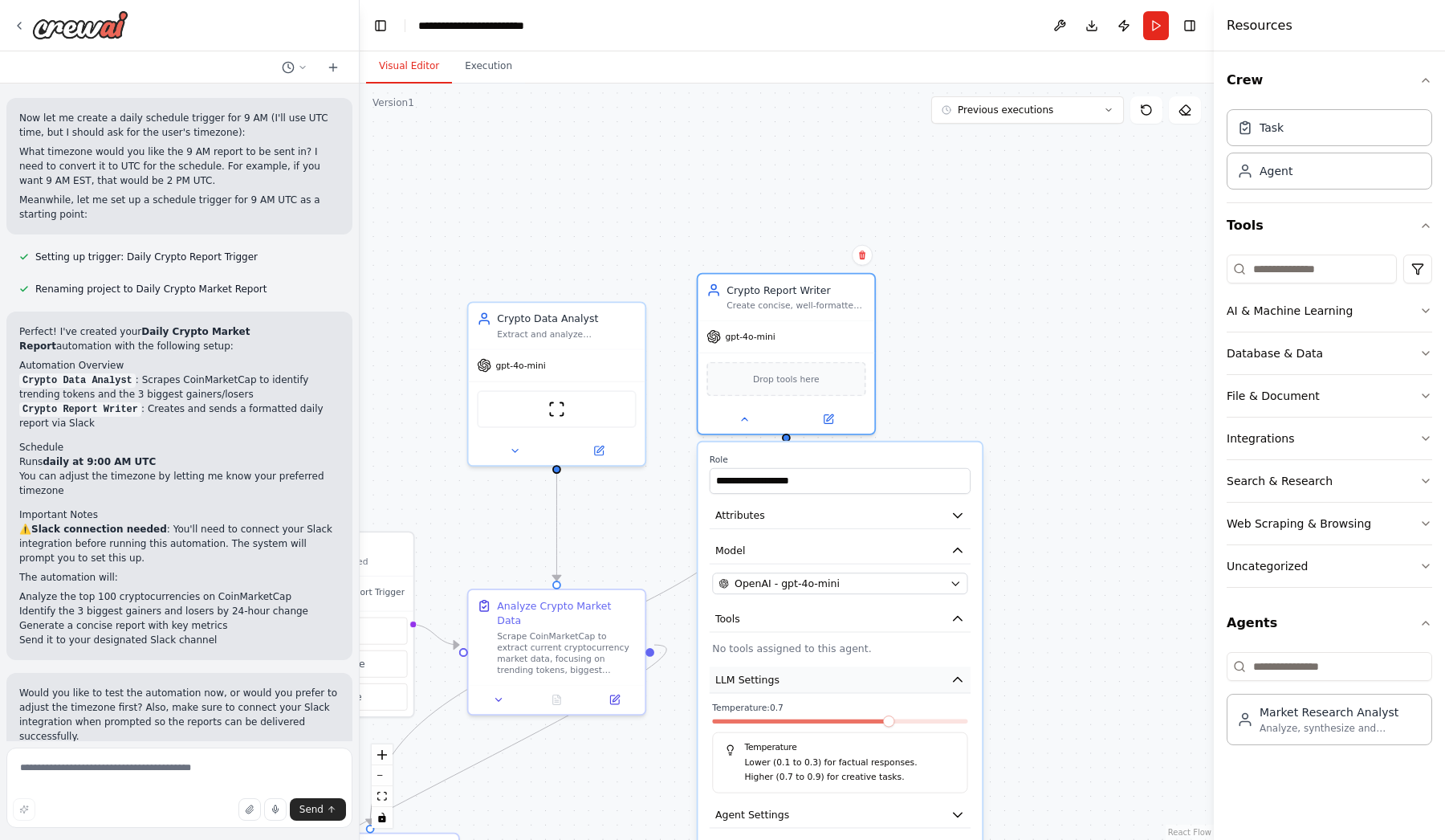
click at [811, 672] on button "LLM Settings" at bounding box center [840, 680] width 261 height 27
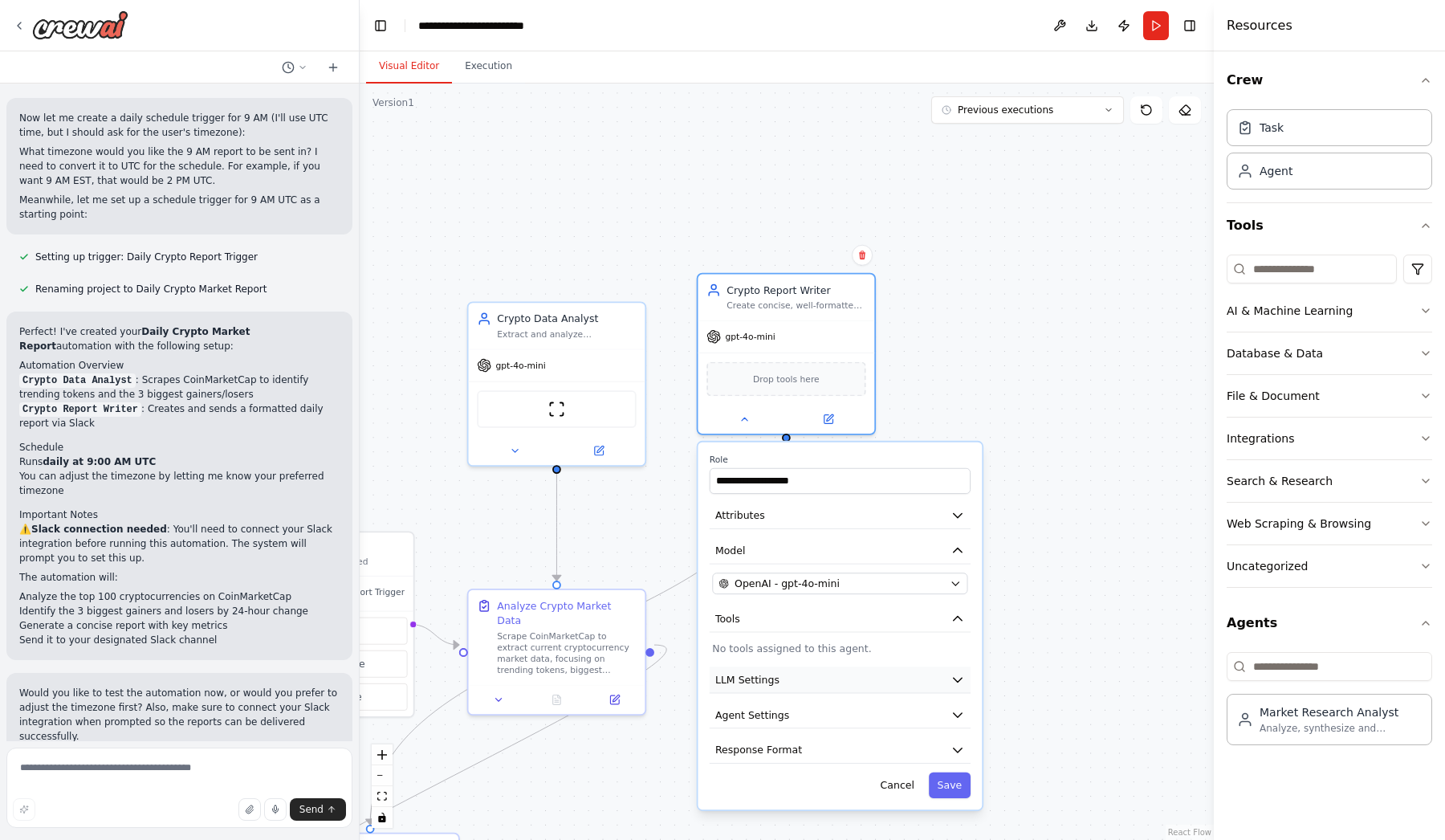
click at [811, 672] on button "LLM Settings" at bounding box center [840, 680] width 261 height 27
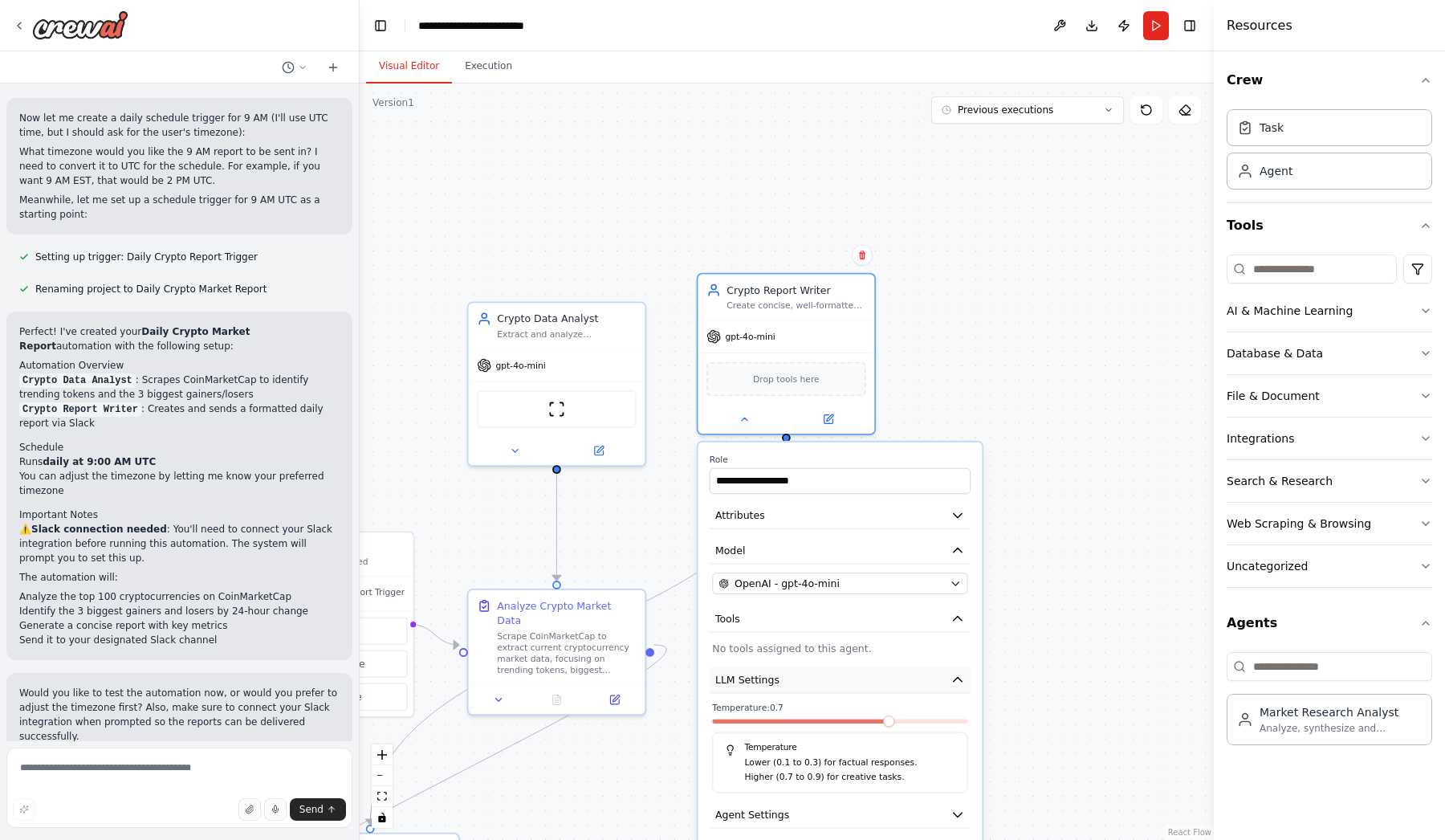
click at [810, 684] on button "LLM Settings" at bounding box center [840, 680] width 261 height 27
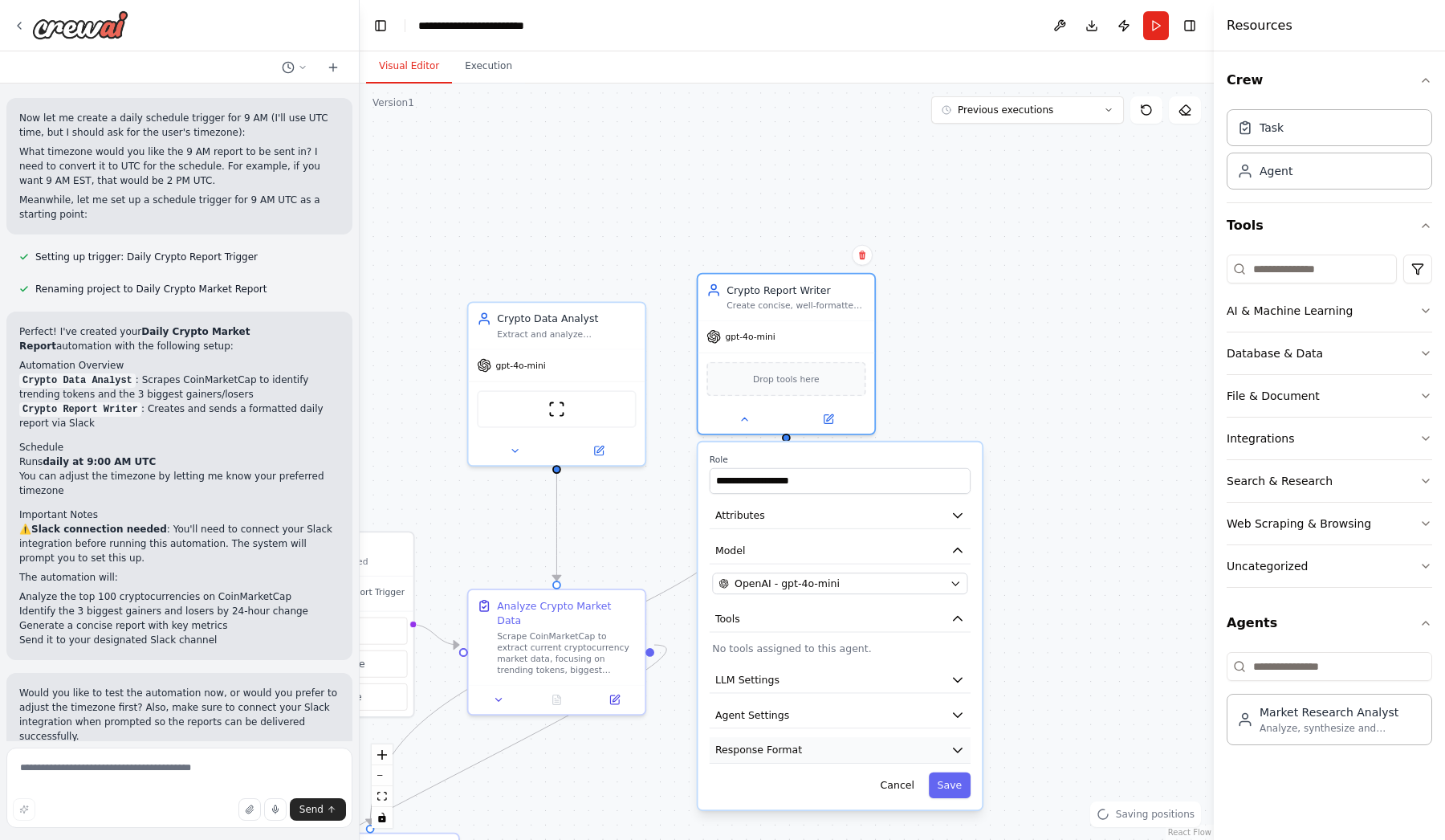
click at [799, 753] on button "Response Format" at bounding box center [840, 750] width 261 height 27
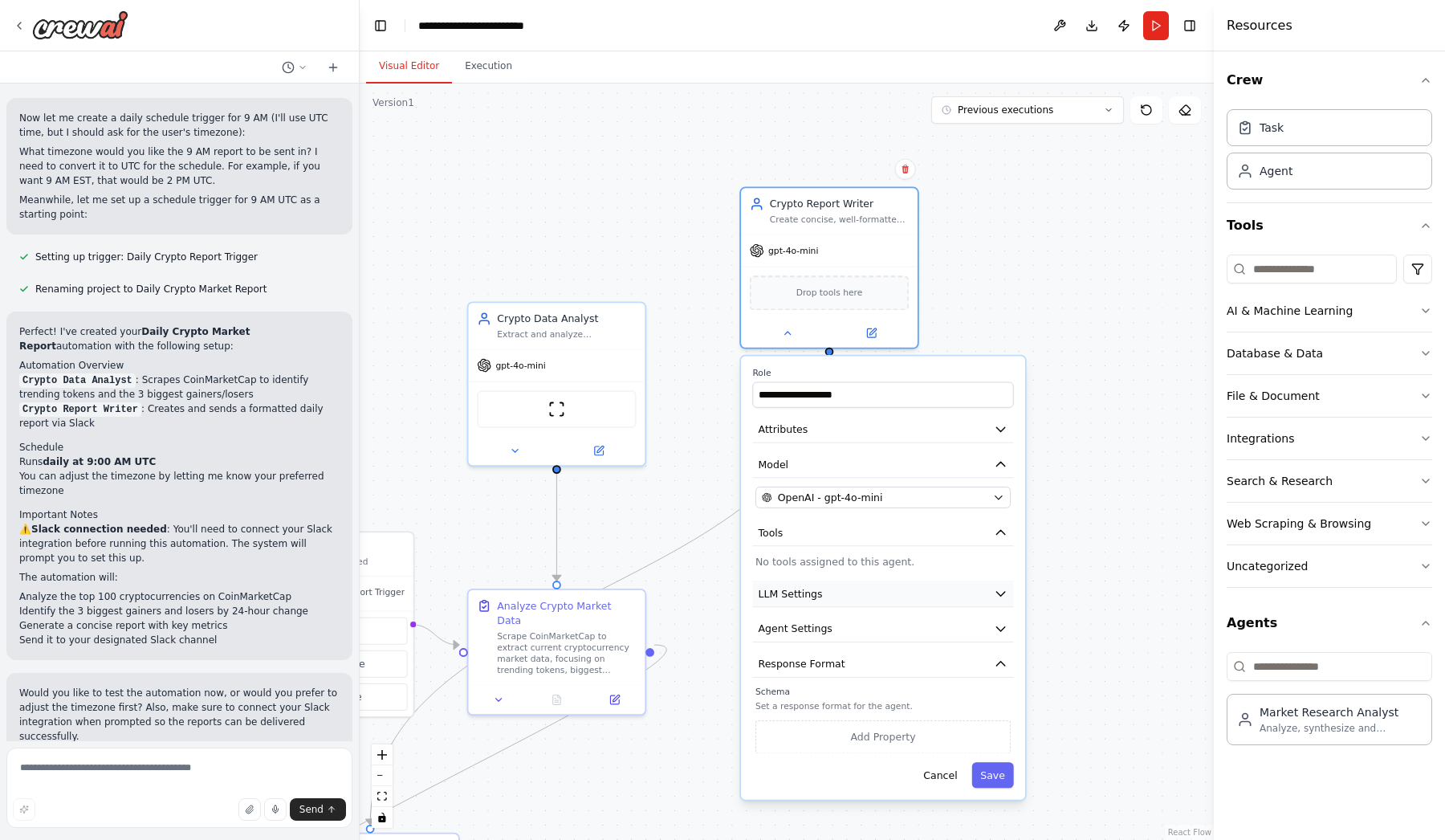
drag, startPoint x: 834, startPoint y: 684, endPoint x: 878, endPoint y: 596, distance: 98.4
click at [878, 596] on button "LLM Settings" at bounding box center [883, 594] width 261 height 27
click at [853, 593] on button "LLM Settings" at bounding box center [883, 594] width 261 height 27
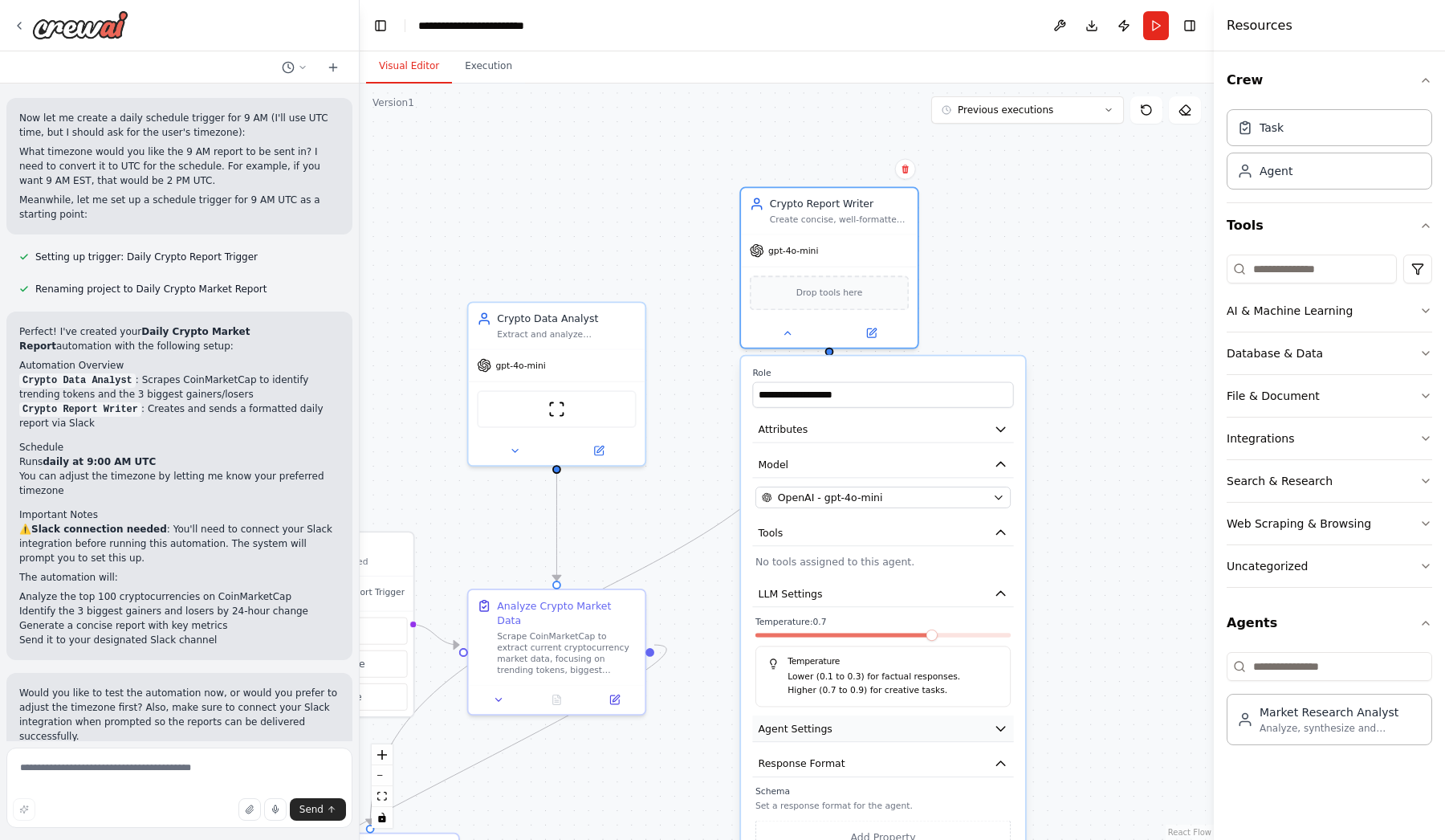
click at [842, 740] on button "Agent Settings" at bounding box center [883, 729] width 261 height 27
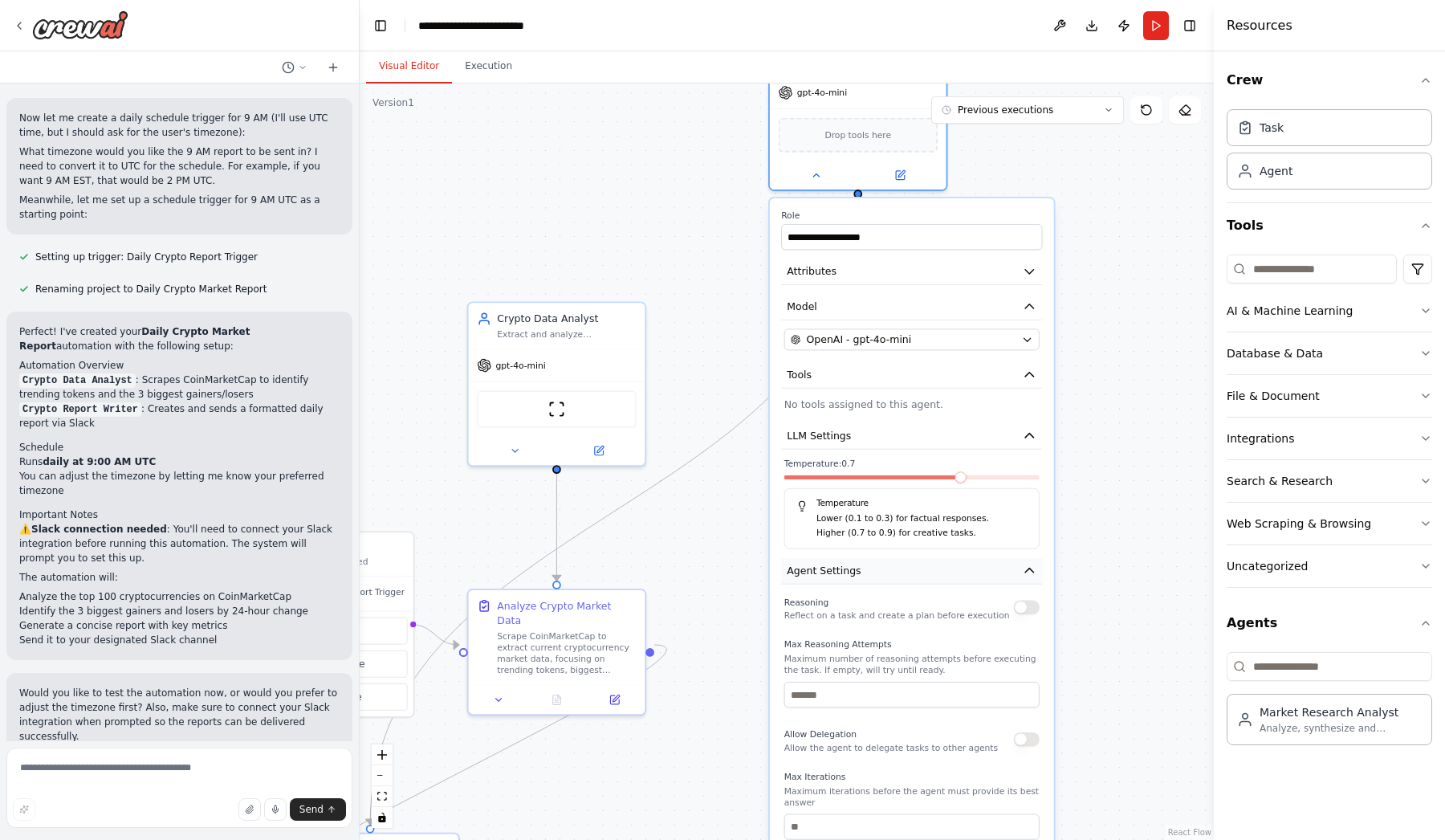
drag, startPoint x: 848, startPoint y: 732, endPoint x: 879, endPoint y: 569, distance: 165.9
click at [879, 569] on button "Agent Settings" at bounding box center [912, 571] width 261 height 27
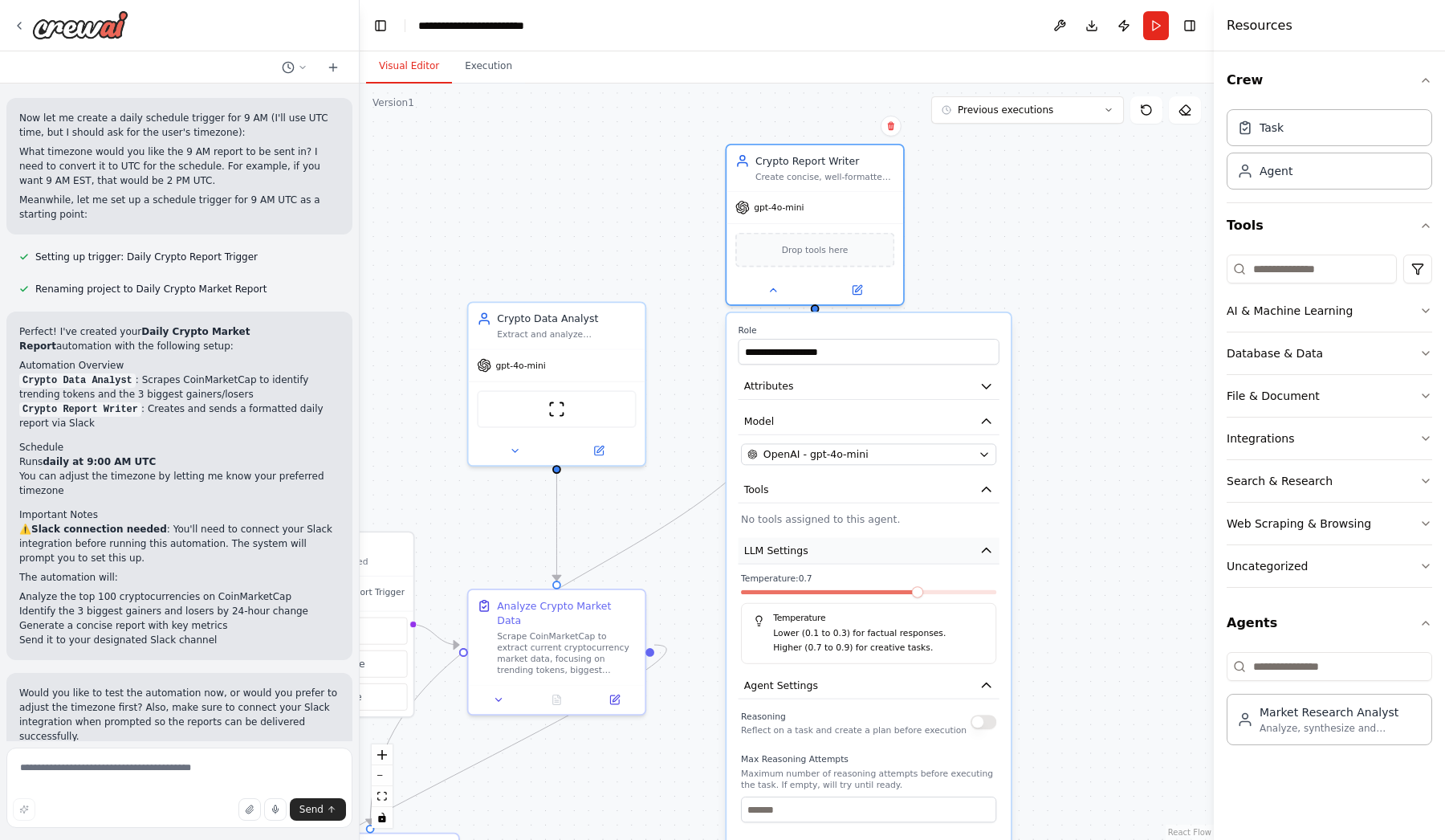
drag, startPoint x: 892, startPoint y: 428, endPoint x: 855, endPoint y: 542, distance: 119.9
click at [855, 546] on button "LLM Settings" at bounding box center [869, 551] width 261 height 27
click at [856, 501] on button "Tools" at bounding box center [869, 490] width 261 height 27
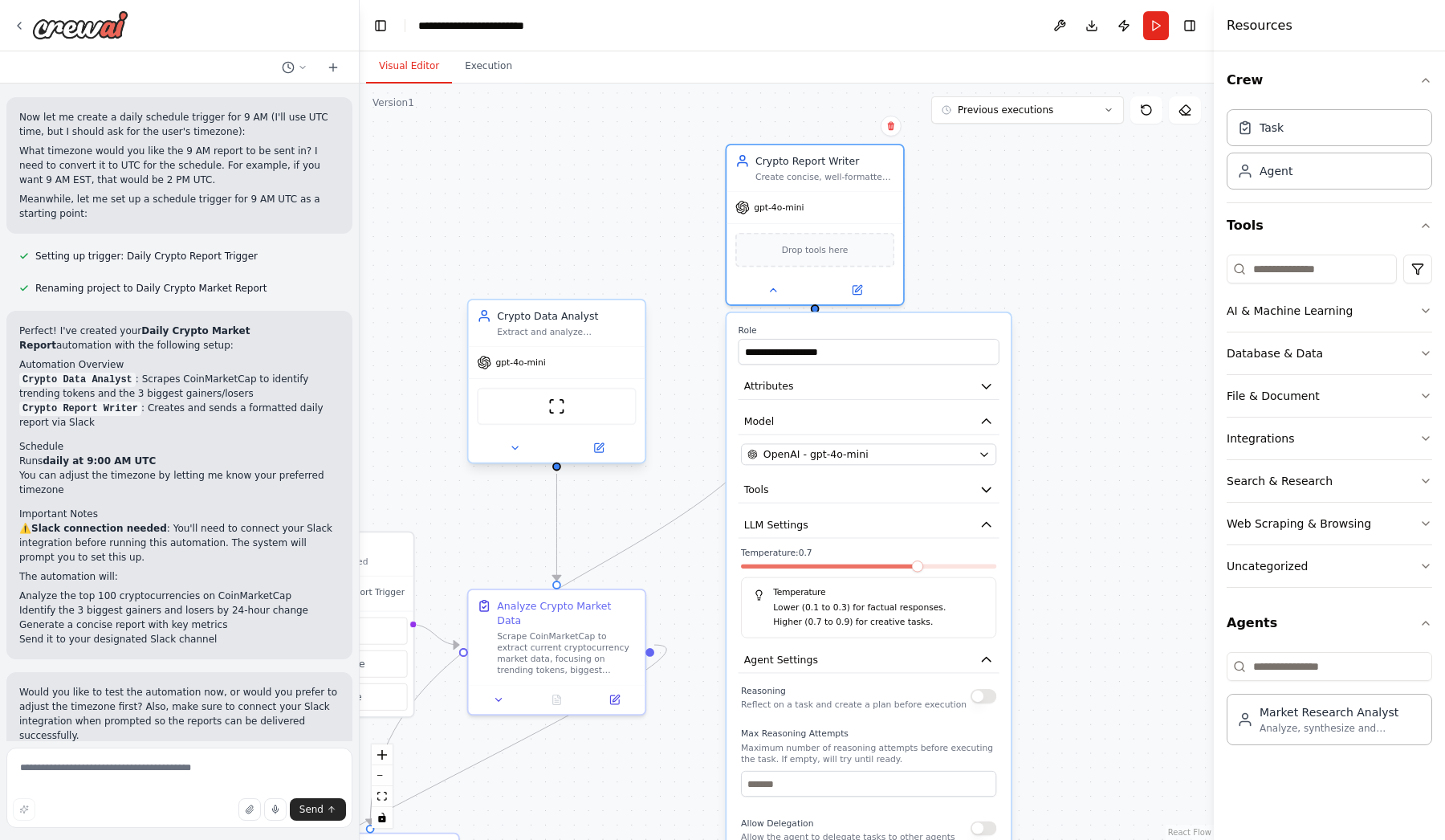
scroll to position [1036, 0]
click at [1302, 269] on input at bounding box center [1311, 269] width 170 height 29
click at [1290, 260] on input at bounding box center [1311, 269] width 170 height 29
paste input "**********"
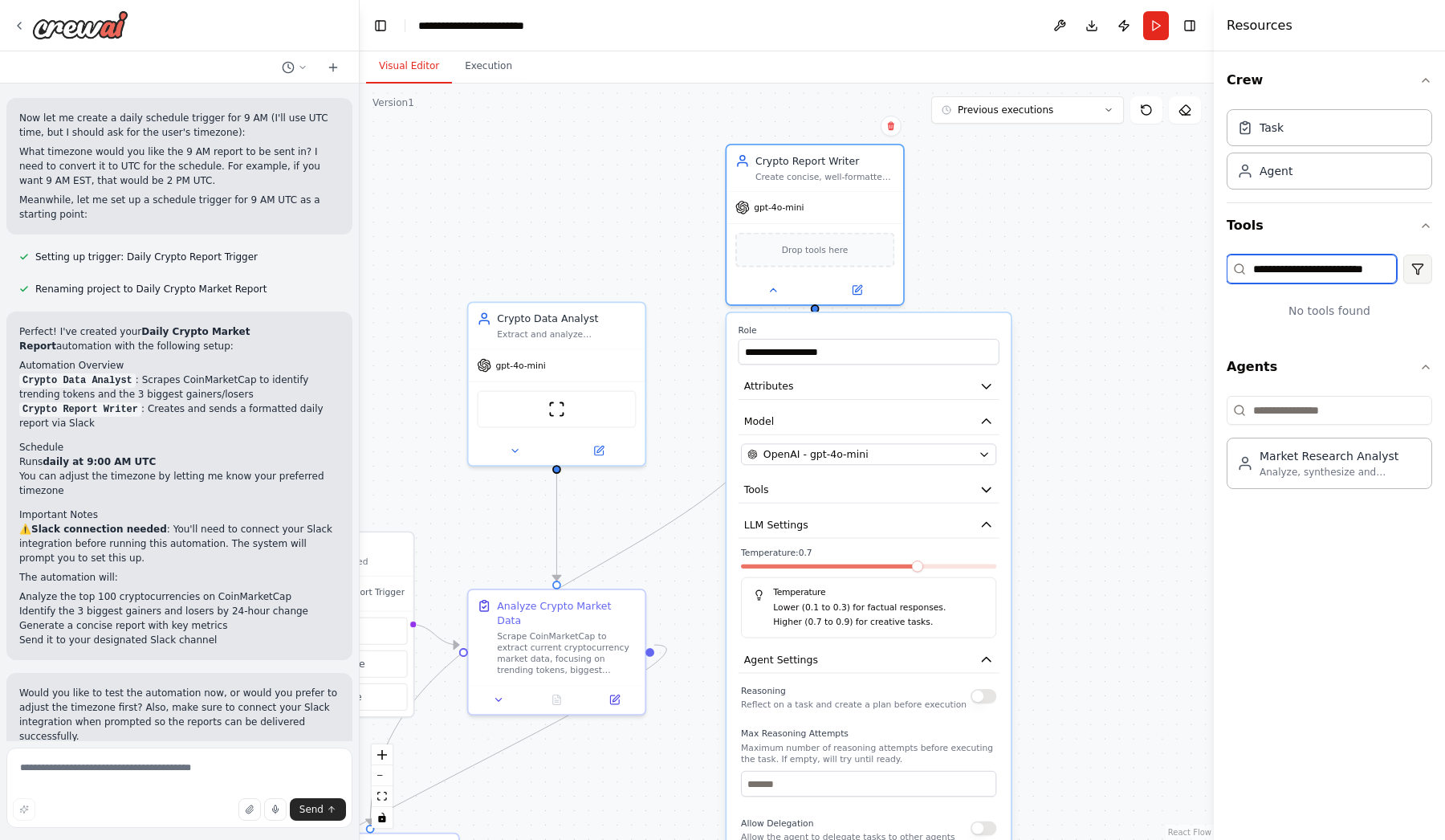
drag, startPoint x: 1300, startPoint y: 268, endPoint x: 1415, endPoint y: 266, distance: 115.0
click at [1415, 267] on div "**********" at bounding box center [1330, 269] width 206 height 29
type input "**********"
click at [817, 424] on button "Model" at bounding box center [869, 422] width 261 height 27
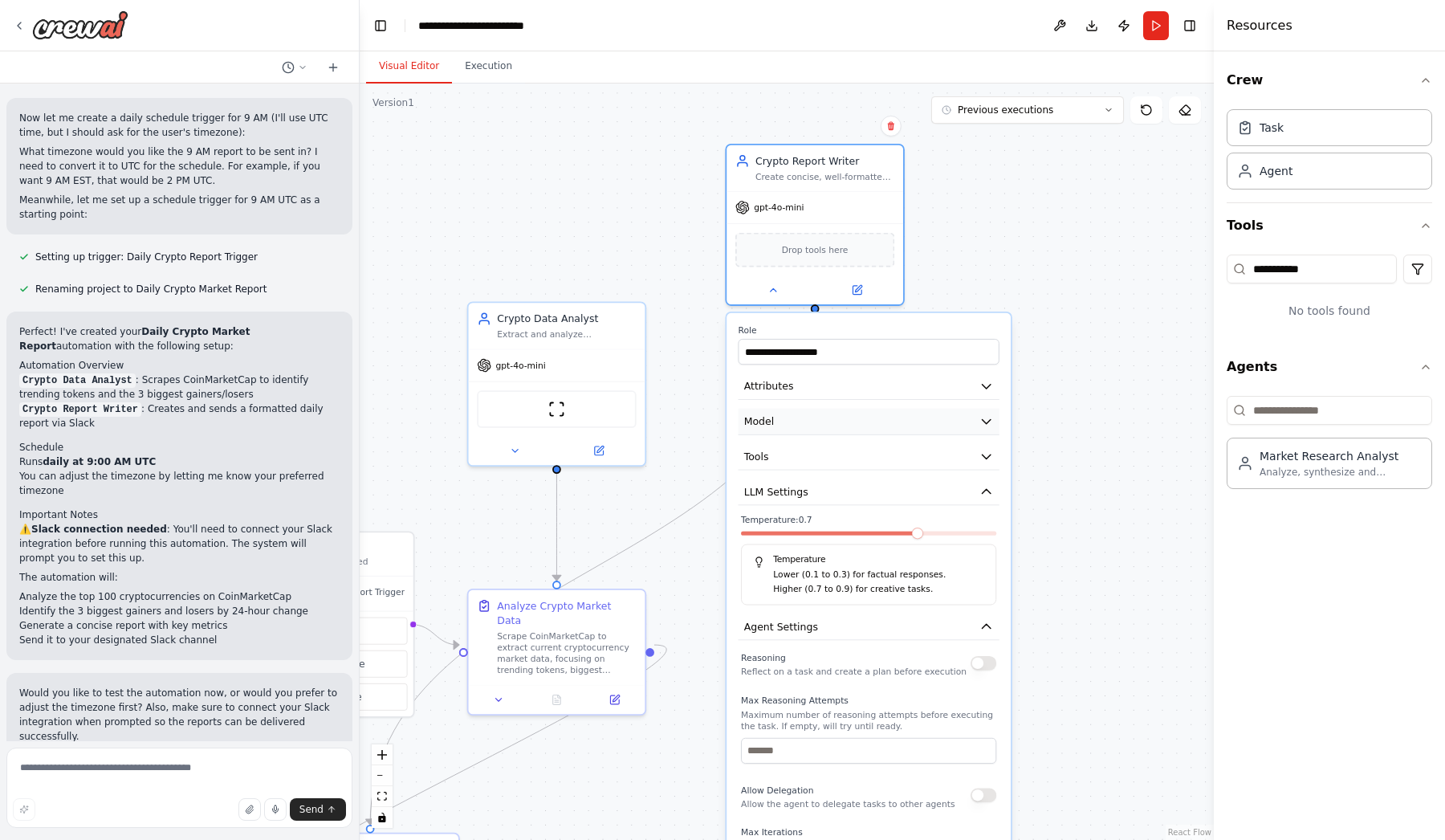
click at [823, 424] on button "Model" at bounding box center [869, 422] width 261 height 27
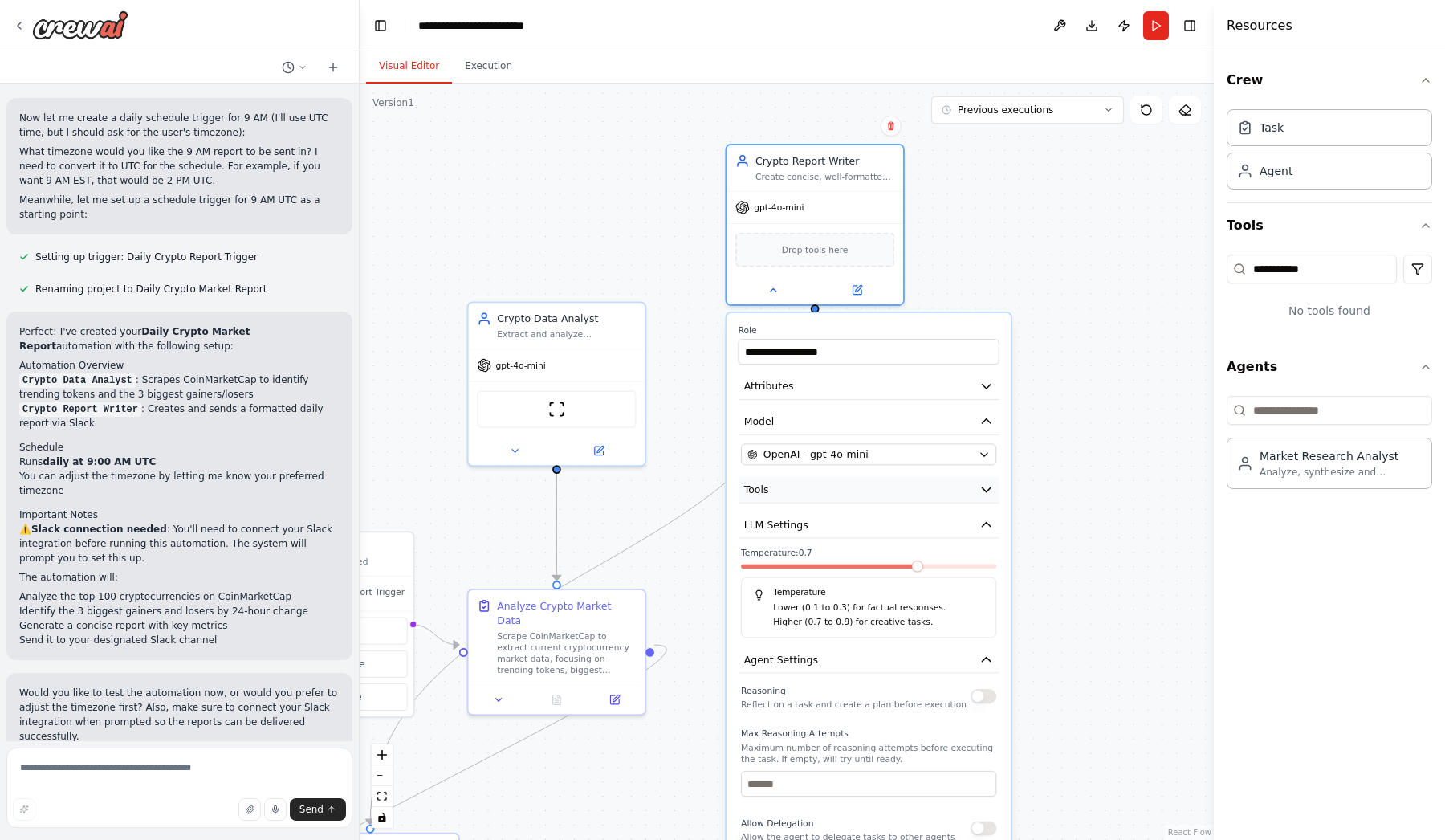
click at [872, 494] on button "Tools" at bounding box center [869, 490] width 261 height 27
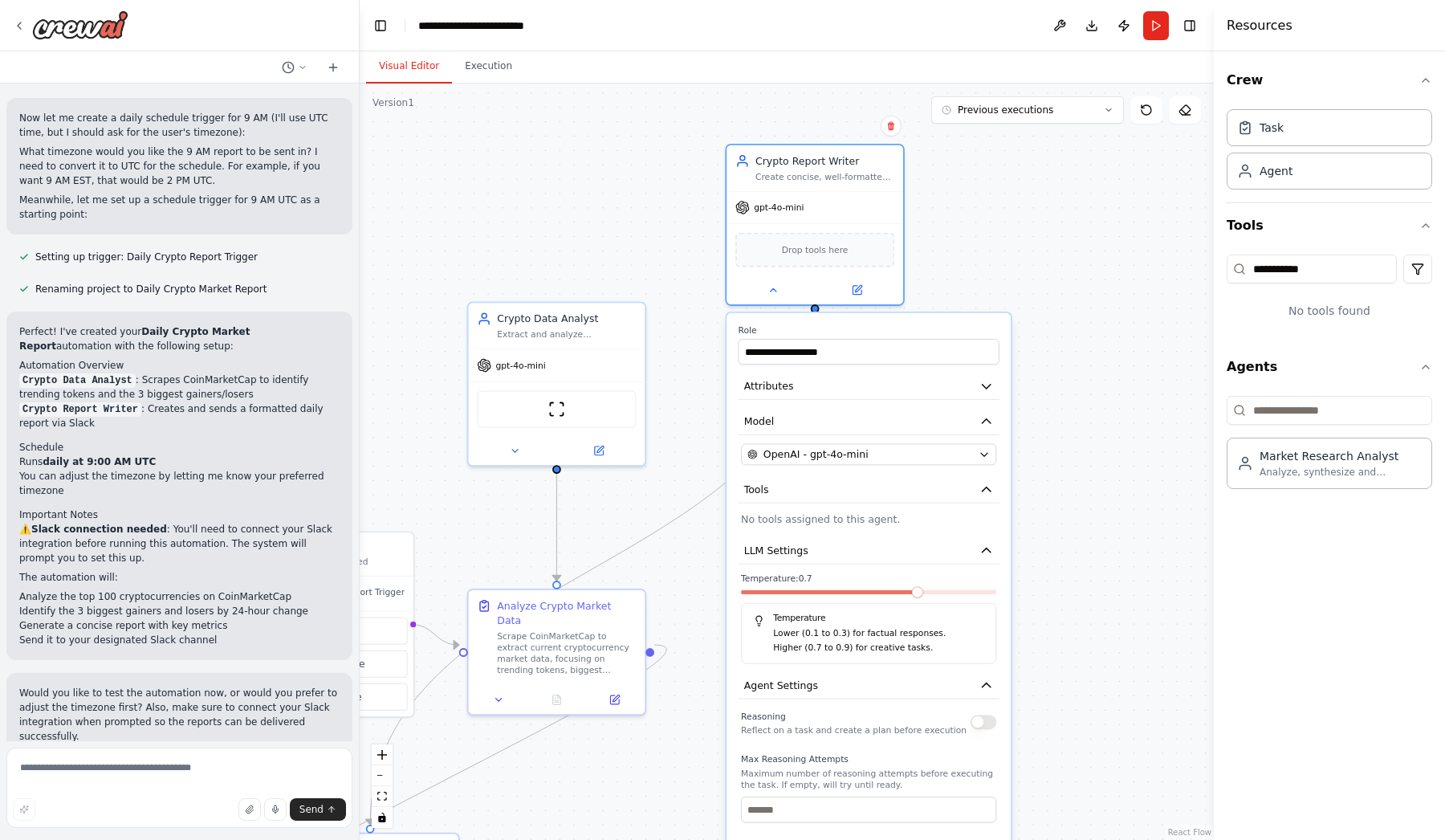
click at [848, 519] on p "No tools assigned to this agent." at bounding box center [869, 518] width 255 height 14
click at [839, 528] on div "**********" at bounding box center [869, 786] width 284 height 947
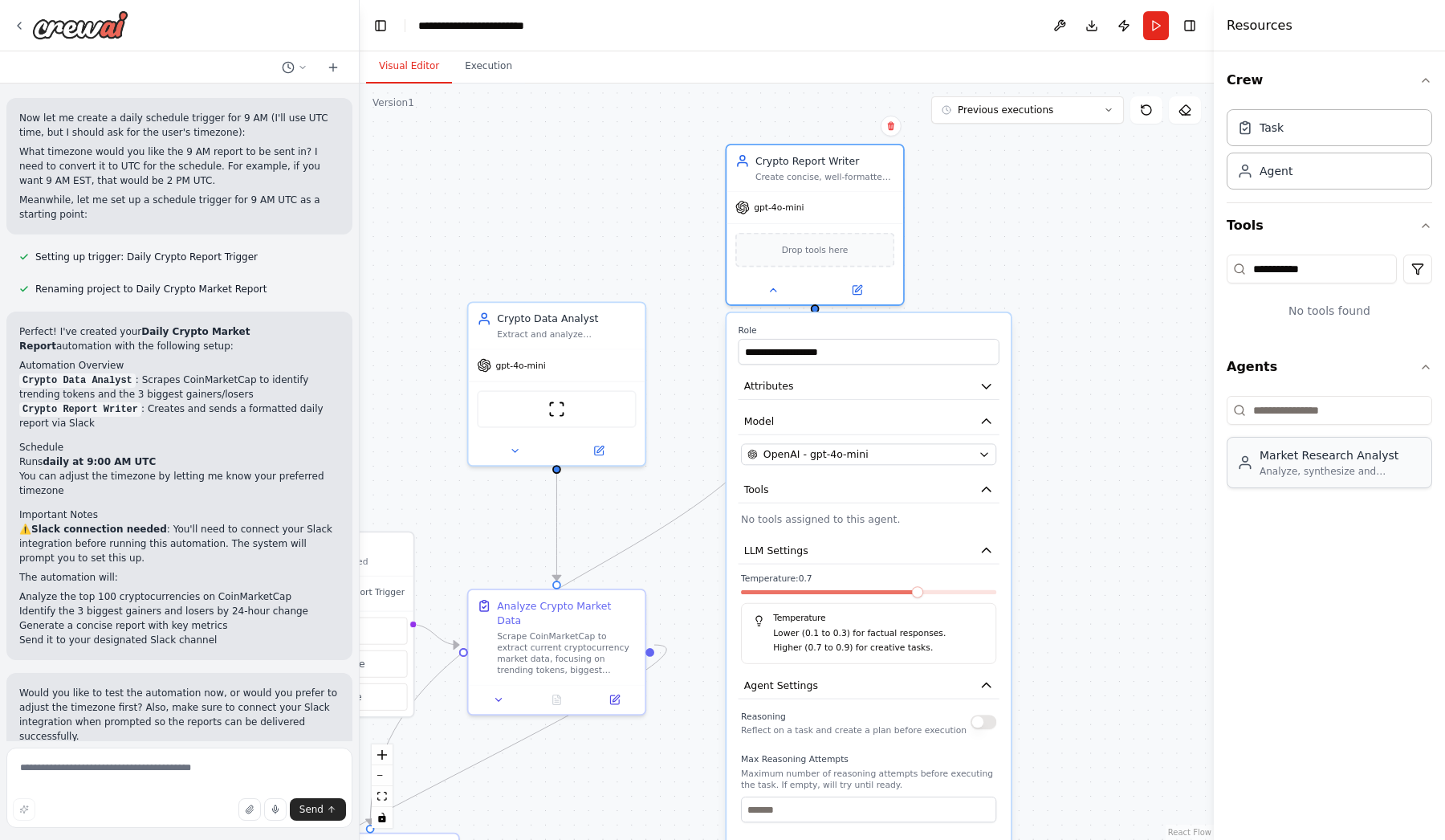
click at [1287, 470] on div "Analyze, synthesize and summarize market data (crypto, macro, industry) from tr…" at bounding box center [1341, 471] width 162 height 13
click at [1350, 465] on div "Analyze, synthesize and summarize market data (crypto, macro, industry) from tr…" at bounding box center [1341, 471] width 162 height 13
click at [1284, 408] on input at bounding box center [1330, 410] width 206 height 29
paste input "**********"
type input "**********"
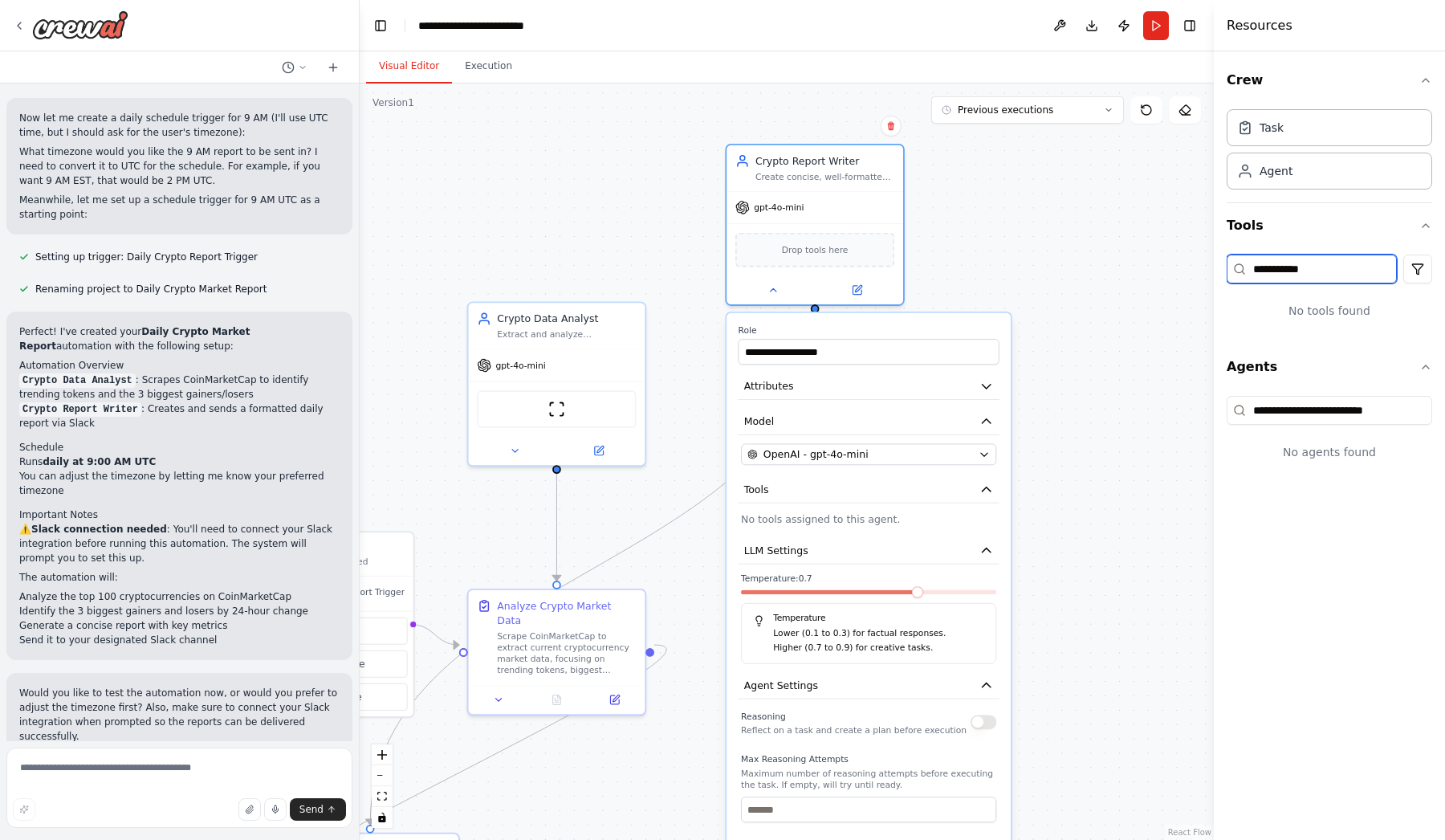
drag, startPoint x: 1315, startPoint y: 264, endPoint x: 1149, endPoint y: 263, distance: 166.0
click at [1149, 263] on div "Every day at 9 AM, analyze top trending crypto tokens, summarize 3 biggest gain…" at bounding box center [722, 420] width 1445 height 840
paste input "**********"
drag, startPoint x: 1311, startPoint y: 269, endPoint x: 1113, endPoint y: 274, distance: 198.1
click at [1113, 274] on div "Every day at 9 AM, analyze top trending crypto tokens, summarize 3 biggest gain…" at bounding box center [722, 420] width 1445 height 840
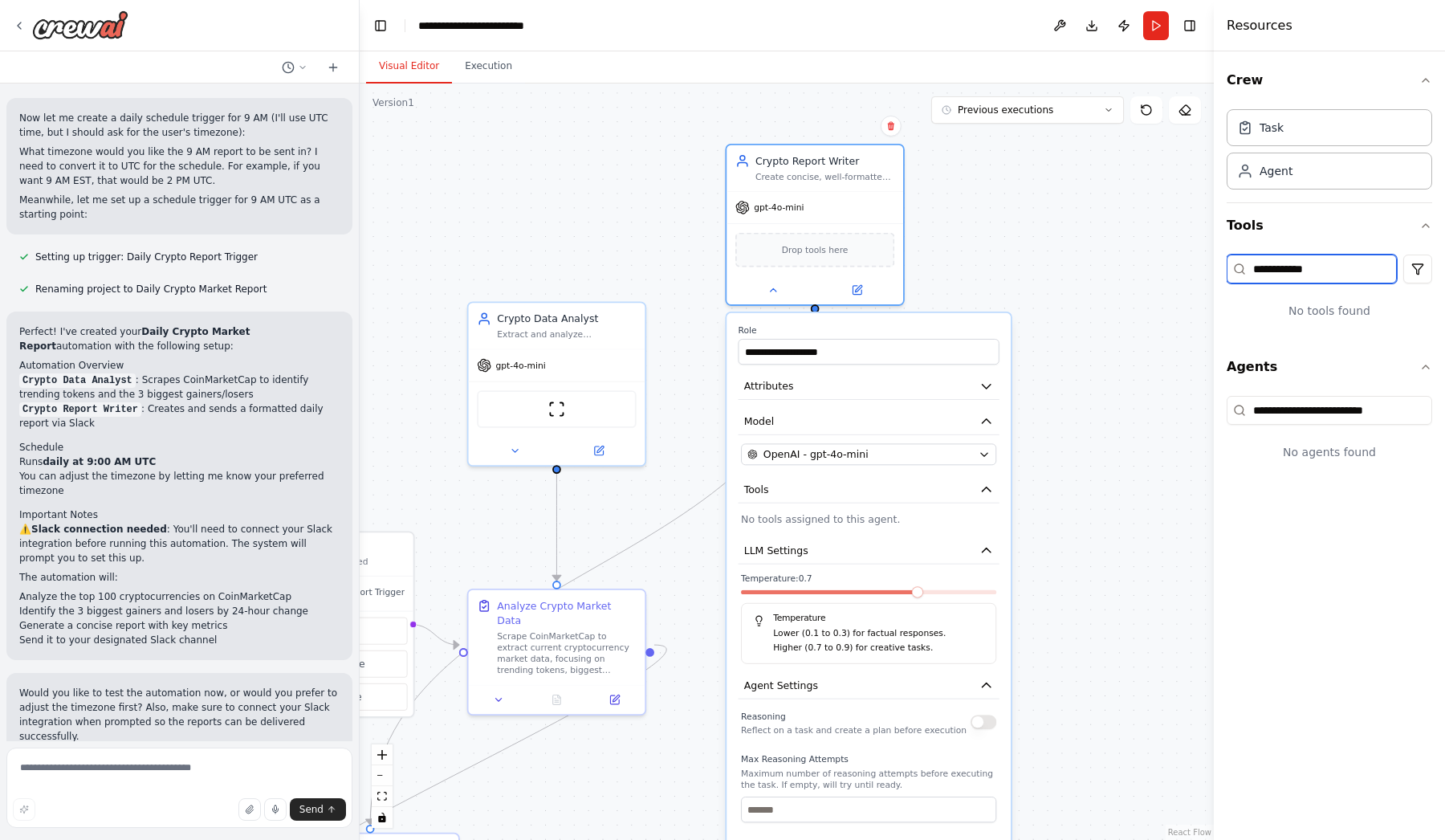
drag, startPoint x: 1289, startPoint y: 269, endPoint x: 1348, endPoint y: 269, distance: 59.0
click at [1347, 269] on input "**********" at bounding box center [1311, 269] width 170 height 29
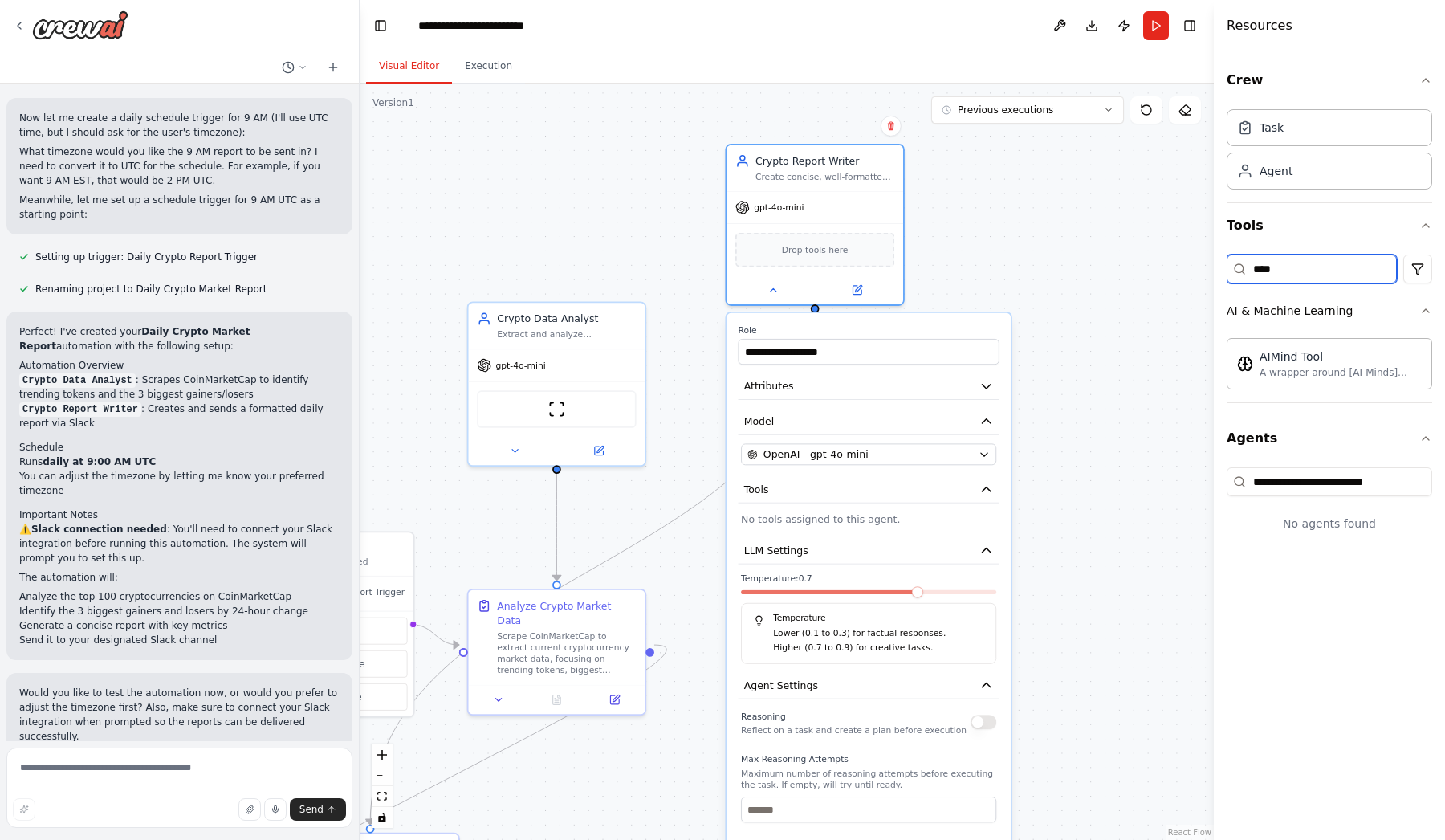
drag, startPoint x: 1303, startPoint y: 267, endPoint x: 1212, endPoint y: 267, distance: 91.0
click at [1214, 267] on div "**********" at bounding box center [1330, 420] width 231 height 840
paste input "**********"
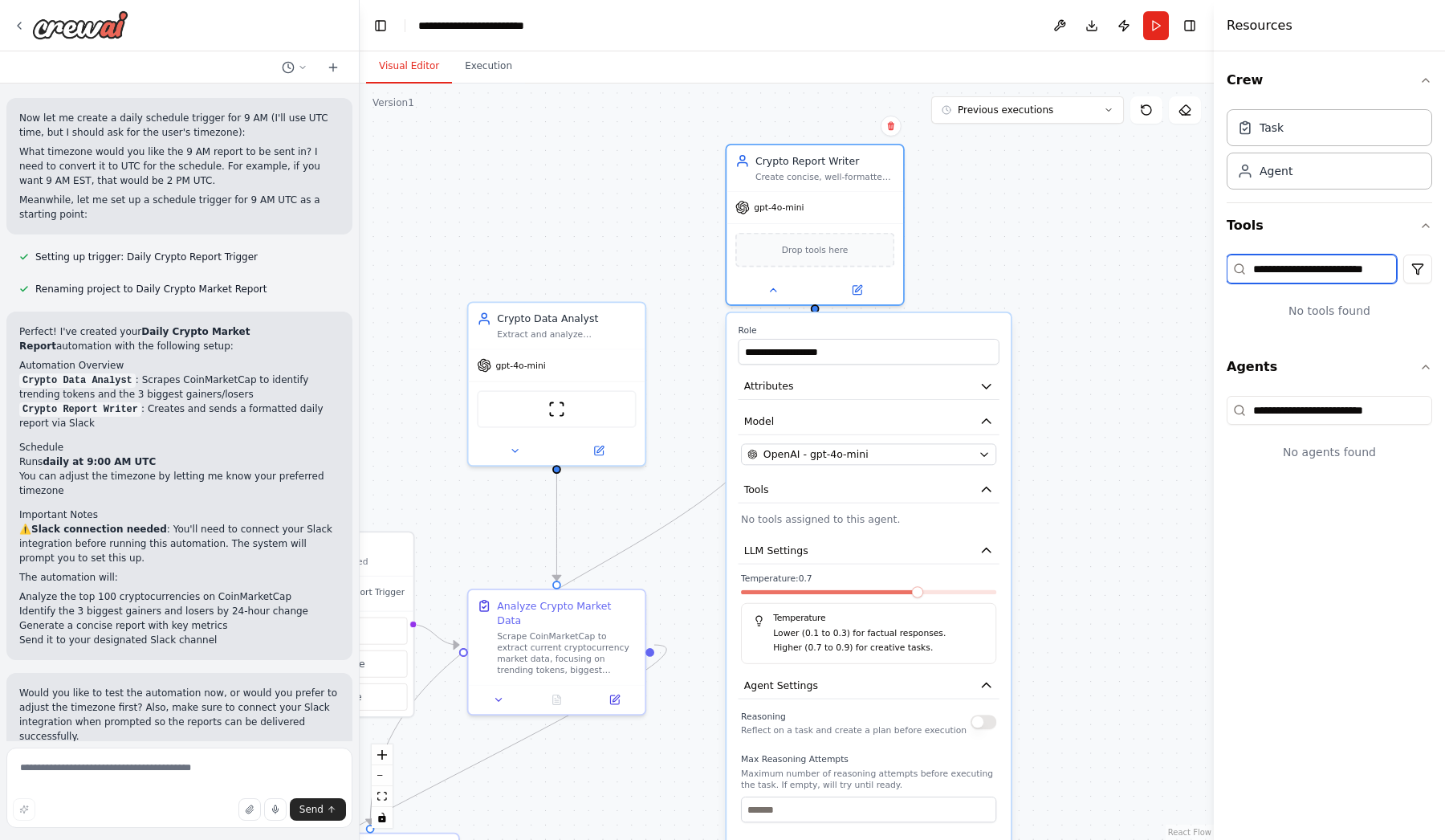
drag, startPoint x: 1344, startPoint y: 271, endPoint x: 1100, endPoint y: 271, distance: 244.0
click at [1100, 271] on div "Every day at 9 AM, analyze top trending crypto tokens, summarize 3 biggest gain…" at bounding box center [722, 420] width 1445 height 840
click at [1356, 258] on input "*******" at bounding box center [1311, 269] width 170 height 29
click at [1335, 267] on input "*******" at bounding box center [1311, 269] width 170 height 29
type input "*******"
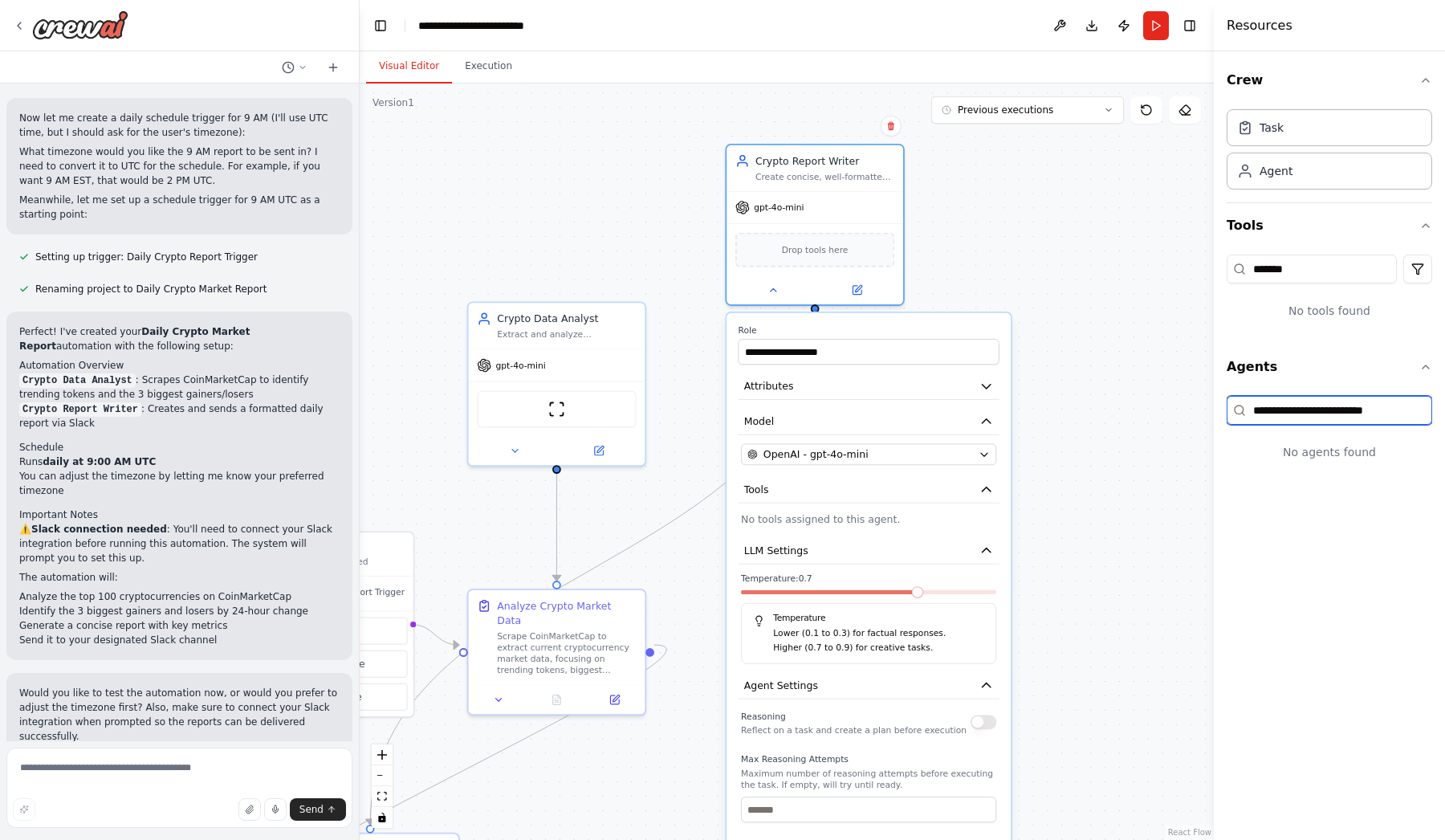
drag, startPoint x: 1411, startPoint y: 413, endPoint x: 1074, endPoint y: 411, distance: 337.0
click at [1074, 411] on div "Every day at 9 AM, analyze top trending crypto tokens, summarize 3 biggest gain…" at bounding box center [722, 420] width 1445 height 840
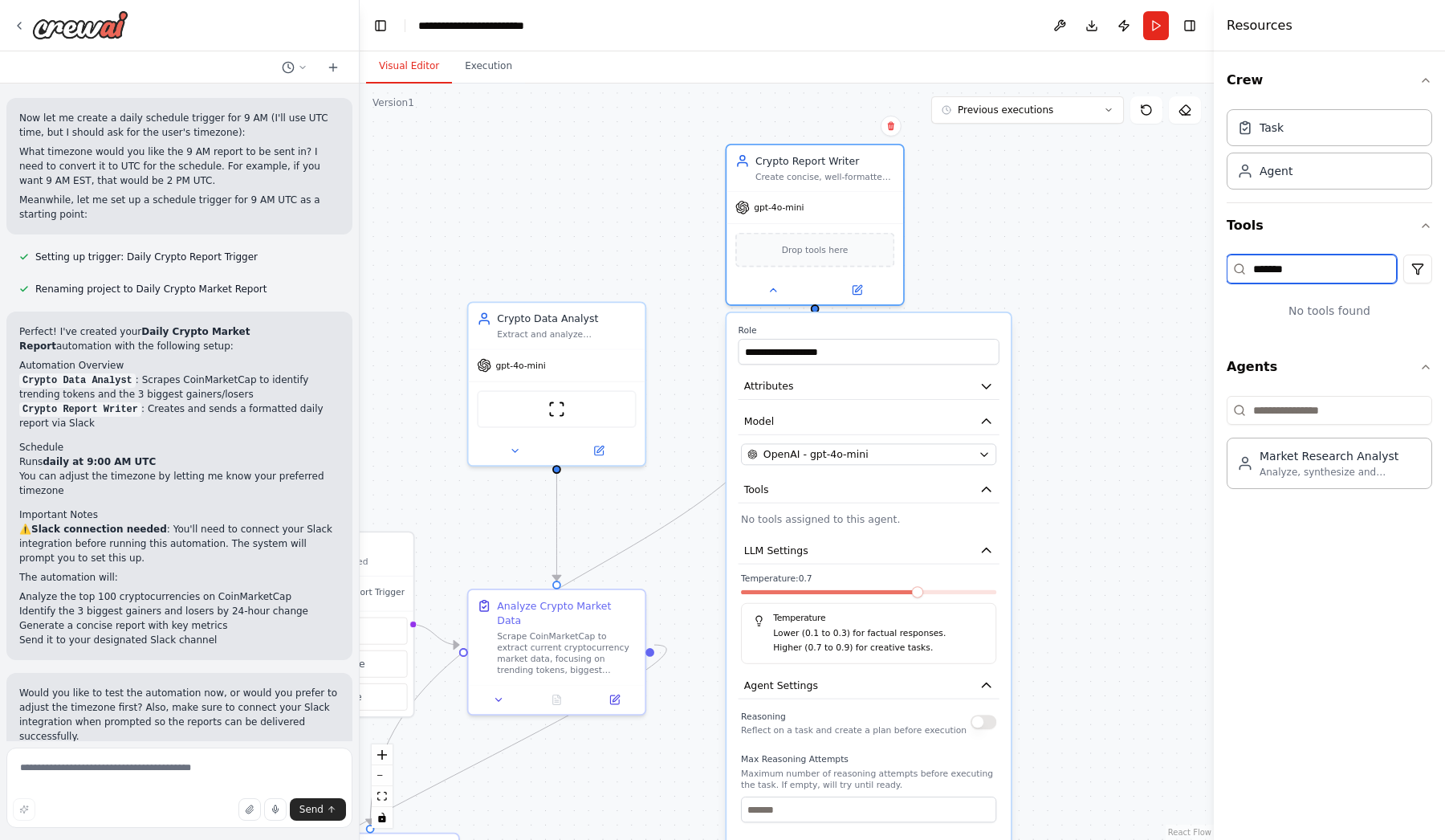
drag, startPoint x: 1313, startPoint y: 270, endPoint x: 1151, endPoint y: 270, distance: 162.0
click at [1151, 270] on div "Every day at 9 AM, analyze top trending crypto tokens, summarize 3 biggest gain…" at bounding box center [722, 420] width 1445 height 840
paste input "**********"
drag, startPoint x: 1303, startPoint y: 267, endPoint x: 1444, endPoint y: 257, distance: 141.4
click at [1444, 257] on div "**********" at bounding box center [1330, 445] width 231 height 788
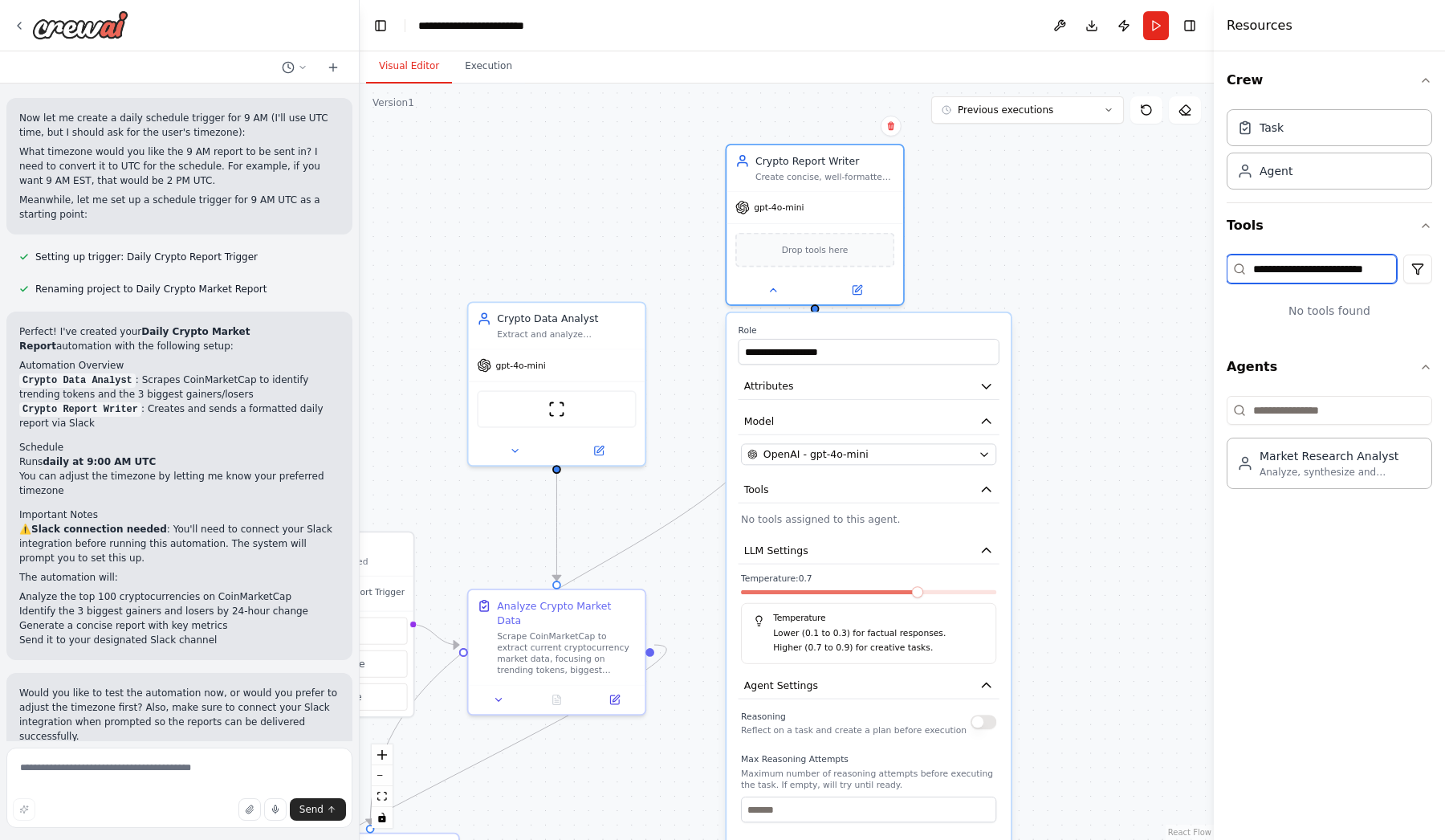
click at [1339, 261] on input "**********" at bounding box center [1311, 269] width 170 height 29
drag, startPoint x: 1300, startPoint y: 274, endPoint x: 1444, endPoint y: 274, distance: 144.0
click at [1444, 274] on div "**********" at bounding box center [1330, 445] width 231 height 788
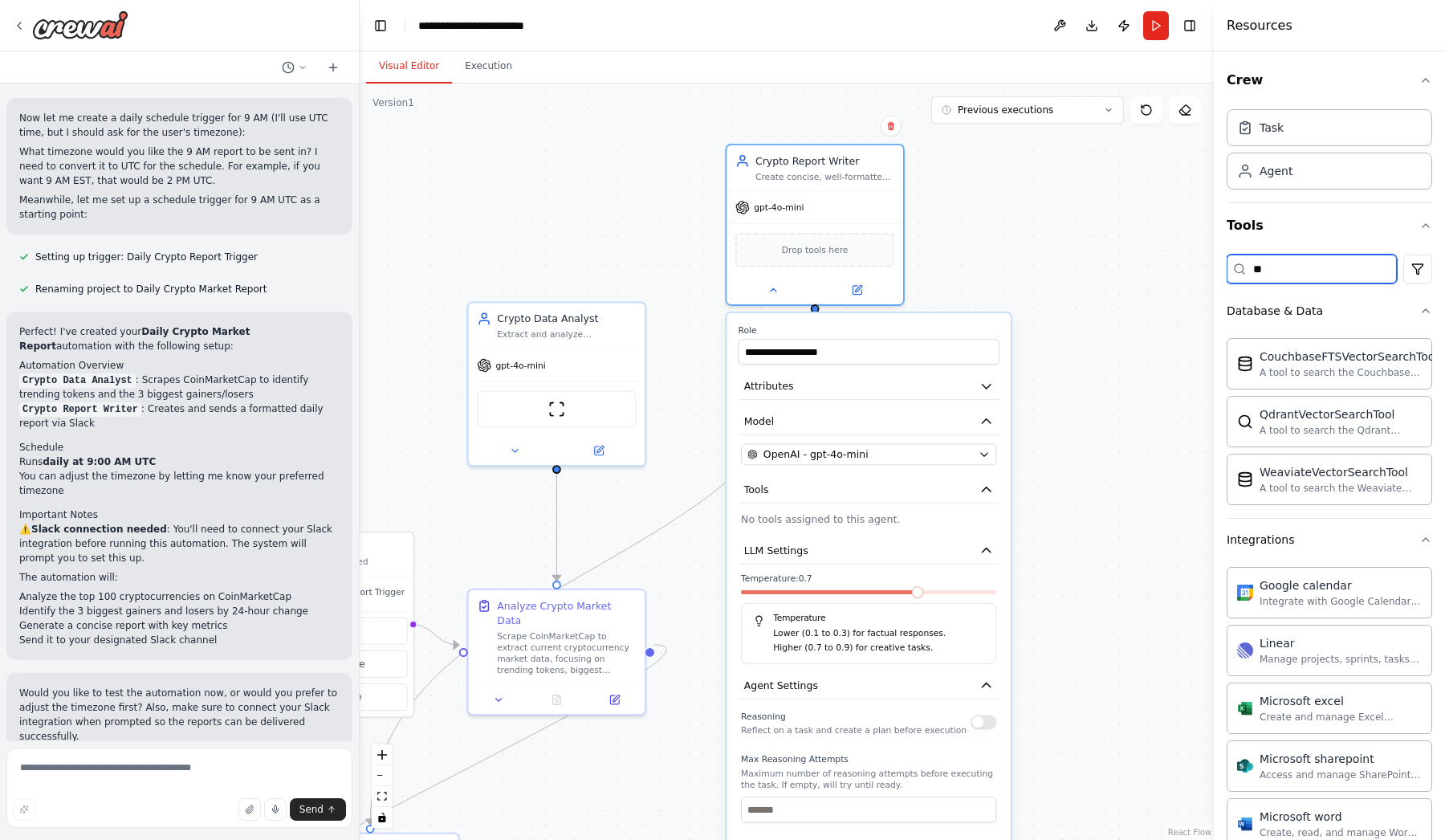
type input "*"
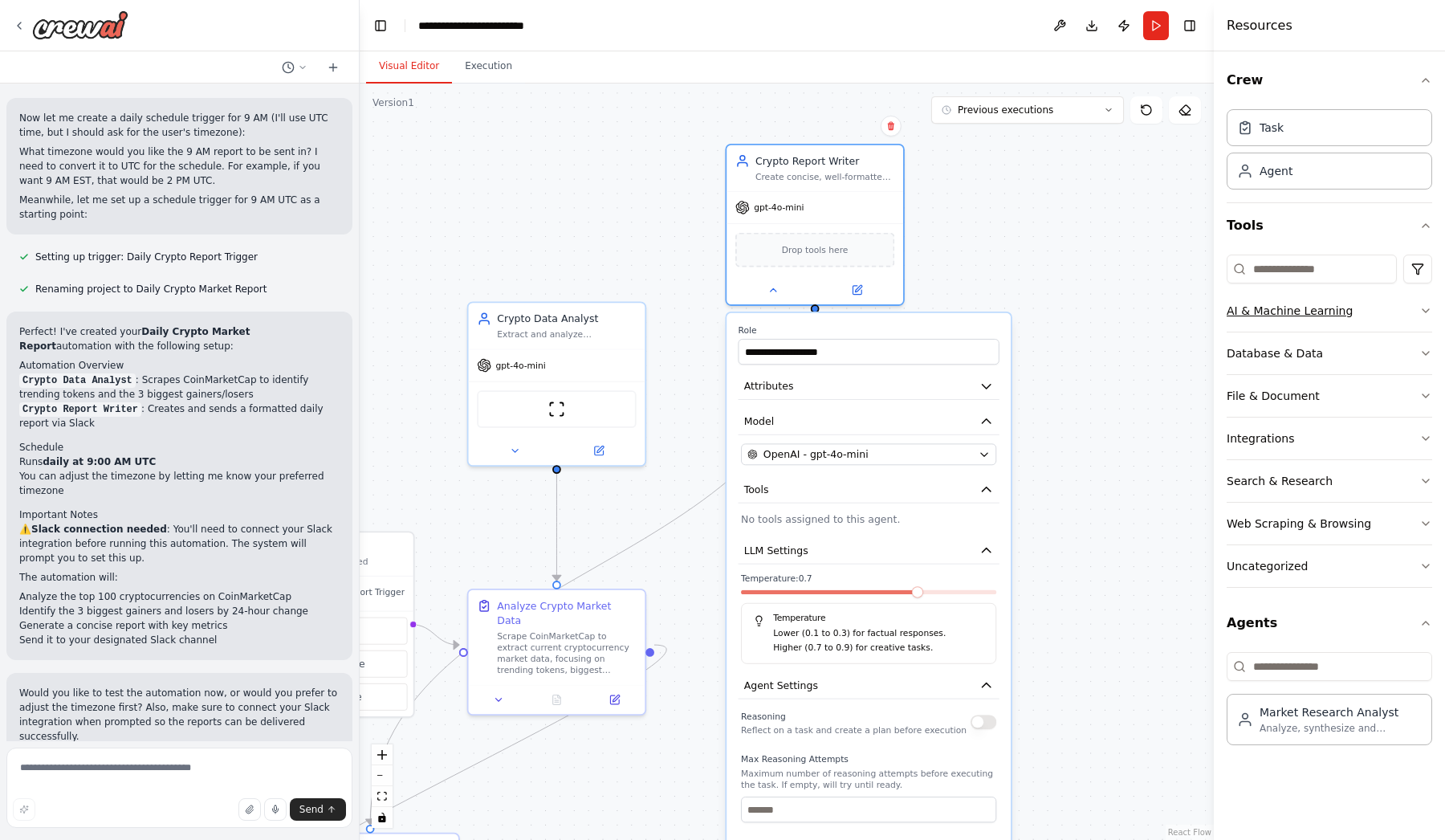
click at [1314, 315] on div "AI & Machine Learning" at bounding box center [1289, 310] width 126 height 16
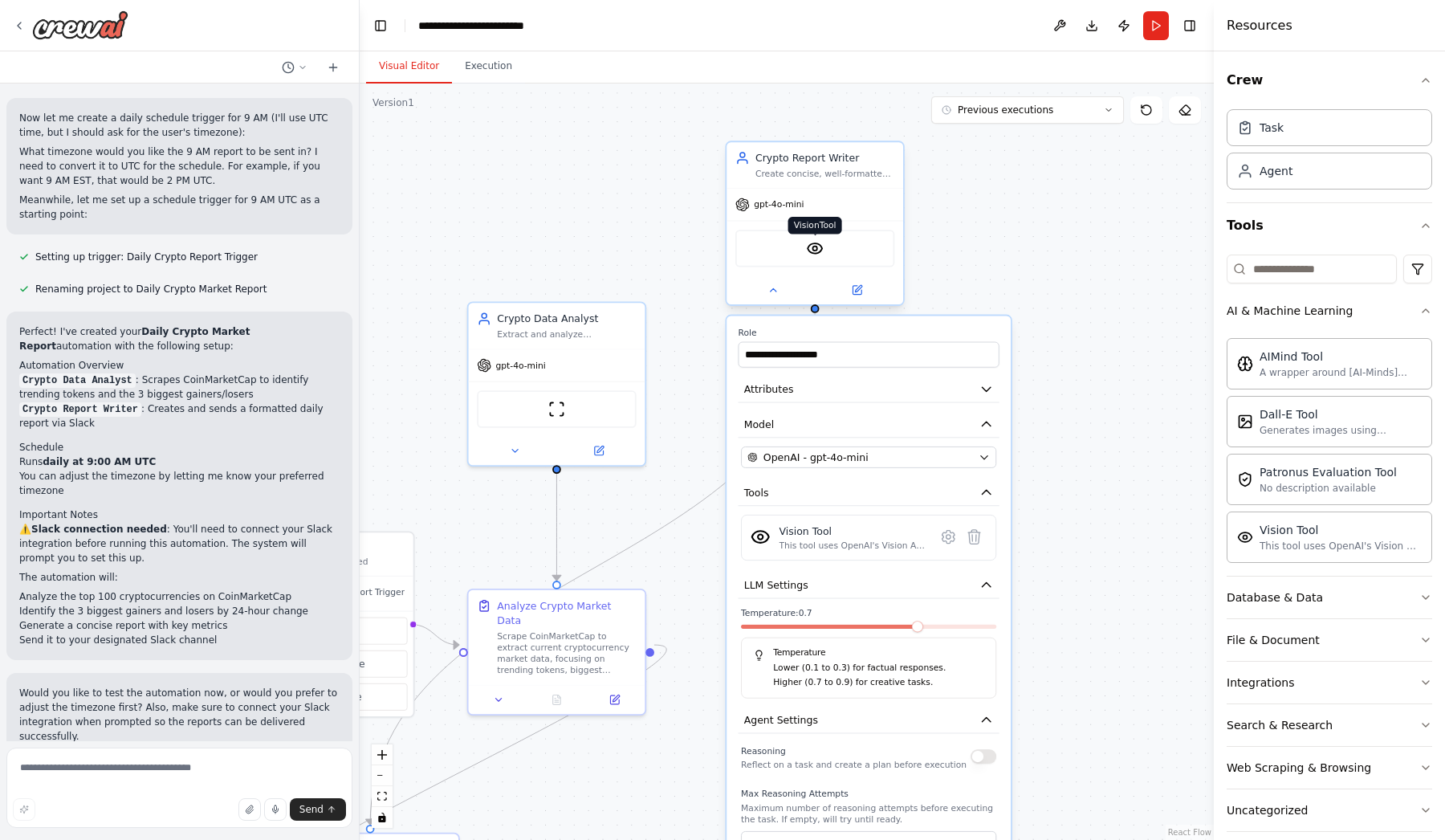
click at [819, 246] on img at bounding box center [815, 248] width 17 height 17
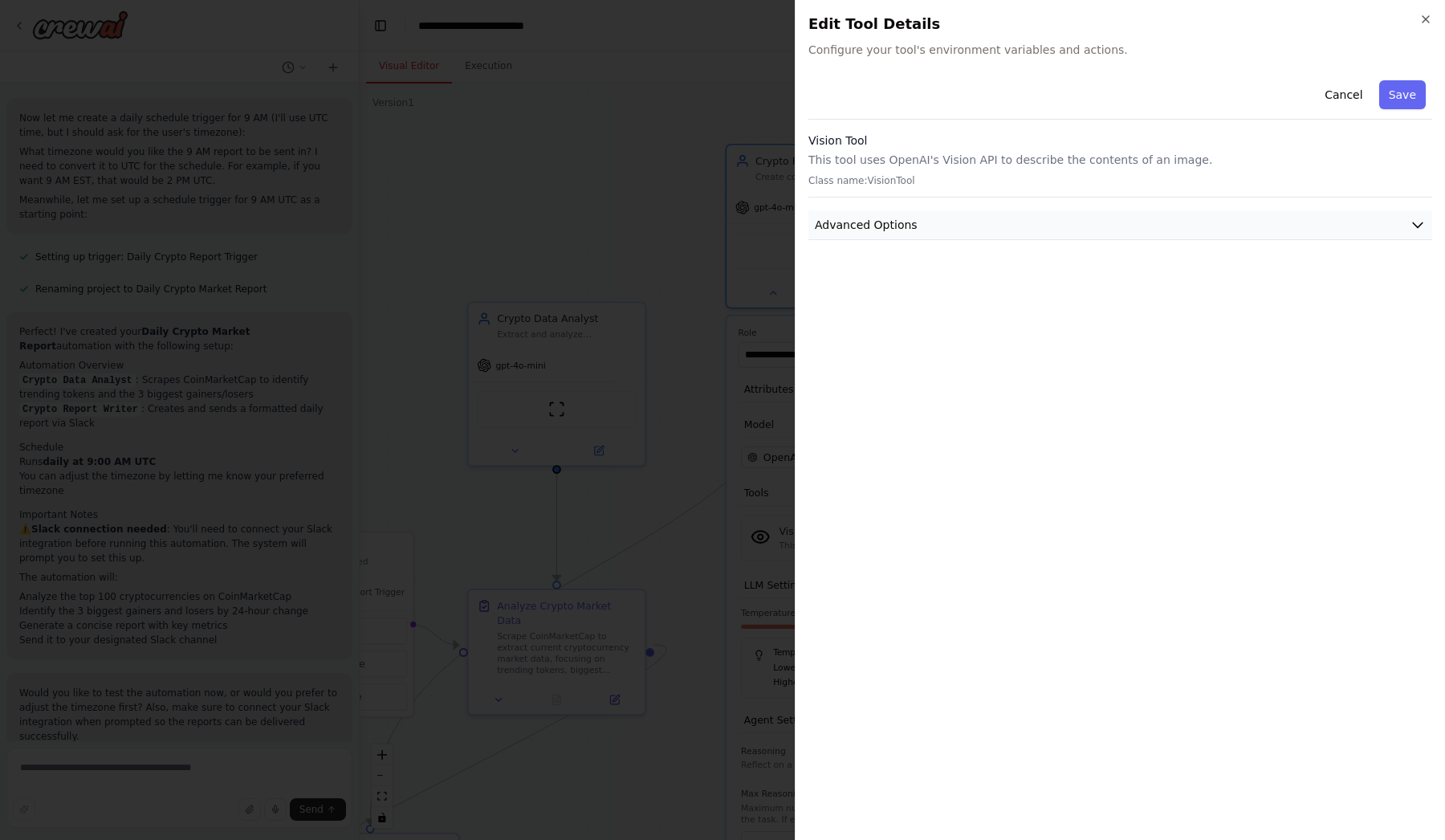
click at [980, 228] on button "Advanced Options" at bounding box center [1120, 225] width 624 height 30
click at [1353, 85] on button "Cancel" at bounding box center [1344, 95] width 57 height 29
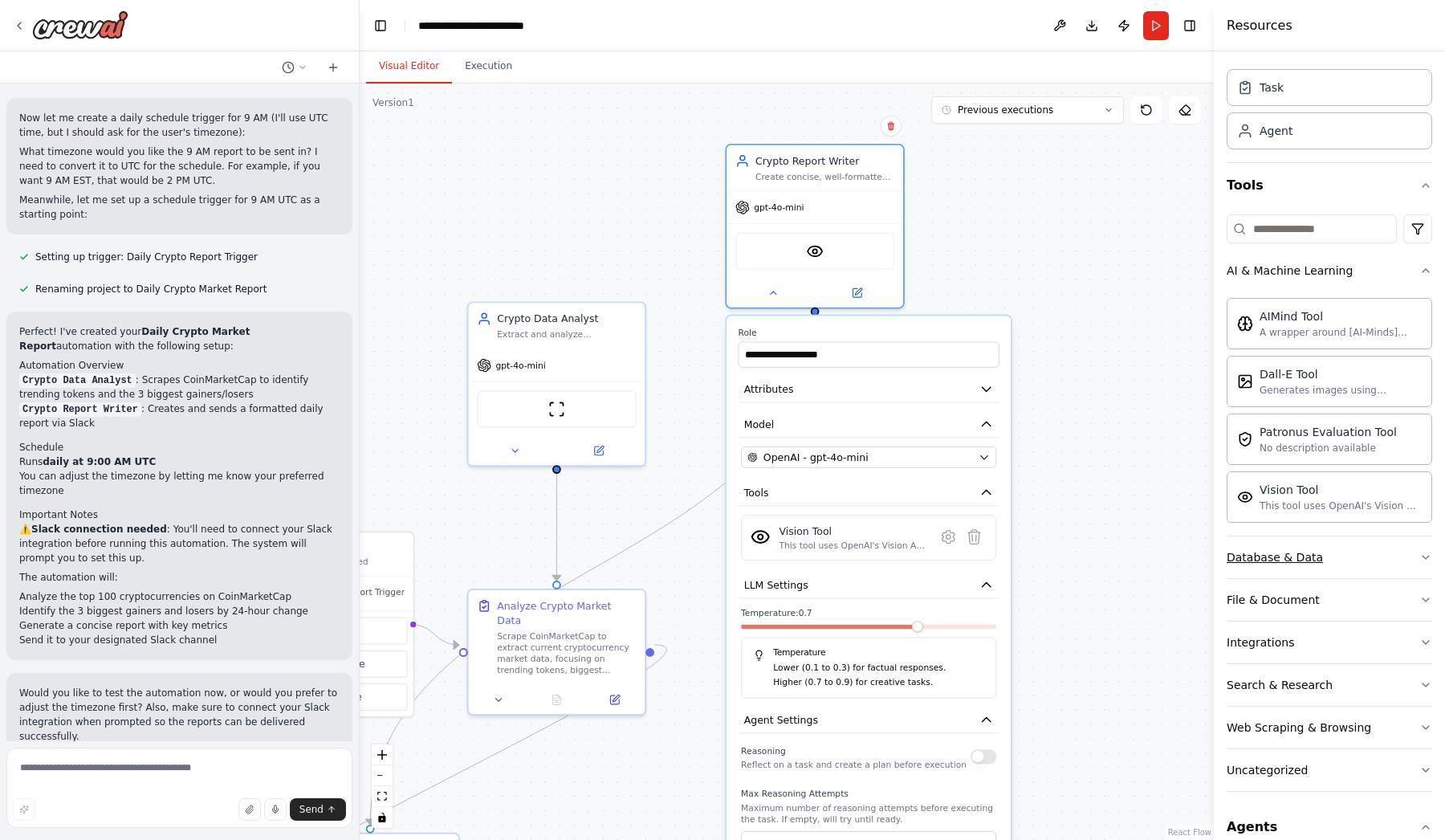
scroll to position [56, 0]
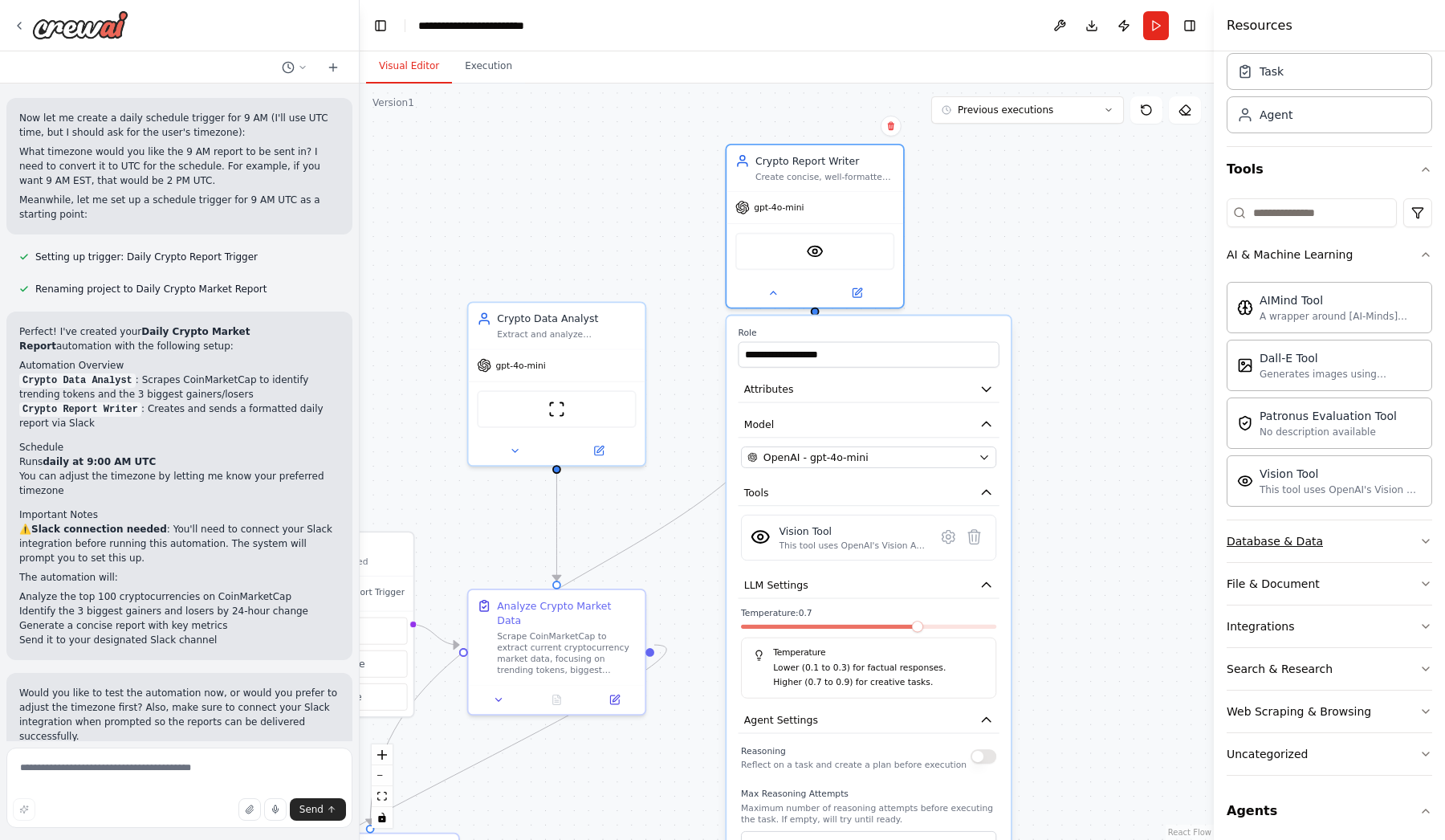
click at [1308, 536] on div "Database & Data" at bounding box center [1274, 540] width 96 height 16
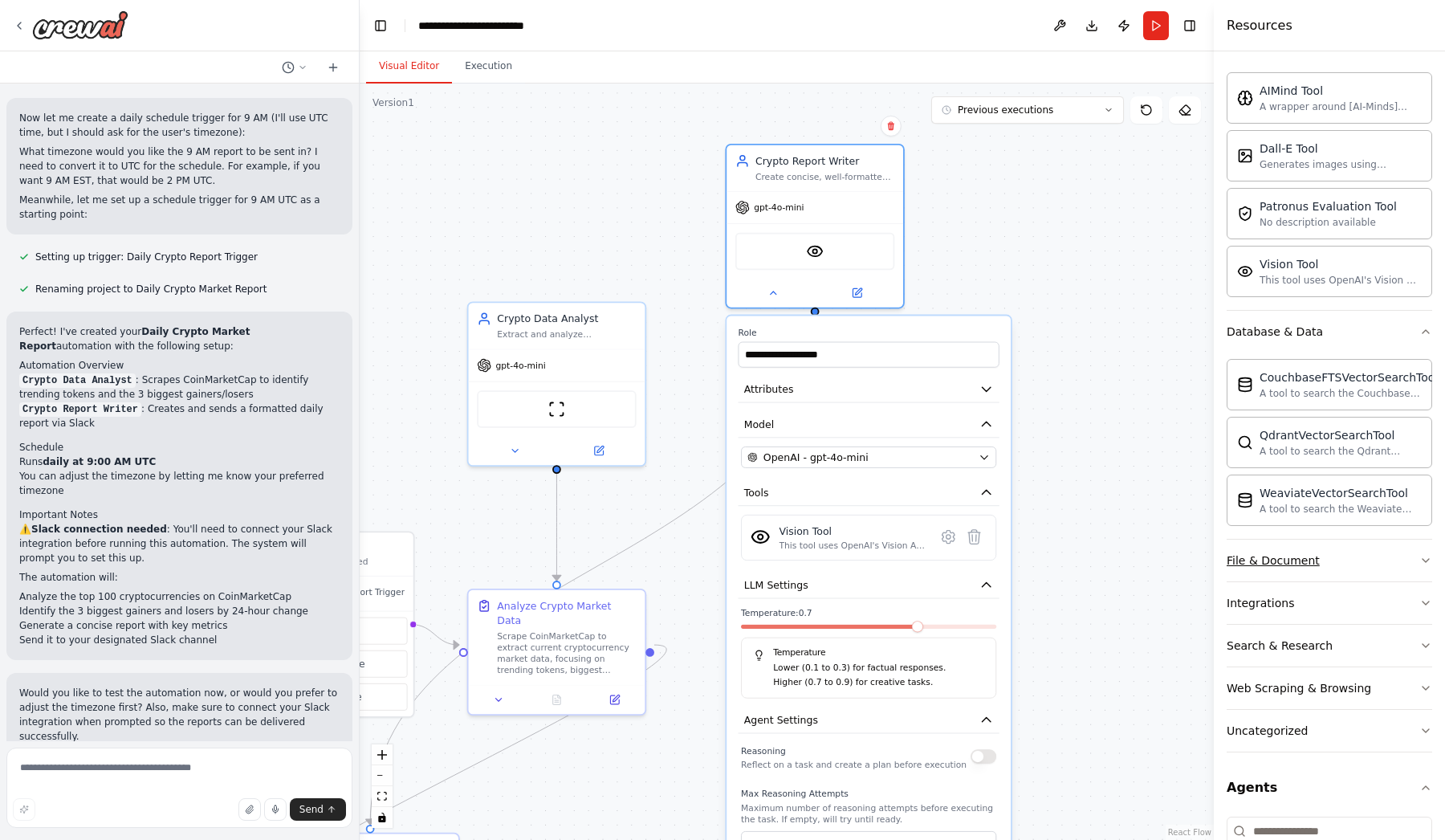
scroll to position [315, 0]
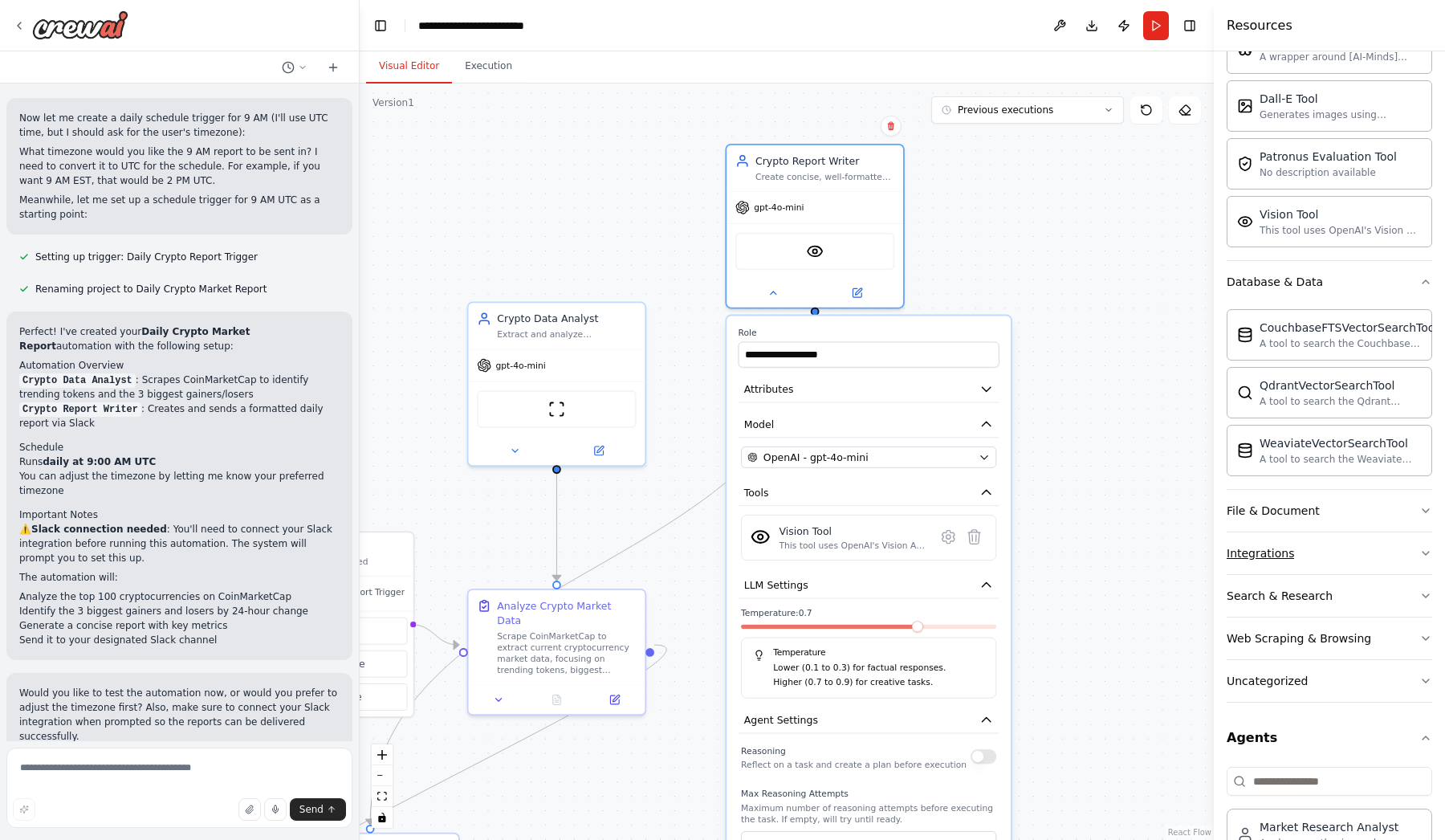
click at [1326, 554] on button "Integrations" at bounding box center [1330, 553] width 206 height 42
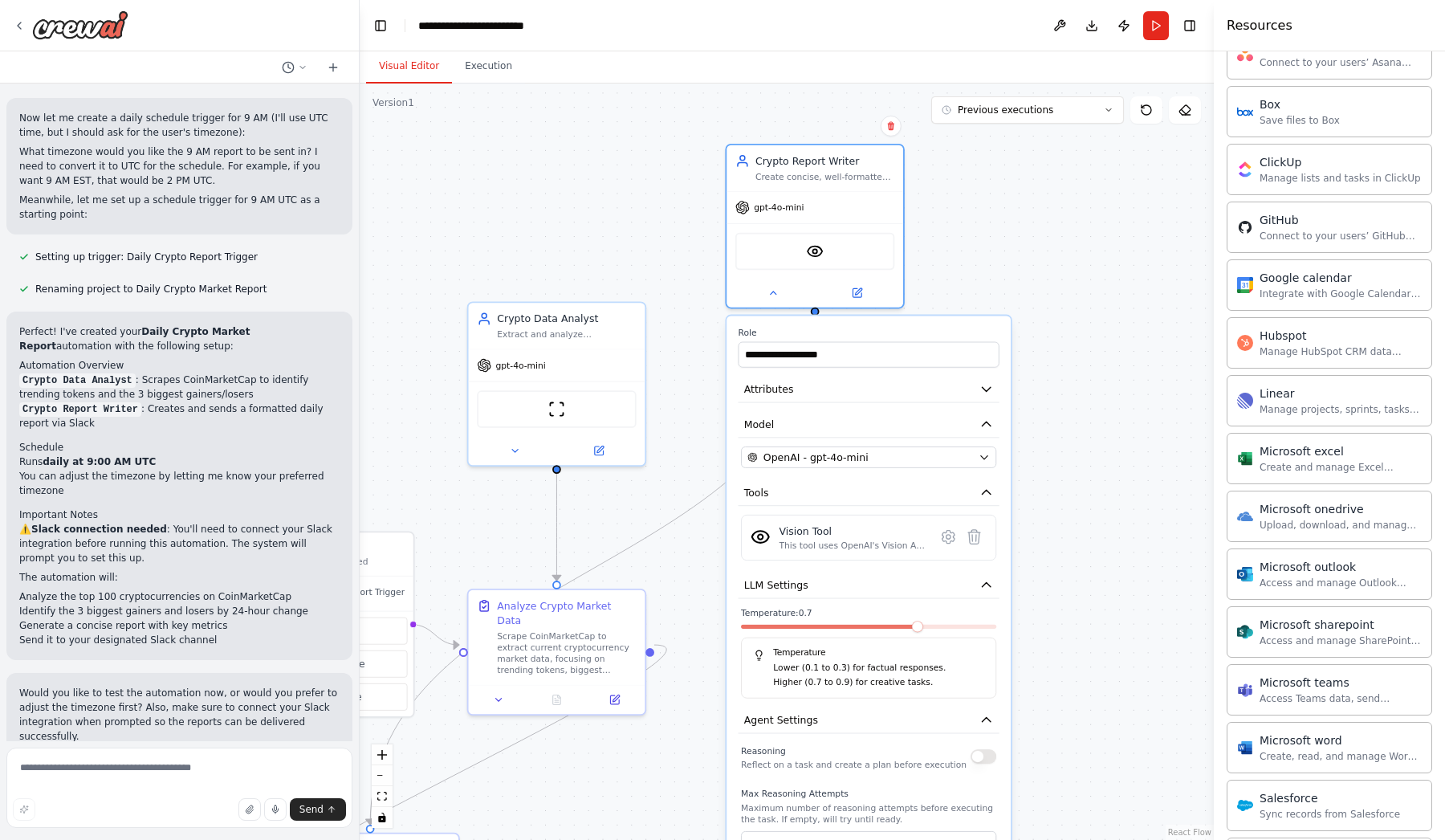
scroll to position [933, 0]
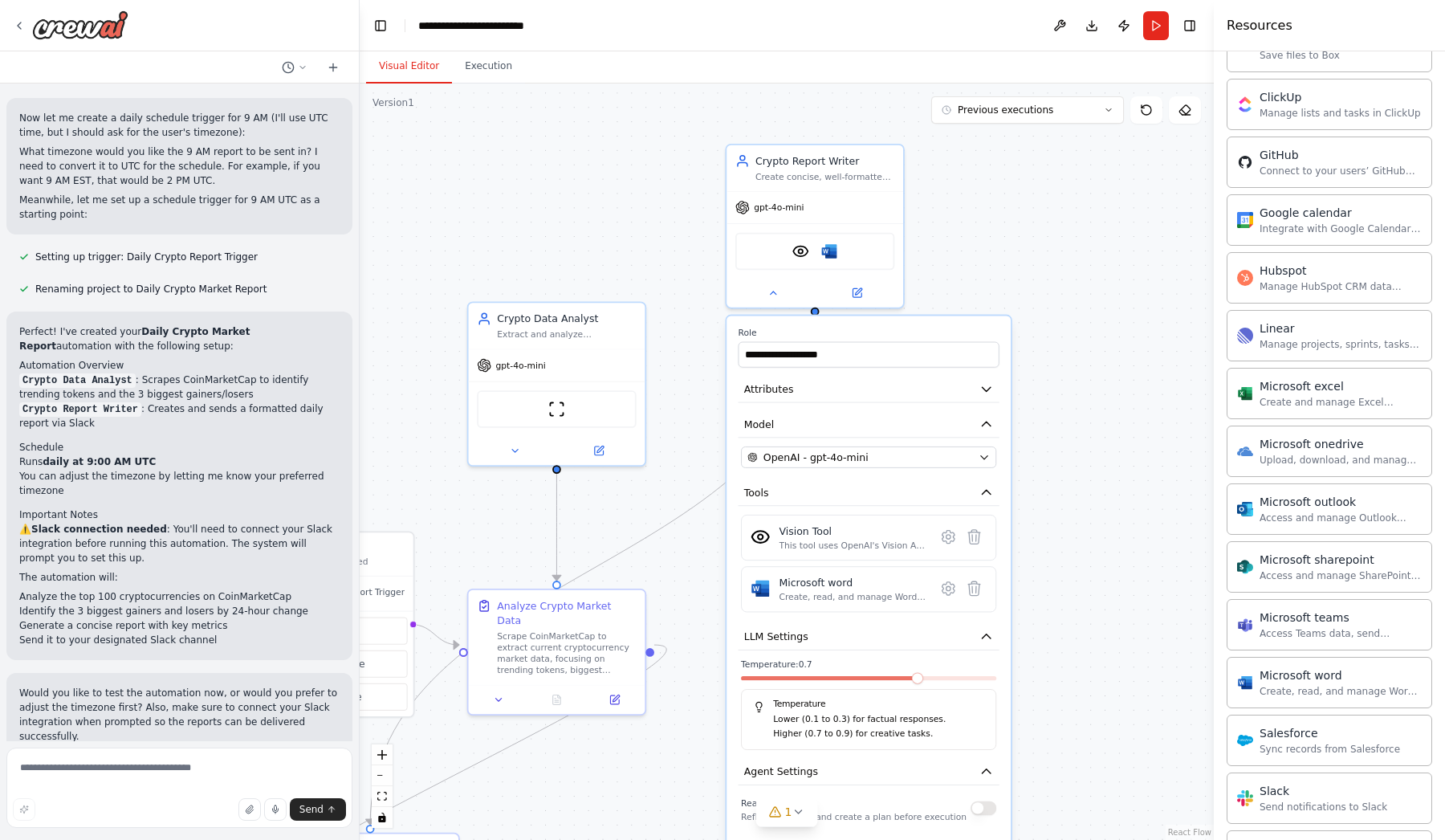
click at [1033, 280] on div ".deletable-edge-delete-btn { width: 20px; height: 20px; border: 0px solid #ffff…" at bounding box center [787, 462] width 854 height 756
click at [1055, 620] on div ".deletable-edge-delete-btn { width: 20px; height: 20px; border: 0px solid #ffff…" at bounding box center [787, 462] width 854 height 756
click at [776, 295] on icon at bounding box center [772, 289] width 11 height 11
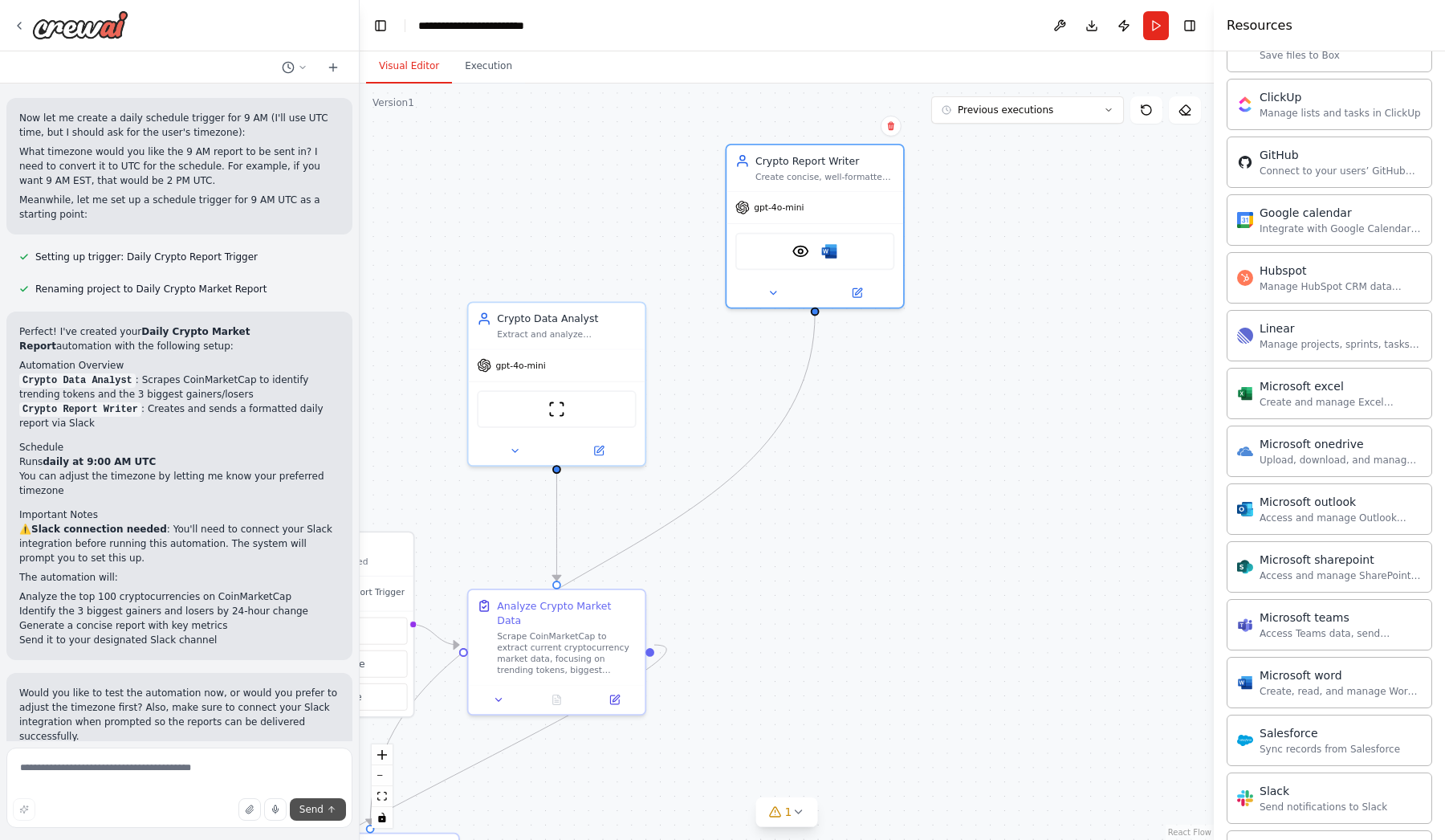
click at [322, 812] on span "Send" at bounding box center [311, 809] width 24 height 13
click at [193, 773] on textarea at bounding box center [180, 787] width 346 height 80
type textarea "**********"
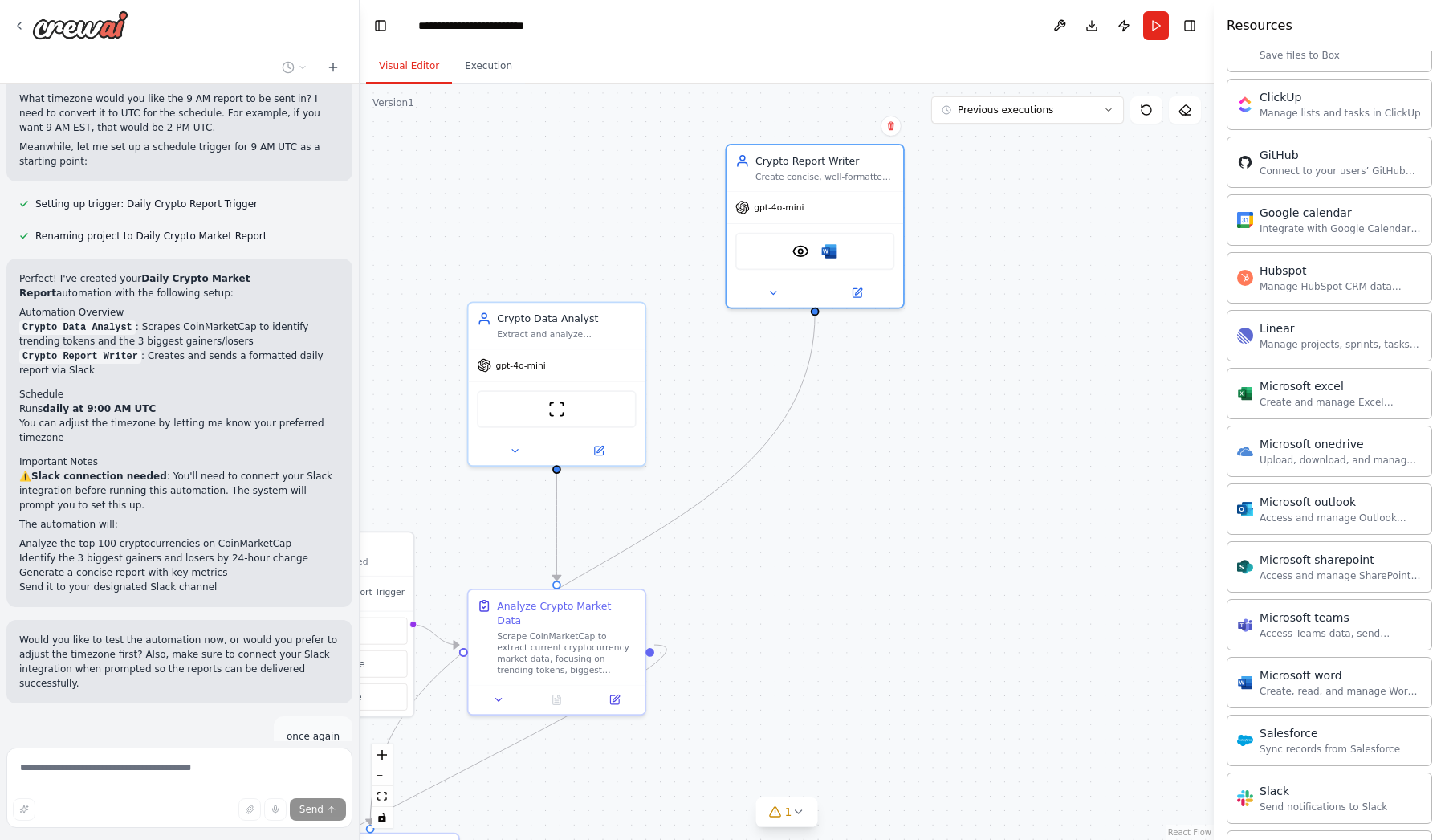
scroll to position [1177, 0]
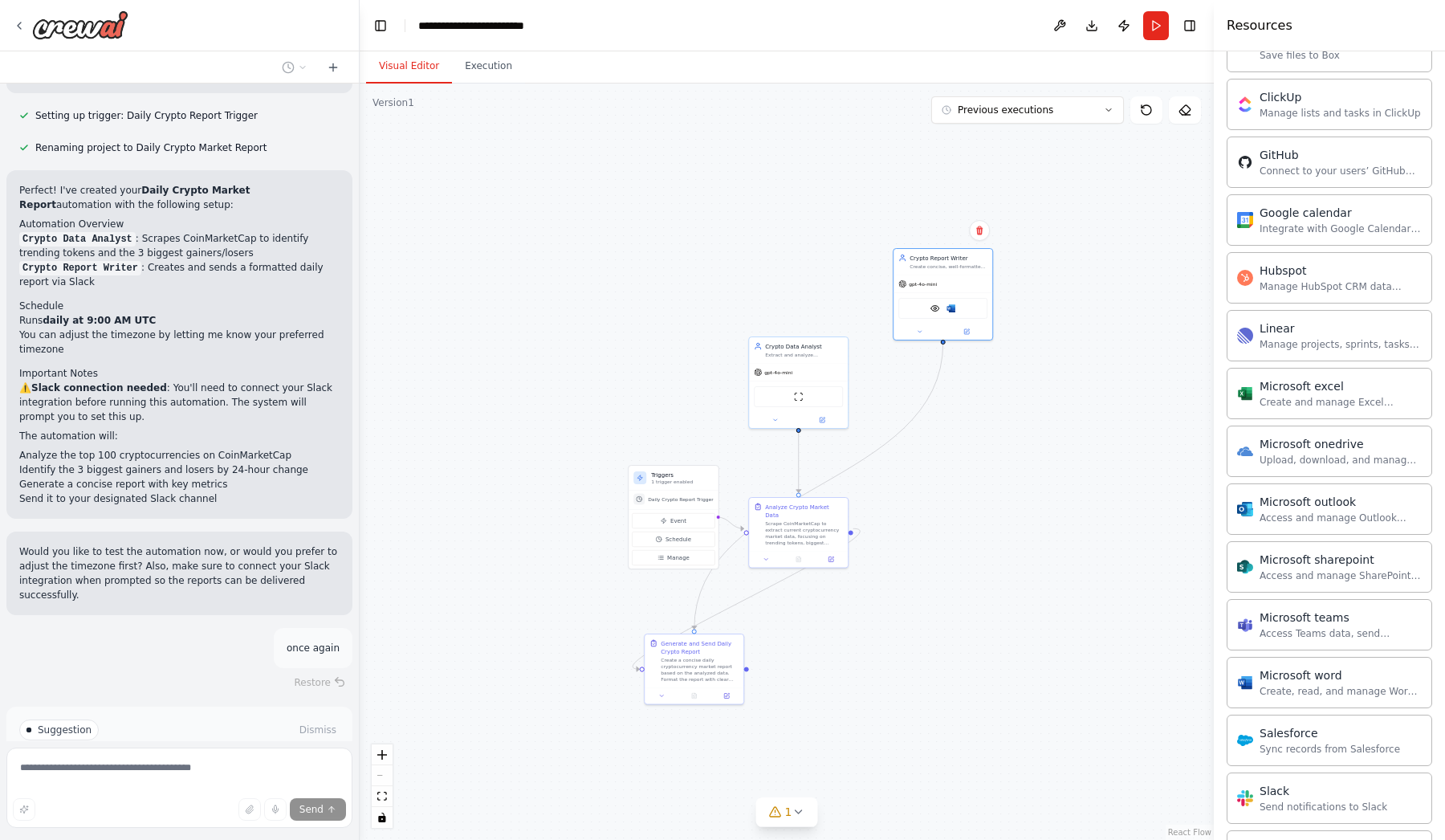
drag, startPoint x: 772, startPoint y: 534, endPoint x: 947, endPoint y: 440, distance: 198.6
click at [947, 440] on div ".deletable-edge-delete-btn { width: 20px; height: 20px; border: 0px solid #ffff…" at bounding box center [787, 462] width 854 height 756
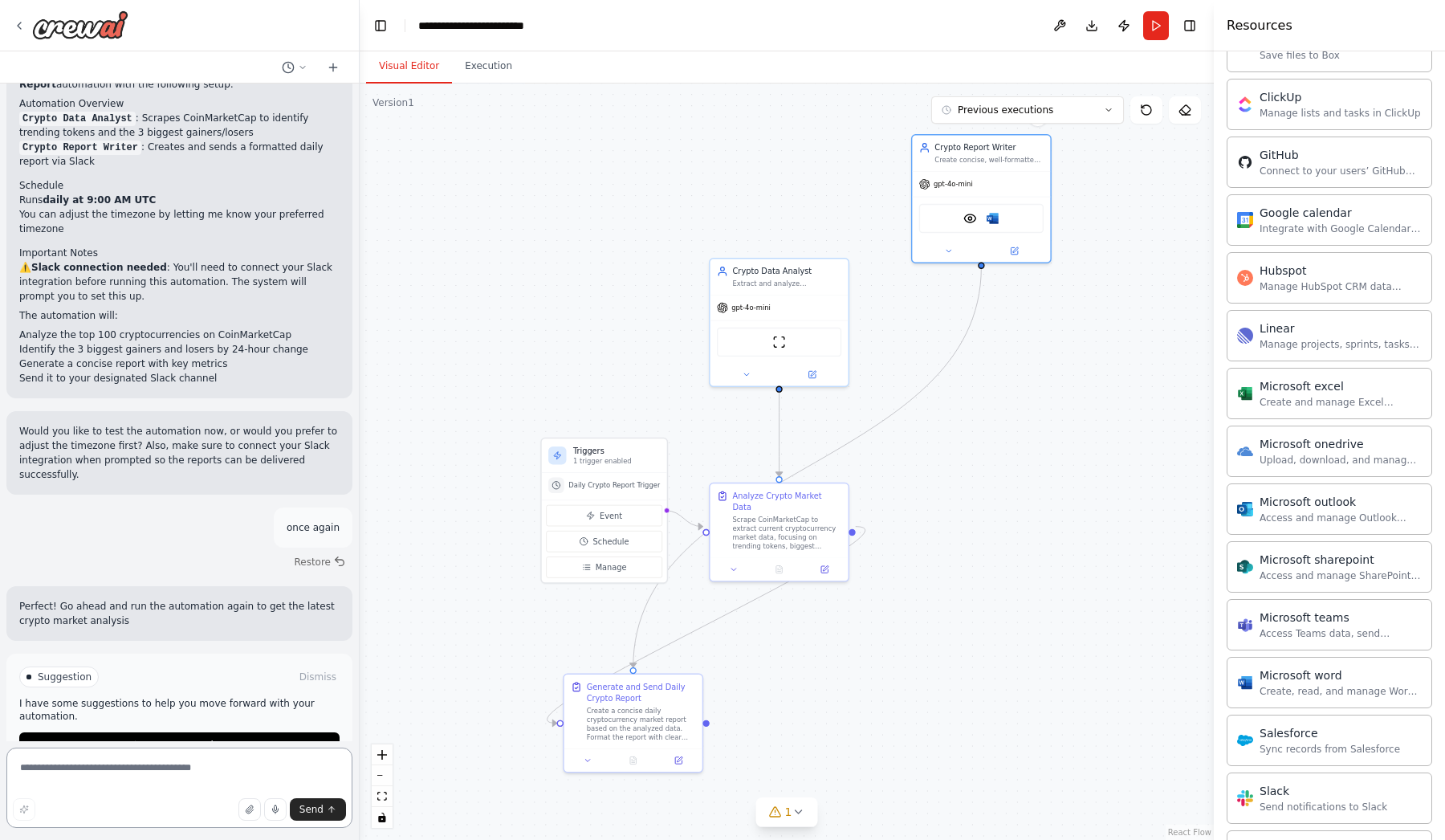
scroll to position [1312, 0]
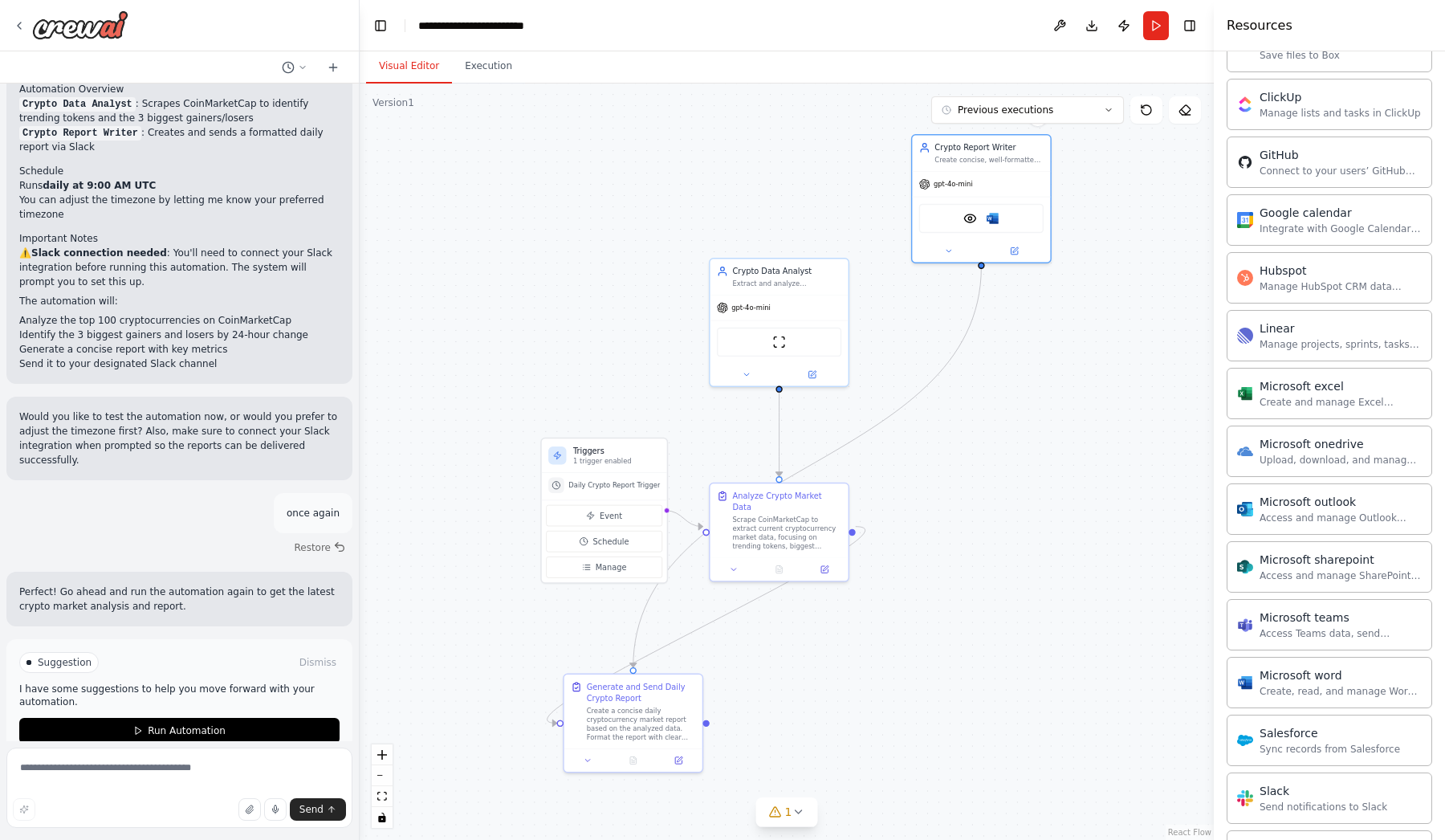
click at [213, 716] on div "Suggestion Dismiss I have some suggestions to help you move forward with your a…" at bounding box center [180, 698] width 346 height 117
click at [208, 725] on span "Run Automation" at bounding box center [187, 730] width 78 height 13
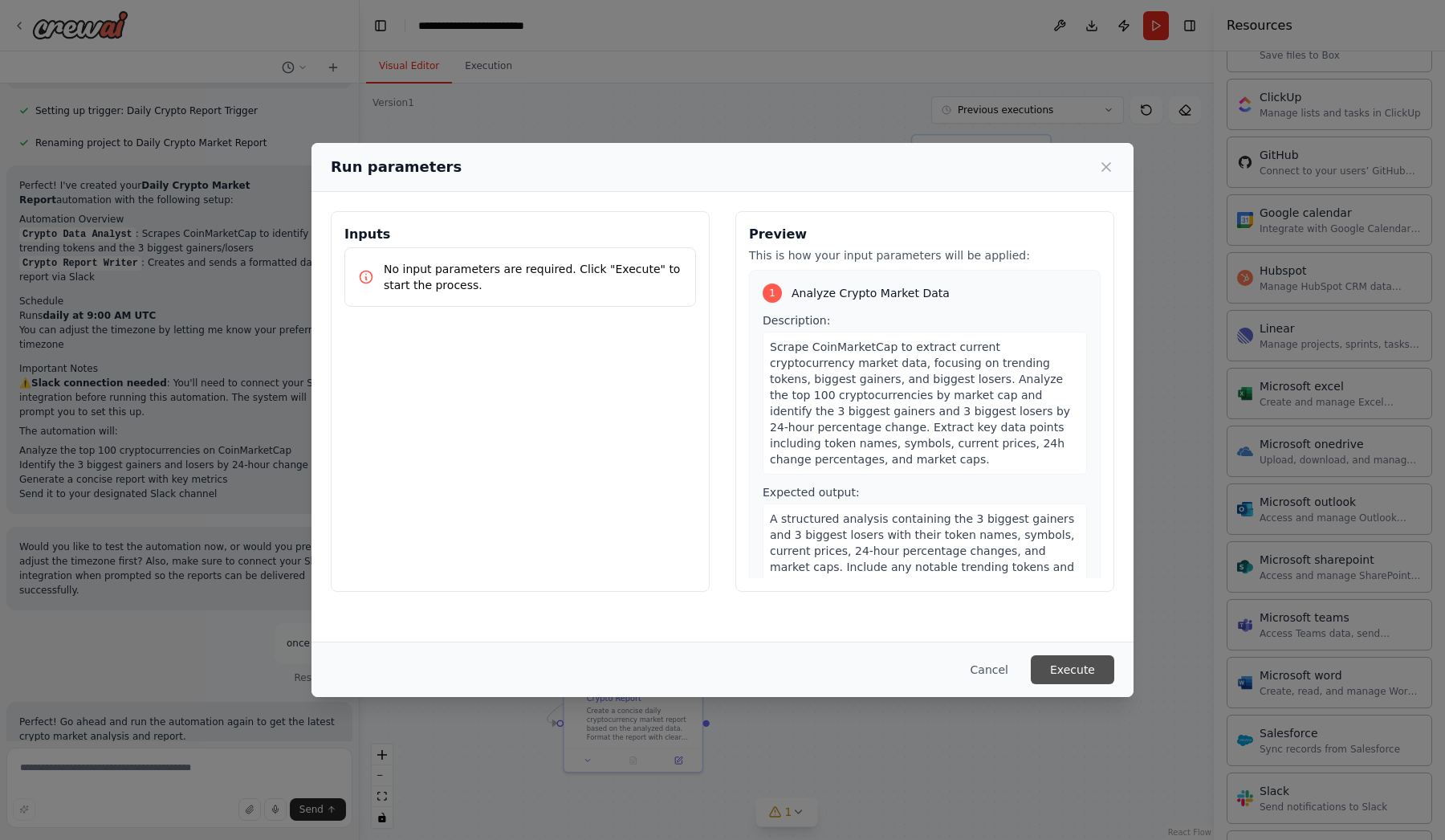
click at [1082, 673] on button "Execute" at bounding box center [1073, 669] width 84 height 29
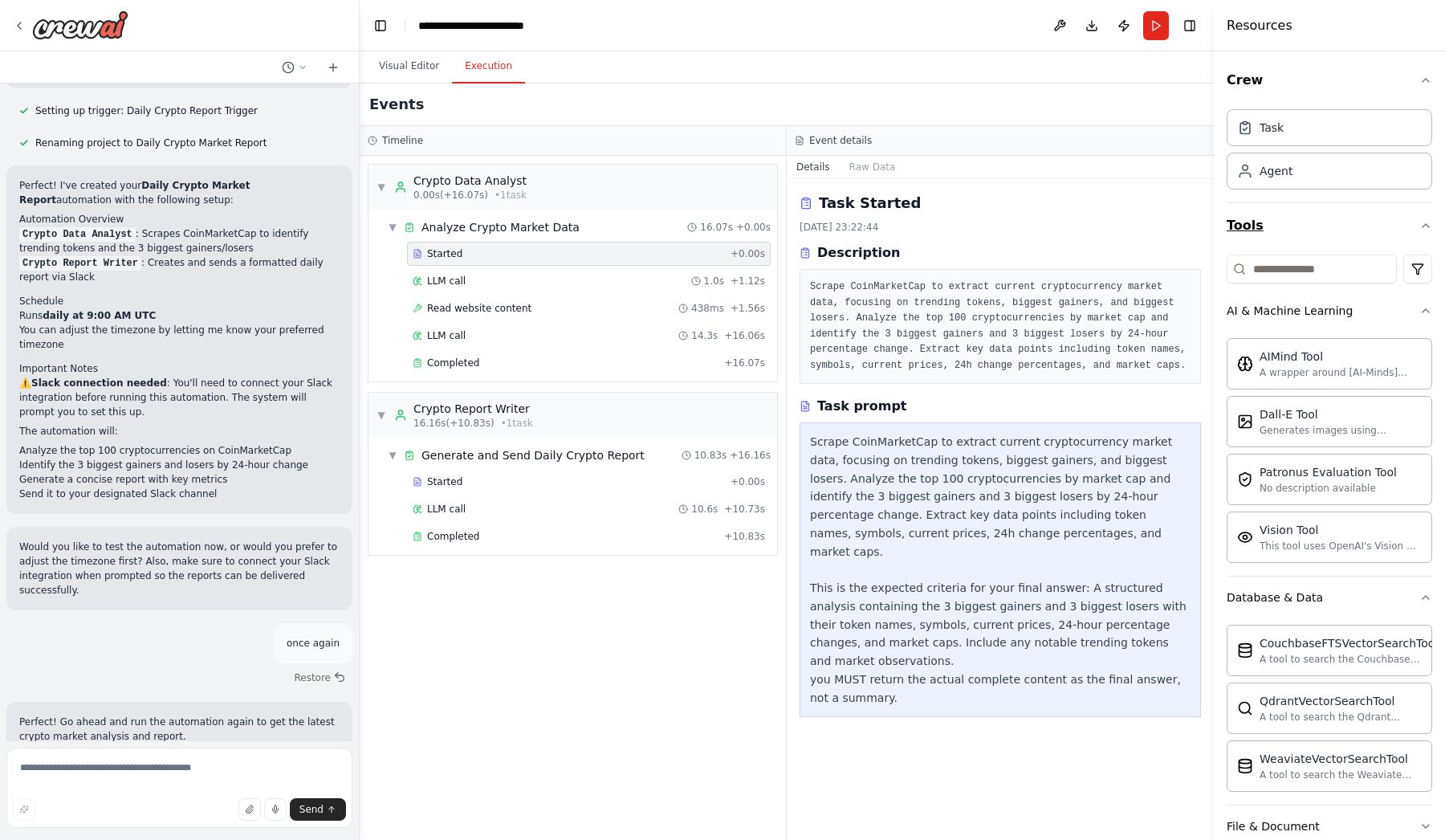
scroll to position [0, 0]
click at [1424, 596] on icon "button" at bounding box center [1426, 597] width 13 height 13
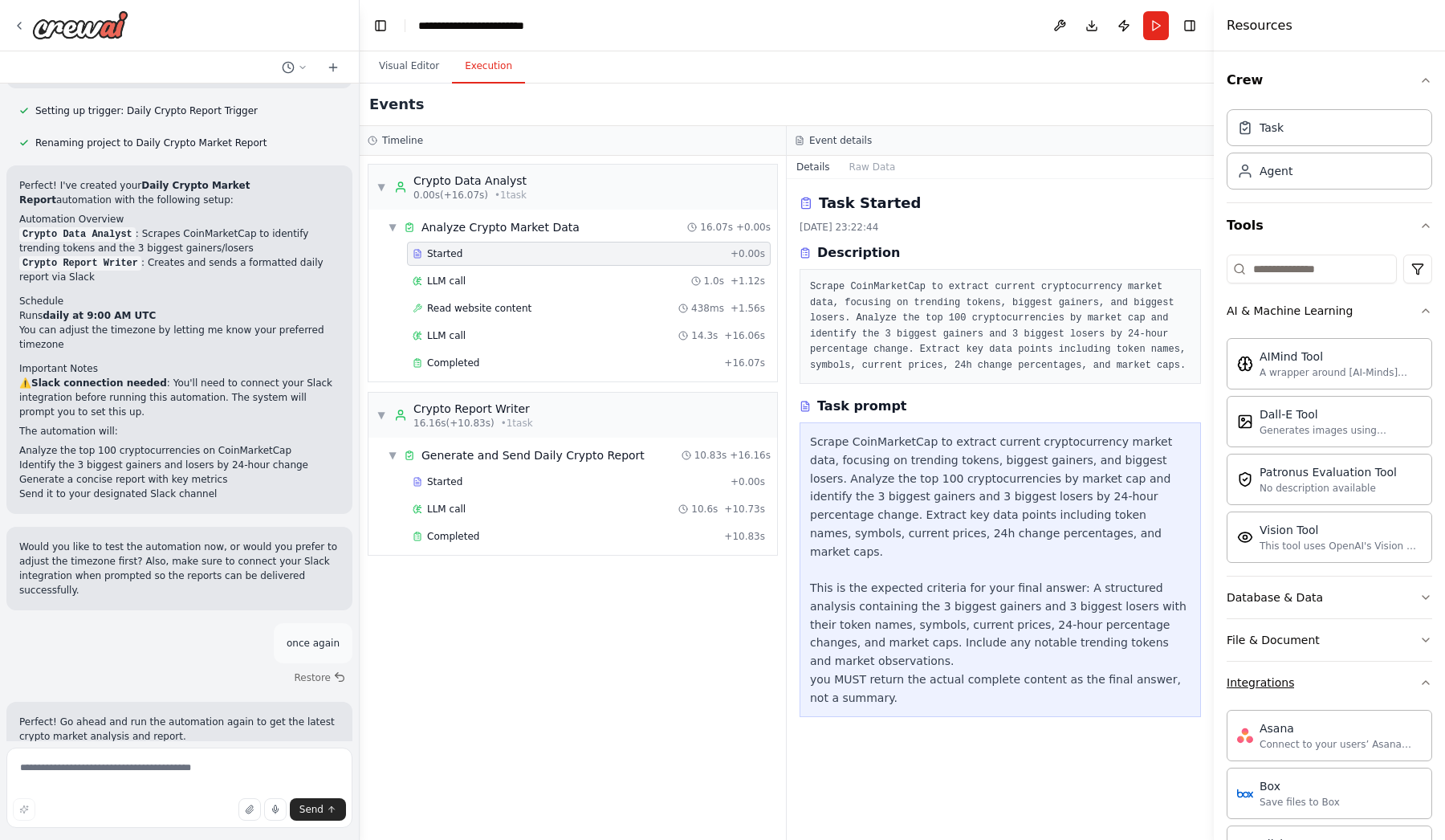
click at [1423, 679] on icon "button" at bounding box center [1426, 682] width 13 height 13
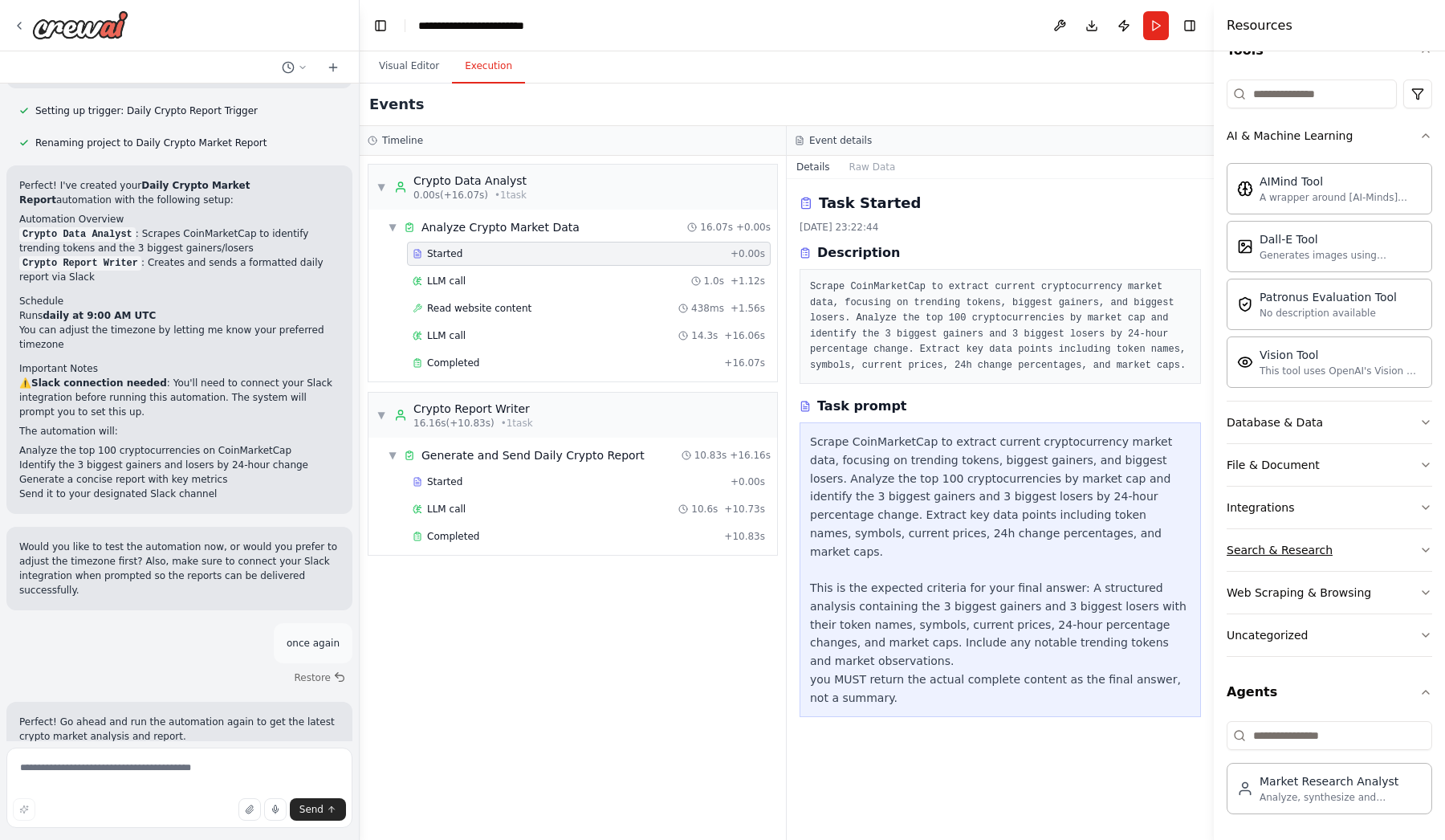
scroll to position [175, 0]
click at [1020, 777] on div "Task Started [DATE] 23:22:44 Description Scrape CoinMarketCap to extract curren…" at bounding box center [1000, 510] width 428 height 661
click at [175, 773] on textarea at bounding box center [180, 787] width 346 height 80
click at [536, 731] on div "▼ Crypto Data Analyst 0.00s (+16.07s) • 1 task ▼ Analyze Crypto Market Data 16.…" at bounding box center [573, 498] width 427 height 684
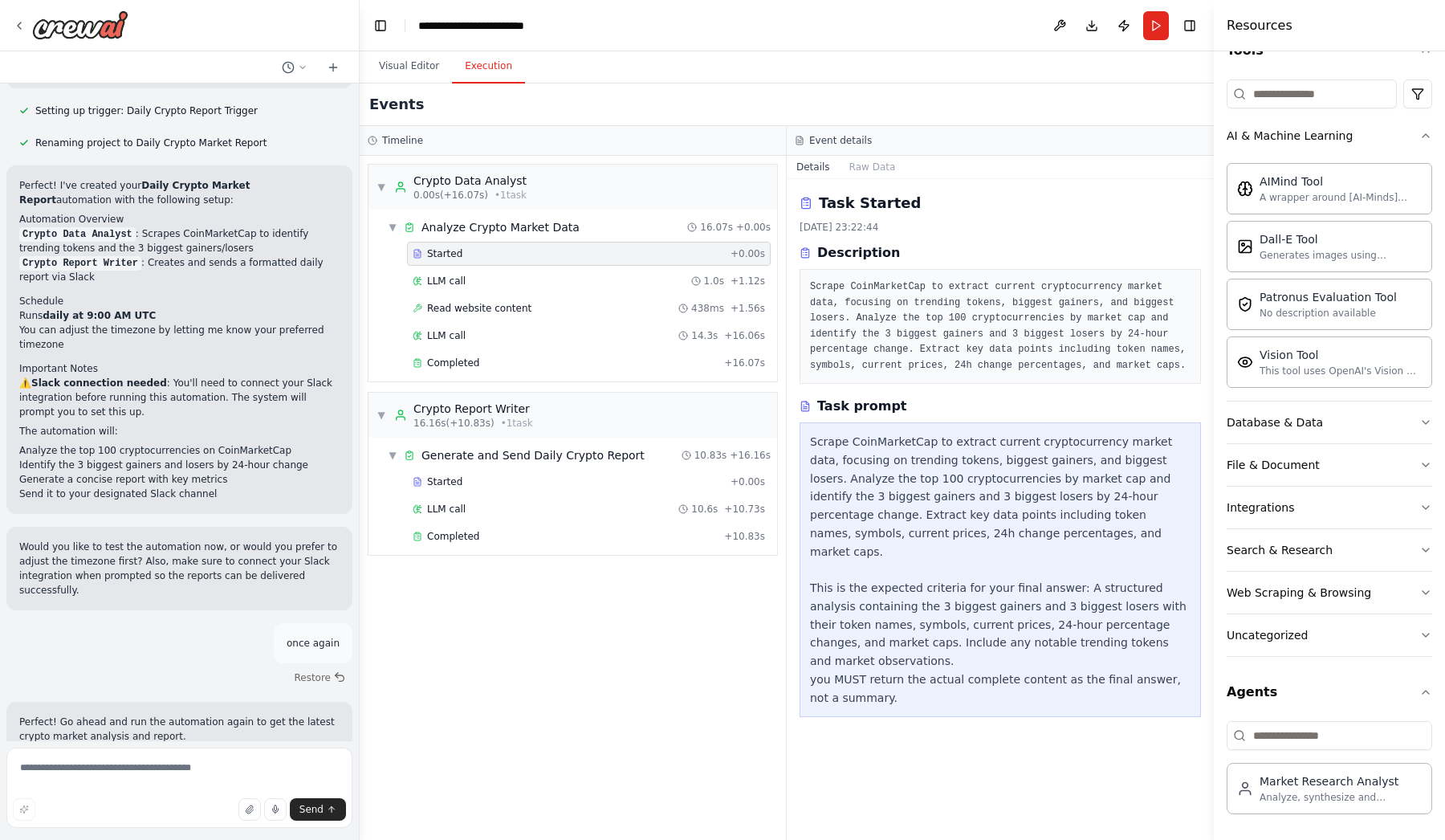
click at [857, 554] on div "Scrape CoinMarketCap to extract current cryptocurrency market data, focusing on…" at bounding box center [1000, 569] width 381 height 274
click at [629, 501] on div "LLM call 10.6s + 10.73s" at bounding box center [589, 509] width 364 height 24
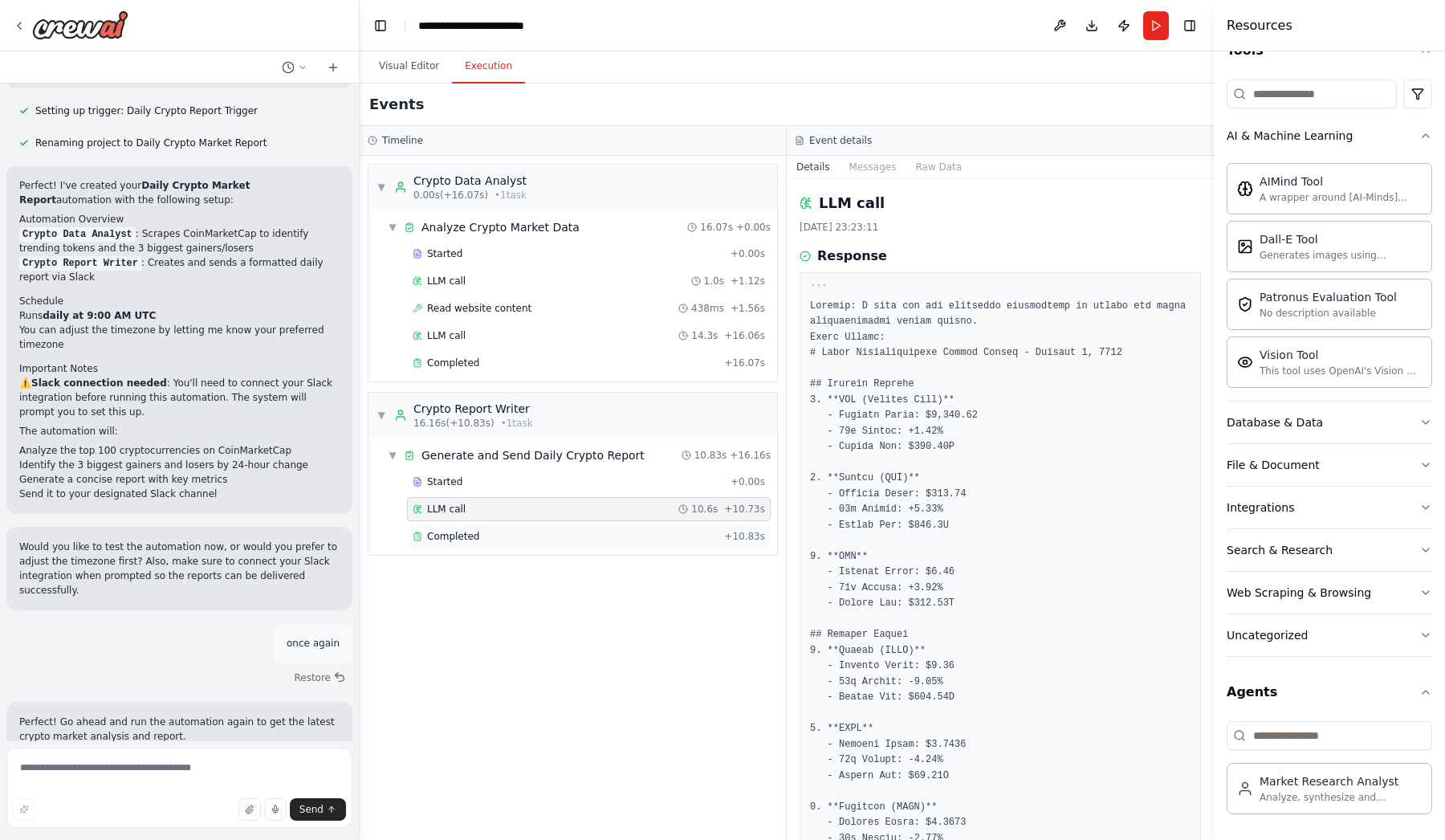
click at [495, 538] on div "Completed" at bounding box center [565, 535] width 305 height 13
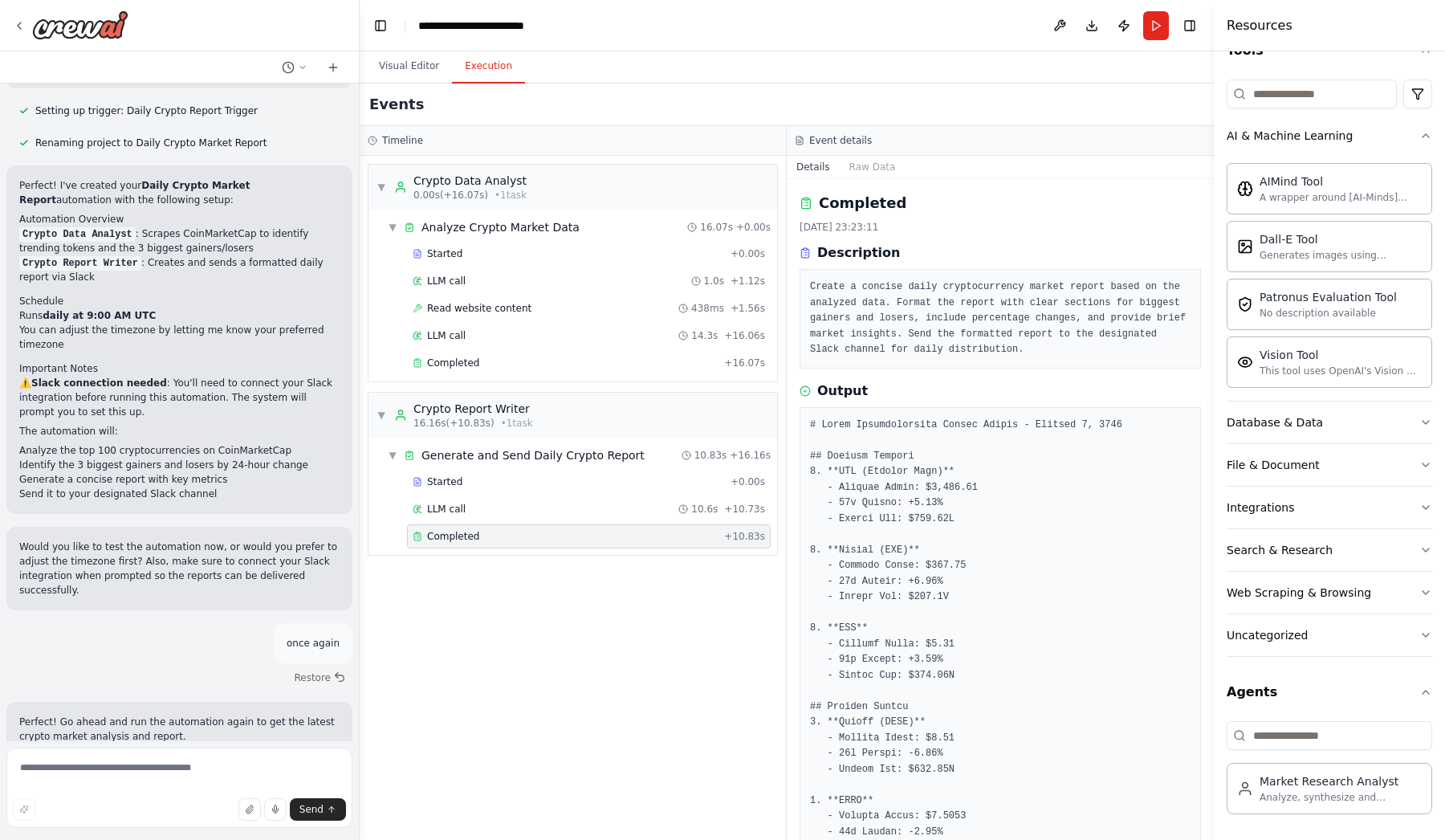
scroll to position [38, 0]
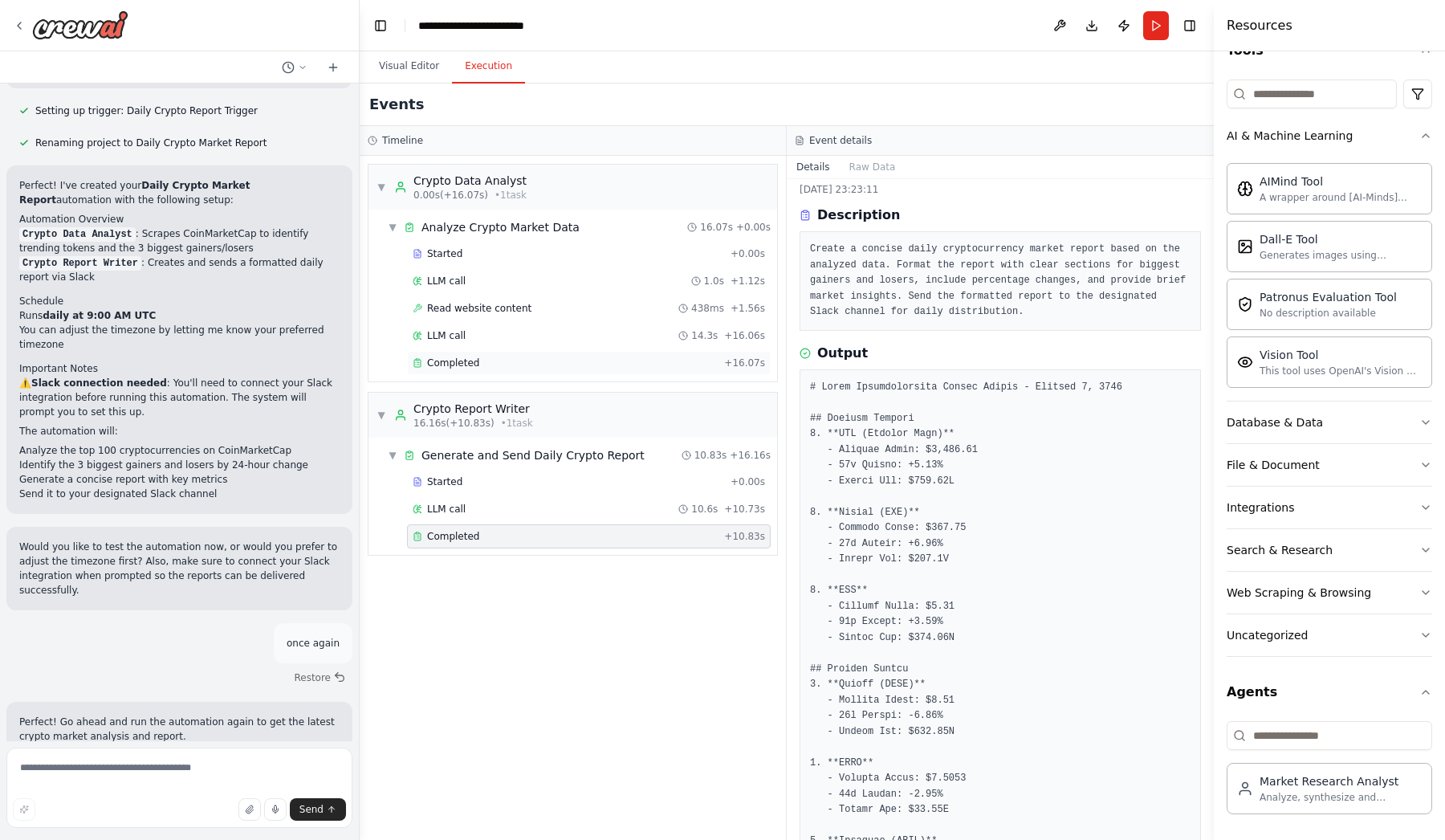
click at [448, 356] on span "Completed" at bounding box center [453, 362] width 52 height 13
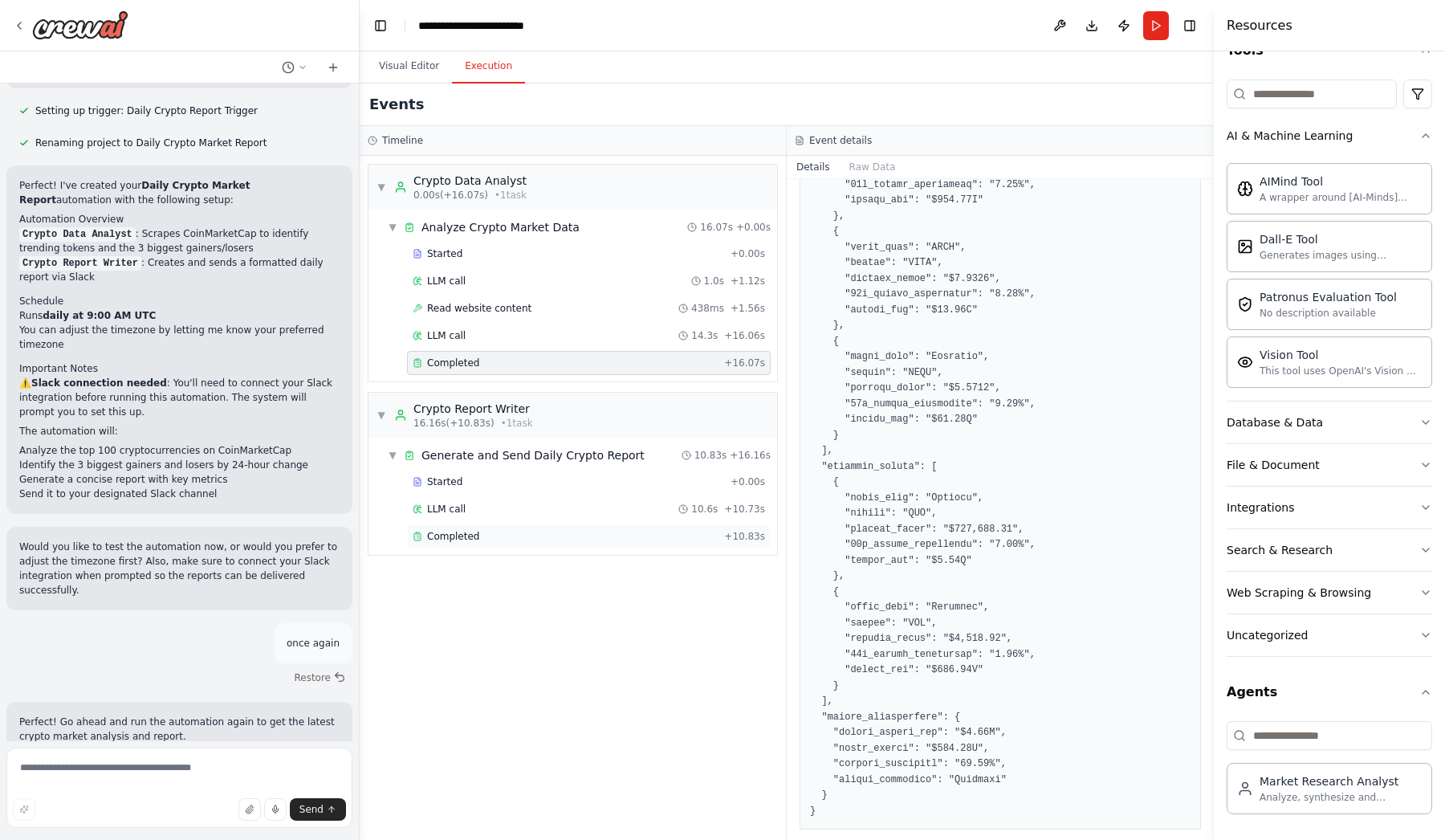
click at [461, 539] on span "Completed" at bounding box center [453, 535] width 52 height 13
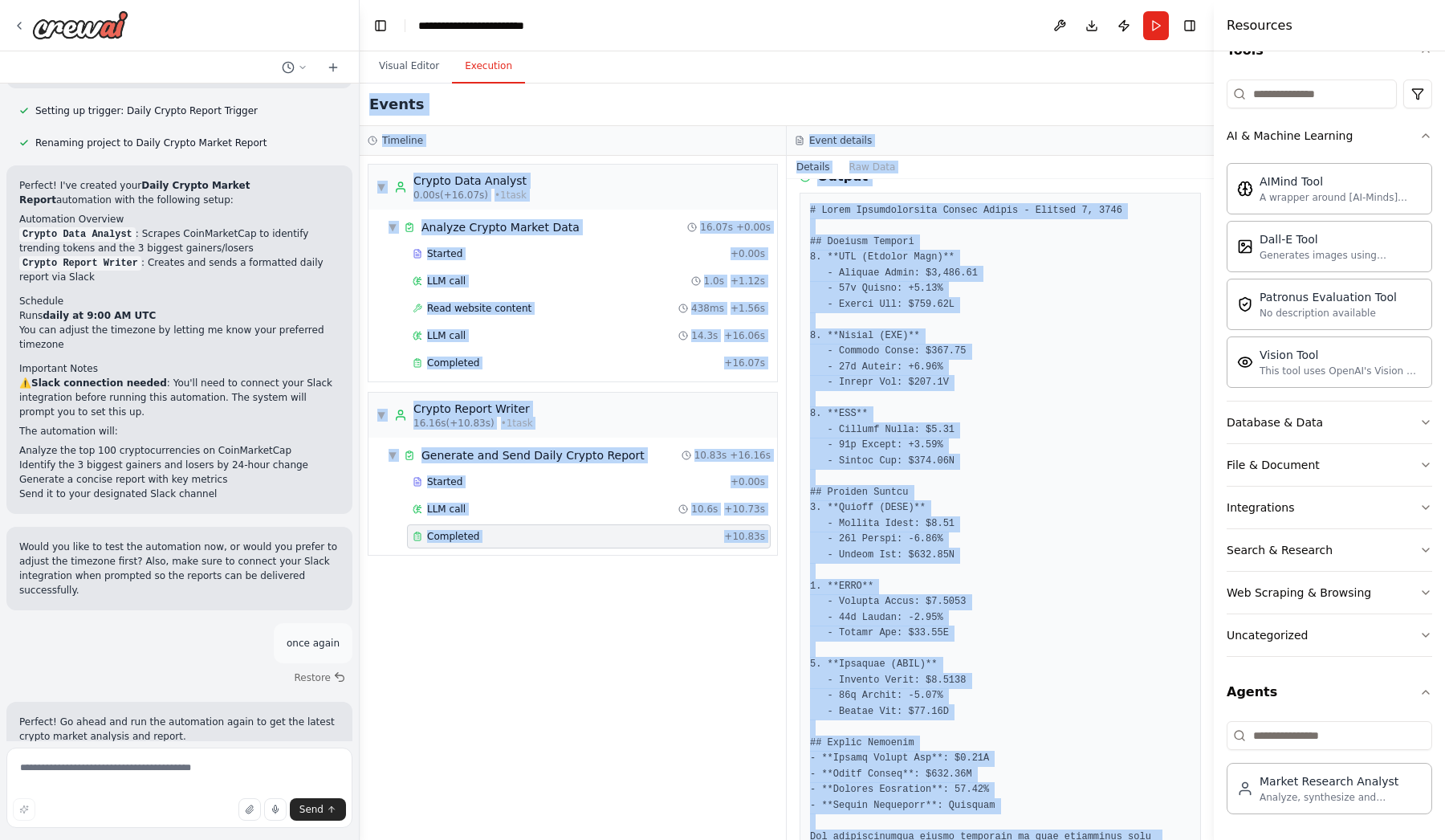
scroll to position [0, 0]
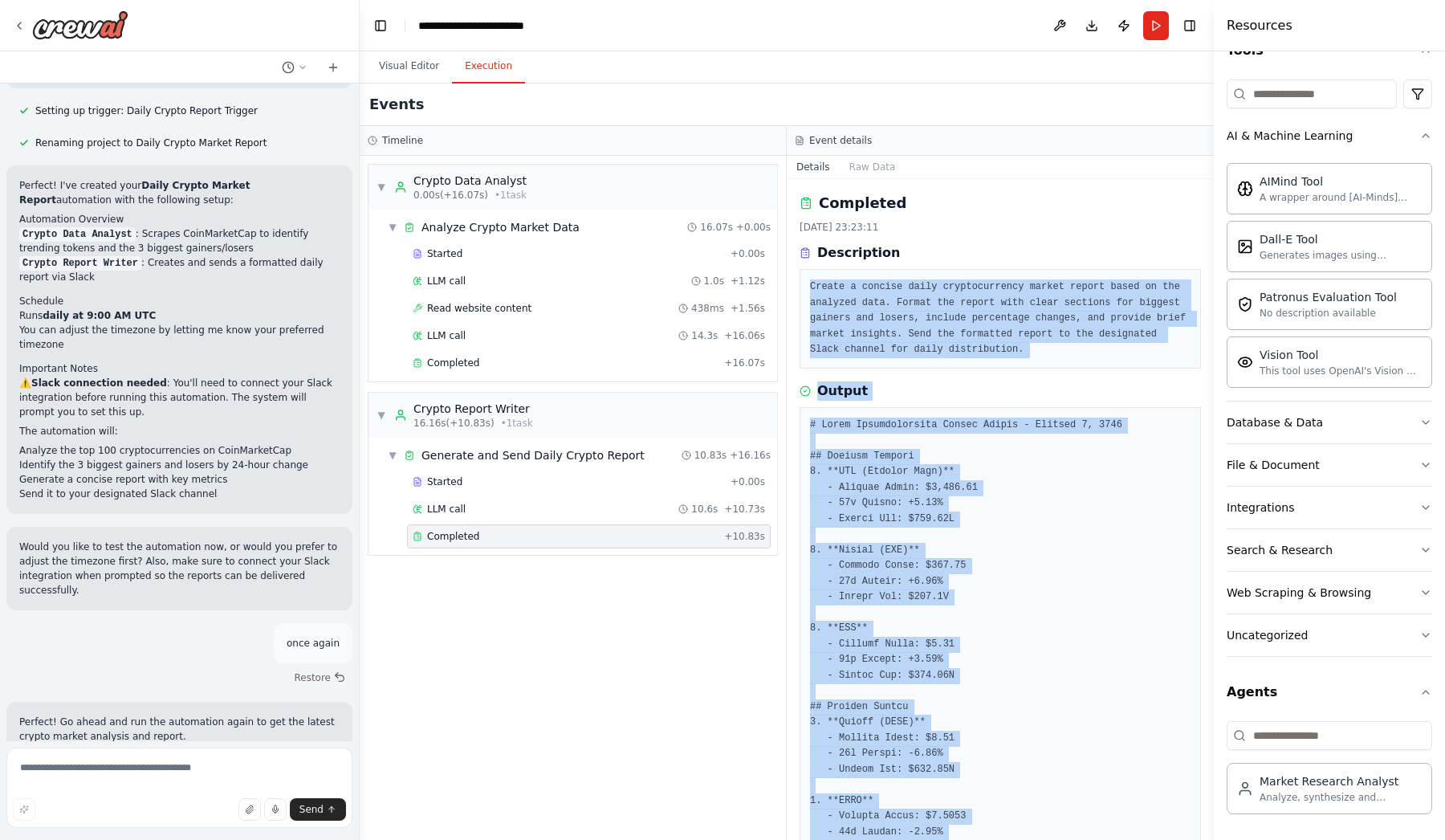
drag, startPoint x: 1180, startPoint y: 795, endPoint x: 806, endPoint y: 278, distance: 638.1
click at [806, 278] on div "Completed [DATE] 23:23:11 Description Create a concise daily cryptocurrency mar…" at bounding box center [1000, 510] width 428 height 661
copy div "Create a concise daily cryptocurrency market report based on the analyzed data.…"
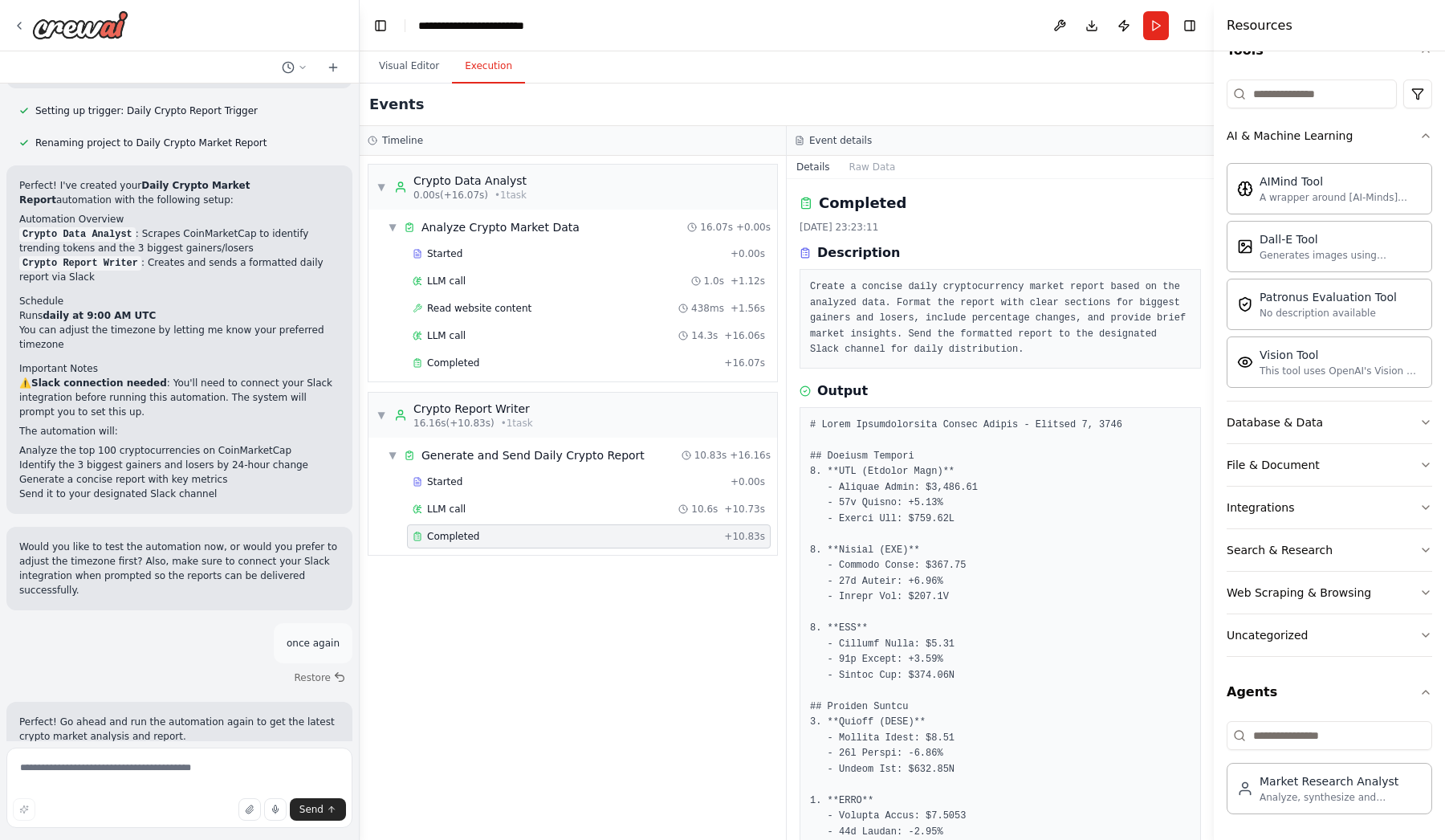
click at [686, 637] on div "▼ Crypto Data Analyst 0.00s (+16.07s) • 1 task ▼ Analyze Crypto Market Data 16.…" at bounding box center [573, 498] width 427 height 684
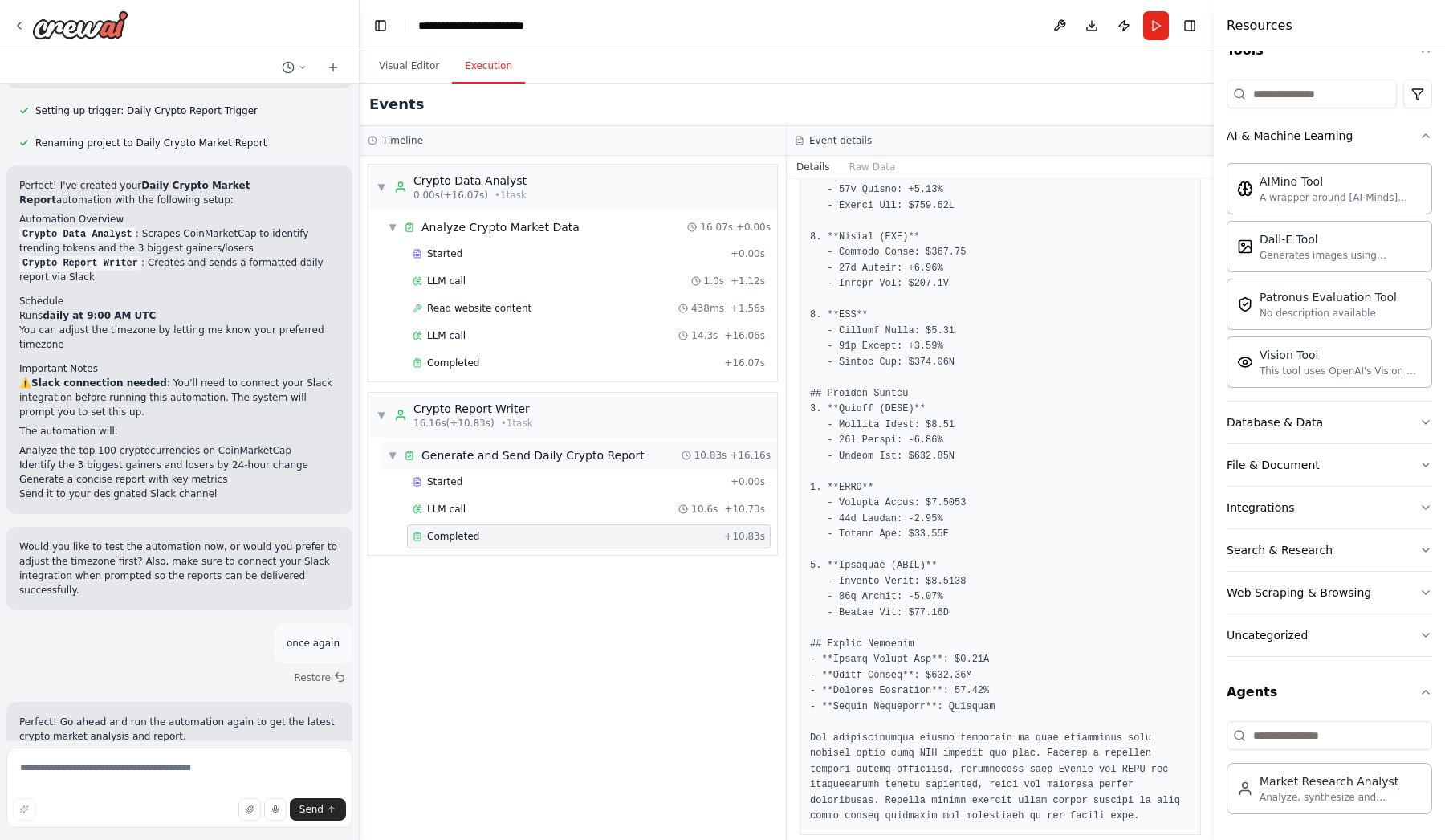
click at [497, 457] on span "Generate and Send Daily Crypto Report" at bounding box center [533, 455] width 223 height 16
click at [508, 462] on span "Generate and Send Daily Crypto Report" at bounding box center [533, 455] width 223 height 16
click at [473, 483] on div "Started" at bounding box center [568, 481] width 311 height 13
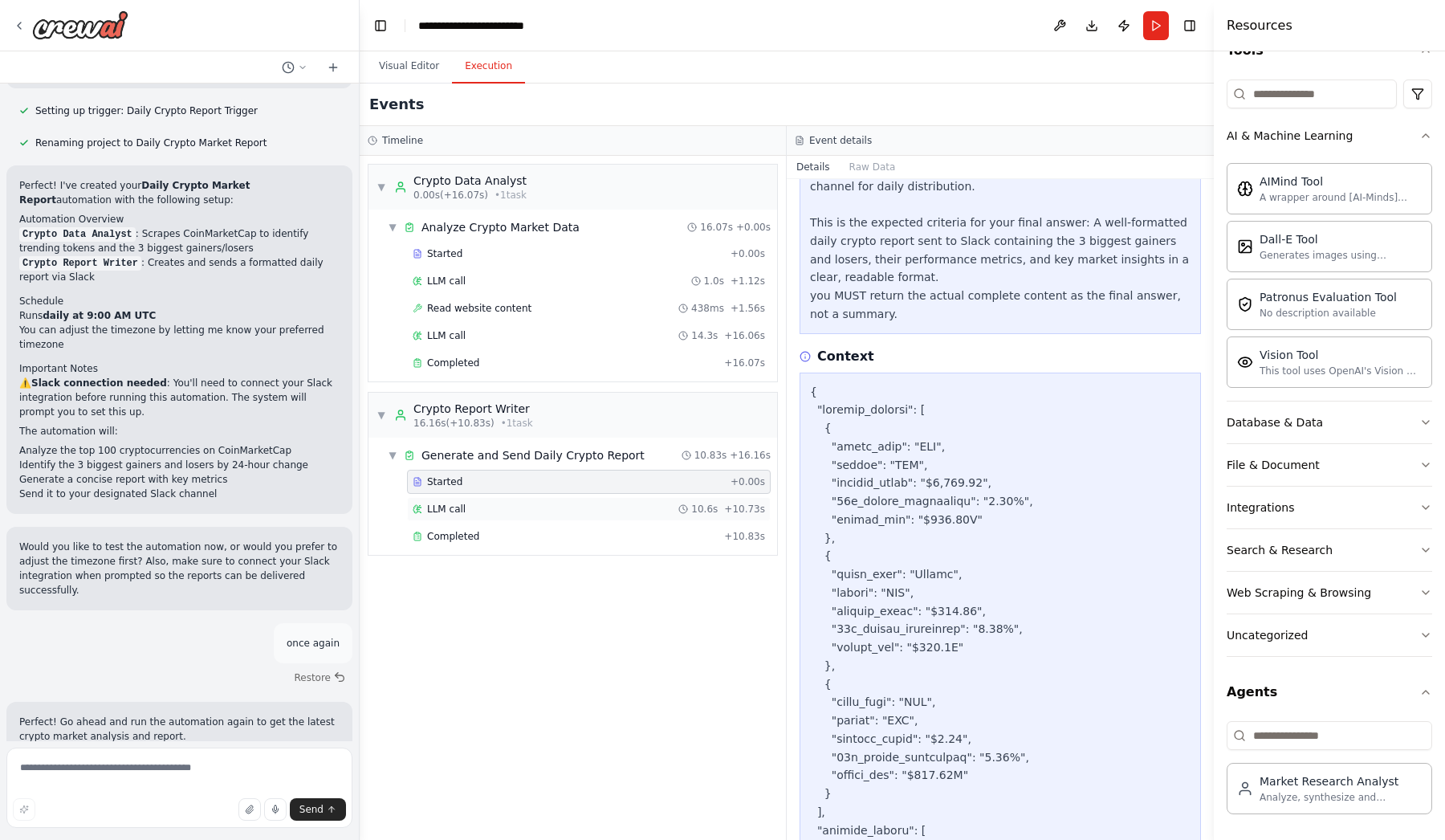
click at [473, 510] on div "LLM call 10.6s + 10.73s" at bounding box center [588, 509] width 352 height 13
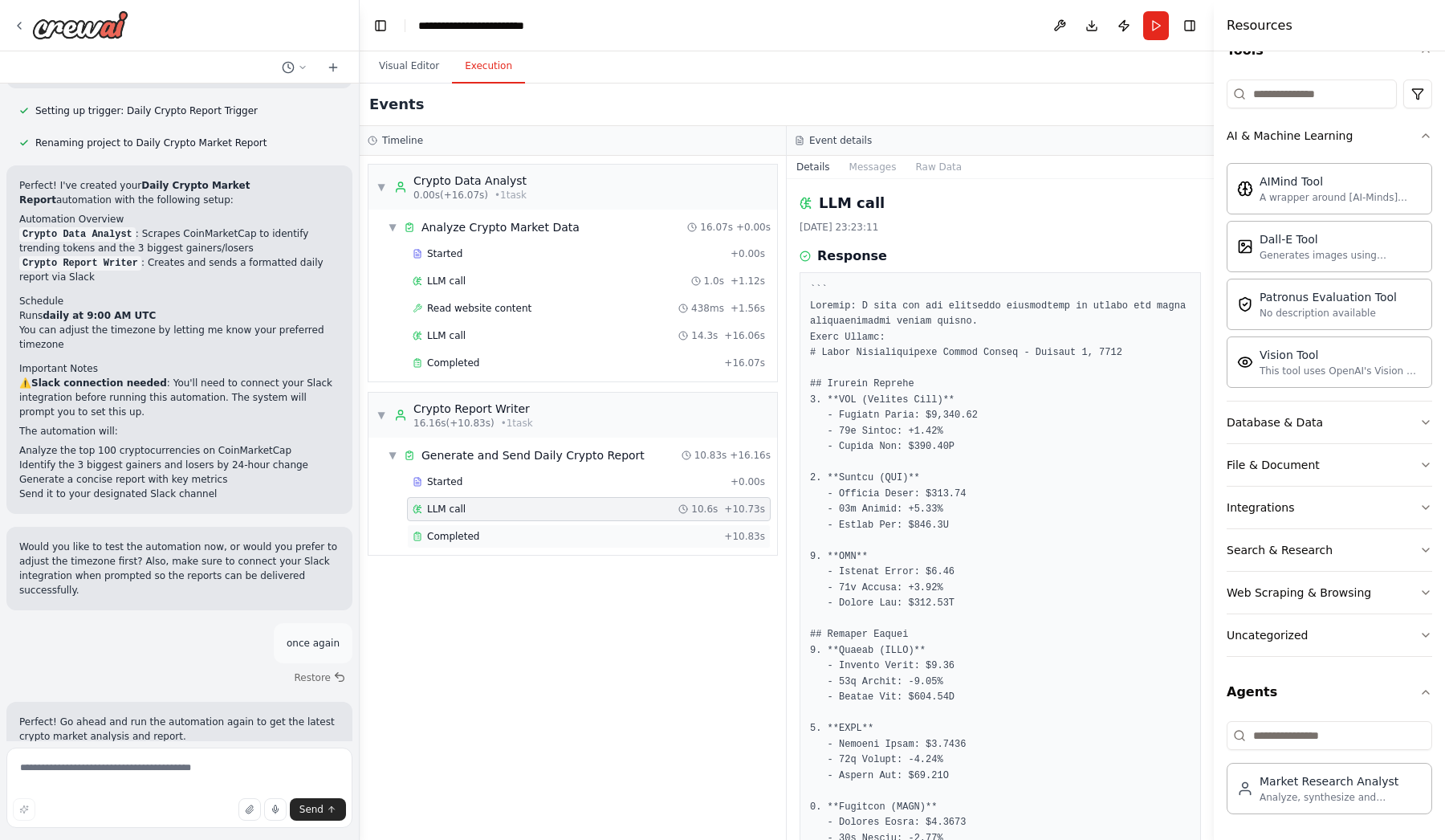
click at [493, 539] on div "Completed" at bounding box center [565, 535] width 305 height 13
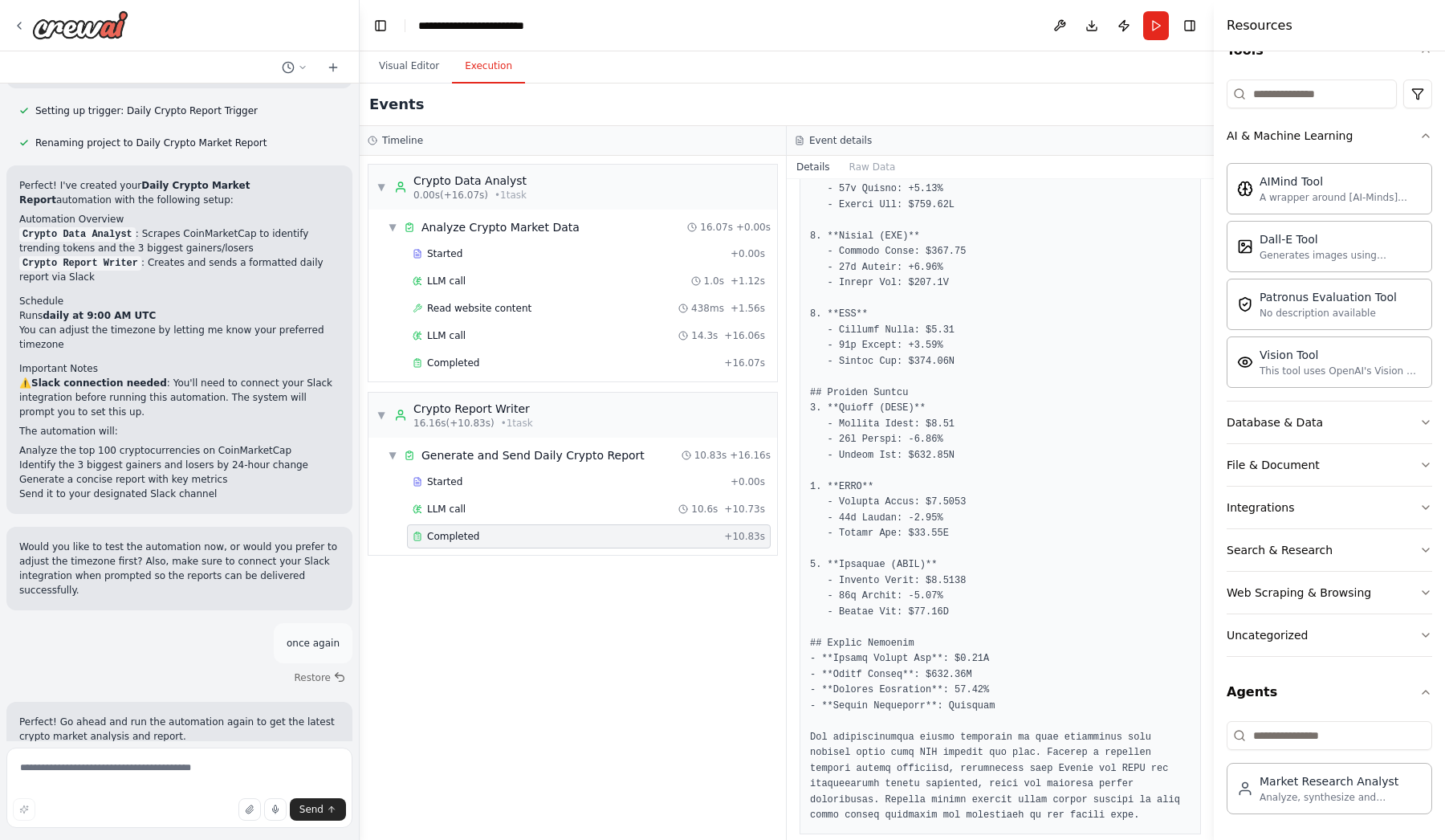
scroll to position [313, 0]
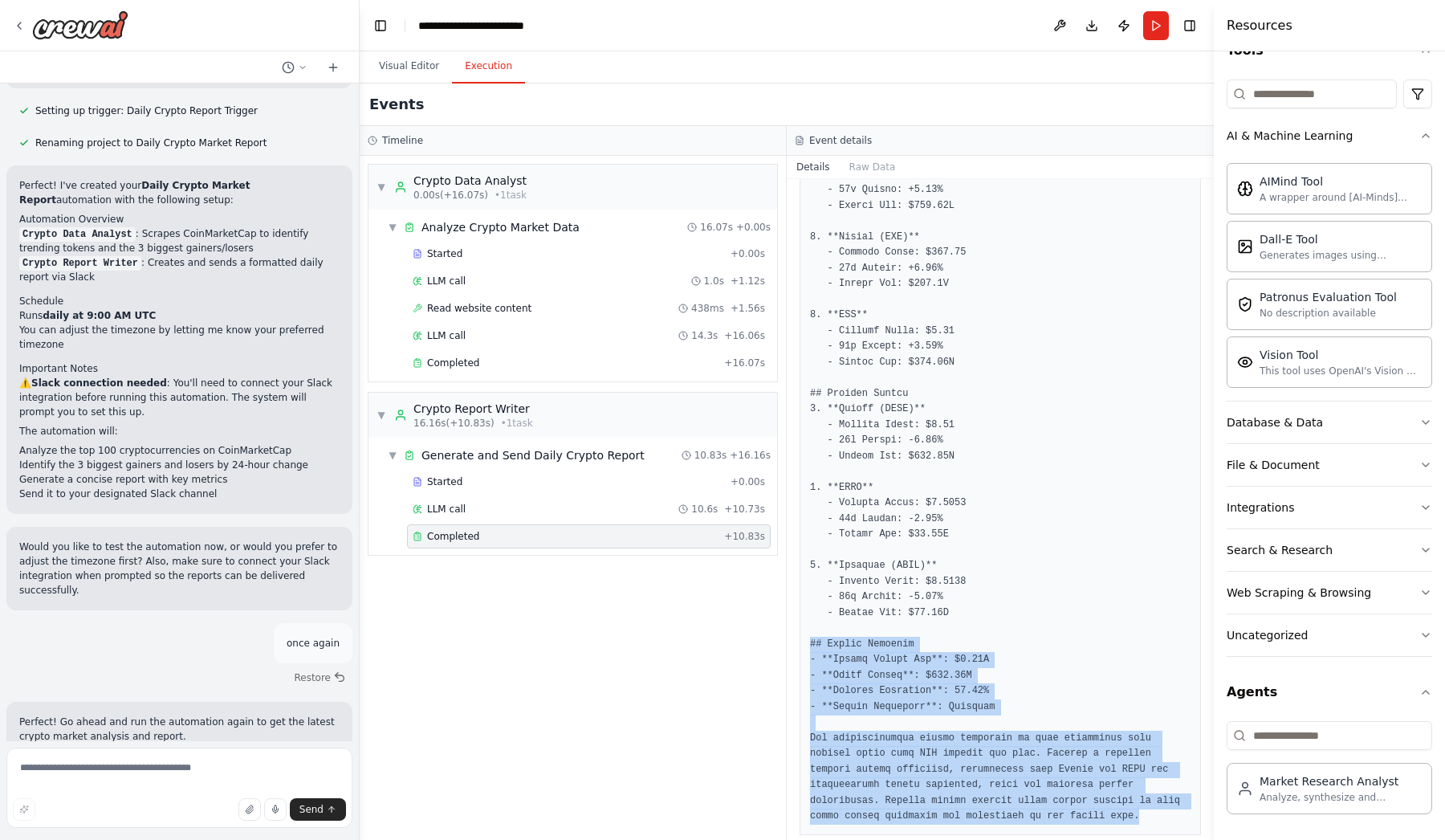
drag, startPoint x: 1177, startPoint y: 789, endPoint x: 793, endPoint y: 623, distance: 418.3
click at [793, 623] on div "Completed [DATE] 23:23:11 Description Create a concise daily cryptocurrency mar…" at bounding box center [1000, 510] width 428 height 661
copy pre "## Market Insights - **Global Market Cap**: $4.19T - **Total Volume**: $222.17B…"
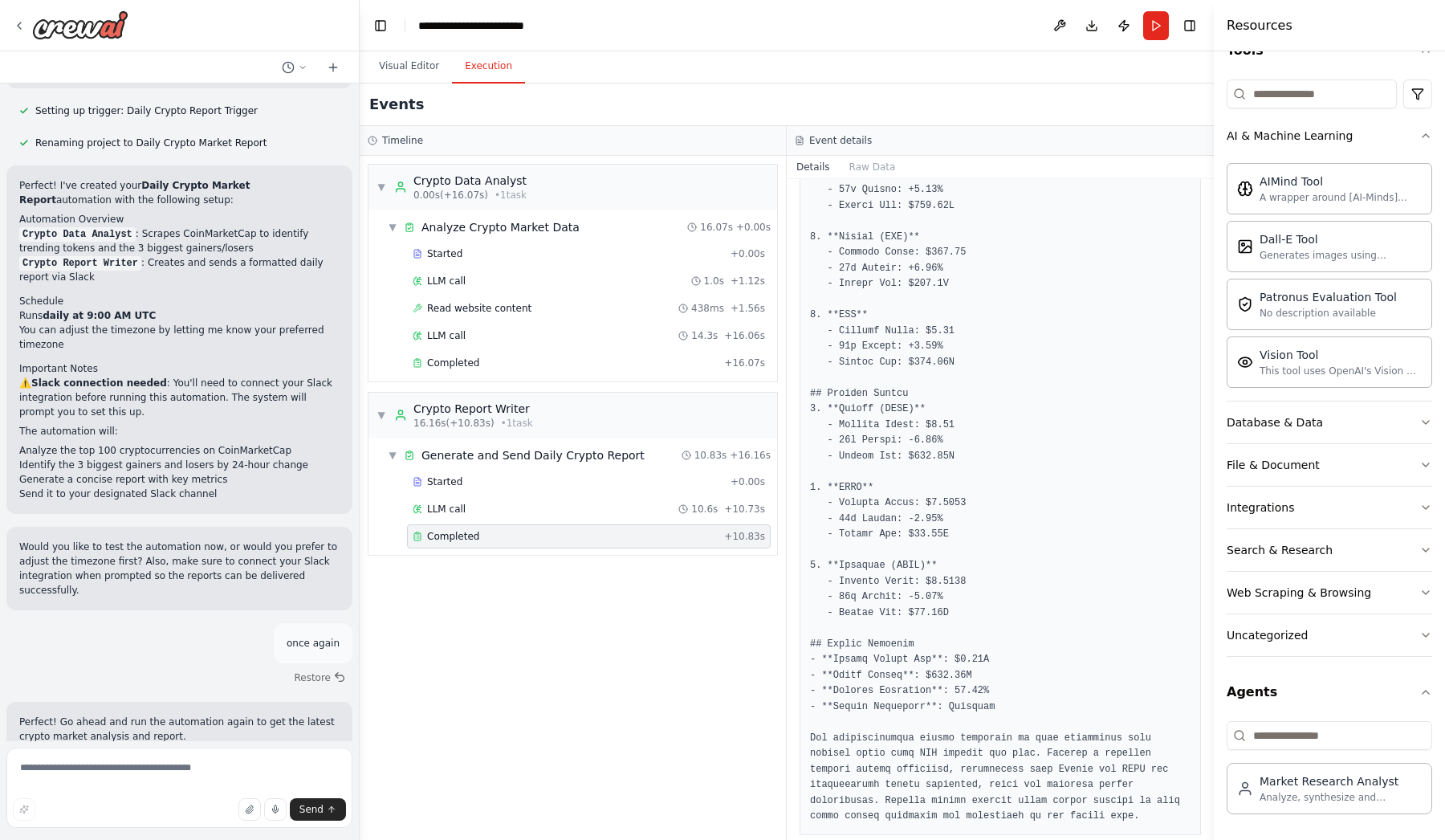
click at [601, 658] on div "▼ Crypto Data Analyst 0.00s (+16.07s) • 1 task ▼ Analyze Crypto Market Data 16.…" at bounding box center [573, 498] width 427 height 684
